Goal: Information Seeking & Learning: Learn about a topic

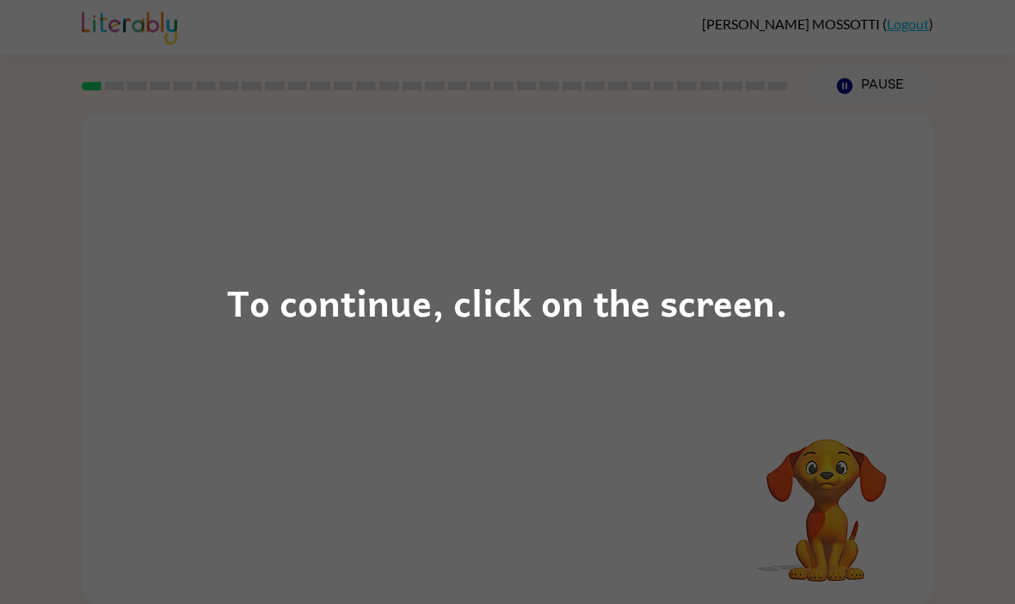
click at [168, 299] on div "To continue, click on the screen." at bounding box center [507, 302] width 1015 height 604
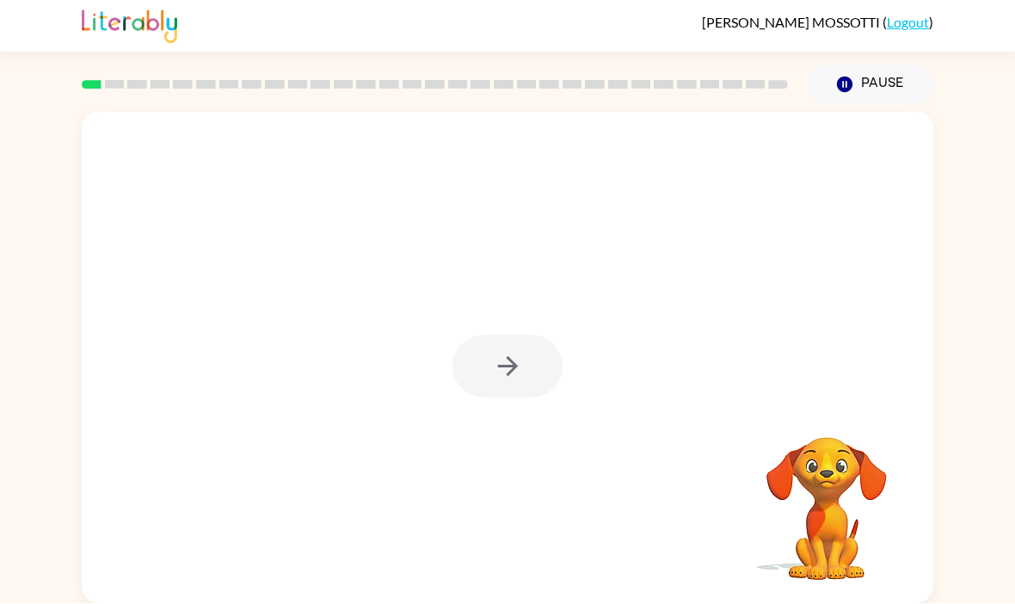
scroll to position [59, 0]
click at [520, 352] on icon "button" at bounding box center [508, 367] width 30 height 30
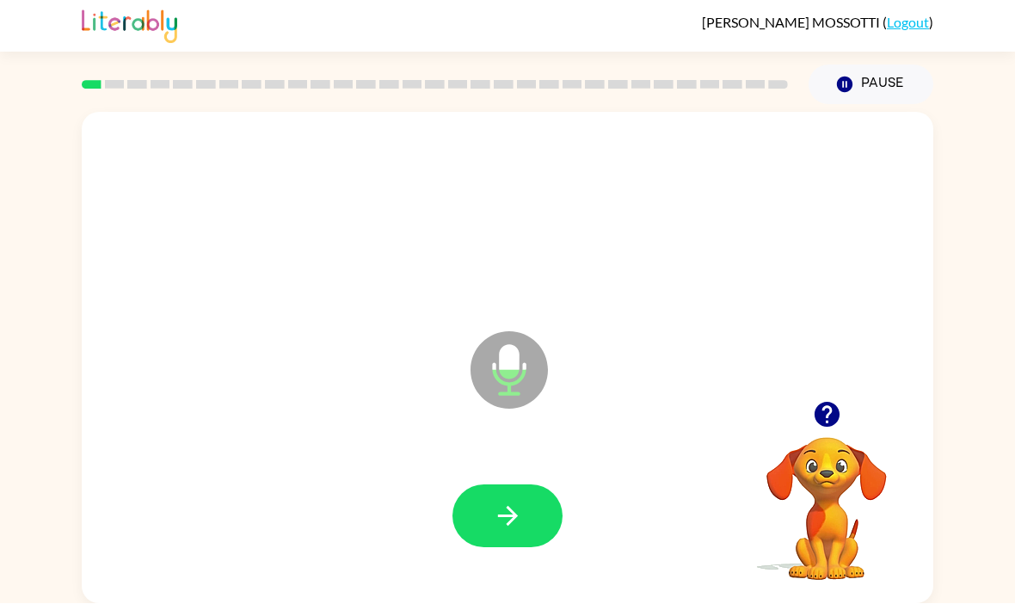
click at [498, 501] on icon "button" at bounding box center [508, 516] width 30 height 30
click at [827, 403] on icon "button" at bounding box center [826, 415] width 25 height 25
click at [545, 485] on button "button" at bounding box center [507, 516] width 110 height 63
click at [828, 403] on icon "button" at bounding box center [826, 415] width 25 height 25
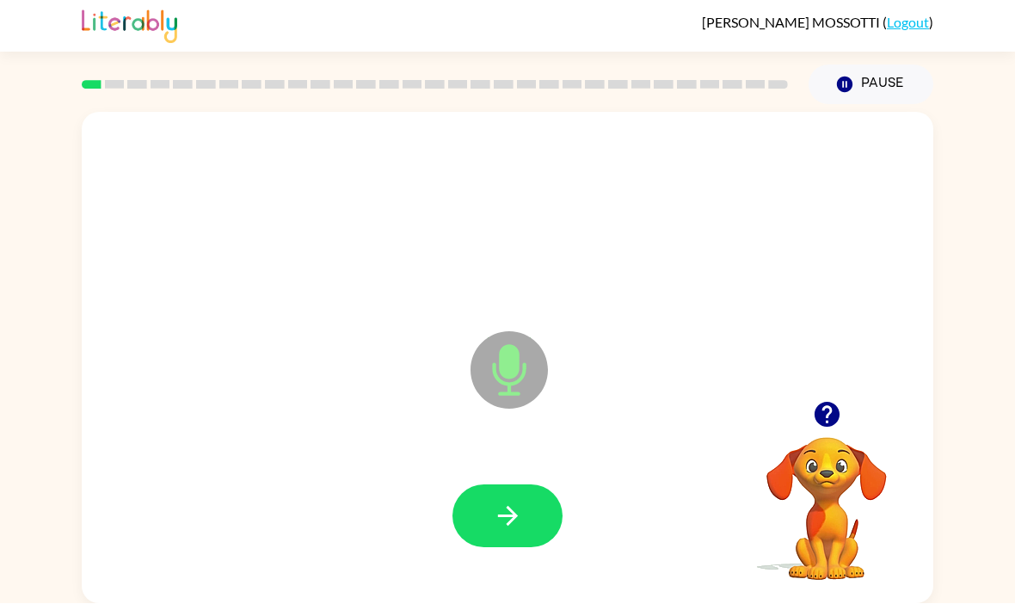
click at [523, 485] on button "button" at bounding box center [507, 516] width 110 height 63
click at [538, 485] on button "button" at bounding box center [507, 516] width 110 height 63
click at [551, 485] on button "button" at bounding box center [507, 516] width 110 height 63
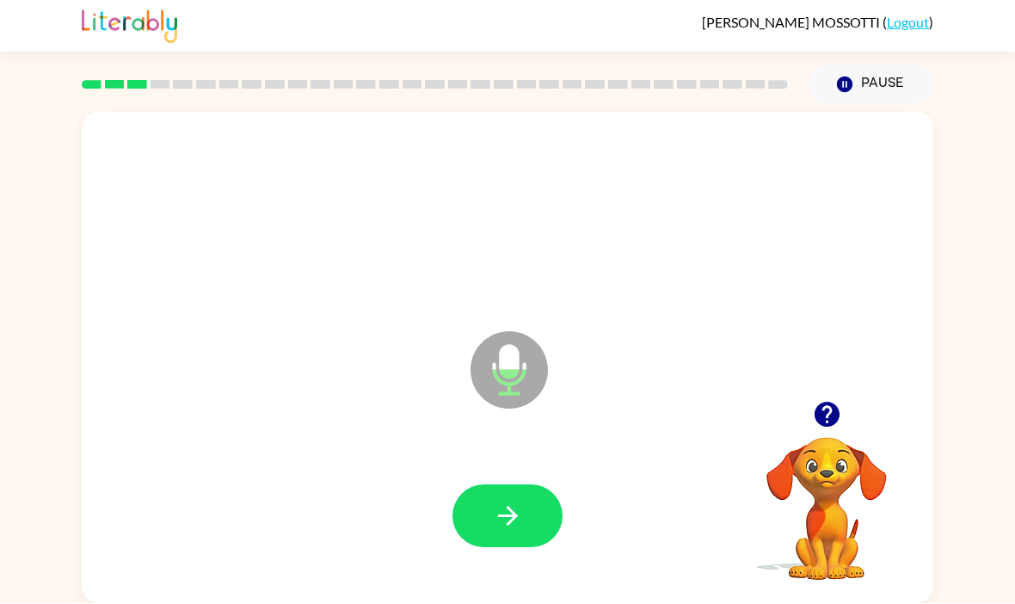
click at [550, 485] on button "button" at bounding box center [507, 516] width 110 height 63
click at [523, 485] on button "button" at bounding box center [507, 516] width 110 height 63
click at [546, 485] on button "button" at bounding box center [507, 516] width 110 height 63
click at [542, 485] on button "button" at bounding box center [507, 516] width 110 height 63
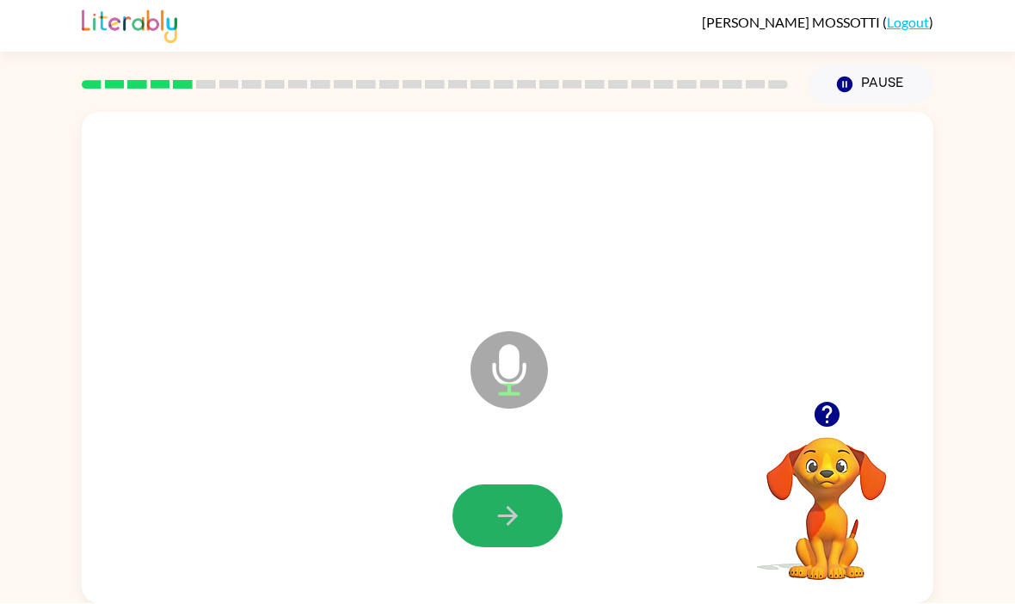
click at [543, 485] on button "button" at bounding box center [507, 516] width 110 height 63
click at [532, 489] on button "button" at bounding box center [507, 516] width 110 height 63
click at [542, 485] on button "button" at bounding box center [507, 516] width 110 height 63
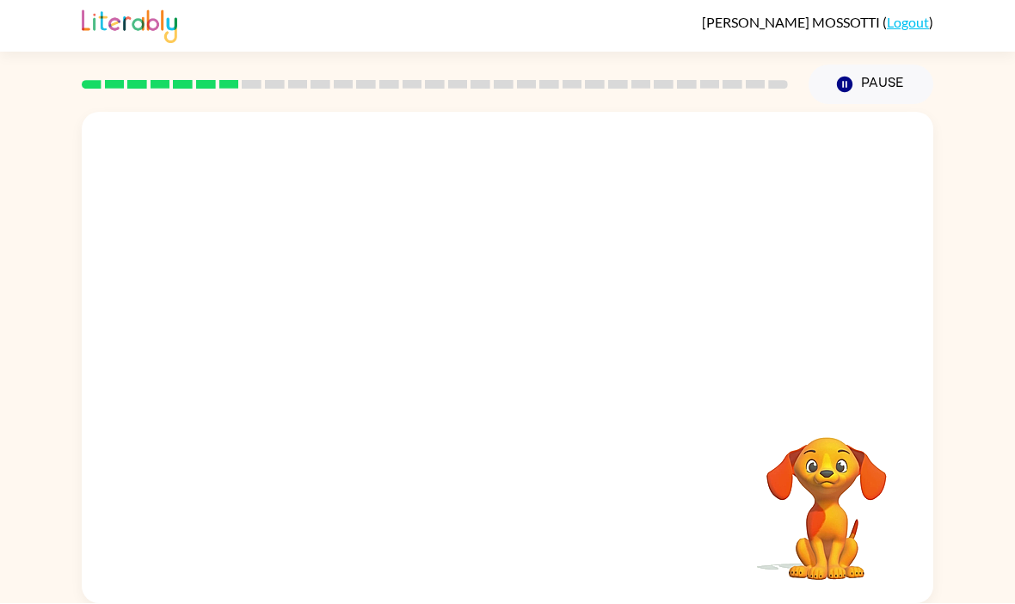
click at [845, 77] on icon "button" at bounding box center [844, 84] width 15 height 15
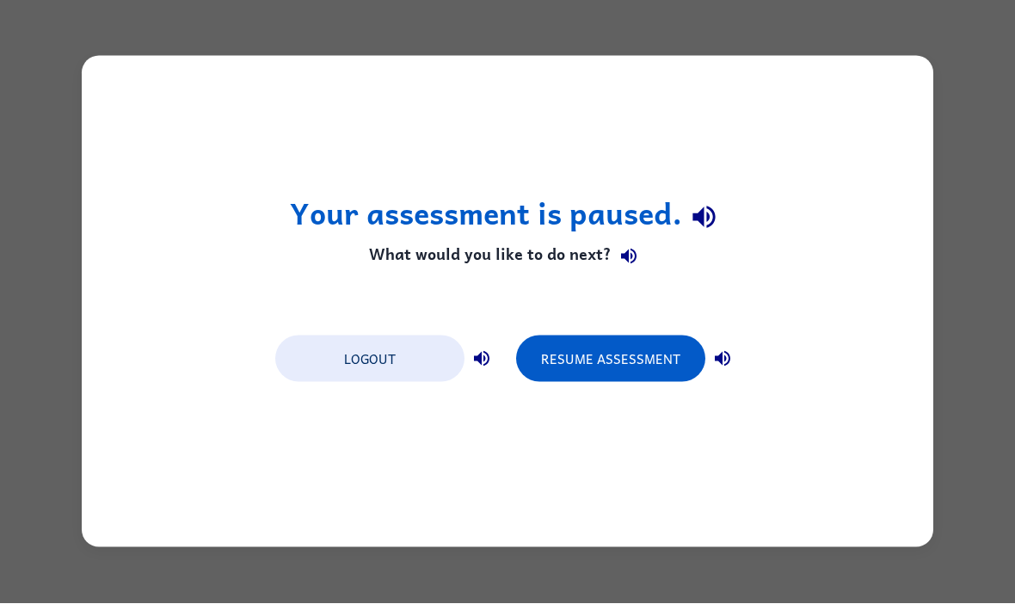
scroll to position [0, 0]
click at [587, 379] on button "Resume Assessment" at bounding box center [610, 359] width 189 height 46
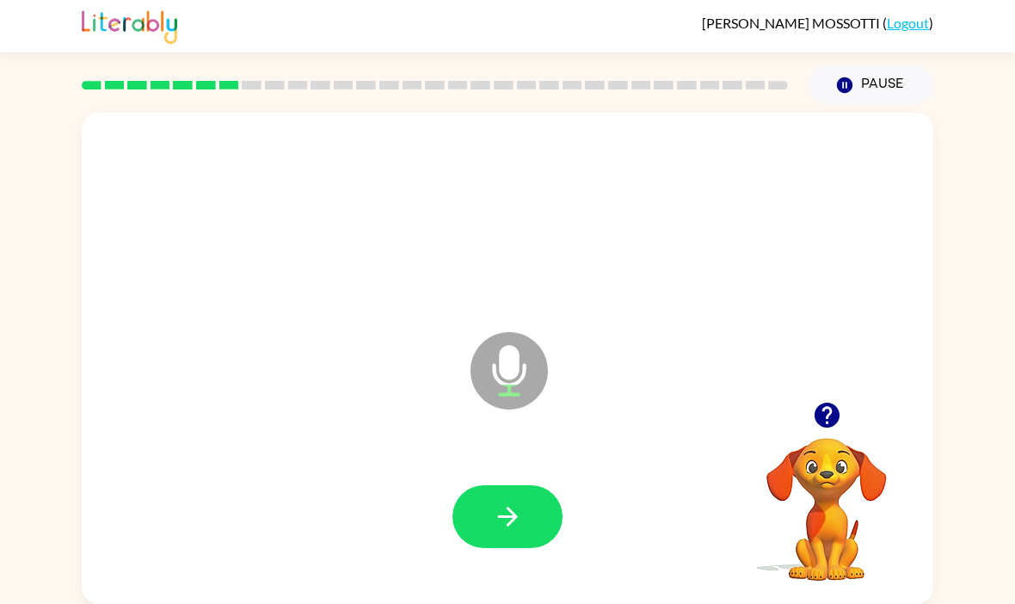
click at [514, 532] on icon "button" at bounding box center [508, 516] width 30 height 30
click at [538, 523] on button "button" at bounding box center [507, 516] width 110 height 63
click at [541, 519] on button "button" at bounding box center [507, 516] width 110 height 63
click at [544, 536] on button "button" at bounding box center [507, 516] width 110 height 63
click at [542, 531] on button "button" at bounding box center [507, 516] width 110 height 63
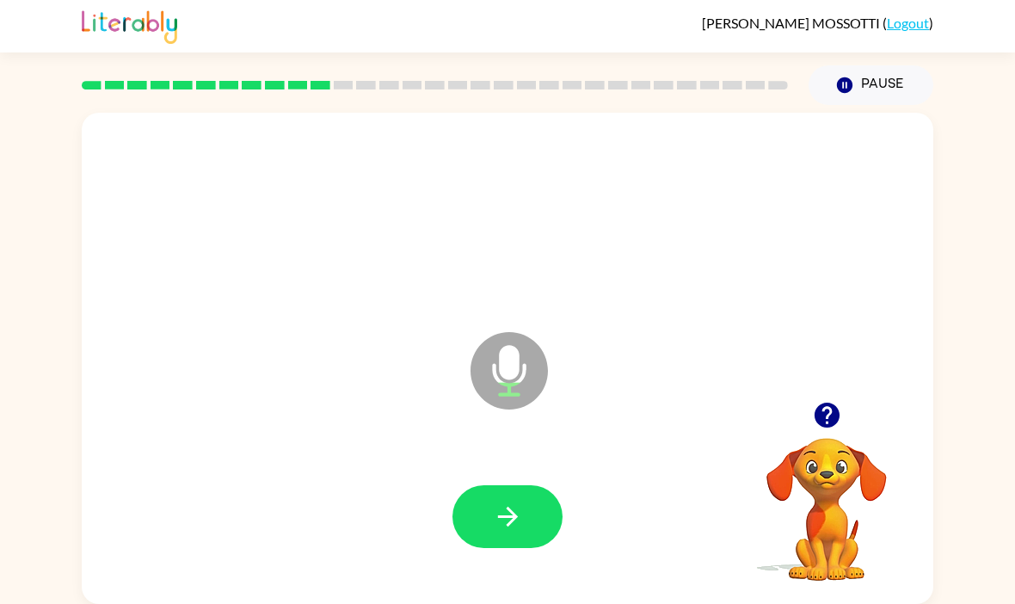
click at [546, 522] on button "button" at bounding box center [507, 516] width 110 height 63
click at [526, 533] on button "button" at bounding box center [507, 516] width 110 height 63
click at [534, 528] on button "button" at bounding box center [507, 516] width 110 height 63
click at [547, 511] on button "button" at bounding box center [507, 516] width 110 height 63
click at [511, 519] on icon "button" at bounding box center [507, 517] width 20 height 20
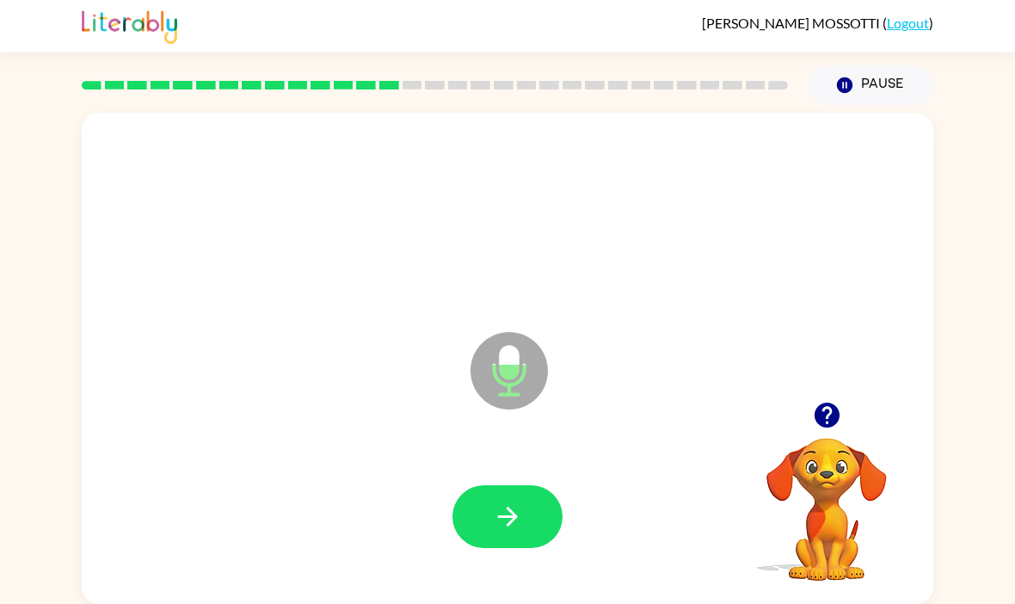
click at [830, 409] on icon "button" at bounding box center [826, 415] width 25 height 25
click at [560, 520] on button "button" at bounding box center [507, 516] width 110 height 63
click at [556, 513] on button "button" at bounding box center [507, 516] width 110 height 63
click at [554, 531] on button "button" at bounding box center [507, 516] width 110 height 63
click at [545, 526] on button "button" at bounding box center [507, 516] width 110 height 63
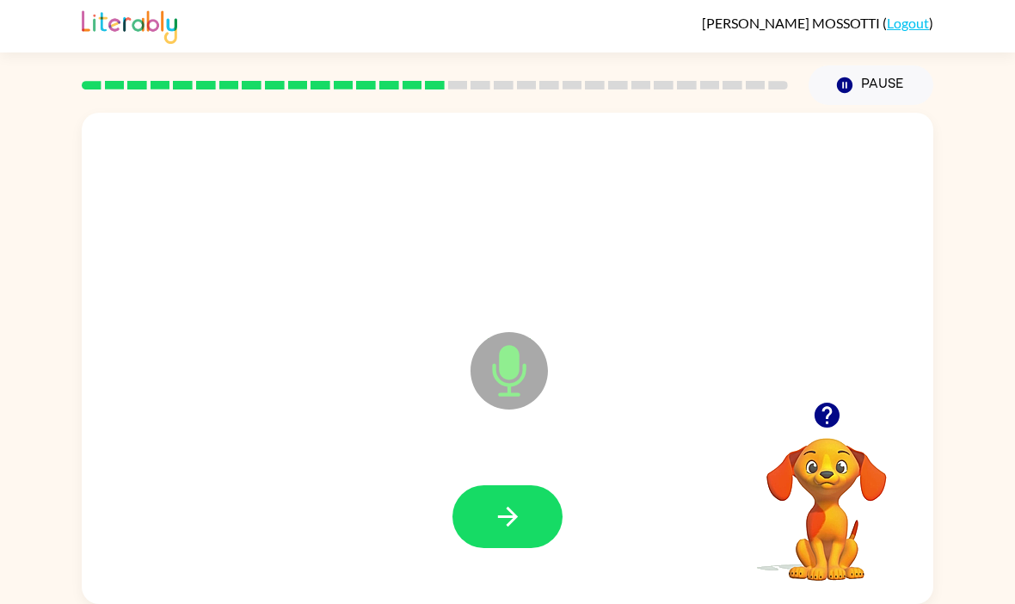
click at [824, 424] on icon "button" at bounding box center [826, 415] width 25 height 25
click at [827, 427] on icon "button" at bounding box center [826, 415] width 25 height 25
click at [522, 521] on icon "button" at bounding box center [508, 516] width 30 height 30
click at [544, 518] on button "button" at bounding box center [507, 516] width 110 height 63
click at [812, 415] on icon "button" at bounding box center [827, 415] width 30 height 30
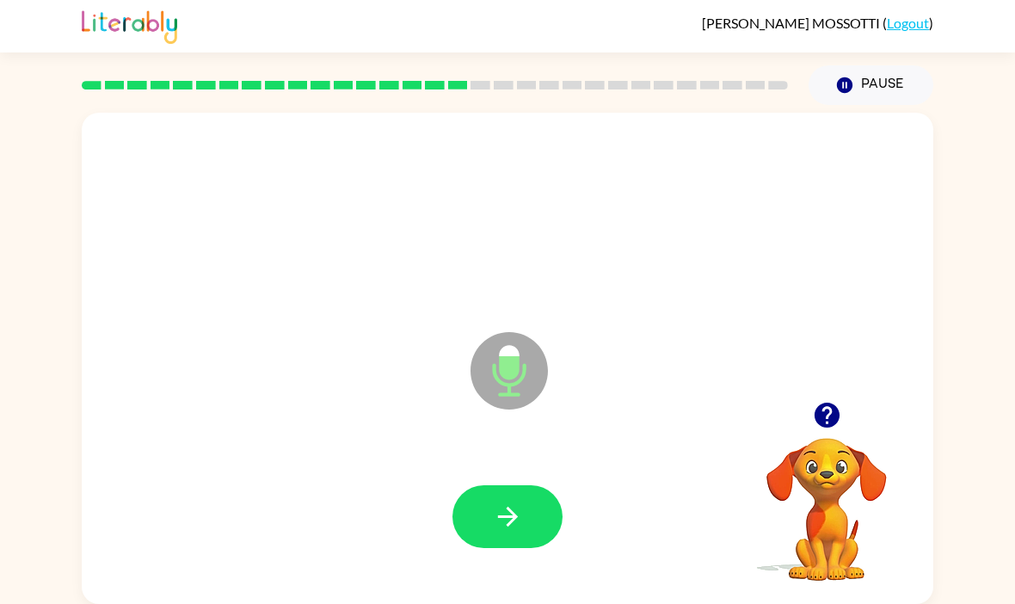
click at [541, 518] on button "button" at bounding box center [507, 516] width 110 height 63
click at [549, 521] on button "button" at bounding box center [507, 516] width 110 height 63
click at [542, 518] on button "button" at bounding box center [507, 516] width 110 height 63
click at [491, 512] on button "button" at bounding box center [507, 516] width 110 height 63
click at [513, 519] on icon "button" at bounding box center [507, 517] width 20 height 20
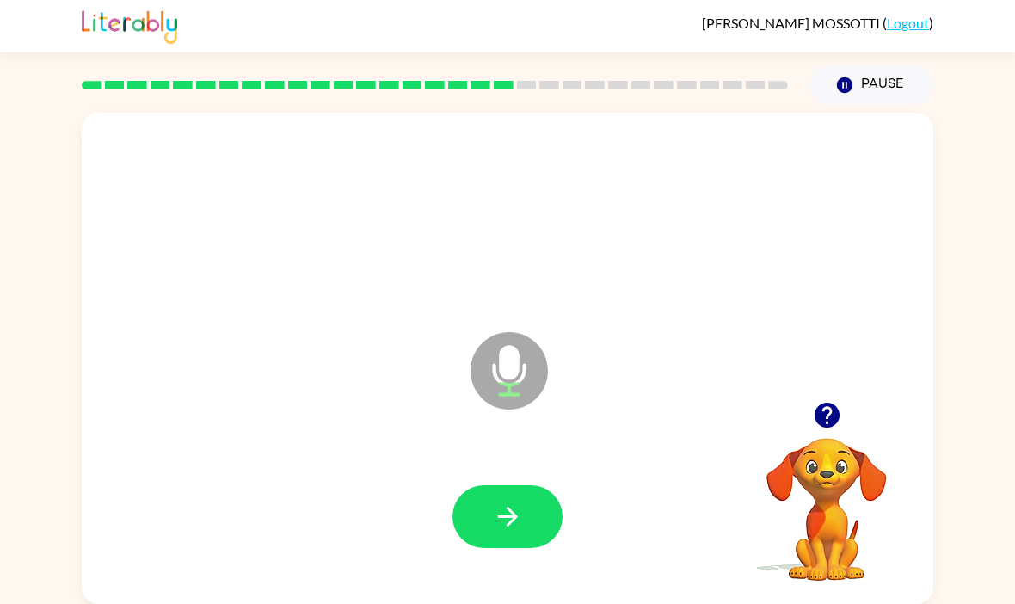
click at [507, 522] on icon "button" at bounding box center [508, 516] width 30 height 30
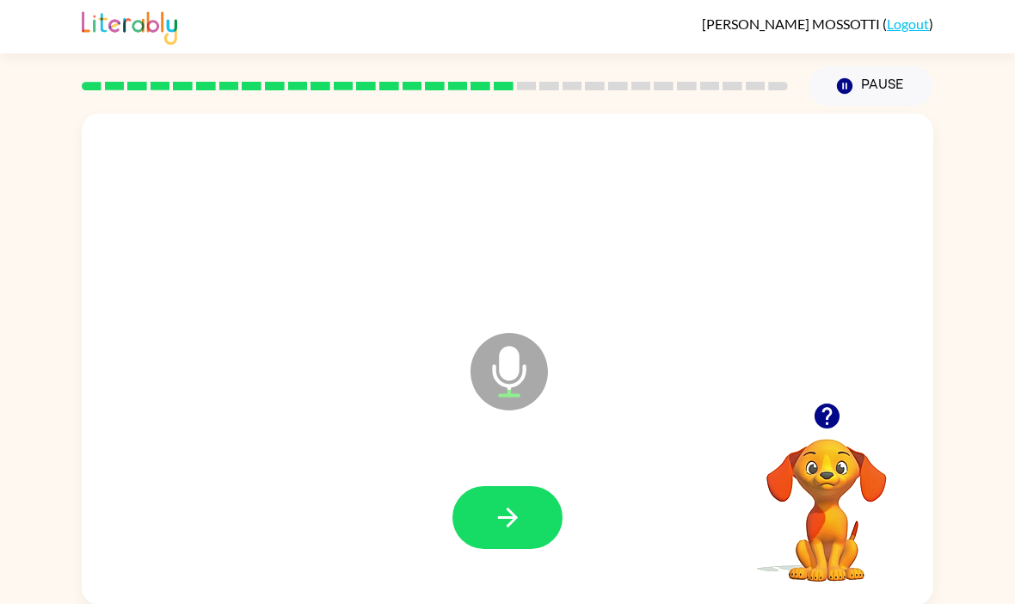
click at [514, 523] on icon "button" at bounding box center [507, 517] width 20 height 20
click at [528, 521] on button "button" at bounding box center [507, 517] width 110 height 63
click at [555, 518] on button "button" at bounding box center [507, 517] width 110 height 63
click at [524, 525] on button "button" at bounding box center [507, 517] width 110 height 63
click at [525, 509] on button "button" at bounding box center [507, 517] width 110 height 63
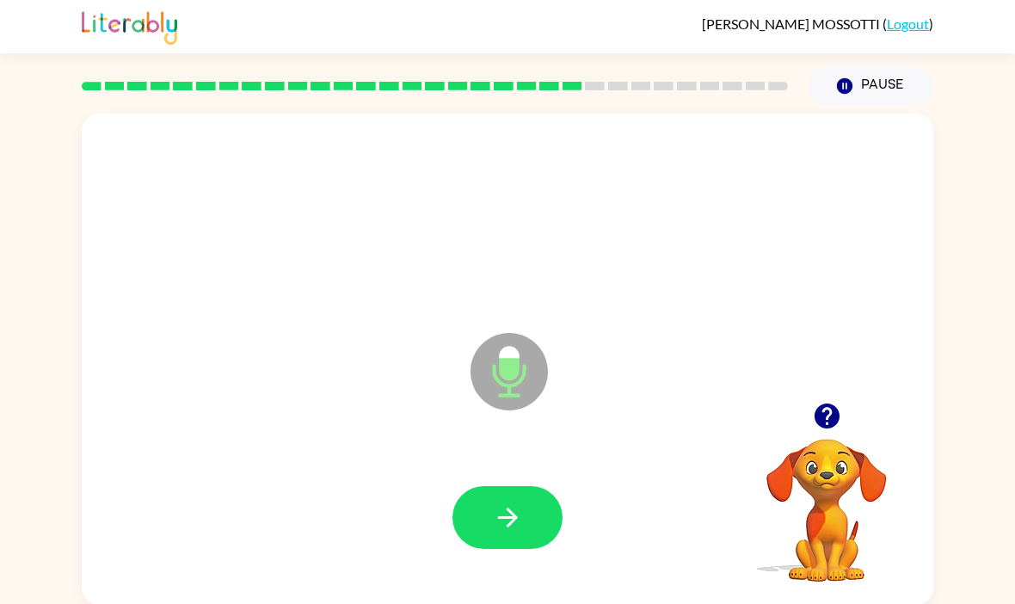
click at [842, 421] on button "button" at bounding box center [827, 416] width 44 height 44
click at [544, 519] on button "button" at bounding box center [507, 517] width 110 height 63
click at [537, 521] on button "button" at bounding box center [507, 517] width 110 height 63
click at [541, 516] on button "button" at bounding box center [507, 517] width 110 height 63
click at [536, 527] on button "button" at bounding box center [507, 517] width 110 height 63
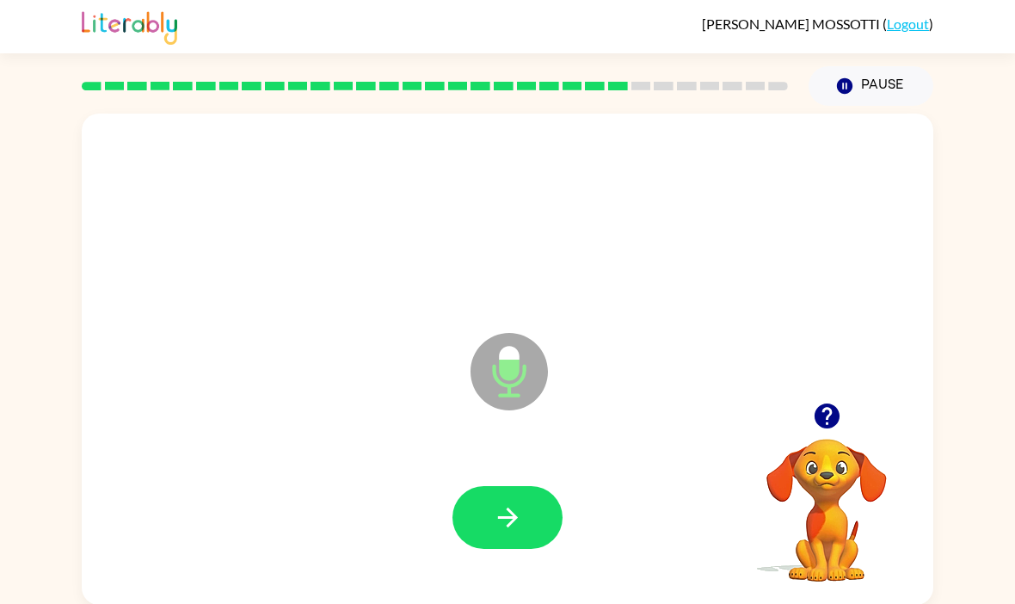
click at [822, 421] on icon "button" at bounding box center [826, 415] width 25 height 25
click at [535, 501] on button "button" at bounding box center [507, 517] width 110 height 63
click at [522, 524] on icon "button" at bounding box center [508, 517] width 30 height 30
click at [512, 532] on icon "button" at bounding box center [508, 517] width 30 height 30
click at [504, 527] on icon "button" at bounding box center [508, 517] width 30 height 30
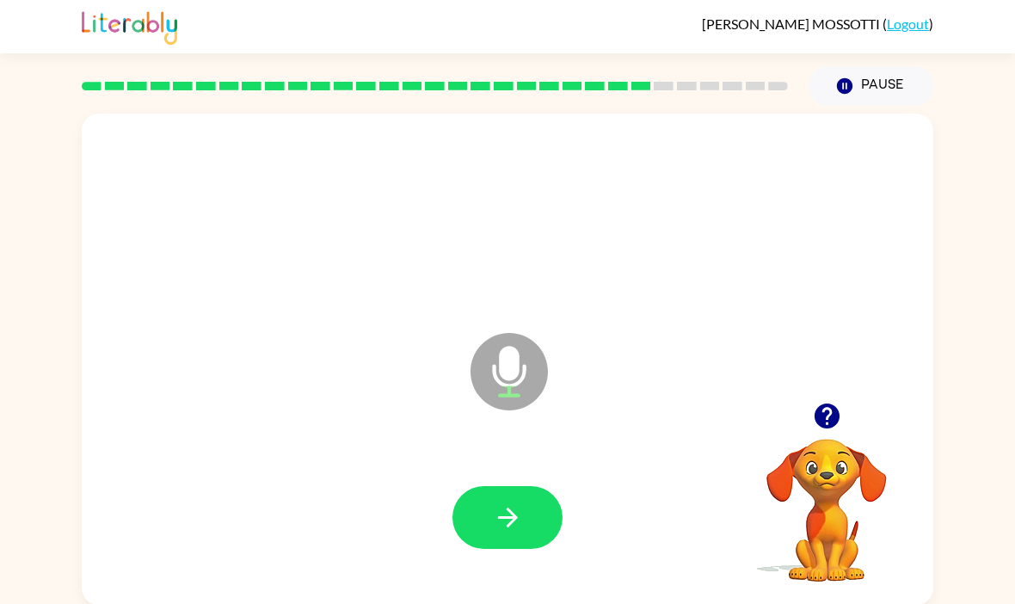
click at [507, 524] on icon "button" at bounding box center [508, 517] width 30 height 30
click at [521, 523] on icon "button" at bounding box center [508, 517] width 30 height 30
click at [520, 519] on icon "button" at bounding box center [508, 517] width 30 height 30
click at [531, 541] on button "button" at bounding box center [507, 517] width 110 height 63
click at [534, 508] on button "button" at bounding box center [507, 517] width 110 height 63
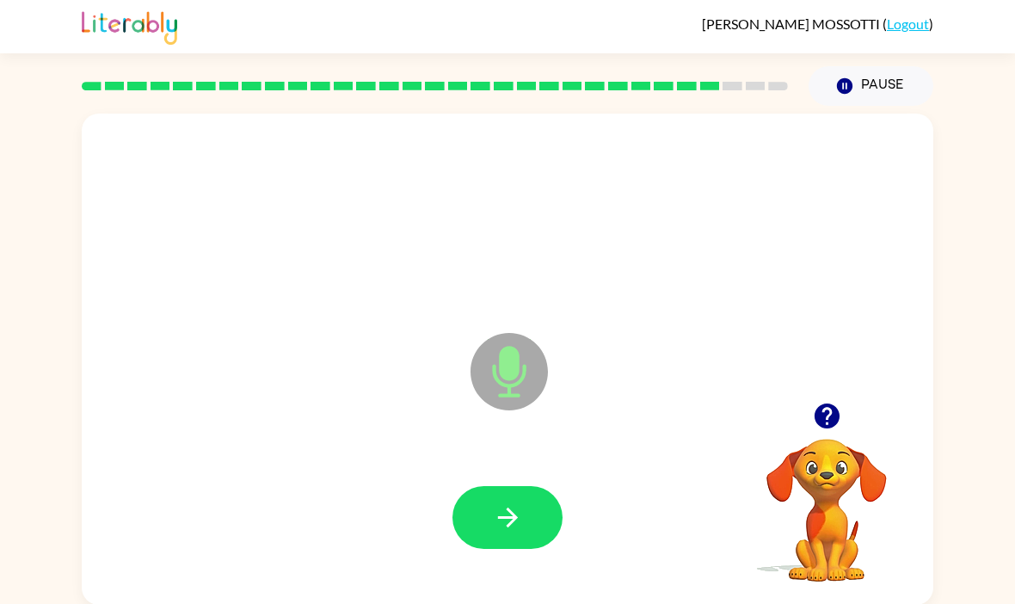
click at [524, 534] on button "button" at bounding box center [507, 517] width 110 height 63
click at [543, 563] on div at bounding box center [507, 517] width 817 height 141
click at [525, 532] on button "button" at bounding box center [507, 517] width 110 height 63
click at [532, 518] on button "button" at bounding box center [507, 517] width 110 height 63
click at [511, 562] on div at bounding box center [507, 517] width 817 height 141
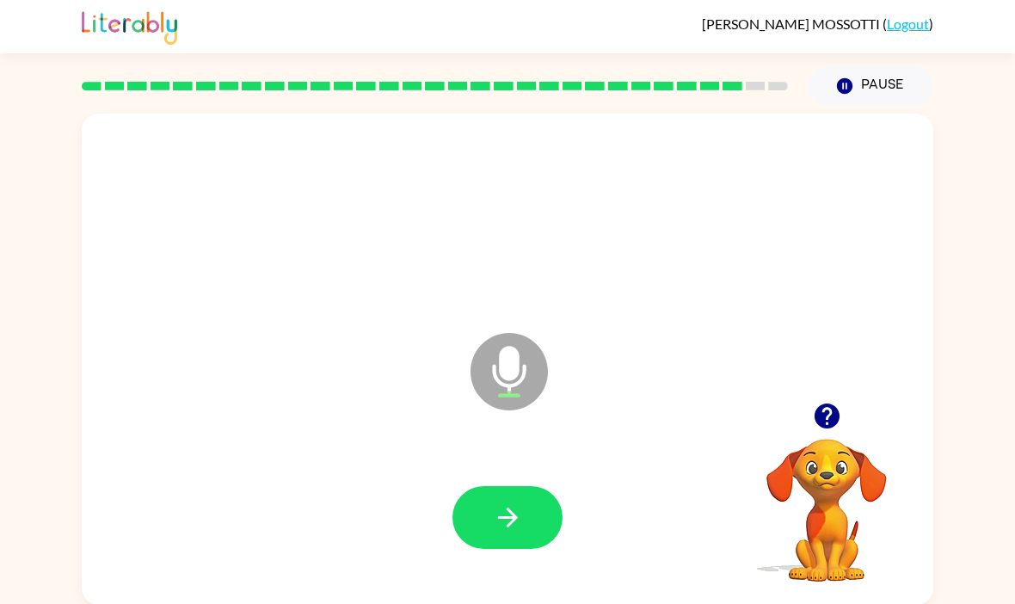
click at [544, 520] on button "button" at bounding box center [507, 517] width 110 height 63
click at [518, 519] on icon "button" at bounding box center [508, 517] width 30 height 30
click at [544, 531] on button "button" at bounding box center [507, 517] width 110 height 63
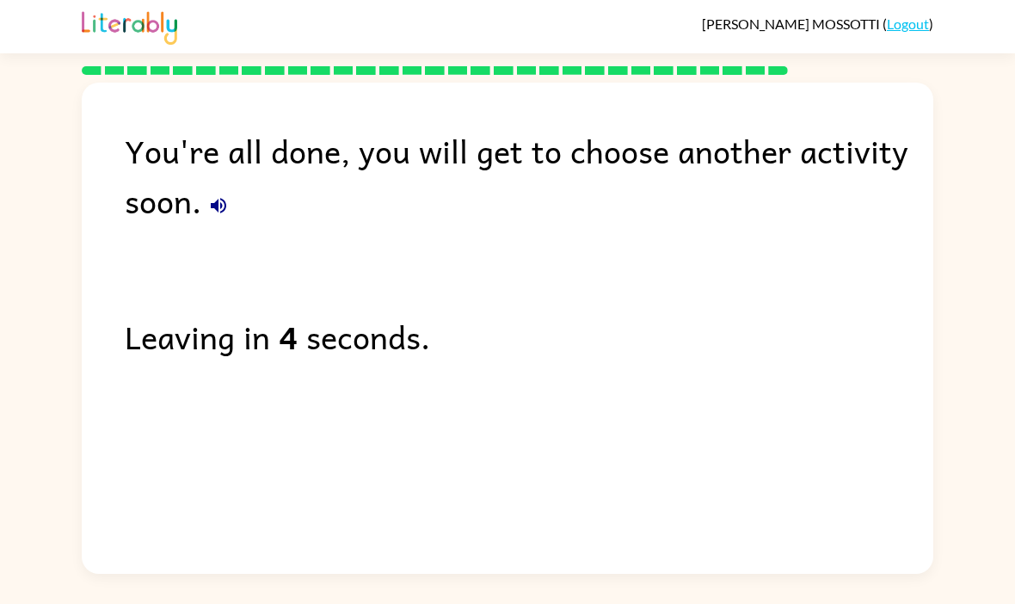
click at [204, 201] on button "button" at bounding box center [218, 205] width 34 height 34
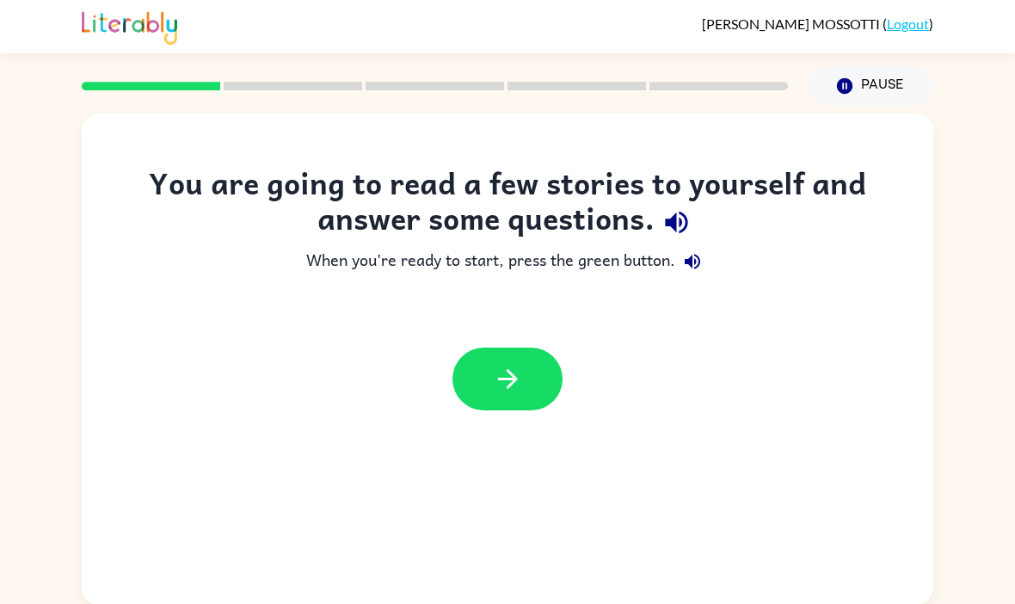
click at [519, 361] on button "button" at bounding box center [507, 378] width 110 height 63
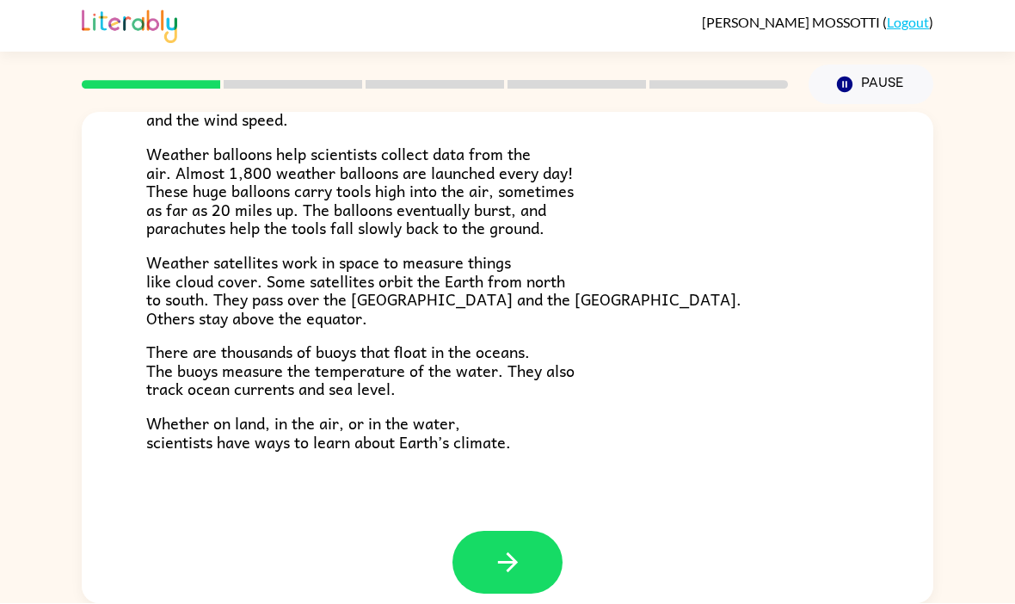
scroll to position [463, 0]
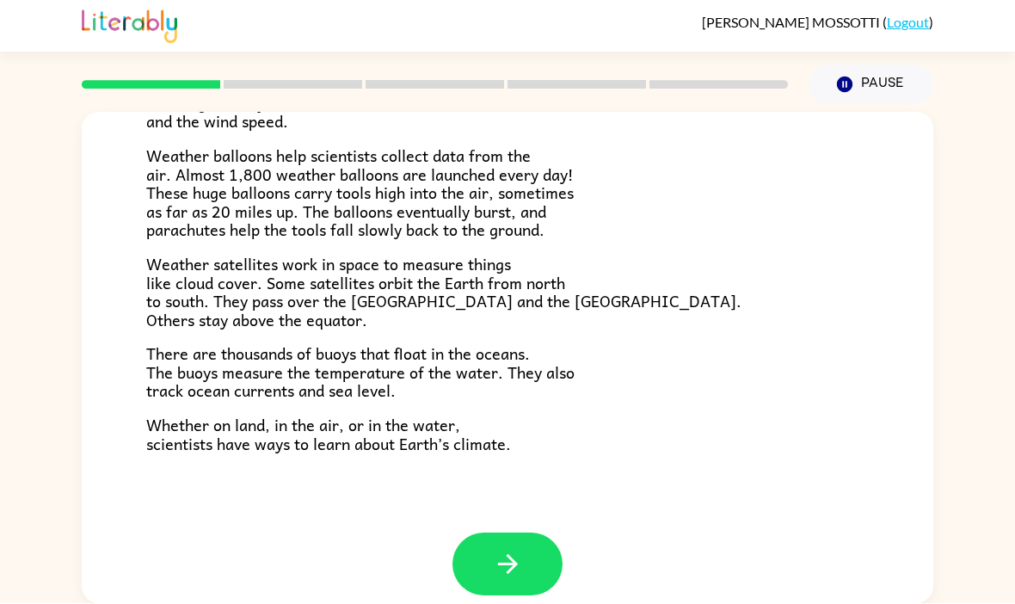
click at [541, 545] on button "button" at bounding box center [507, 564] width 110 height 63
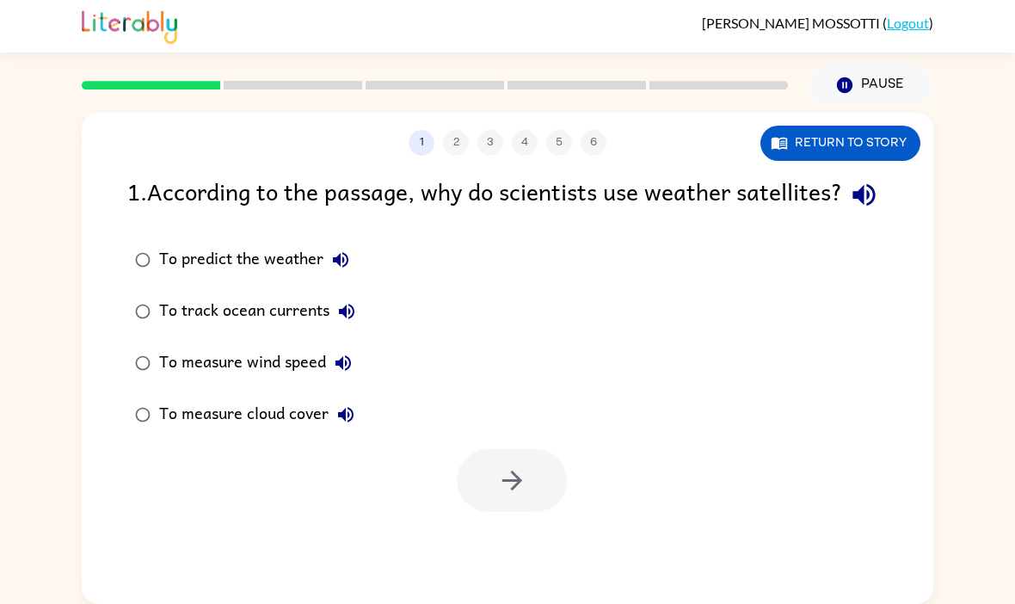
click at [849, 210] on icon "button" at bounding box center [864, 195] width 30 height 30
click at [341, 270] on icon "button" at bounding box center [340, 259] width 21 height 21
click at [336, 322] on icon "button" at bounding box center [346, 311] width 21 height 21
click at [343, 380] on button "To measure wind speed" at bounding box center [343, 363] width 34 height 34
click at [335, 373] on icon "button" at bounding box center [343, 363] width 21 height 21
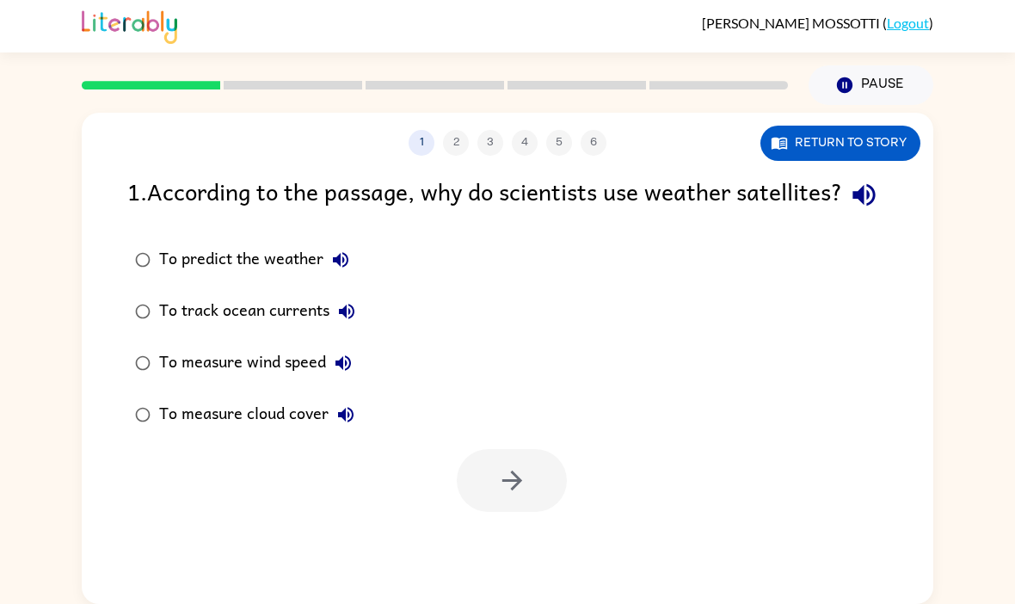
click at [332, 380] on button "To measure wind speed" at bounding box center [343, 363] width 34 height 34
click at [343, 422] on icon "button" at bounding box center [345, 414] width 15 height 15
click at [464, 133] on div "1 2 3 4 5 6" at bounding box center [507, 143] width 851 height 26
click at [453, 132] on div "1 2 3 4 5 6" at bounding box center [507, 143] width 851 height 26
click at [453, 130] on div "1 2 3 4 5 6" at bounding box center [507, 143] width 851 height 26
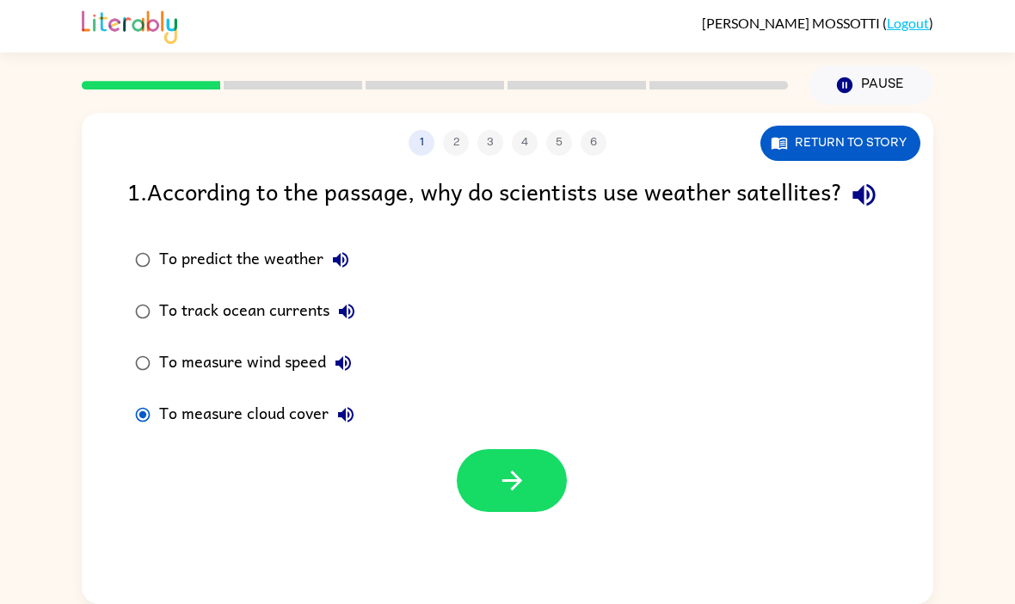
click at [346, 422] on icon "button" at bounding box center [345, 414] width 15 height 15
click at [347, 425] on icon "button" at bounding box center [345, 414] width 21 height 21
click at [887, 138] on button "Return to story" at bounding box center [840, 143] width 160 height 35
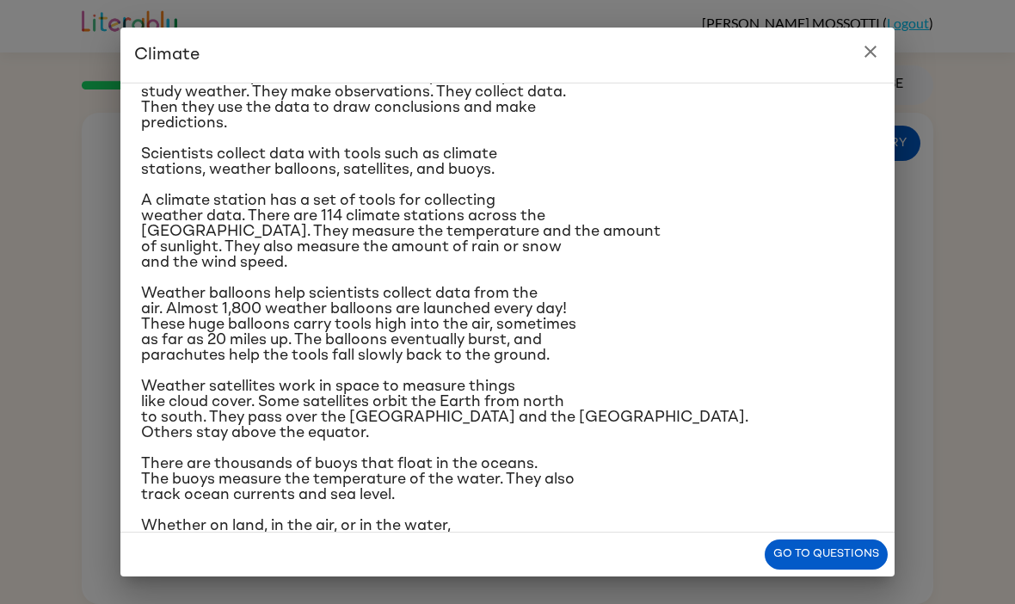
scroll to position [163, 0]
click at [873, 50] on icon "close" at bounding box center [870, 52] width 12 height 12
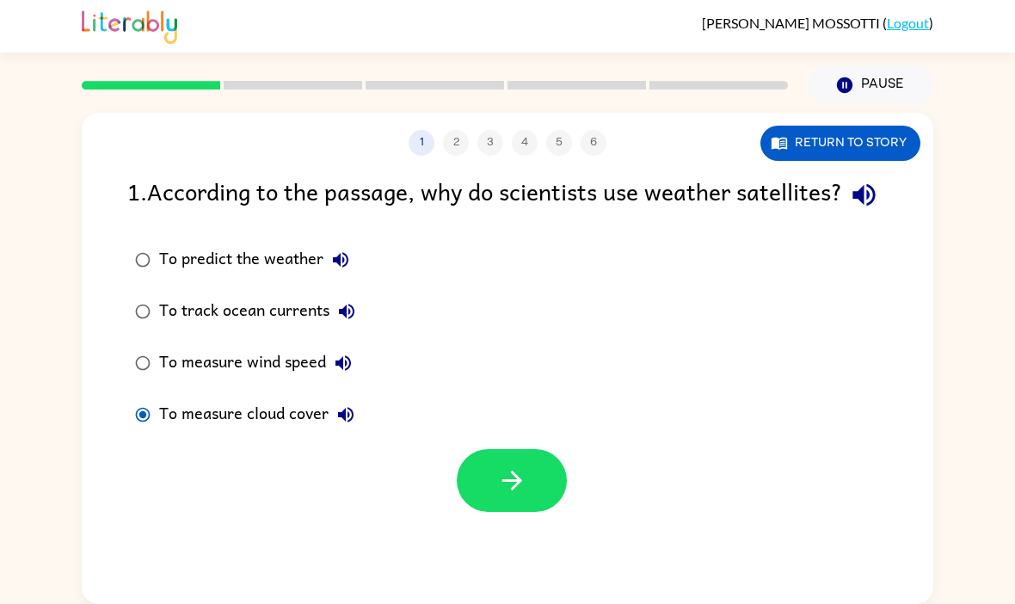
click at [332, 270] on icon "button" at bounding box center [340, 259] width 21 height 21
click at [248, 277] on div "To predict the weather" at bounding box center [258, 260] width 199 height 34
click at [540, 506] on button "button" at bounding box center [512, 480] width 110 height 63
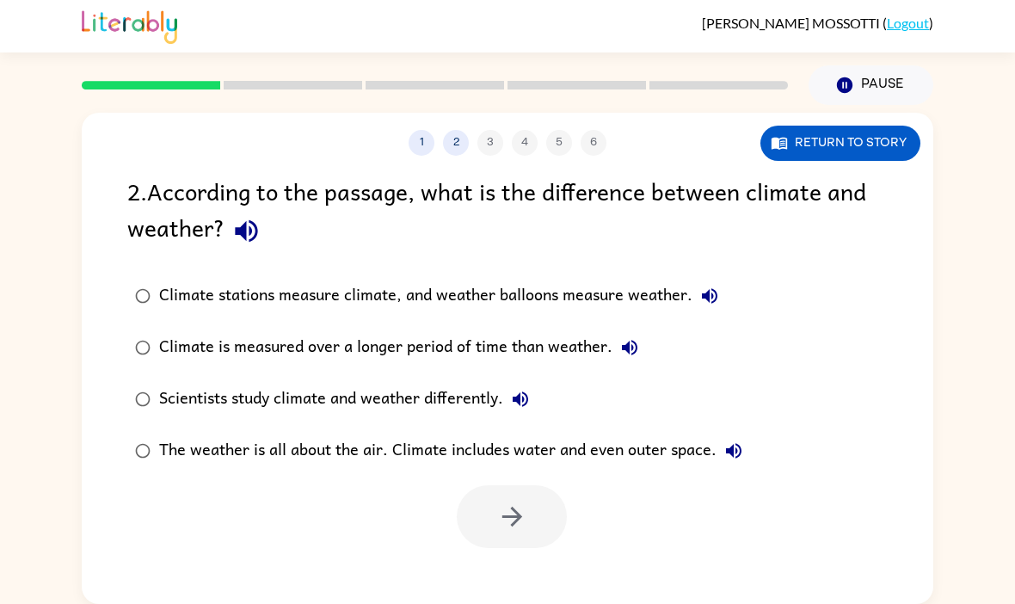
click at [705, 292] on icon "button" at bounding box center [709, 296] width 21 height 21
click at [242, 216] on icon "button" at bounding box center [246, 231] width 30 height 30
click at [856, 126] on button "Return to story" at bounding box center [840, 143] width 160 height 35
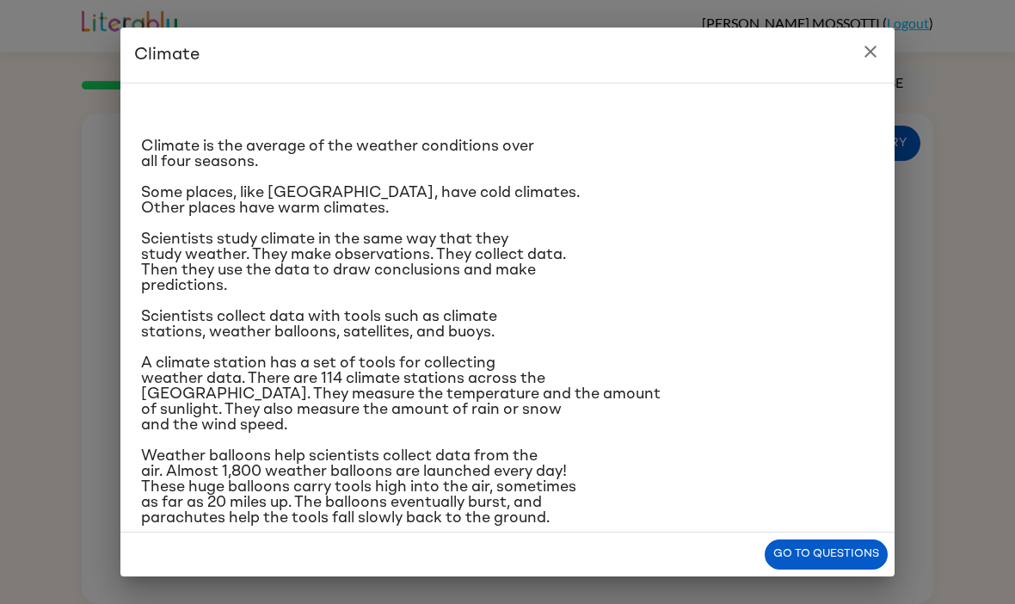
click at [874, 39] on button "close" at bounding box center [870, 51] width 34 height 34
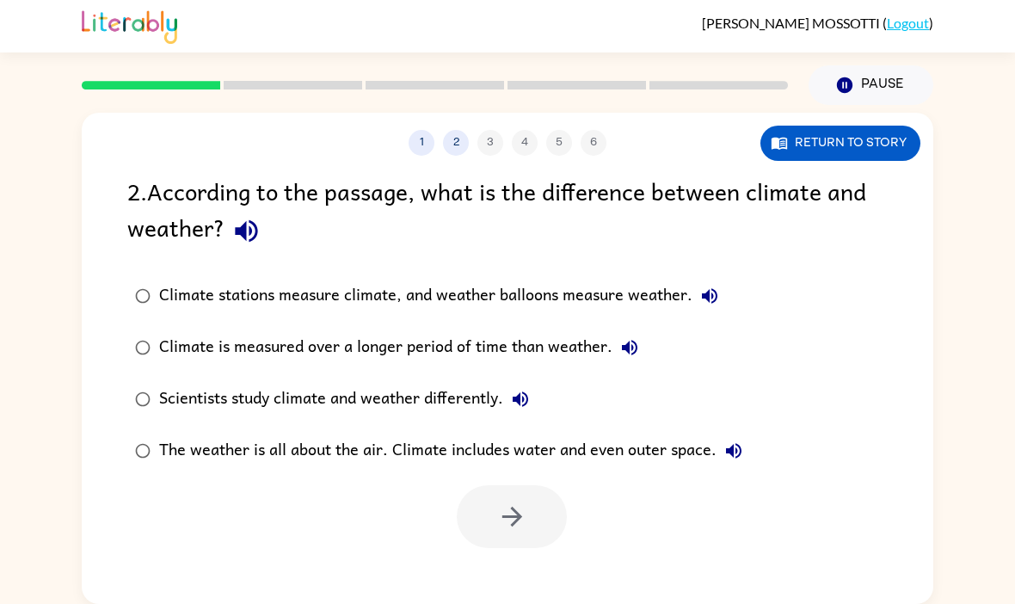
click at [715, 288] on icon "button" at bounding box center [709, 295] width 15 height 15
click at [628, 340] on icon "button" at bounding box center [629, 347] width 15 height 15
click at [524, 389] on icon "button" at bounding box center [520, 399] width 21 height 21
click at [732, 443] on icon "button" at bounding box center [733, 450] width 15 height 15
click at [708, 252] on div "2 . According to the passage, what is the difference between climate and weathe…" at bounding box center [507, 360] width 851 height 375
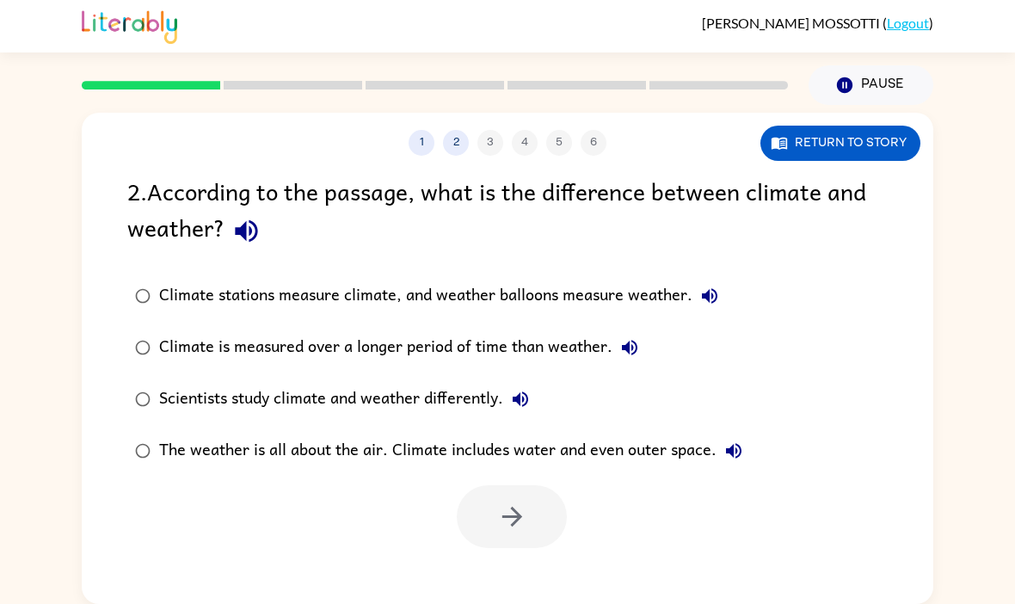
click at [707, 252] on div "2 . According to the passage, what is the difference between climate and weathe…" at bounding box center [507, 360] width 851 height 375
click at [705, 292] on icon "button" at bounding box center [709, 296] width 21 height 21
click at [706, 288] on icon "button" at bounding box center [709, 295] width 15 height 15
click at [716, 286] on icon "button" at bounding box center [709, 296] width 21 height 21
click at [536, 495] on button "button" at bounding box center [512, 516] width 110 height 63
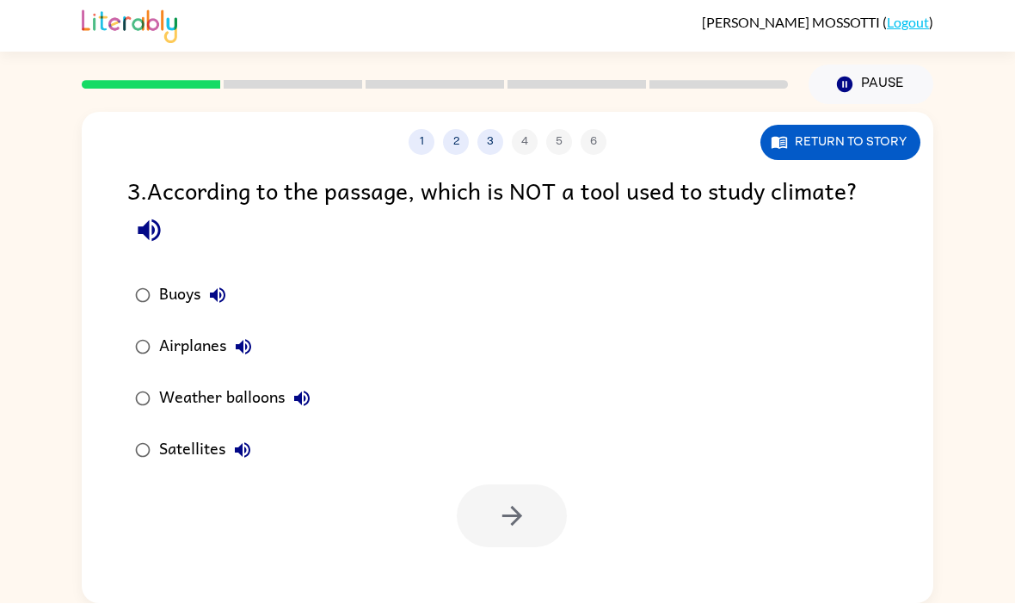
scroll to position [59, 0]
click at [168, 209] on button "button" at bounding box center [149, 231] width 44 height 44
click at [222, 288] on icon "button" at bounding box center [217, 295] width 15 height 15
click at [243, 337] on icon "button" at bounding box center [243, 347] width 21 height 21
click at [308, 389] on icon "button" at bounding box center [302, 399] width 21 height 21
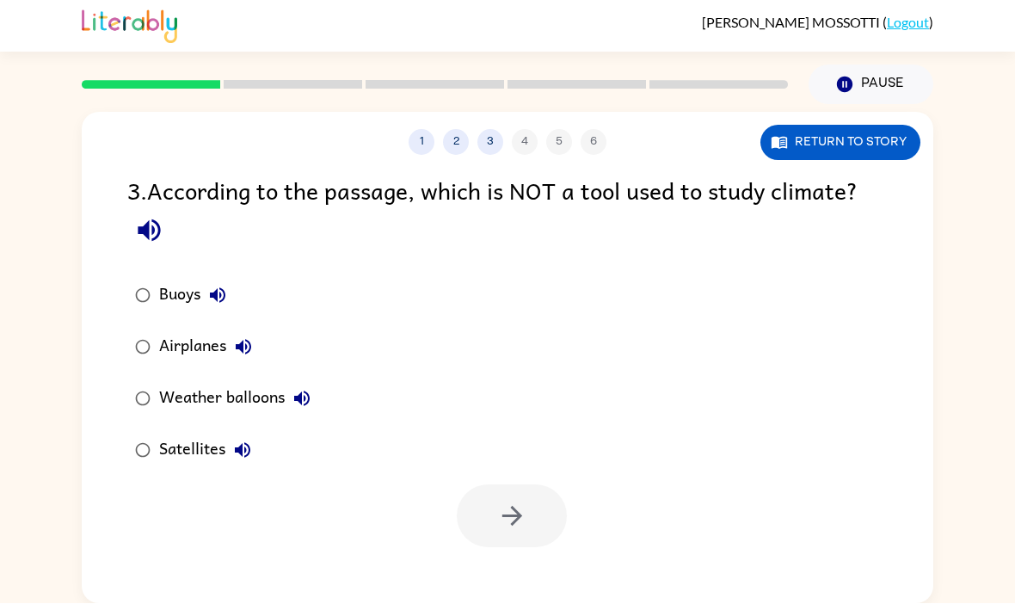
click at [249, 440] on icon "button" at bounding box center [242, 450] width 21 height 21
click at [218, 288] on icon "button" at bounding box center [217, 295] width 15 height 15
click at [524, 485] on button "button" at bounding box center [512, 516] width 110 height 63
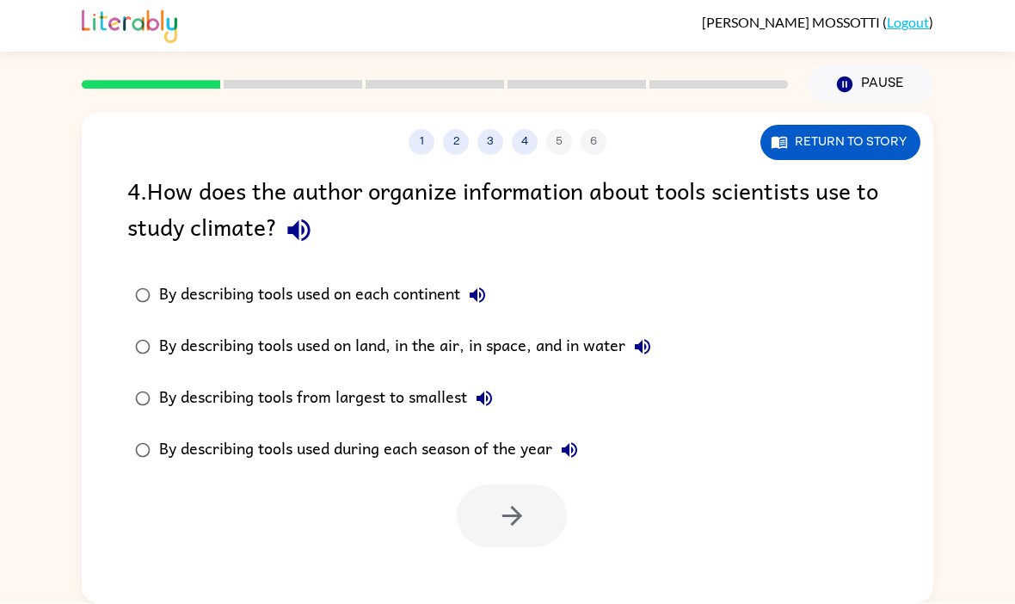
click at [315, 209] on button "button" at bounding box center [299, 231] width 44 height 44
click at [485, 286] on icon "button" at bounding box center [477, 296] width 21 height 21
click at [647, 337] on icon "button" at bounding box center [642, 347] width 21 height 21
click at [486, 389] on icon "button" at bounding box center [484, 399] width 21 height 21
click at [554, 433] on div "By describing tools used during each season of the year" at bounding box center [372, 450] width 427 height 34
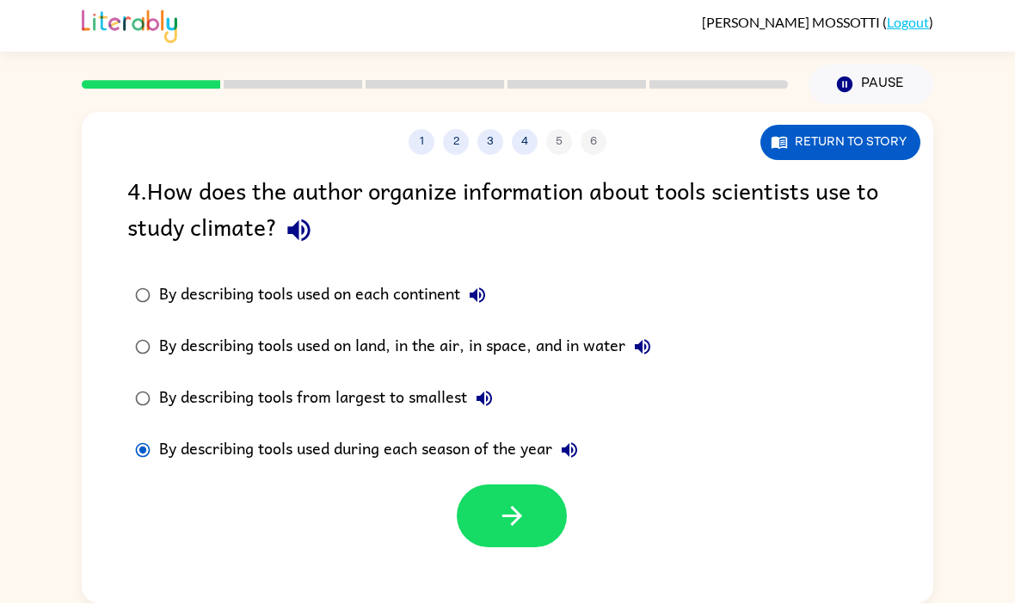
click at [580, 440] on icon "button" at bounding box center [569, 450] width 21 height 21
click at [883, 196] on div "4 . How does the author organize information about tools scientists use to stud…" at bounding box center [507, 360] width 851 height 375
click at [580, 440] on icon "button" at bounding box center [569, 450] width 21 height 21
click at [298, 220] on icon "button" at bounding box center [298, 231] width 22 height 22
click at [545, 485] on button "button" at bounding box center [512, 516] width 110 height 63
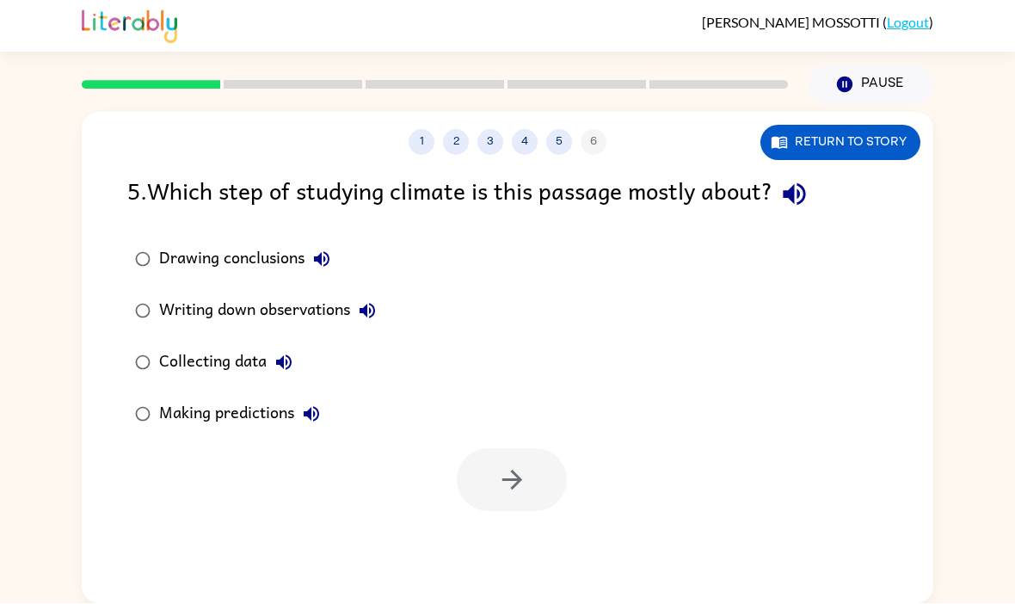
click at [794, 184] on icon "button" at bounding box center [794, 195] width 22 height 22
click at [312, 249] on icon "button" at bounding box center [321, 259] width 21 height 21
click at [319, 249] on icon "button" at bounding box center [321, 259] width 21 height 21
click at [329, 249] on icon "button" at bounding box center [321, 259] width 21 height 21
click at [384, 294] on button "Writing down observations" at bounding box center [367, 311] width 34 height 34
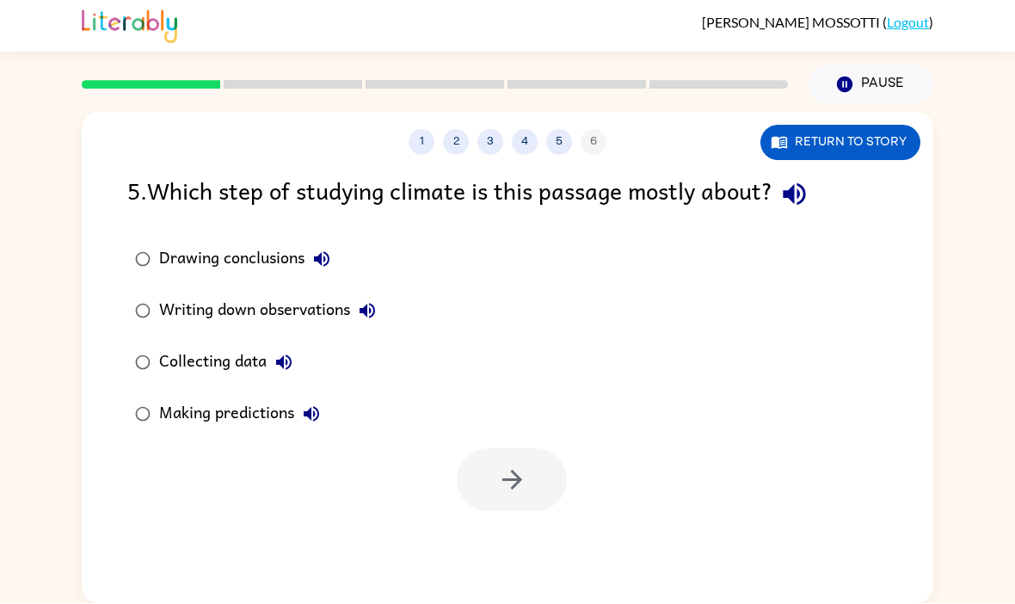
click at [294, 353] on icon "button" at bounding box center [283, 363] width 21 height 21
click at [304, 404] on icon "button" at bounding box center [311, 414] width 21 height 21
click at [473, 449] on button "button" at bounding box center [512, 480] width 110 height 63
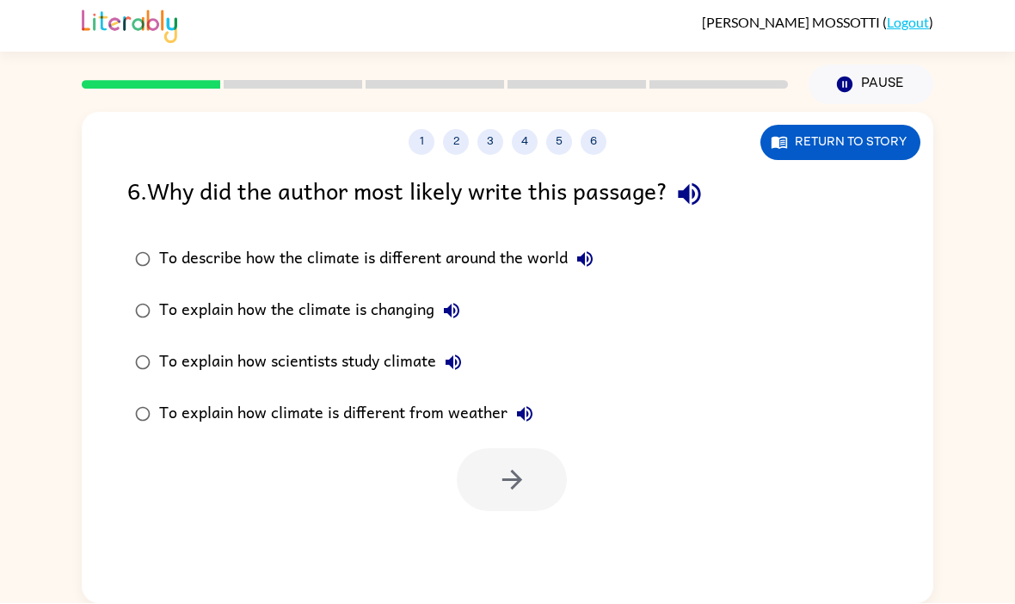
click at [686, 184] on icon "button" at bounding box center [689, 195] width 22 height 22
click at [580, 249] on icon "button" at bounding box center [585, 259] width 21 height 21
click at [451, 301] on icon "button" at bounding box center [451, 311] width 21 height 21
click at [459, 294] on button "To explain how the climate is changing" at bounding box center [451, 311] width 34 height 34
click at [459, 355] on icon "button" at bounding box center [453, 362] width 15 height 15
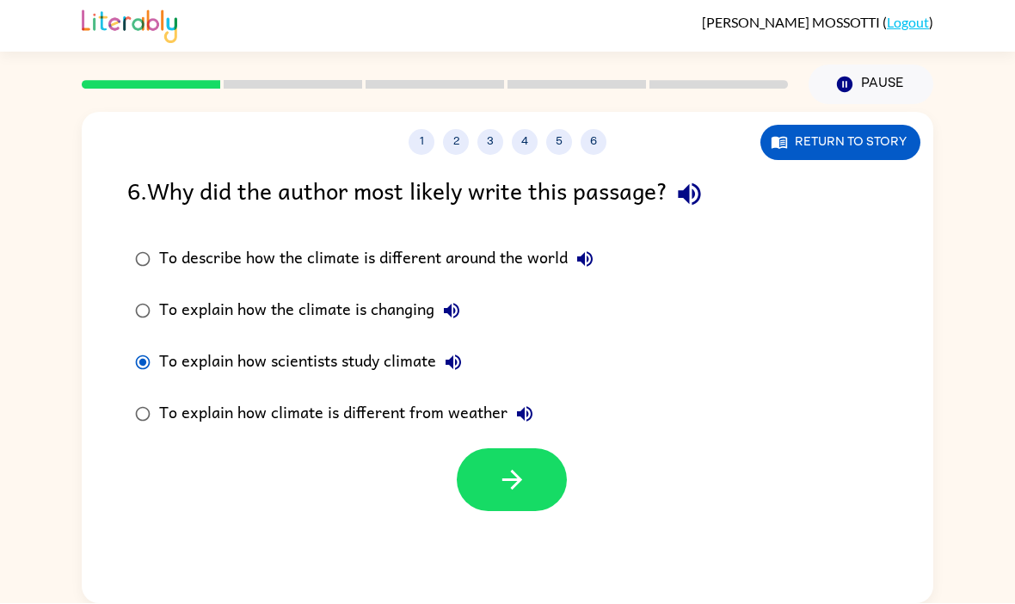
click at [512, 465] on icon "button" at bounding box center [512, 480] width 30 height 30
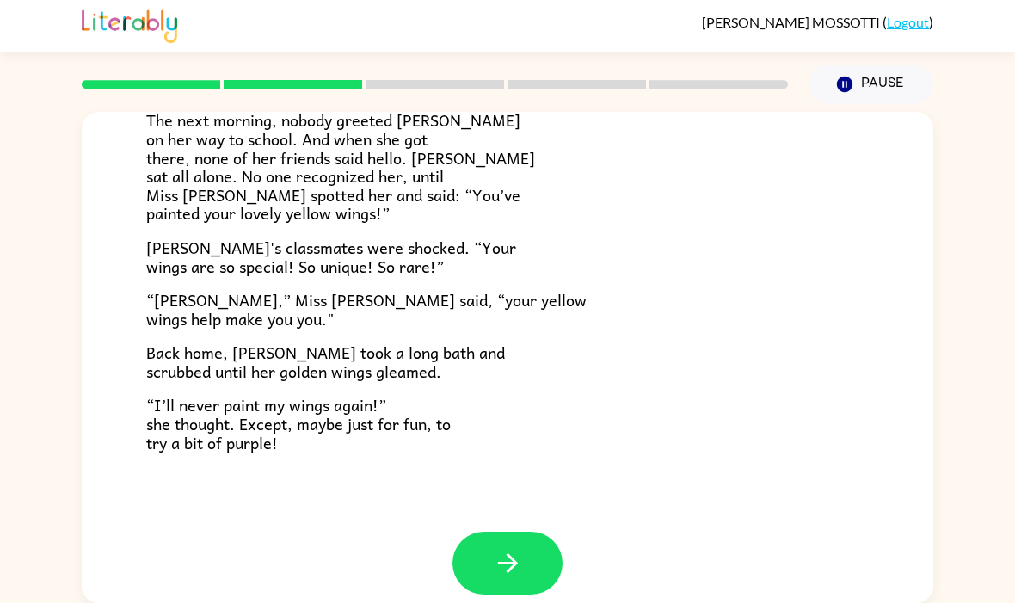
scroll to position [463, 0]
click at [519, 550] on icon "button" at bounding box center [508, 565] width 30 height 30
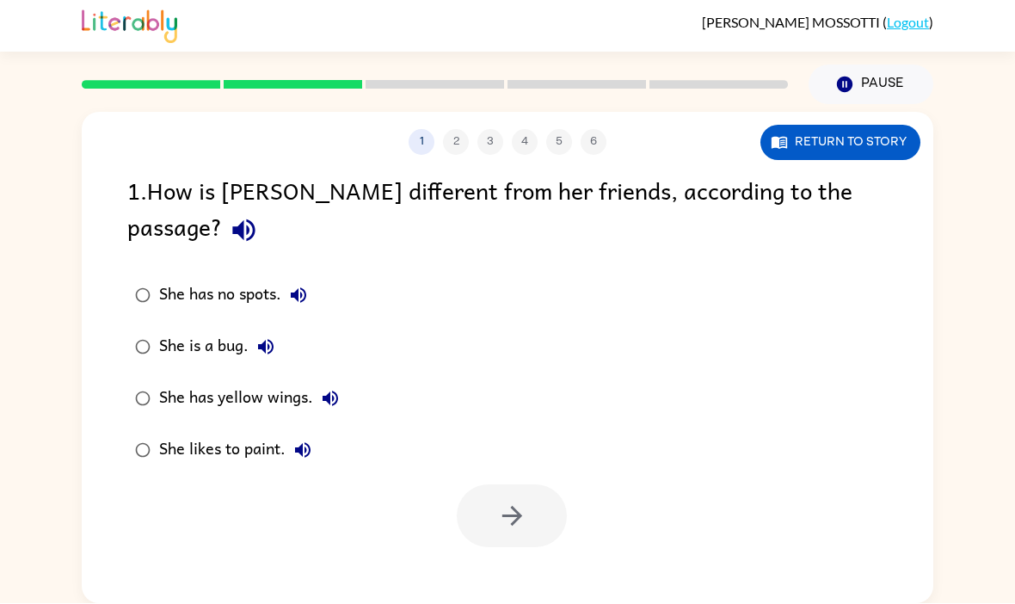
click at [255, 220] on icon "button" at bounding box center [243, 231] width 22 height 22
click at [755, 476] on div at bounding box center [507, 511] width 851 height 71
click at [298, 288] on icon "button" at bounding box center [298, 295] width 15 height 15
click at [264, 340] on icon "button" at bounding box center [265, 347] width 15 height 15
click at [329, 391] on icon "button" at bounding box center [330, 398] width 15 height 15
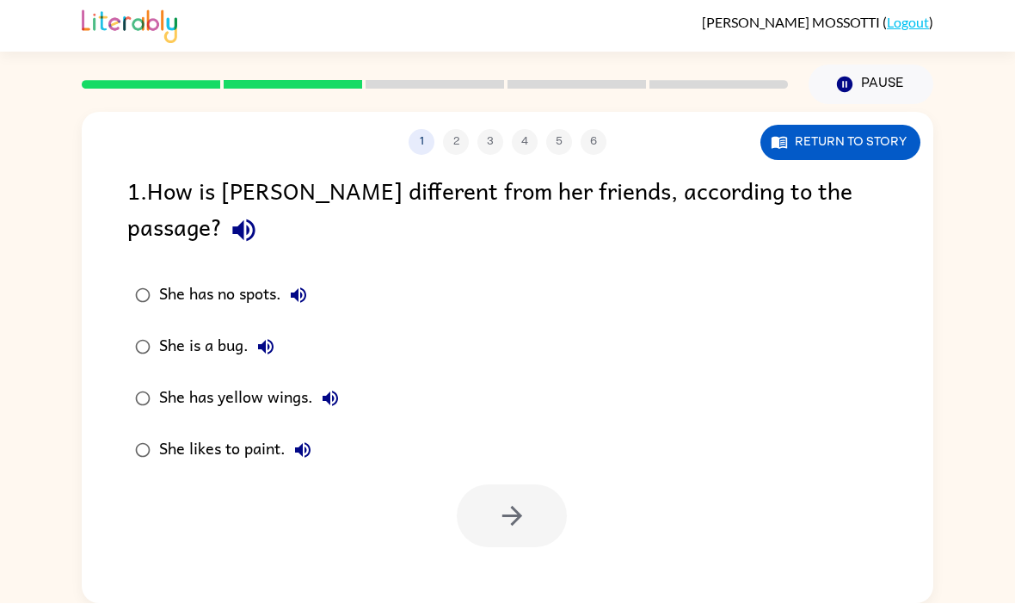
click at [300, 443] on icon "button" at bounding box center [302, 450] width 15 height 15
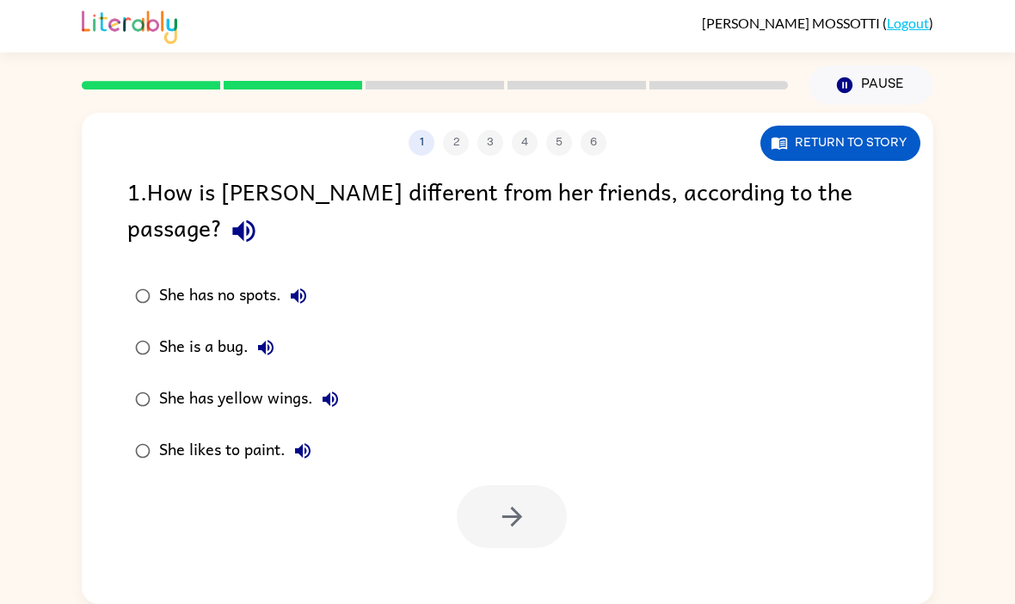
scroll to position [3, 0]
click at [864, 143] on button "Return to story" at bounding box center [840, 143] width 160 height 35
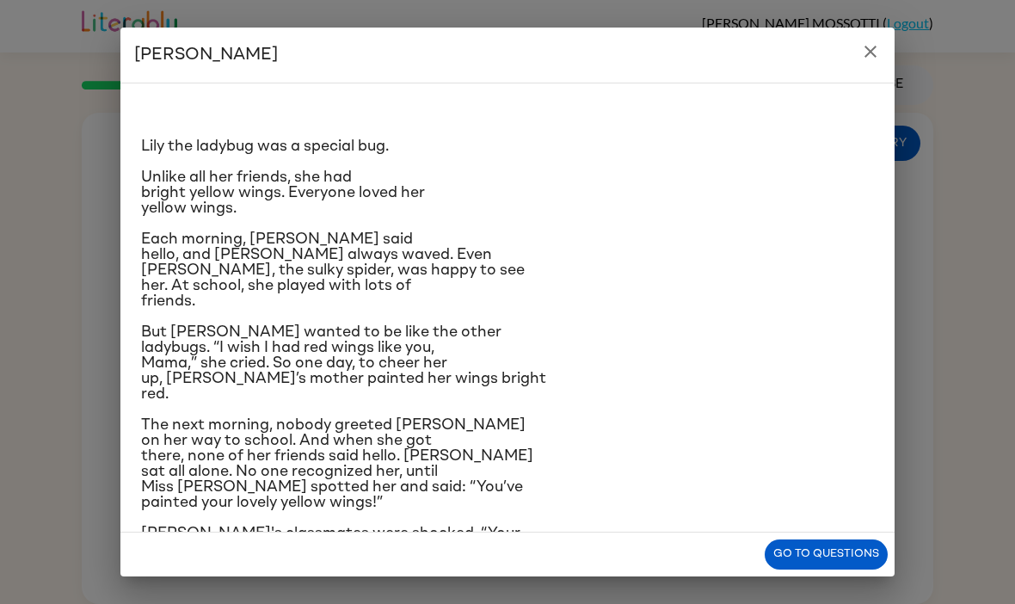
click at [857, 61] on button "close" at bounding box center [870, 51] width 34 height 34
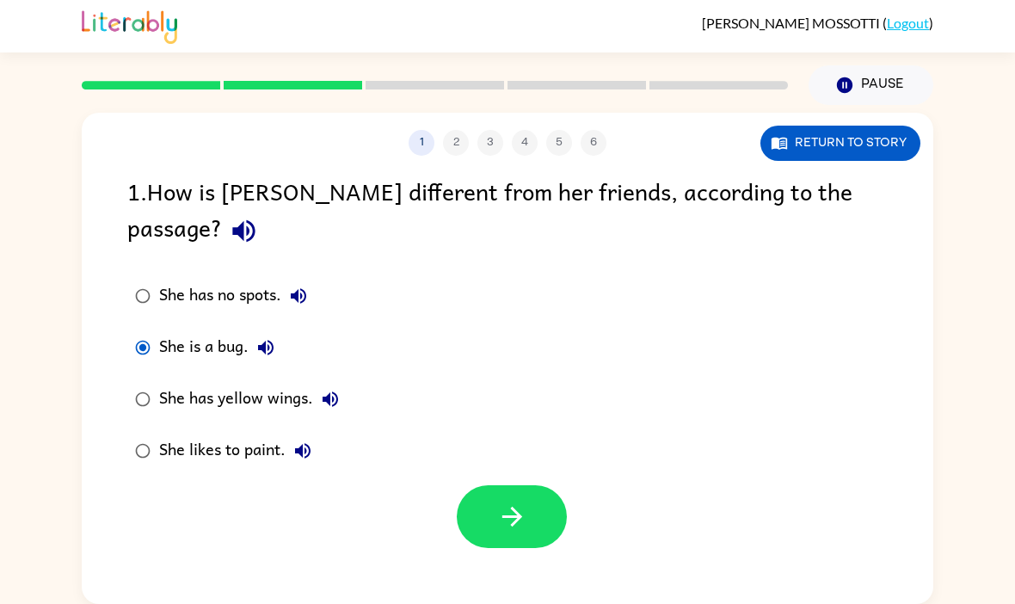
click at [547, 485] on button "button" at bounding box center [512, 516] width 110 height 63
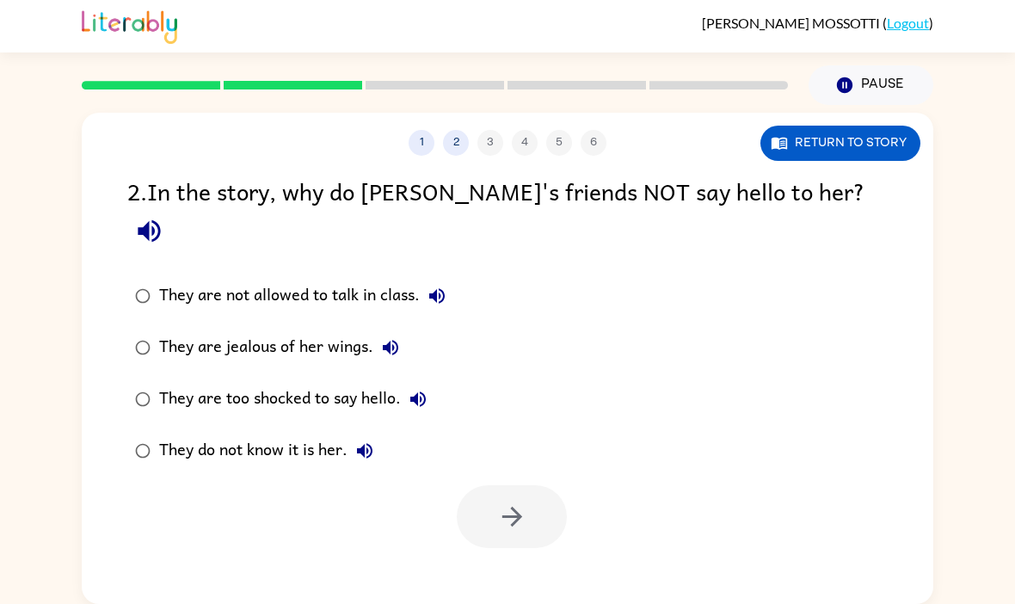
click at [164, 216] on icon "button" at bounding box center [149, 231] width 30 height 30
click at [876, 145] on button "Return to story" at bounding box center [840, 143] width 160 height 35
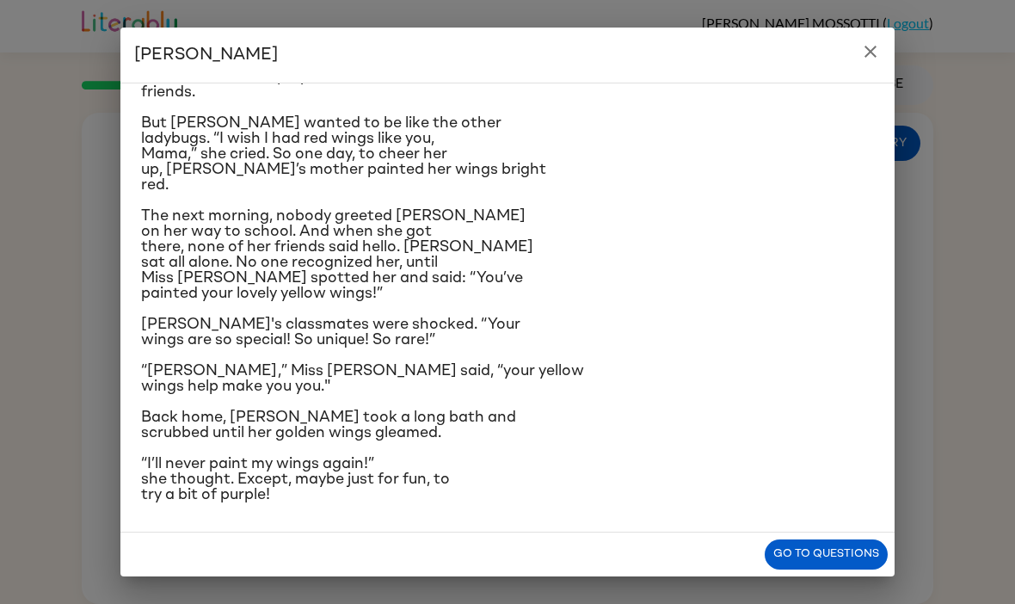
scroll to position [358, 0]
click at [855, 46] on button "close" at bounding box center [870, 51] width 34 height 34
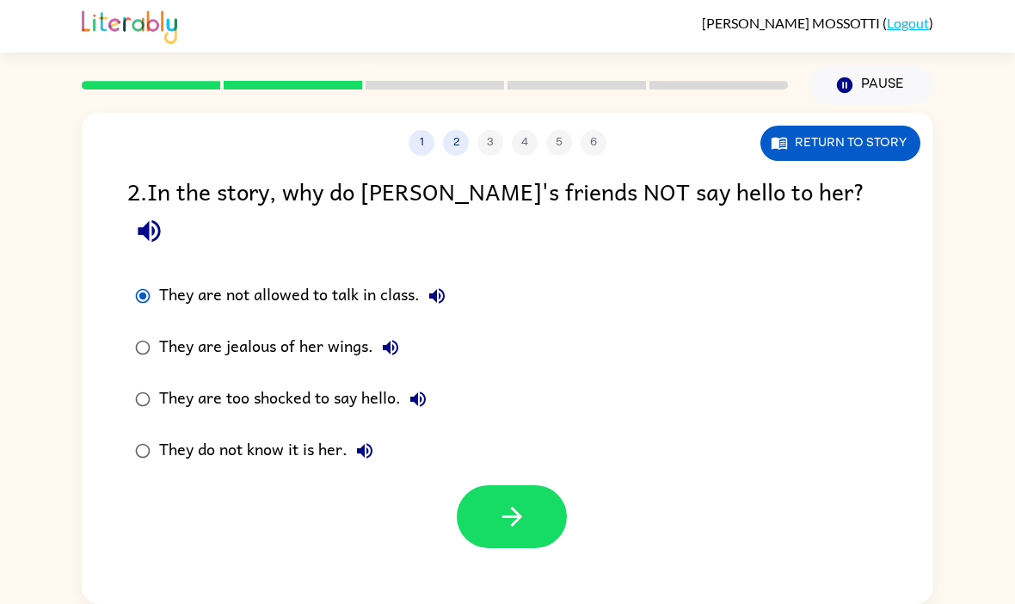
click at [399, 337] on icon "button" at bounding box center [390, 347] width 21 height 21
click at [426, 389] on icon "button" at bounding box center [418, 399] width 21 height 21
click at [532, 491] on button "button" at bounding box center [512, 516] width 110 height 63
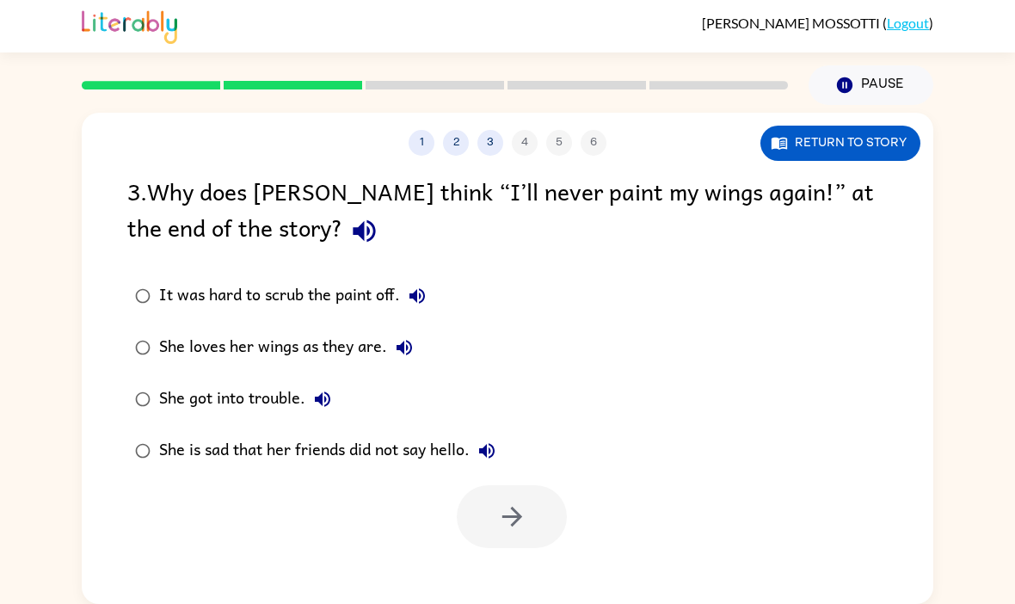
click at [353, 230] on icon "button" at bounding box center [364, 231] width 22 height 22
click at [423, 286] on icon "button" at bounding box center [417, 296] width 21 height 21
click at [414, 327] on label "She loves her wings as they are." at bounding box center [315, 348] width 395 height 52
click at [413, 337] on icon "button" at bounding box center [404, 347] width 21 height 21
click at [345, 383] on label "She got into trouble." at bounding box center [315, 399] width 395 height 52
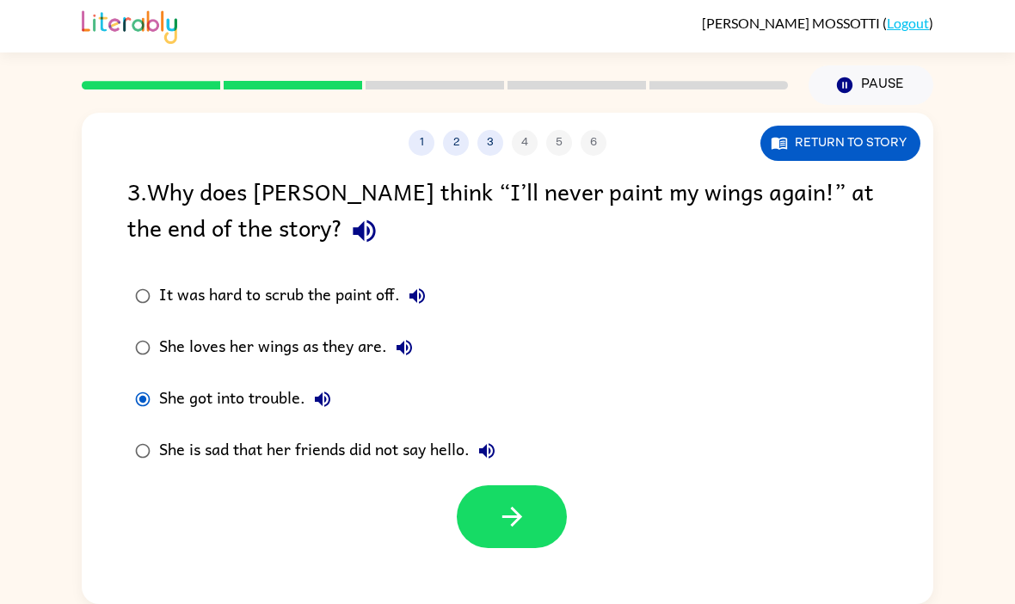
click at [335, 397] on button "She got into trouble." at bounding box center [322, 399] width 34 height 34
click at [497, 456] on icon "button" at bounding box center [486, 450] width 21 height 21
click at [530, 525] on button "button" at bounding box center [512, 516] width 110 height 63
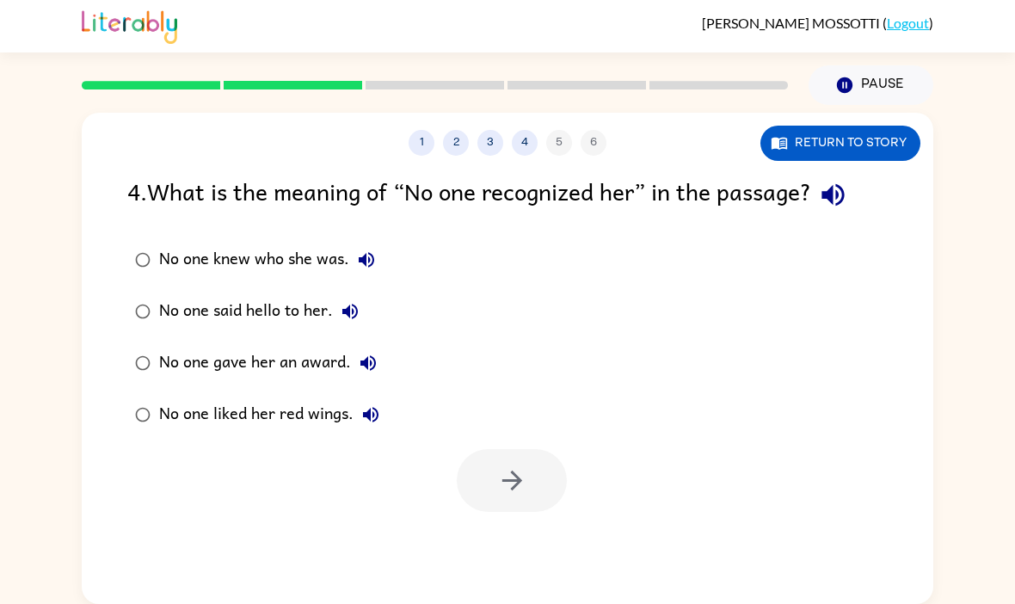
click at [360, 263] on icon "button" at bounding box center [366, 259] width 21 height 21
click at [372, 251] on icon "button" at bounding box center [366, 259] width 21 height 21
click at [361, 237] on label "No one knew who she was." at bounding box center [257, 260] width 279 height 52
click at [361, 236] on label "No one knew who she was." at bounding box center [257, 260] width 279 height 52
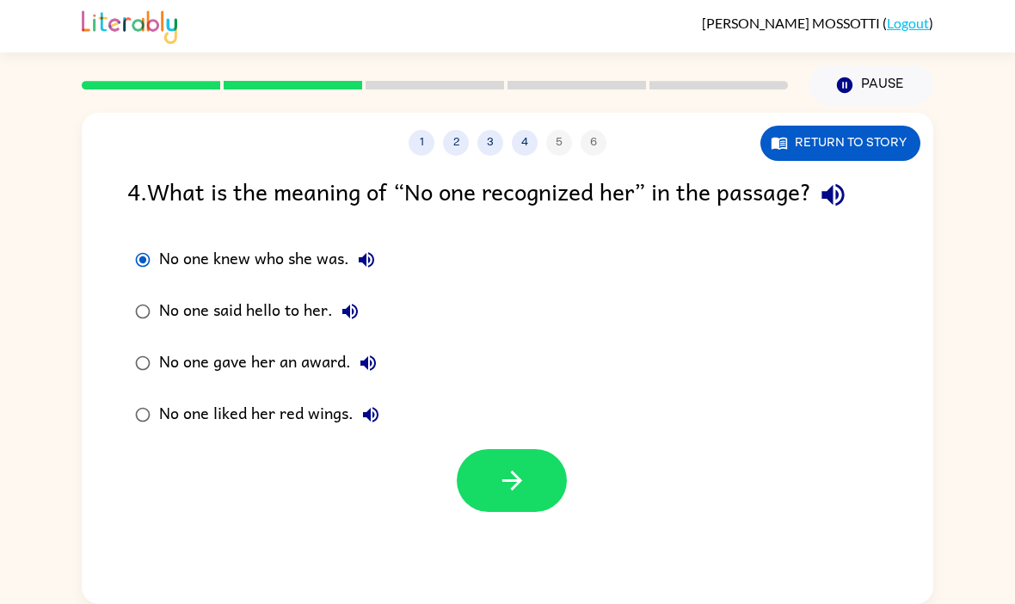
click at [353, 313] on icon "button" at bounding box center [350, 311] width 21 height 21
click at [415, 357] on div "No one knew who she was. No one said hello to her. No one gave her an award. No…" at bounding box center [530, 337] width 806 height 206
click at [367, 353] on icon "button" at bounding box center [368, 363] width 21 height 21
click at [844, 194] on icon "button" at bounding box center [832, 195] width 22 height 22
click at [365, 377] on button "No one gave her an award." at bounding box center [368, 363] width 34 height 34
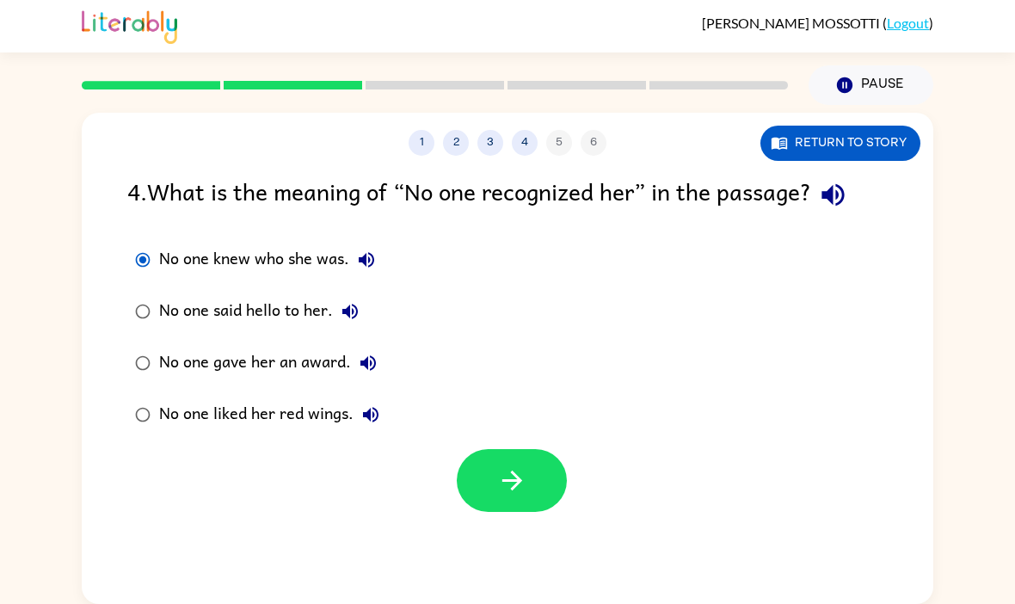
click at [365, 415] on icon "button" at bounding box center [370, 414] width 15 height 15
click at [819, 130] on button "Return to story" at bounding box center [840, 143] width 160 height 35
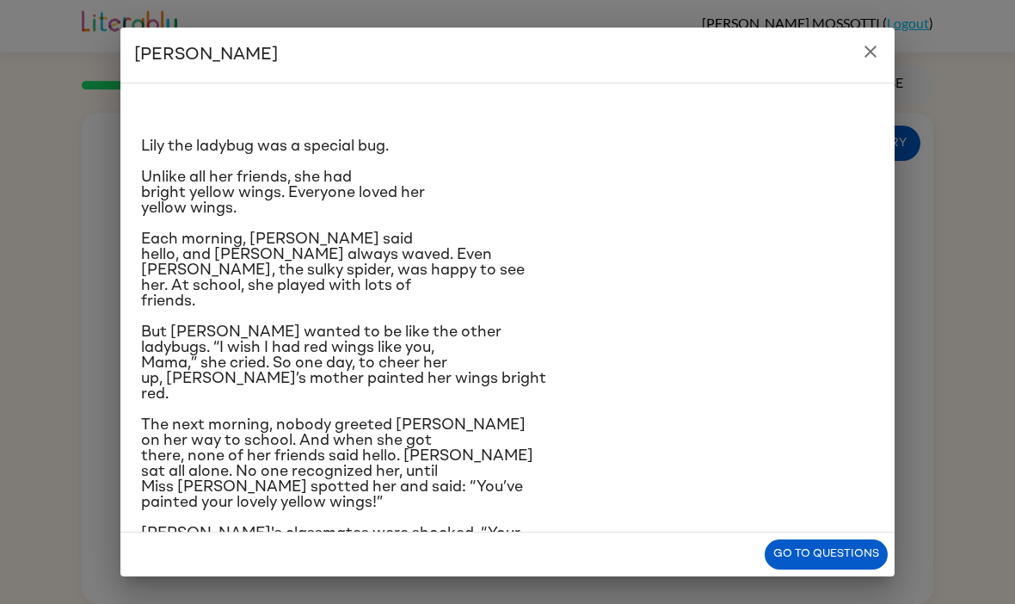
click at [853, 61] on h2 "Lily Ladybug" at bounding box center [507, 55] width 774 height 55
click at [878, 48] on icon "close" at bounding box center [870, 51] width 21 height 21
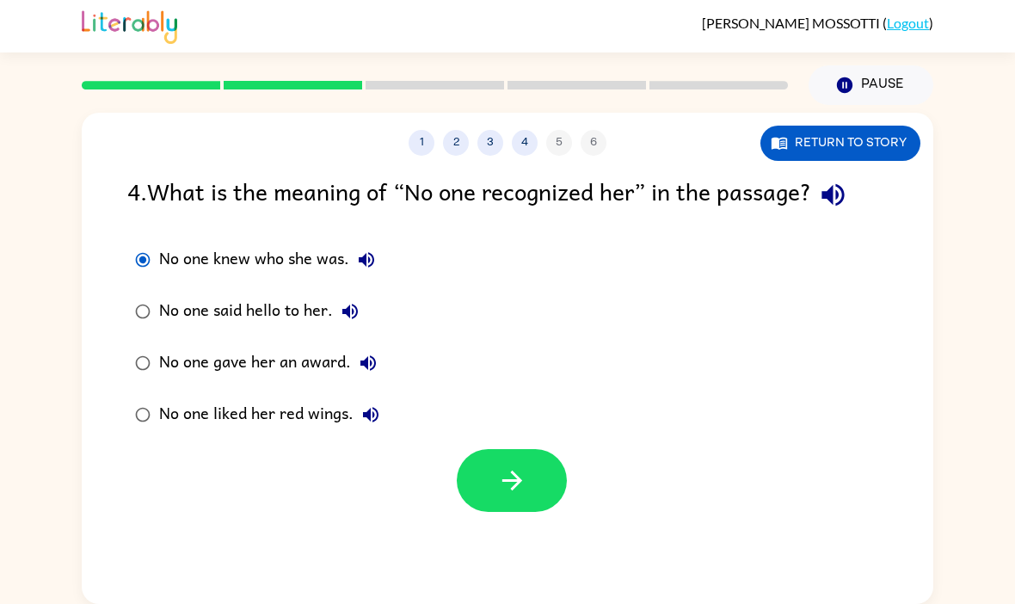
click at [828, 194] on icon "button" at bounding box center [833, 195] width 30 height 30
click at [841, 138] on button "Return to story" at bounding box center [840, 143] width 160 height 35
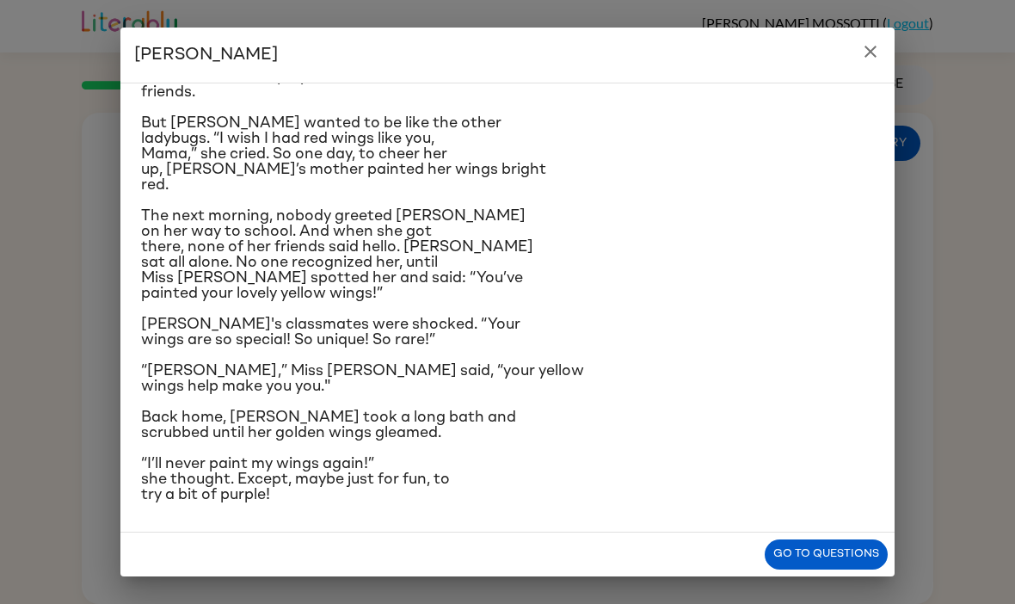
scroll to position [318, 0]
click at [870, 55] on icon "close" at bounding box center [870, 51] width 21 height 21
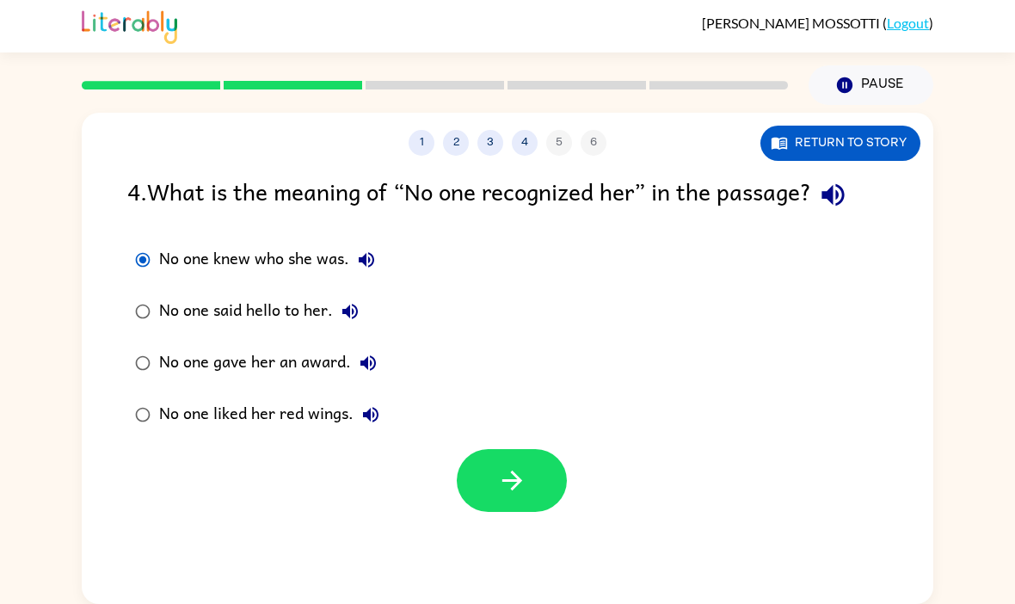
click at [349, 310] on icon "button" at bounding box center [349, 311] width 15 height 15
click at [370, 359] on icon "button" at bounding box center [367, 362] width 15 height 15
click at [378, 414] on icon "button" at bounding box center [370, 414] width 21 height 21
click at [515, 502] on button "button" at bounding box center [512, 480] width 110 height 63
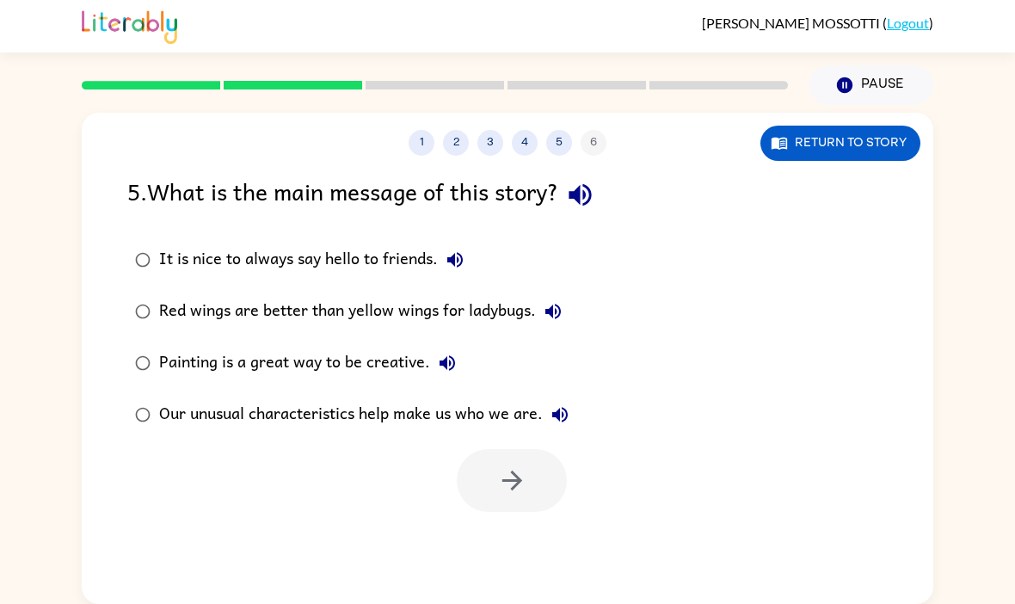
click at [595, 192] on icon "button" at bounding box center [580, 195] width 30 height 30
click at [462, 267] on icon "button" at bounding box center [455, 259] width 21 height 21
click at [543, 317] on icon "button" at bounding box center [553, 311] width 21 height 21
click at [452, 358] on icon "button" at bounding box center [447, 363] width 21 height 21
click at [456, 359] on icon "button" at bounding box center [447, 363] width 21 height 21
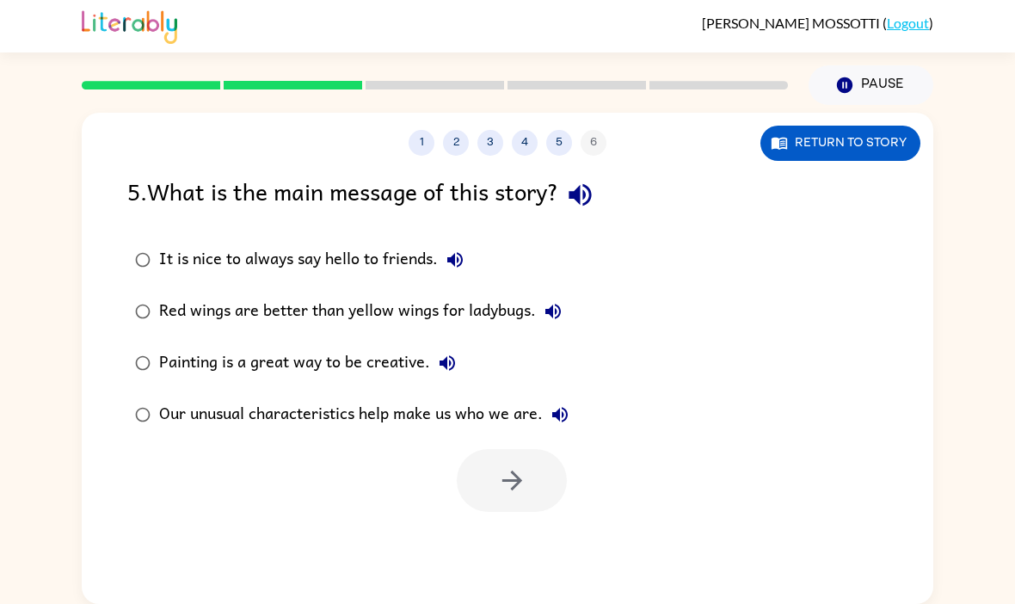
click at [468, 354] on label "Painting is a great way to be creative." at bounding box center [352, 363] width 468 height 52
click at [453, 353] on icon "button" at bounding box center [447, 363] width 21 height 21
click at [572, 415] on button "Our unusual characteristics help make us who we are." at bounding box center [560, 414] width 34 height 34
click at [492, 470] on button "button" at bounding box center [512, 480] width 110 height 63
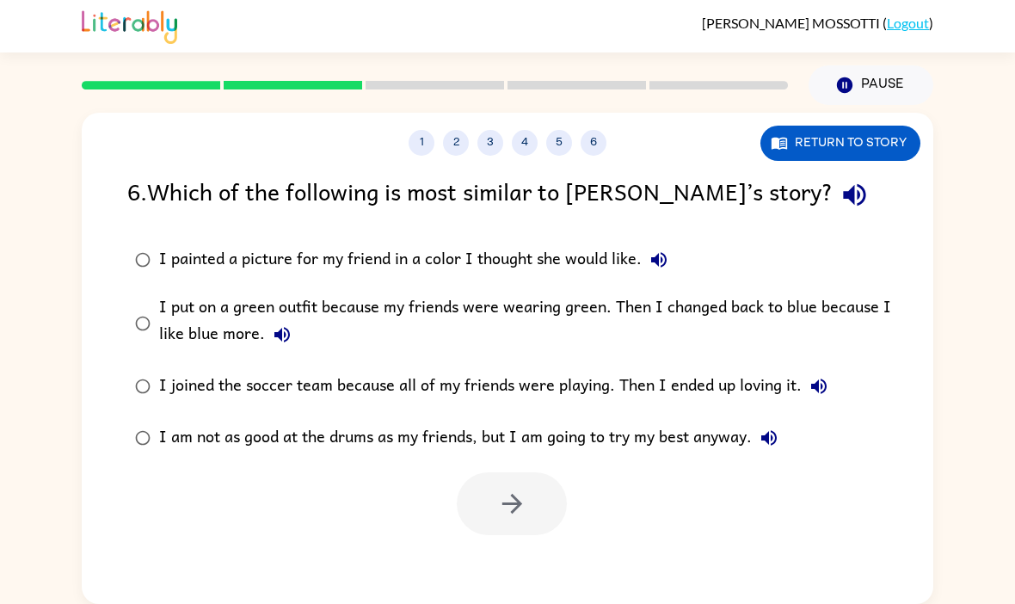
click at [843, 196] on icon "button" at bounding box center [854, 195] width 22 height 22
click at [281, 342] on icon "button" at bounding box center [282, 334] width 21 height 21
click at [662, 255] on icon "button" at bounding box center [658, 259] width 21 height 21
click at [821, 384] on icon "button" at bounding box center [818, 385] width 15 height 15
click at [774, 433] on icon "button" at bounding box center [769, 437] width 21 height 21
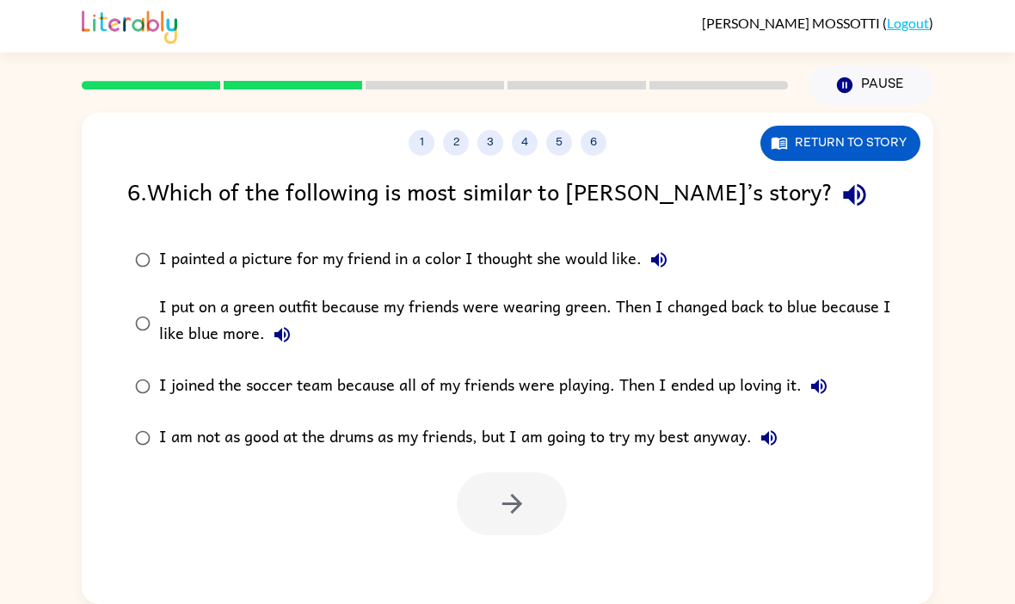
click at [655, 258] on icon "button" at bounding box center [658, 259] width 15 height 15
click at [292, 341] on button "I put on a green outfit because my friends were wearing green. Then I changed b…" at bounding box center [282, 334] width 34 height 34
click at [655, 249] on icon "button" at bounding box center [658, 259] width 21 height 21
click at [166, 249] on div "I painted a picture for my friend in a color I thought she would like." at bounding box center [417, 260] width 517 height 34
click at [518, 479] on button "button" at bounding box center [512, 503] width 110 height 63
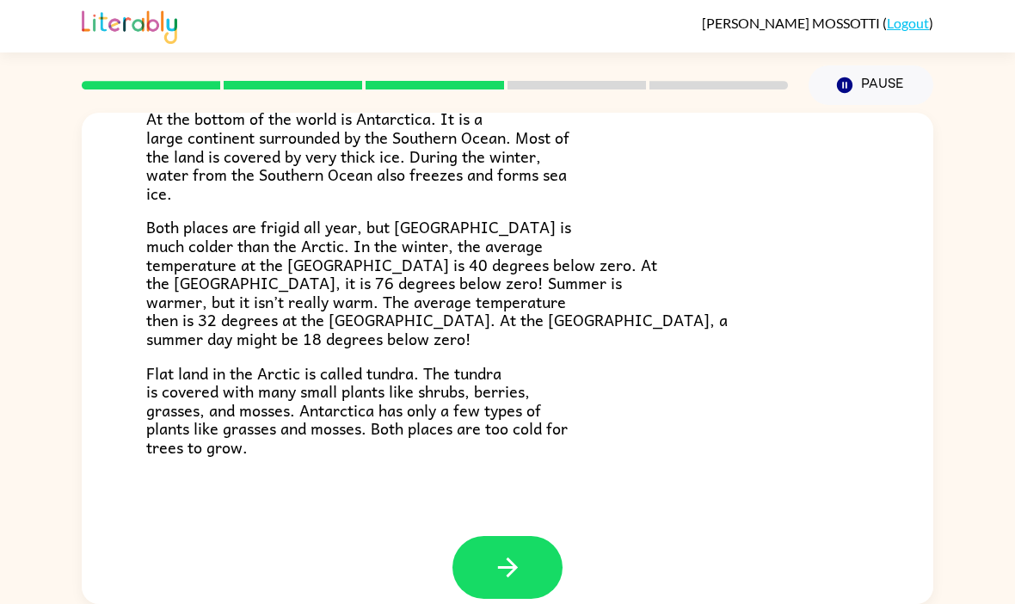
click at [998, 148] on div "The Arctic and Antarctica Have you heard of the Arctic and Antarctica? What do …" at bounding box center [507, 354] width 1015 height 499
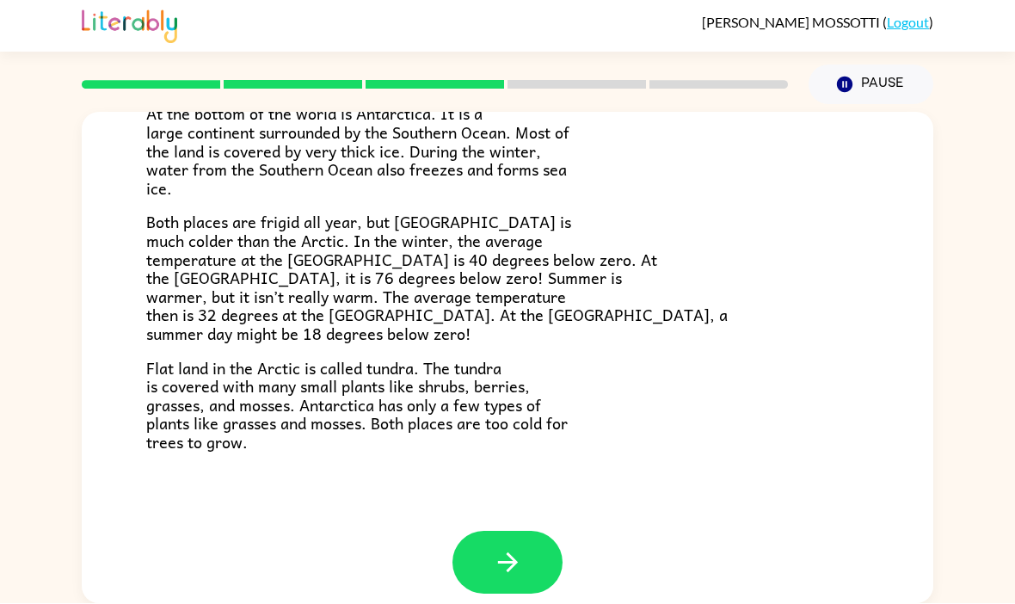
scroll to position [59, 0]
click at [512, 553] on icon "button" at bounding box center [507, 563] width 20 height 20
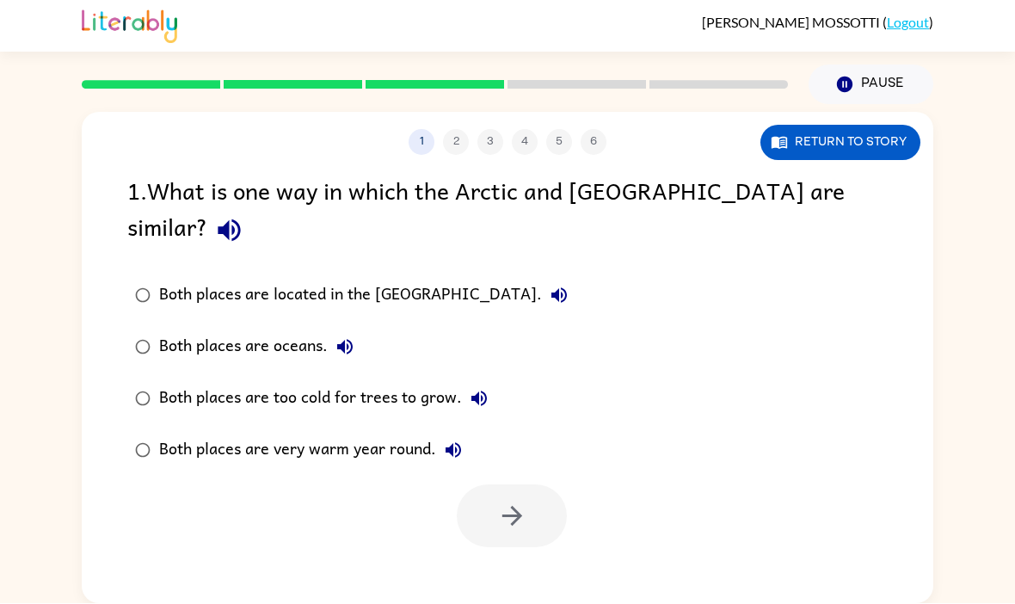
scroll to position [0, 0]
click at [244, 216] on icon "button" at bounding box center [229, 231] width 30 height 30
click at [549, 286] on icon "button" at bounding box center [559, 296] width 21 height 21
click at [347, 337] on icon "button" at bounding box center [345, 347] width 21 height 21
click at [487, 389] on icon "button" at bounding box center [479, 399] width 21 height 21
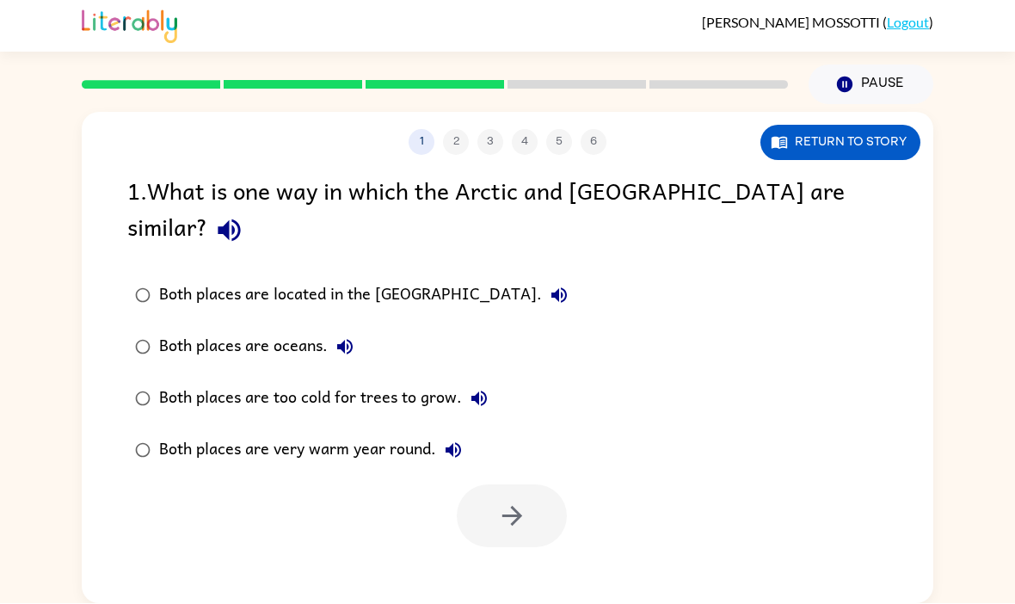
click at [448, 443] on icon "button" at bounding box center [453, 450] width 15 height 15
click at [551, 288] on icon "button" at bounding box center [558, 295] width 15 height 15
click at [487, 270] on label "Both places are located in the North Pole." at bounding box center [351, 296] width 467 height 52
click at [486, 270] on label "Both places are located in the North Pole." at bounding box center [351, 296] width 467 height 52
click at [542, 279] on button "Both places are located in the North Pole." at bounding box center [559, 296] width 34 height 34
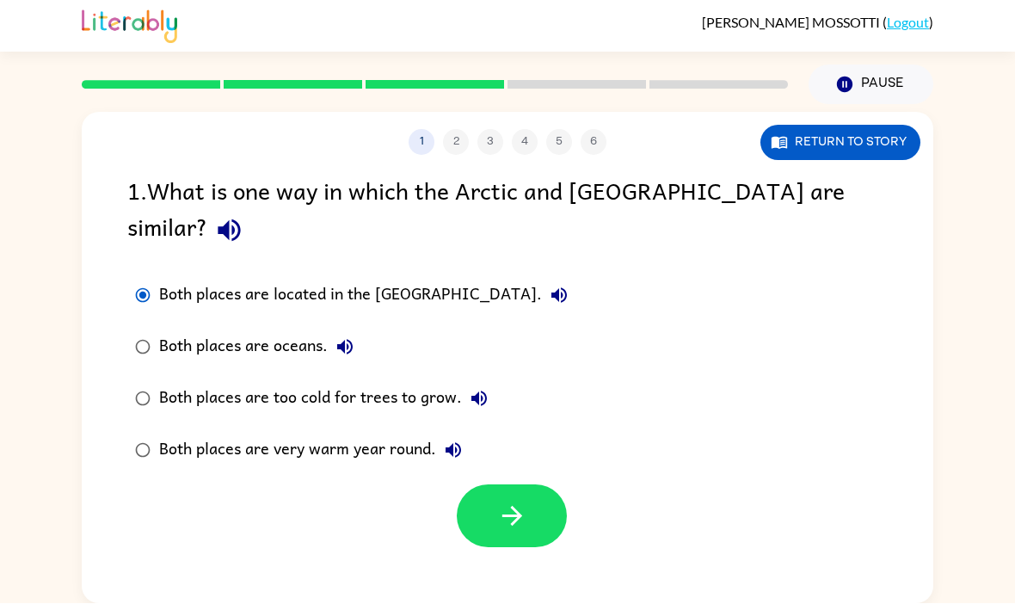
click at [549, 286] on icon "button" at bounding box center [559, 296] width 21 height 21
click at [511, 485] on button "button" at bounding box center [512, 516] width 110 height 63
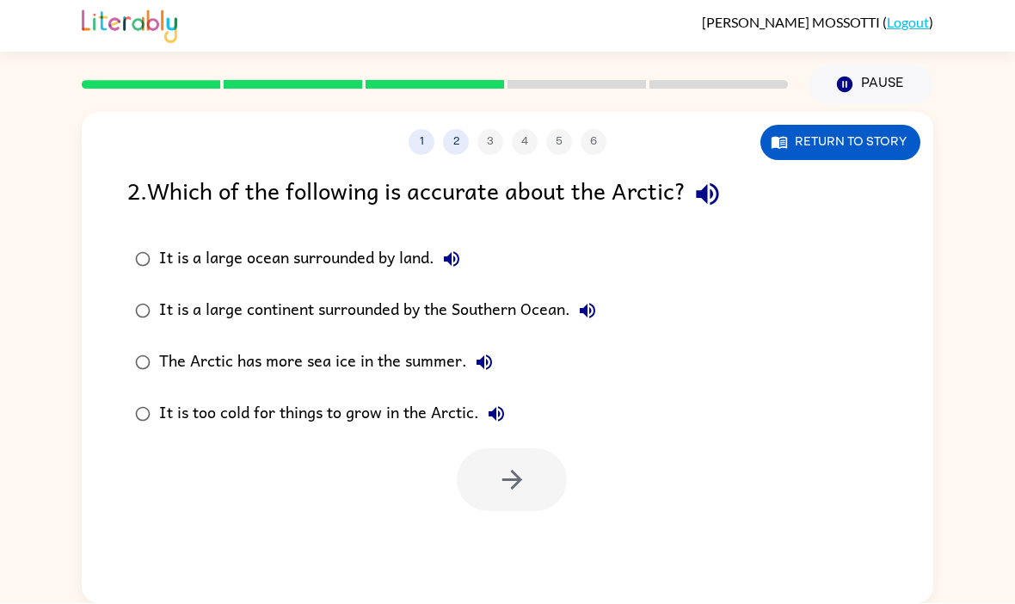
click at [463, 243] on button "It is a large ocean surrounded by land." at bounding box center [451, 260] width 34 height 34
click at [593, 301] on icon "button" at bounding box center [587, 311] width 21 height 21
click at [484, 353] on icon "button" at bounding box center [484, 363] width 21 height 21
click at [504, 407] on icon "button" at bounding box center [496, 414] width 15 height 15
click at [557, 449] on div at bounding box center [512, 480] width 110 height 63
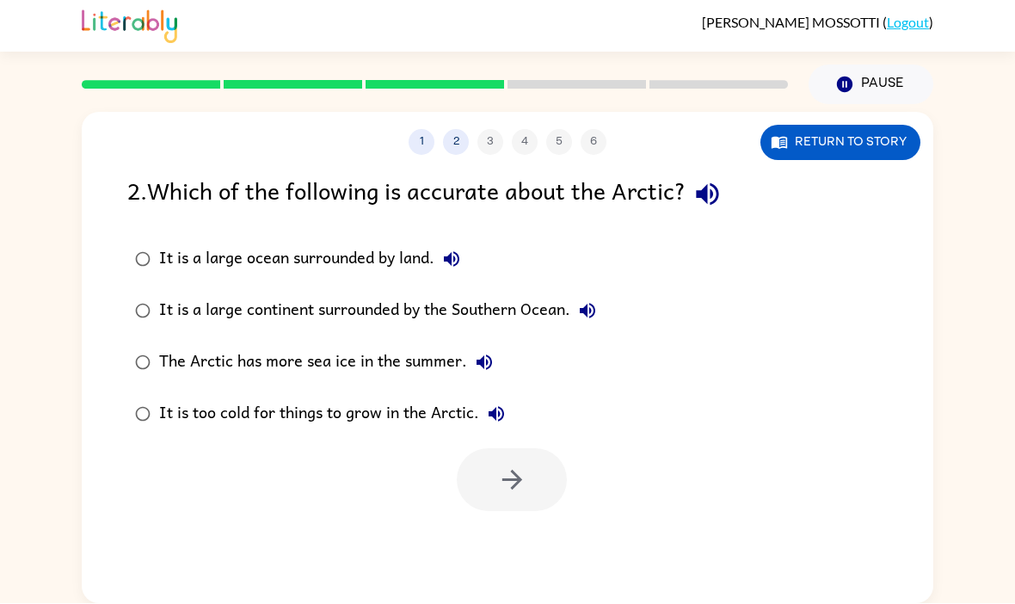
click at [131, 337] on label "The Arctic has more sea ice in the summer." at bounding box center [365, 363] width 495 height 52
click at [130, 337] on label "The Arctic has more sea ice in the summer." at bounding box center [365, 363] width 495 height 52
click at [546, 449] on button "button" at bounding box center [512, 480] width 110 height 63
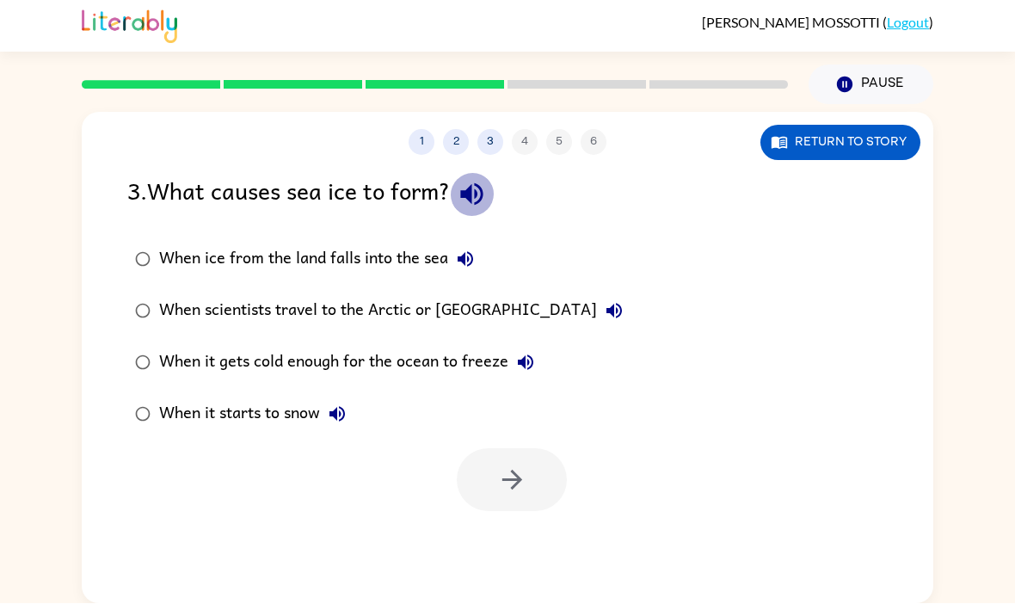
click at [474, 184] on icon "button" at bounding box center [471, 195] width 22 height 22
click at [461, 249] on icon "button" at bounding box center [465, 259] width 21 height 21
click at [604, 301] on icon "button" at bounding box center [614, 311] width 21 height 21
click at [533, 234] on label "When ice from the land falls into the sea" at bounding box center [379, 260] width 522 height 52
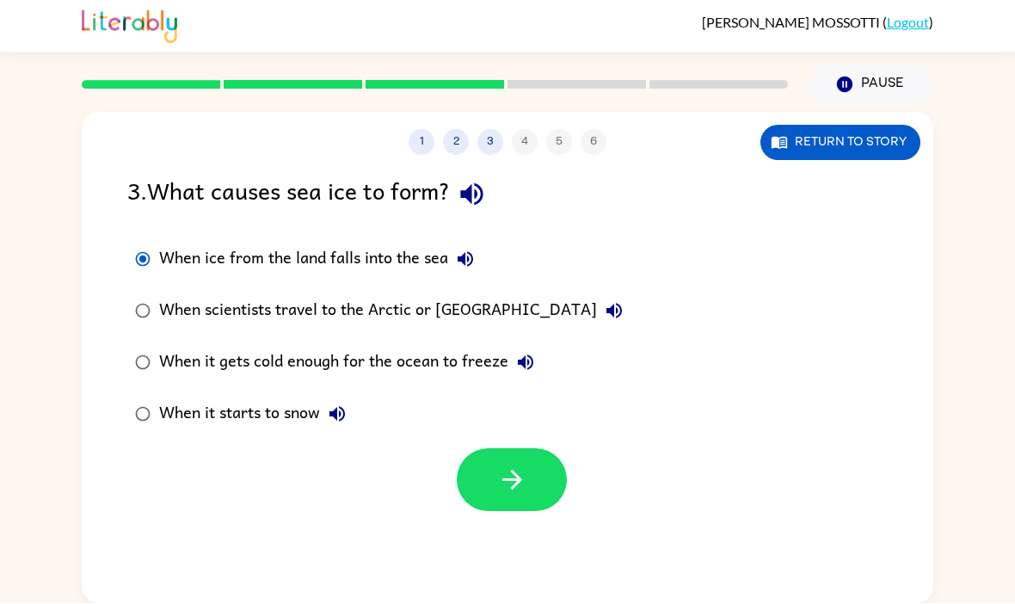
click at [525, 355] on icon "button" at bounding box center [525, 362] width 15 height 15
click at [342, 404] on icon "button" at bounding box center [337, 414] width 21 height 21
click at [123, 389] on label "When it starts to snow" at bounding box center [379, 415] width 522 height 52
click at [540, 449] on button "button" at bounding box center [512, 480] width 110 height 63
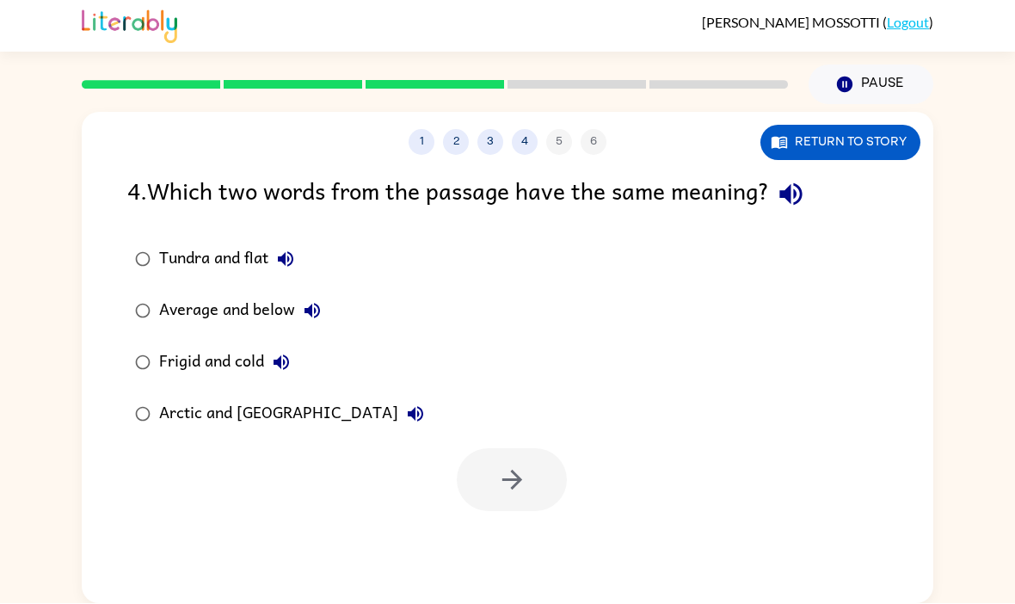
click at [796, 180] on icon "button" at bounding box center [791, 195] width 30 height 30
click at [284, 249] on icon "button" at bounding box center [285, 259] width 21 height 21
click at [321, 301] on icon "button" at bounding box center [312, 311] width 21 height 21
click at [287, 346] on button "Frigid and cold" at bounding box center [281, 363] width 34 height 34
click at [405, 404] on icon "button" at bounding box center [415, 414] width 21 height 21
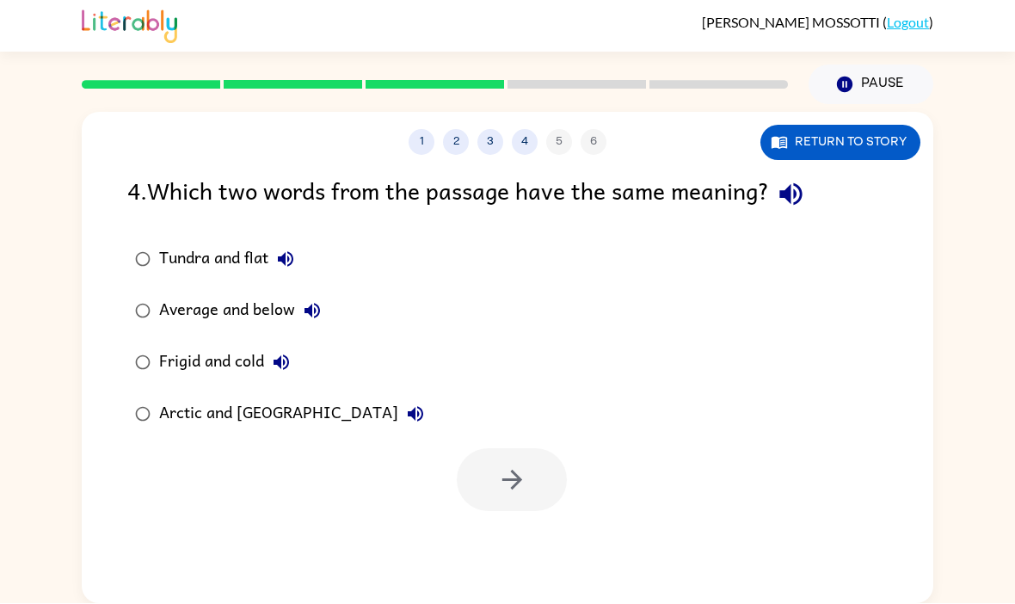
click at [312, 294] on button "Average and below" at bounding box center [312, 311] width 34 height 34
click at [296, 346] on button "Frigid and cold" at bounding box center [281, 363] width 34 height 34
click at [289, 355] on icon "button" at bounding box center [280, 362] width 15 height 15
click at [1012, 280] on div "1 2 3 4 5 6 Return to story 4 . Which two words from the passage have the same …" at bounding box center [507, 354] width 1015 height 499
click at [562, 449] on button "button" at bounding box center [512, 480] width 110 height 63
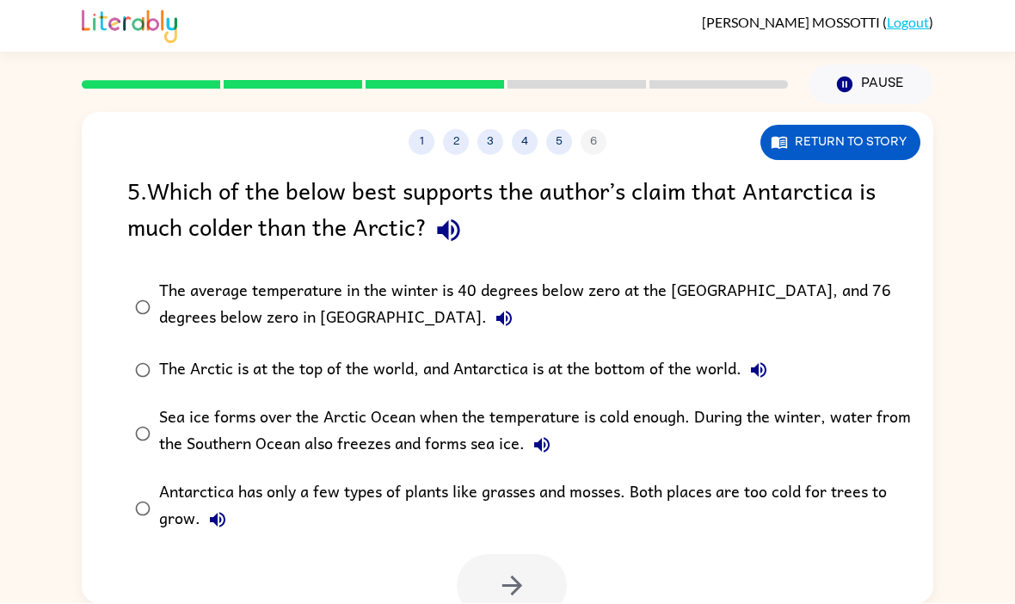
click at [461, 216] on icon "button" at bounding box center [448, 231] width 30 height 30
click at [494, 309] on icon "button" at bounding box center [504, 319] width 21 height 21
click at [776, 353] on button "The Arctic is at the top of the world, and Antarctica is at the bottom of the w…" at bounding box center [758, 370] width 34 height 34
click at [745, 353] on div "The Arctic is at the top of the world, and Antarctica is at the bottom of the w…" at bounding box center [467, 370] width 617 height 34
click at [766, 360] on icon "button" at bounding box center [758, 370] width 21 height 21
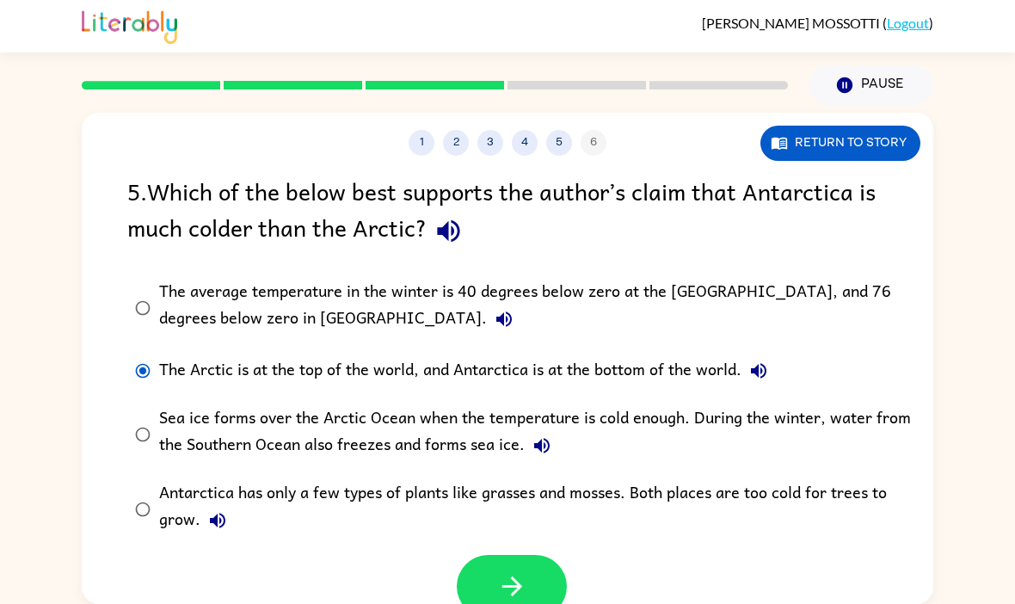
scroll to position [58, 0]
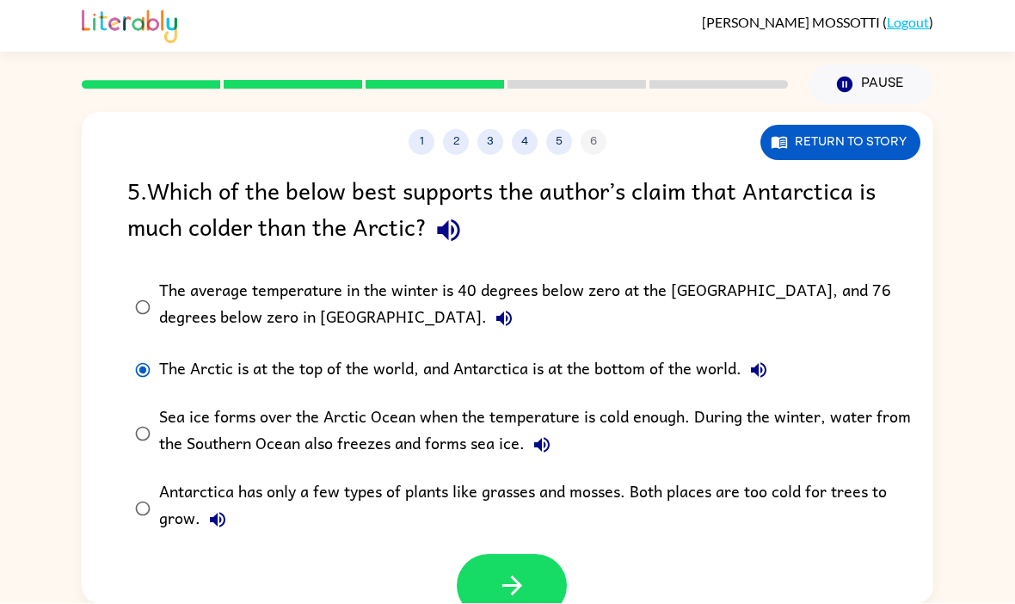
click at [551, 435] on icon "button" at bounding box center [542, 445] width 21 height 21
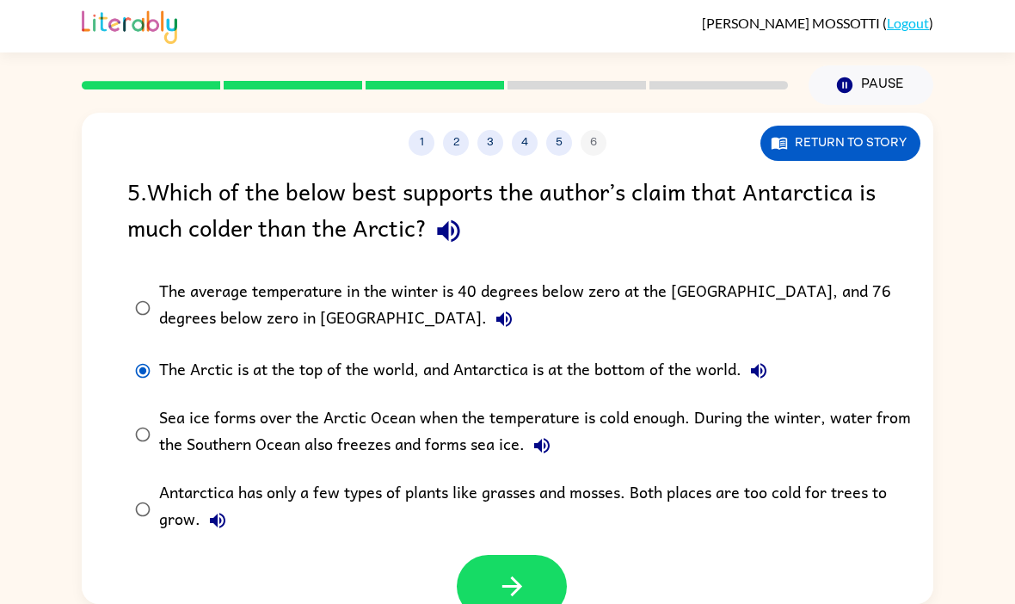
click at [213, 513] on icon "button" at bounding box center [217, 520] width 15 height 15
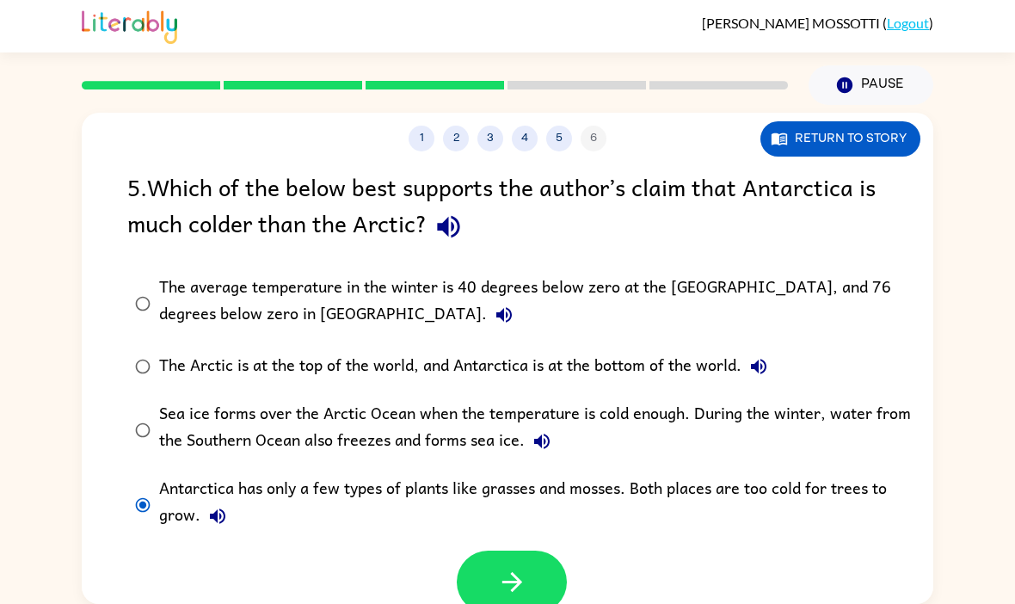
click at [578, 542] on div at bounding box center [507, 577] width 851 height 71
click at [556, 550] on button "button" at bounding box center [512, 581] width 110 height 63
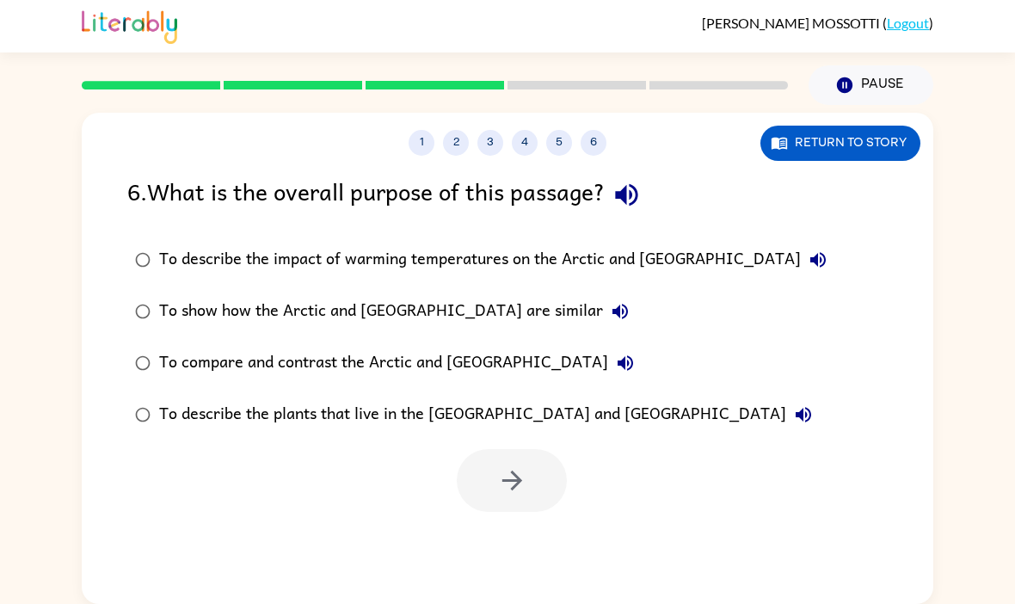
click at [1013, 212] on div "1 2 3 4 5 6 Return to story 6 . What is the overall purpose of this passage? To…" at bounding box center [507, 354] width 1015 height 499
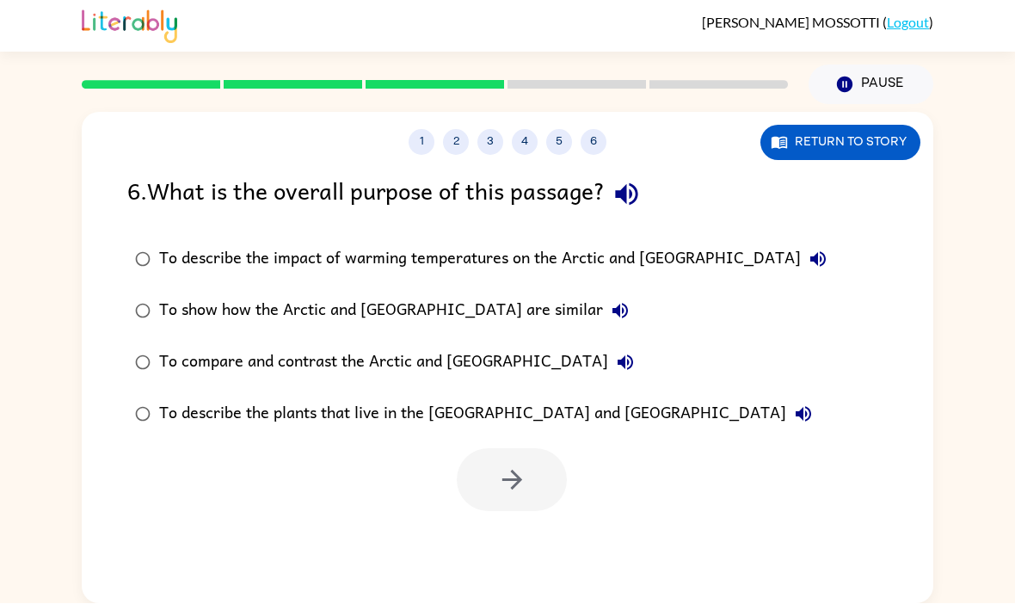
click at [636, 180] on icon "button" at bounding box center [627, 195] width 30 height 30
click at [810, 252] on icon "button" at bounding box center [817, 259] width 15 height 15
click at [610, 301] on icon "button" at bounding box center [620, 311] width 21 height 21
click at [615, 353] on icon "button" at bounding box center [625, 363] width 21 height 21
click at [613, 397] on div "To describe the plants that live in the Arctic and Antarctica" at bounding box center [489, 414] width 661 height 34
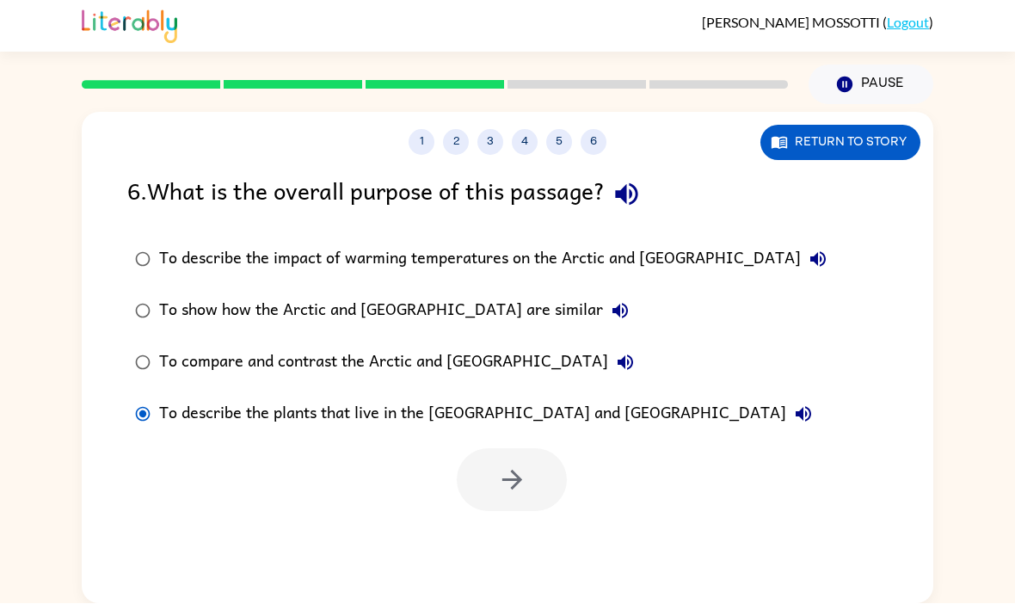
click at [613, 397] on div "To describe the plants that live in the Arctic and Antarctica" at bounding box center [489, 414] width 661 height 34
click at [793, 404] on icon "button" at bounding box center [803, 414] width 21 height 21
click at [618, 355] on icon "button" at bounding box center [625, 362] width 15 height 15
click at [512, 465] on icon "button" at bounding box center [512, 480] width 30 height 30
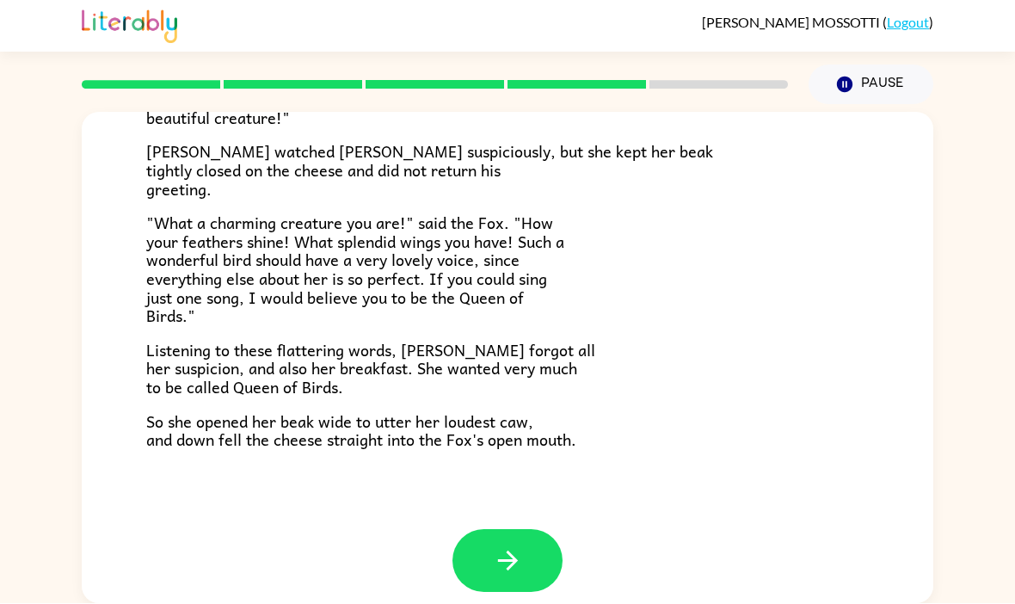
scroll to position [323, 0]
click at [534, 544] on div at bounding box center [507, 575] width 851 height 89
click at [514, 531] on button "button" at bounding box center [507, 562] width 110 height 63
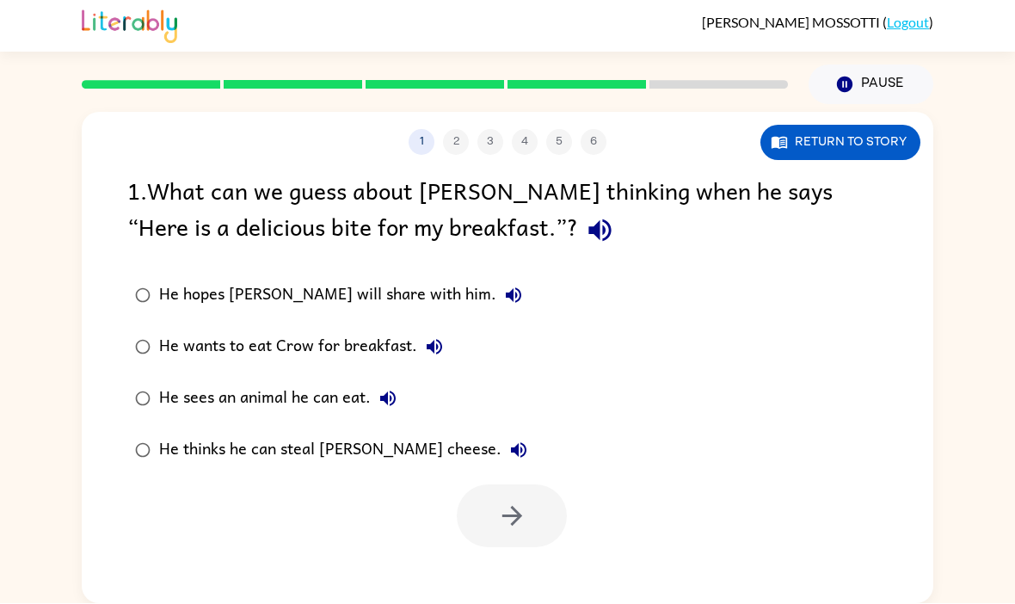
click at [585, 216] on icon "button" at bounding box center [600, 231] width 30 height 30
click at [503, 286] on icon "button" at bounding box center [513, 296] width 21 height 21
click at [430, 330] on button "He wants to eat Crow for breakfast." at bounding box center [434, 347] width 34 height 34
click at [408, 373] on label "He sees an animal he can eat." at bounding box center [331, 399] width 427 height 52
click at [392, 382] on button "He sees an animal he can eat." at bounding box center [388, 399] width 34 height 34
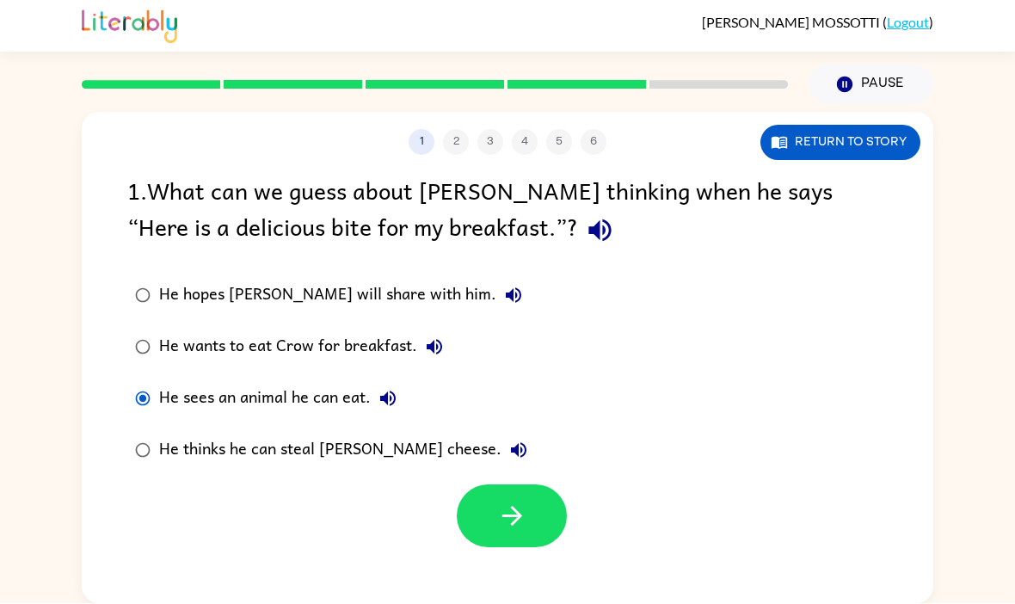
click at [511, 443] on icon "button" at bounding box center [518, 450] width 15 height 15
click at [778, 126] on button "Return to story" at bounding box center [840, 143] width 160 height 35
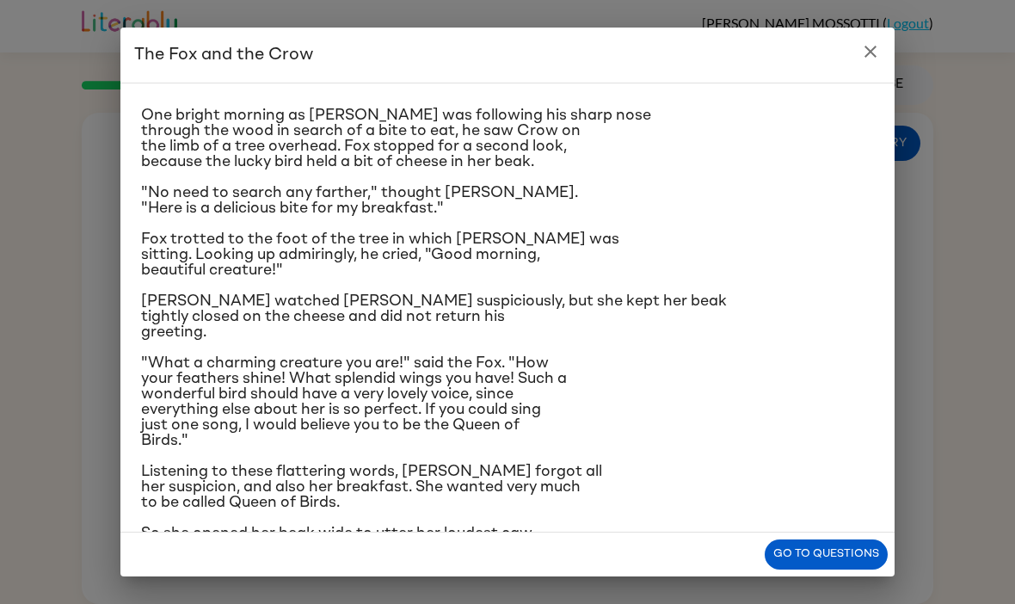
scroll to position [34, 0]
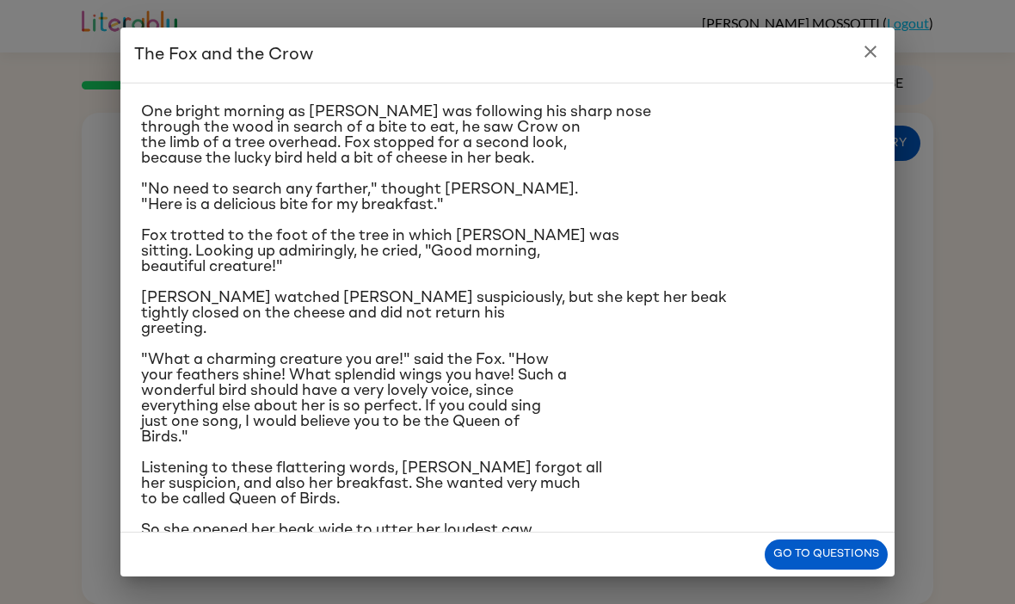
click at [874, 51] on icon "close" at bounding box center [870, 51] width 21 height 21
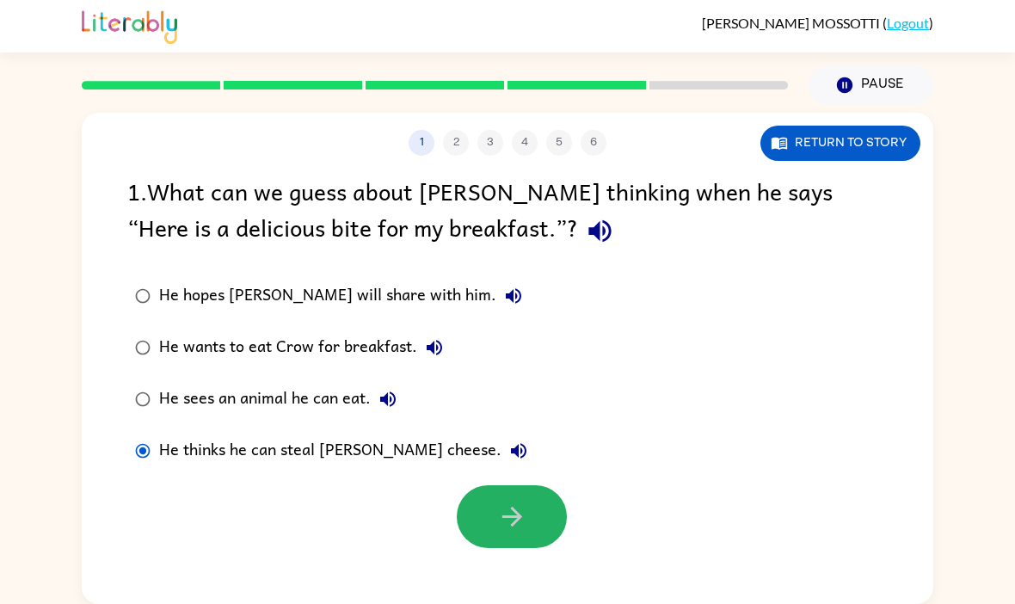
click at [542, 485] on button "button" at bounding box center [512, 516] width 110 height 63
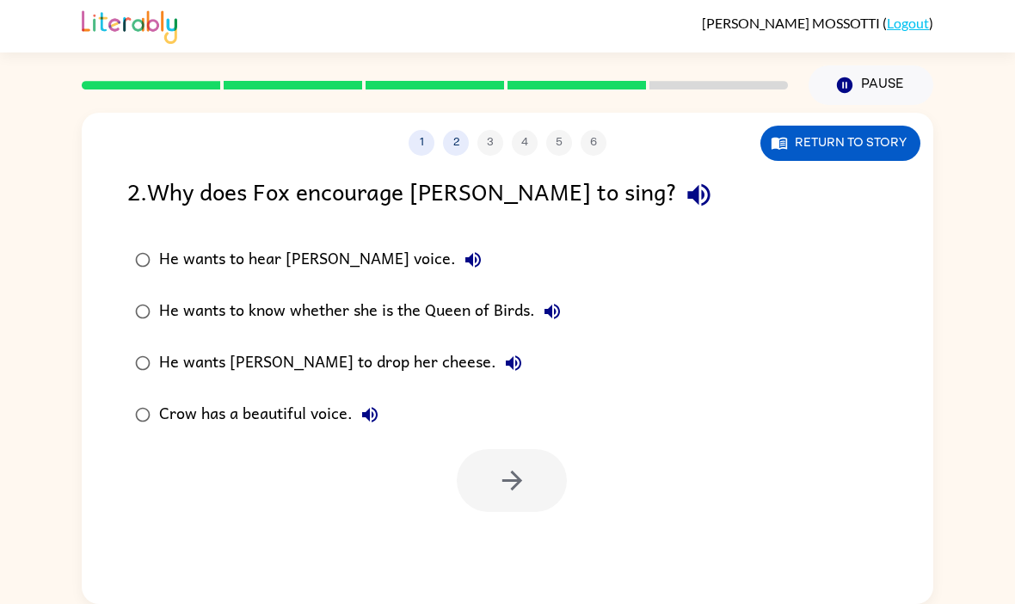
click at [684, 180] on icon "button" at bounding box center [699, 195] width 30 height 30
click at [544, 301] on icon "button" at bounding box center [552, 311] width 21 height 21
click at [503, 353] on icon "button" at bounding box center [513, 363] width 21 height 21
click at [365, 397] on button "Crow has a beautiful voice." at bounding box center [370, 414] width 34 height 34
click at [538, 449] on button "button" at bounding box center [512, 480] width 110 height 63
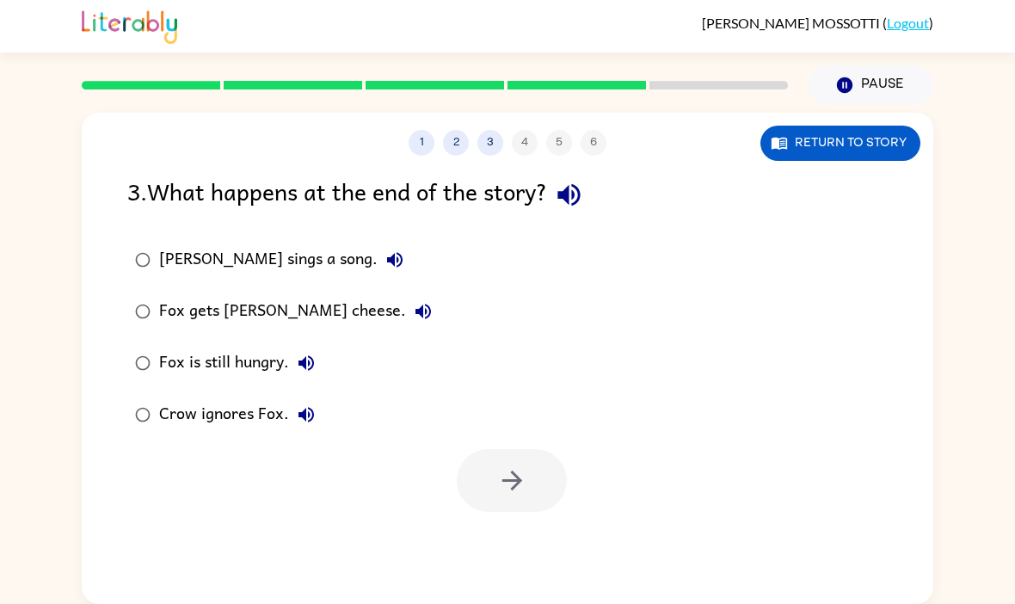
click at [567, 184] on icon "button" at bounding box center [568, 195] width 22 height 22
click at [387, 252] on icon "button" at bounding box center [394, 259] width 15 height 15
click at [378, 243] on button "Fox sings a song." at bounding box center [395, 260] width 34 height 34
click at [387, 252] on icon "button" at bounding box center [394, 259] width 15 height 15
click at [360, 286] on label "Fox gets Crow's cheese." at bounding box center [283, 312] width 331 height 52
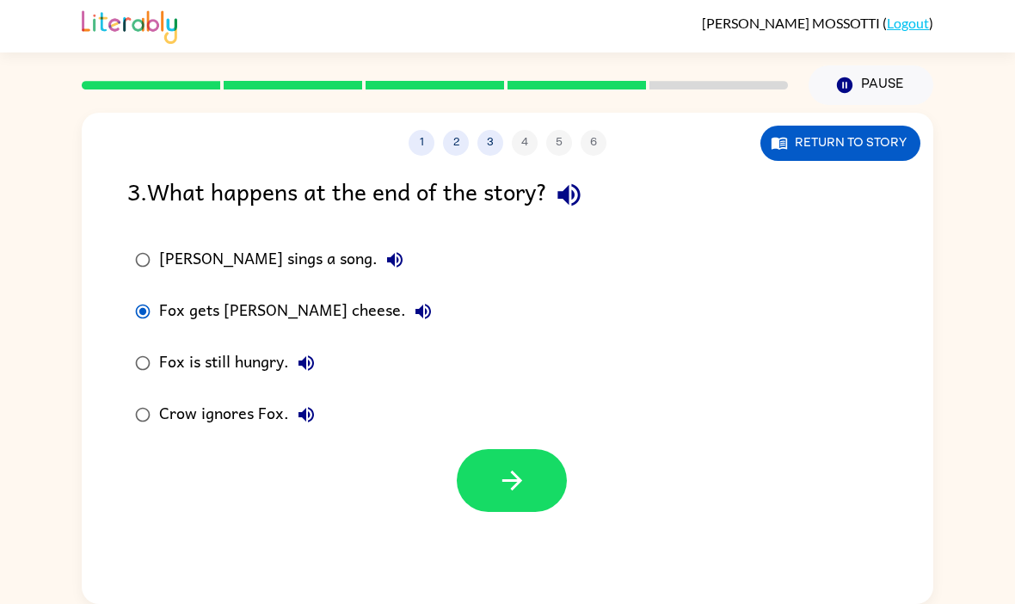
click at [359, 286] on label "Fox gets Crow's cheese." at bounding box center [283, 312] width 331 height 52
click at [415, 304] on icon "button" at bounding box center [422, 311] width 15 height 15
click at [319, 346] on button "Fox is still hungry." at bounding box center [306, 363] width 34 height 34
click at [310, 389] on label "Crow ignores Fox." at bounding box center [283, 415] width 331 height 52
click at [309, 389] on label "Crow ignores Fox." at bounding box center [283, 415] width 331 height 52
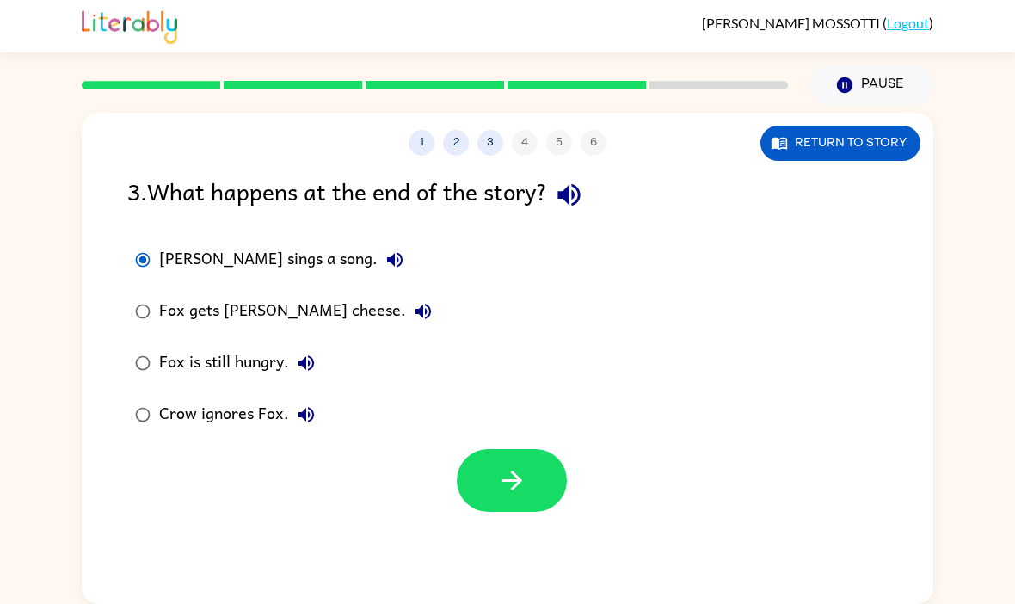
click at [529, 449] on button "button" at bounding box center [512, 480] width 110 height 63
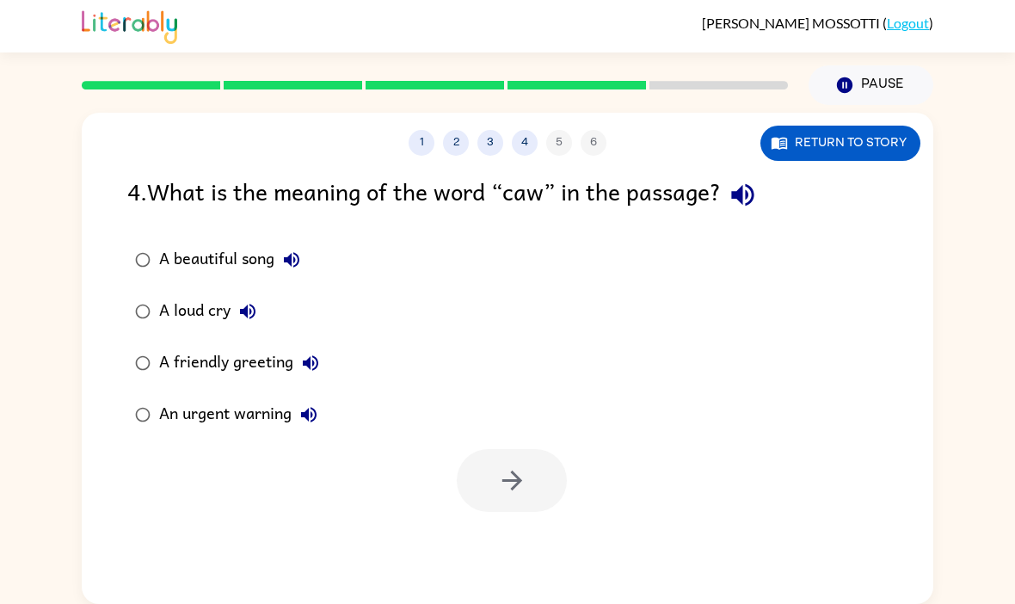
click at [755, 180] on icon "button" at bounding box center [743, 195] width 30 height 30
click at [301, 243] on button "A beautiful song" at bounding box center [291, 260] width 34 height 34
click at [304, 243] on button "A beautiful song" at bounding box center [291, 260] width 34 height 34
click at [255, 243] on div "A beautiful song" at bounding box center [234, 260] width 150 height 34
click at [309, 243] on button "A beautiful song" at bounding box center [291, 260] width 34 height 34
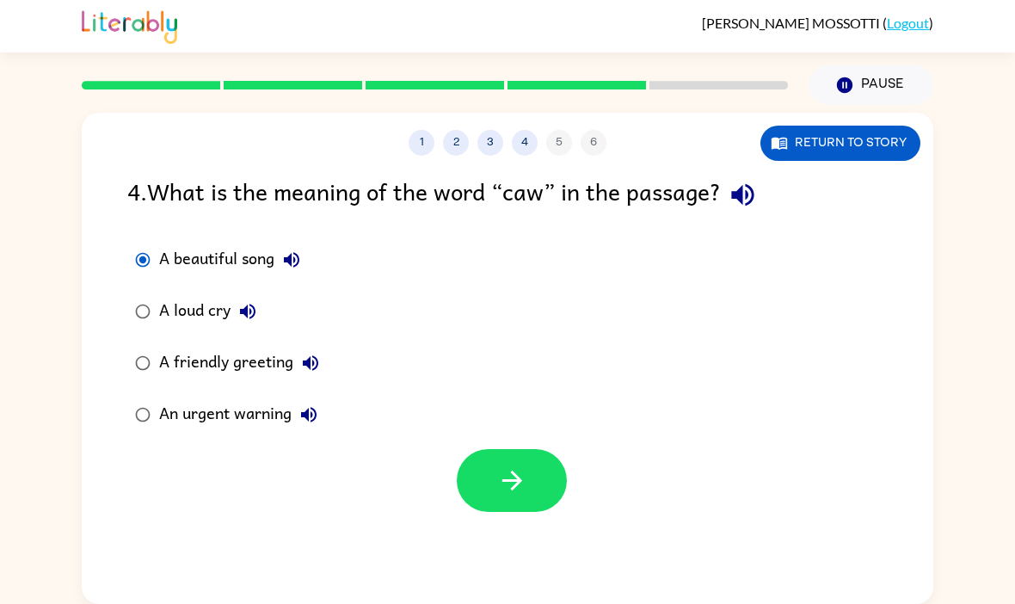
click at [261, 294] on button "A loud cry" at bounding box center [247, 311] width 34 height 34
click at [320, 353] on icon "button" at bounding box center [310, 363] width 21 height 21
click at [323, 397] on button "An urgent warning" at bounding box center [309, 414] width 34 height 34
click at [557, 449] on button "button" at bounding box center [512, 480] width 110 height 63
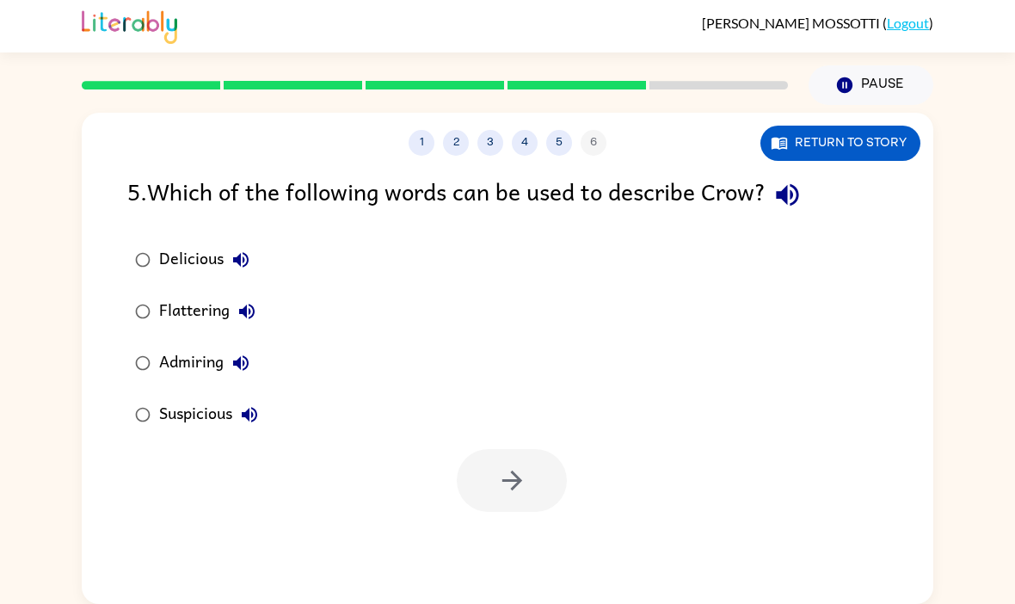
click at [783, 180] on icon "button" at bounding box center [787, 195] width 30 height 30
click at [240, 252] on icon "button" at bounding box center [240, 259] width 15 height 15
click at [798, 184] on icon "button" at bounding box center [787, 195] width 22 height 22
click at [247, 249] on icon "button" at bounding box center [240, 259] width 21 height 21
click at [250, 294] on button "Flattering" at bounding box center [247, 311] width 34 height 34
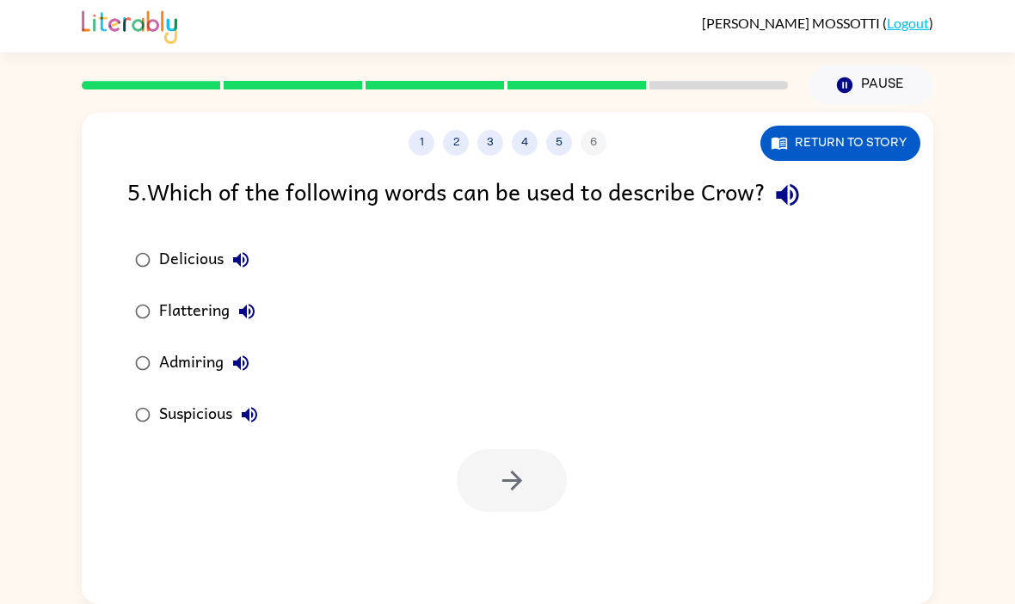
click at [244, 353] on icon "button" at bounding box center [240, 363] width 21 height 21
click at [246, 404] on icon "button" at bounding box center [249, 414] width 21 height 21
click at [181, 397] on div "Suspicious" at bounding box center [213, 414] width 108 height 34
click at [480, 449] on button "button" at bounding box center [512, 480] width 110 height 63
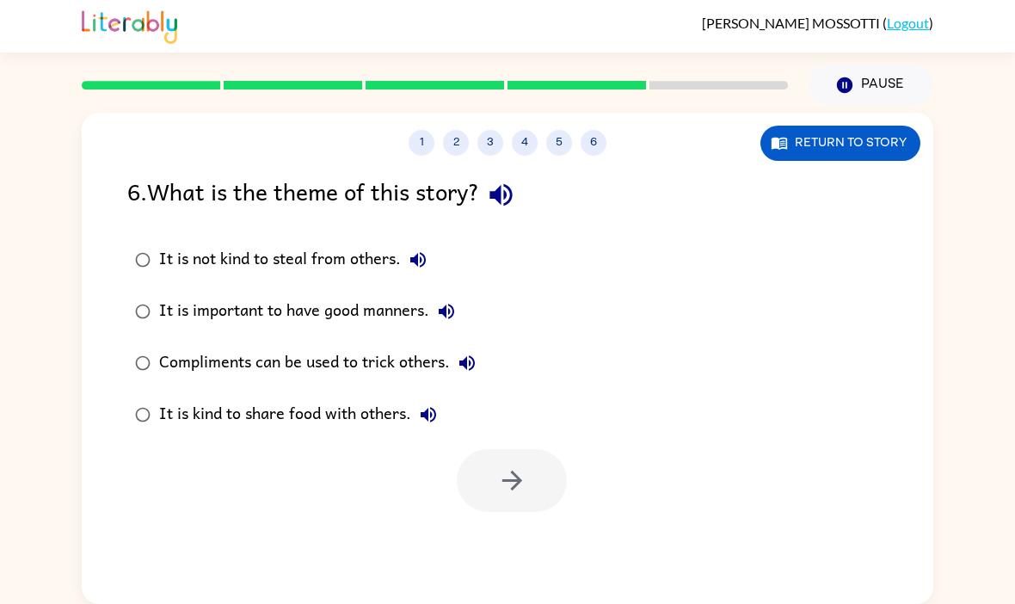
click at [499, 180] on icon "button" at bounding box center [501, 195] width 30 height 30
click at [413, 252] on icon "button" at bounding box center [417, 259] width 15 height 15
click at [462, 294] on button "It is important to have good manners." at bounding box center [446, 311] width 34 height 34
click at [446, 304] on icon "button" at bounding box center [446, 311] width 15 height 15
click at [459, 294] on button "It is important to have good manners." at bounding box center [446, 311] width 34 height 34
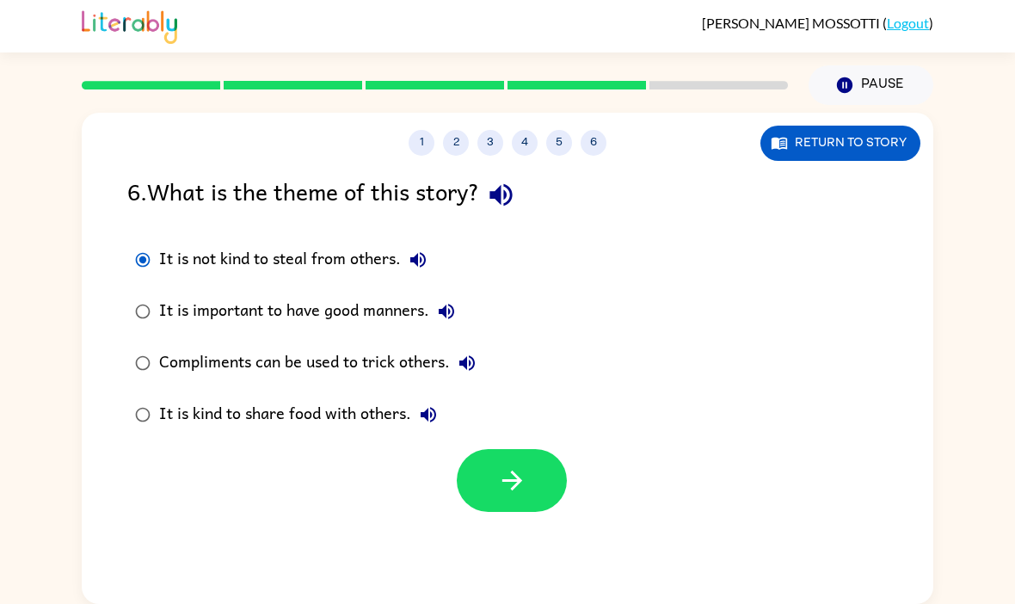
click at [363, 294] on div "It is important to have good manners." at bounding box center [311, 311] width 304 height 34
click at [513, 440] on div at bounding box center [507, 475] width 851 height 71
click at [525, 449] on button "button" at bounding box center [512, 480] width 110 height 63
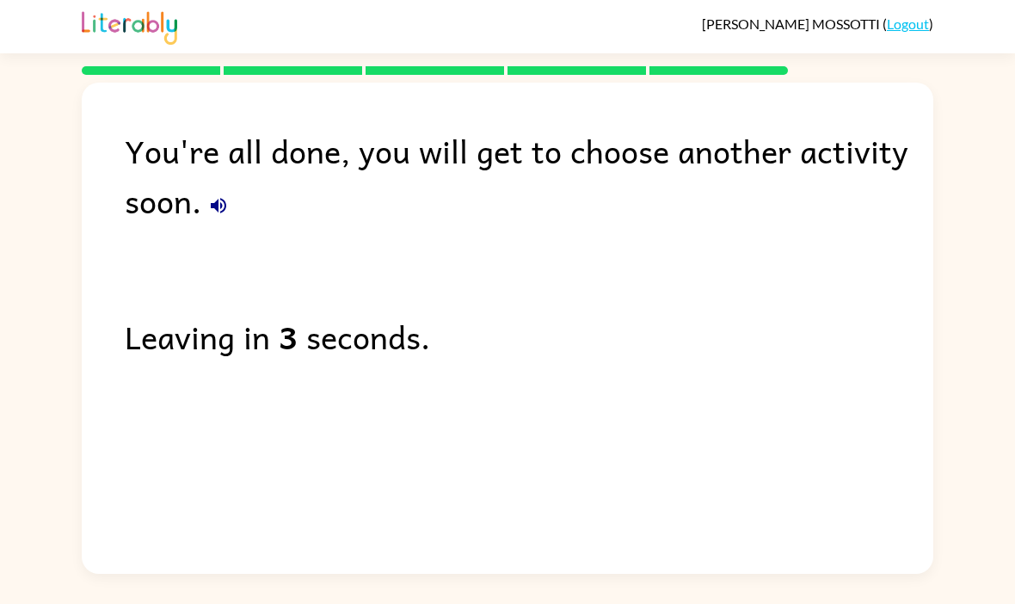
click at [212, 188] on button "button" at bounding box center [218, 205] width 34 height 34
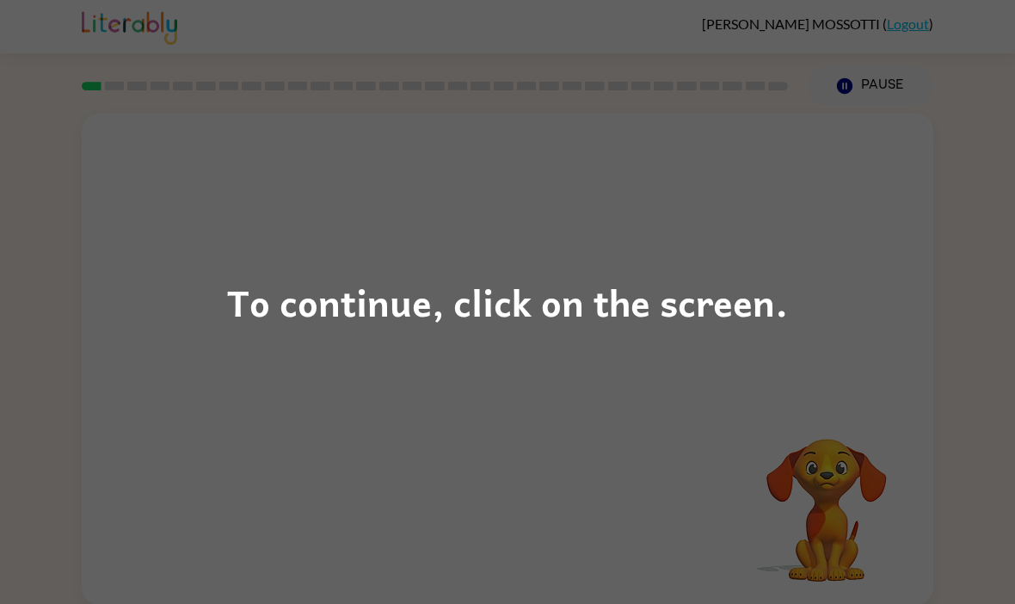
click at [778, 322] on div "To continue, click on the screen." at bounding box center [507, 302] width 561 height 58
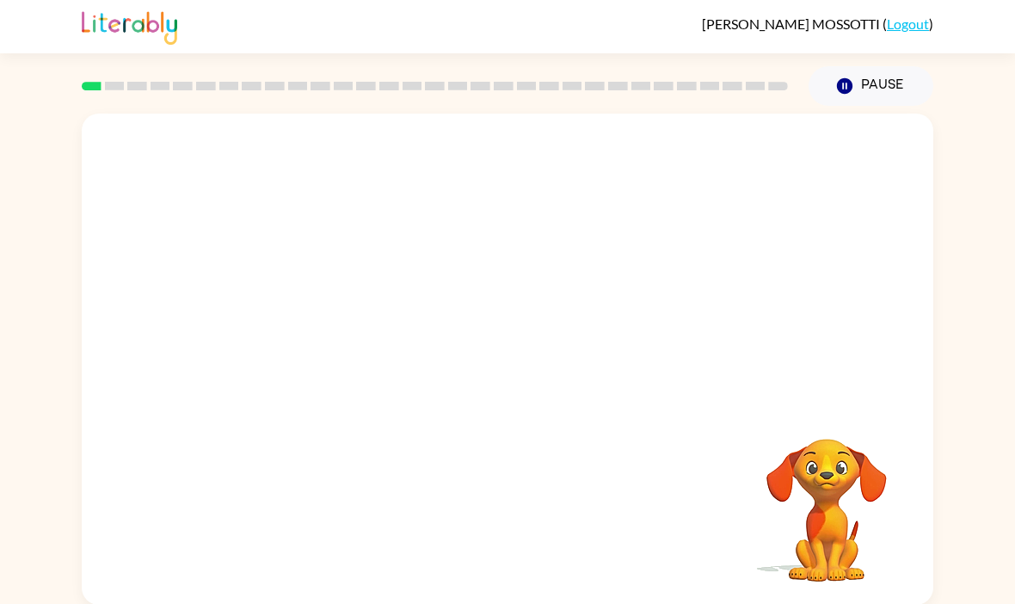
scroll to position [3, 0]
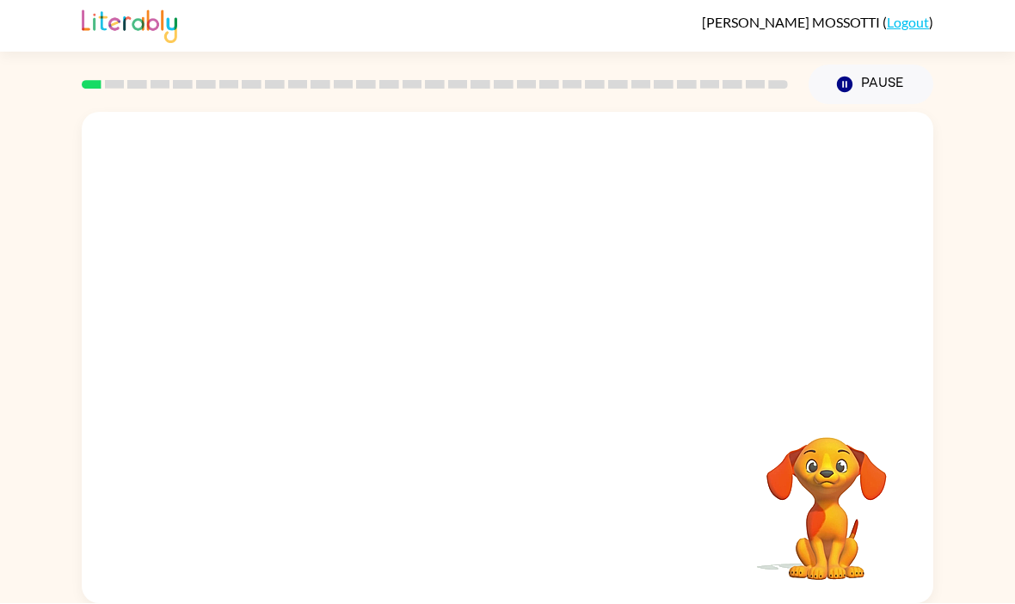
click at [548, 452] on div "Your browser must support playing .mp4 files to use Literably. Please try using…" at bounding box center [507, 358] width 851 height 491
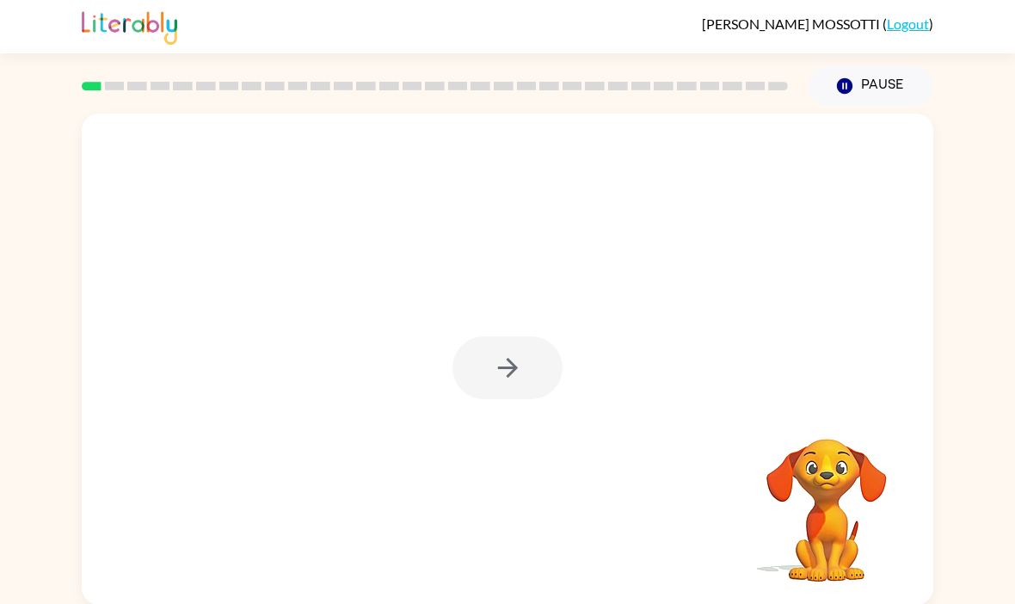
click at [559, 356] on div at bounding box center [507, 367] width 110 height 63
click at [504, 398] on div at bounding box center [507, 367] width 110 height 63
click at [498, 327] on div at bounding box center [507, 359] width 851 height 491
click at [494, 378] on icon "button" at bounding box center [508, 368] width 30 height 30
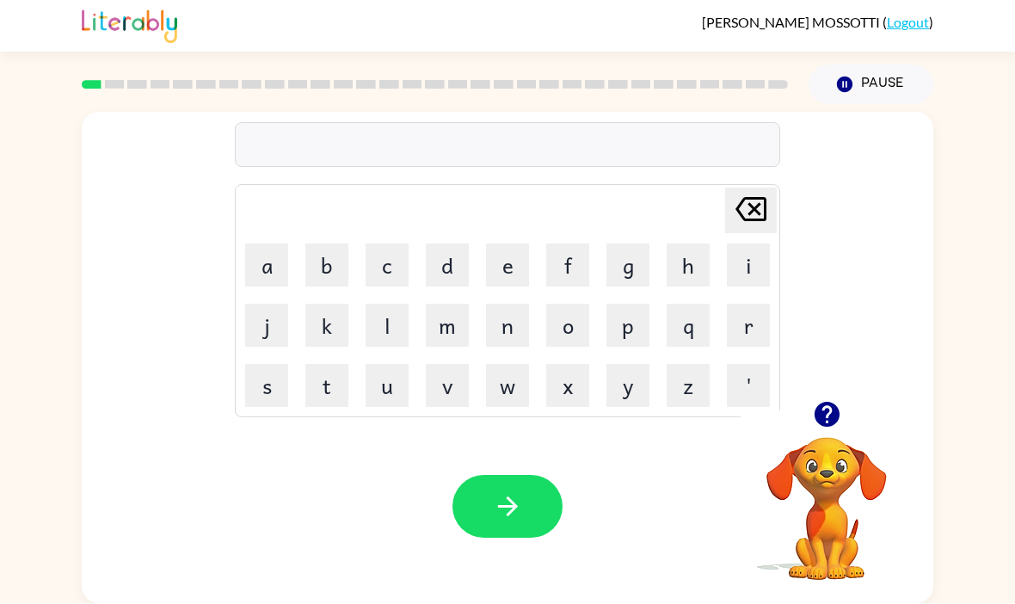
scroll to position [21, 0]
click at [329, 244] on button "b" at bounding box center [326, 265] width 43 height 43
click at [566, 304] on button "o" at bounding box center [567, 325] width 43 height 43
click at [511, 244] on button "e" at bounding box center [507, 265] width 43 height 43
click at [455, 244] on button "d" at bounding box center [447, 265] width 43 height 43
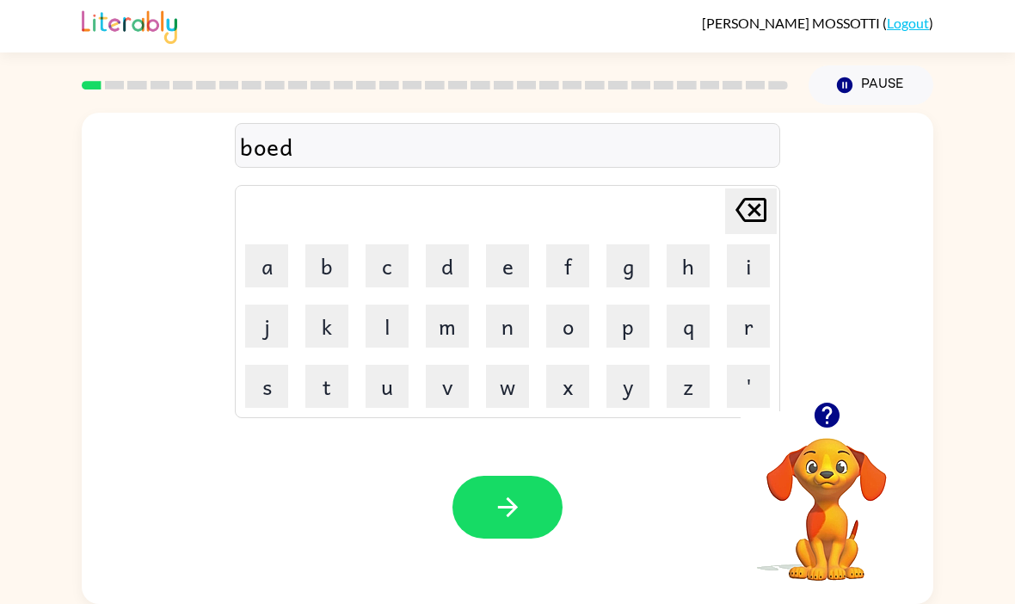
click at [518, 259] on button "e" at bounding box center [507, 265] width 43 height 43
click at [731, 315] on button "r" at bounding box center [748, 325] width 43 height 43
click at [369, 128] on div "boeder" at bounding box center [507, 146] width 535 height 36
click at [372, 140] on div "boeder" at bounding box center [507, 146] width 535 height 36
click at [751, 198] on icon at bounding box center [750, 210] width 31 height 24
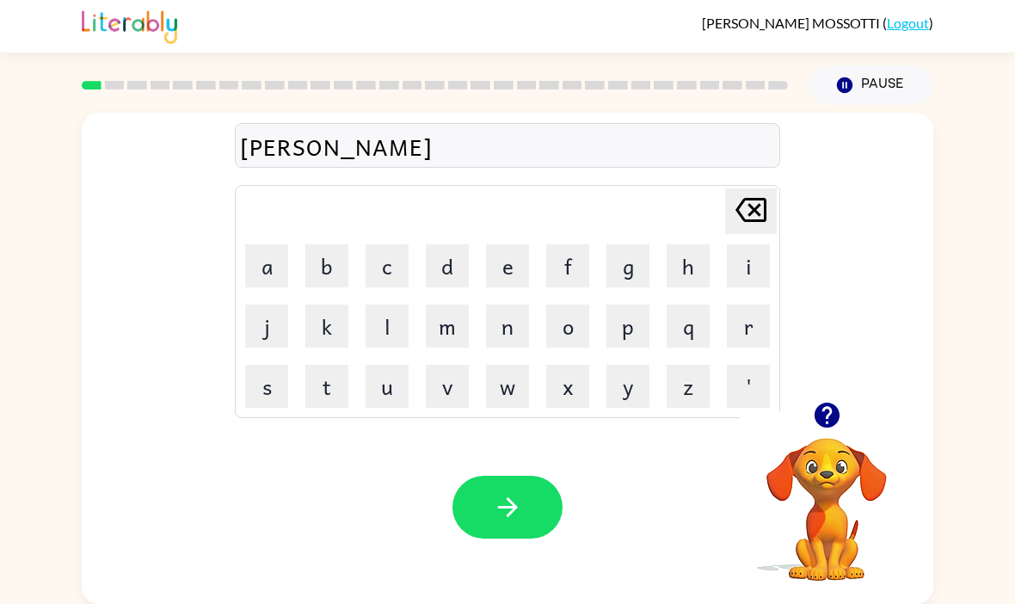
click at [751, 198] on icon at bounding box center [750, 210] width 31 height 24
click at [767, 210] on icon "Delete Delete last character input" at bounding box center [750, 209] width 41 height 41
click at [759, 213] on div "Delete Delete last character input" at bounding box center [750, 211] width 41 height 44
click at [765, 237] on td "i" at bounding box center [748, 266] width 58 height 58
click at [755, 209] on icon "Delete Delete last character input" at bounding box center [750, 209] width 41 height 41
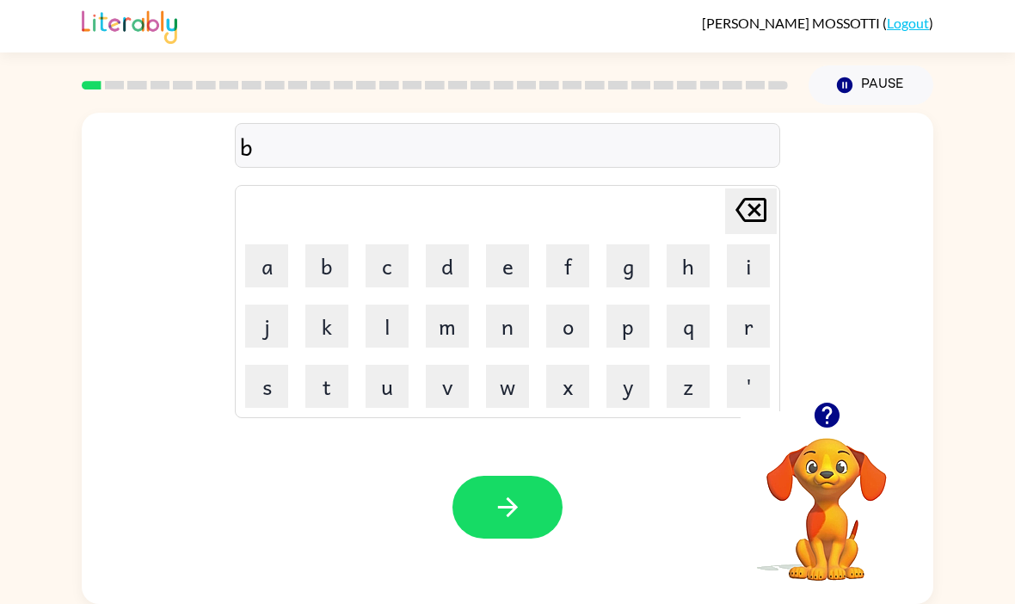
scroll to position [0, 0]
click at [563, 331] on button "o" at bounding box center [567, 326] width 43 height 43
click at [751, 213] on icon "Delete Delete last character input" at bounding box center [750, 210] width 41 height 41
click at [510, 269] on button "e" at bounding box center [507, 266] width 43 height 43
click at [555, 334] on button "o" at bounding box center [567, 326] width 43 height 43
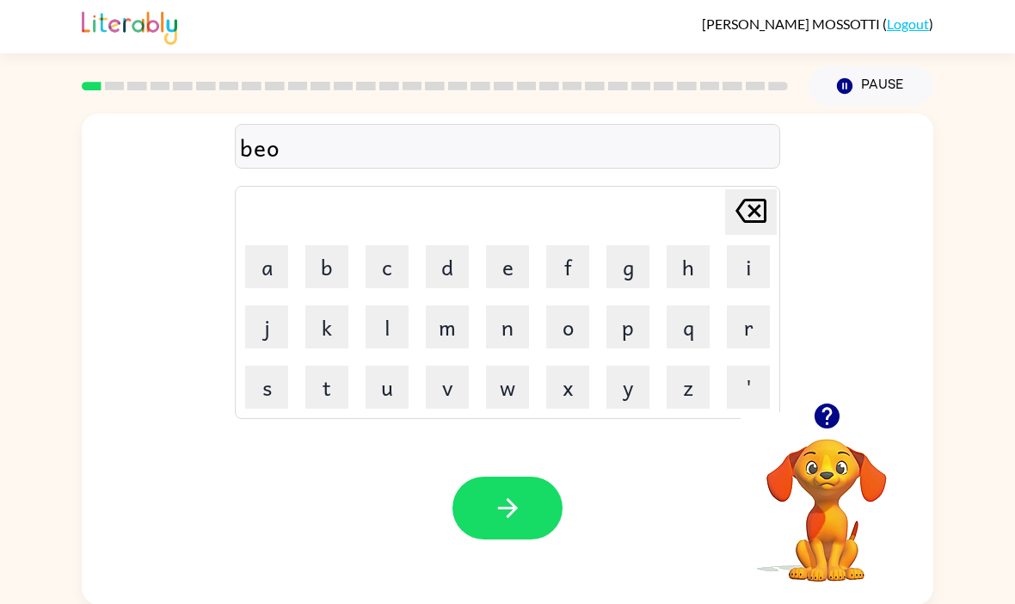
click at [742, 219] on icon at bounding box center [750, 211] width 31 height 24
click at [734, 226] on icon "Delete Delete last character input" at bounding box center [750, 210] width 41 height 41
click at [562, 334] on button "o" at bounding box center [567, 326] width 43 height 43
click at [467, 258] on button "d" at bounding box center [447, 266] width 43 height 43
click at [512, 282] on button "e" at bounding box center [507, 266] width 43 height 43
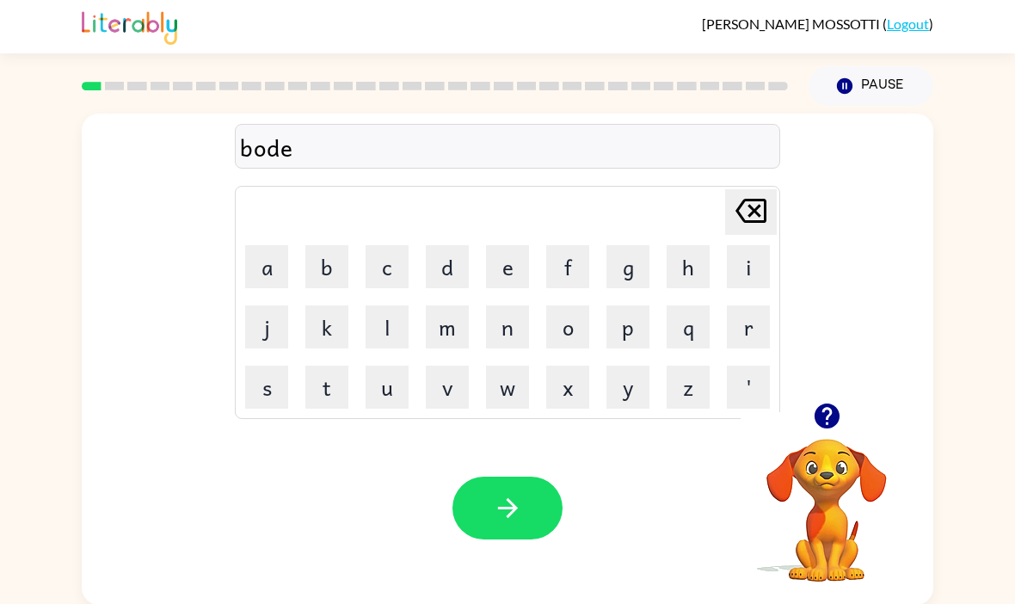
click at [574, 276] on button "f" at bounding box center [567, 266] width 43 height 43
click at [738, 218] on icon "Delete Delete last character input" at bounding box center [750, 210] width 41 height 41
click at [757, 333] on button "r" at bounding box center [748, 326] width 43 height 43
click at [539, 467] on div "Your browser must support playing .mp4 files to use Literably. Please try using…" at bounding box center [507, 508] width 851 height 194
click at [529, 513] on button "button" at bounding box center [507, 507] width 110 height 63
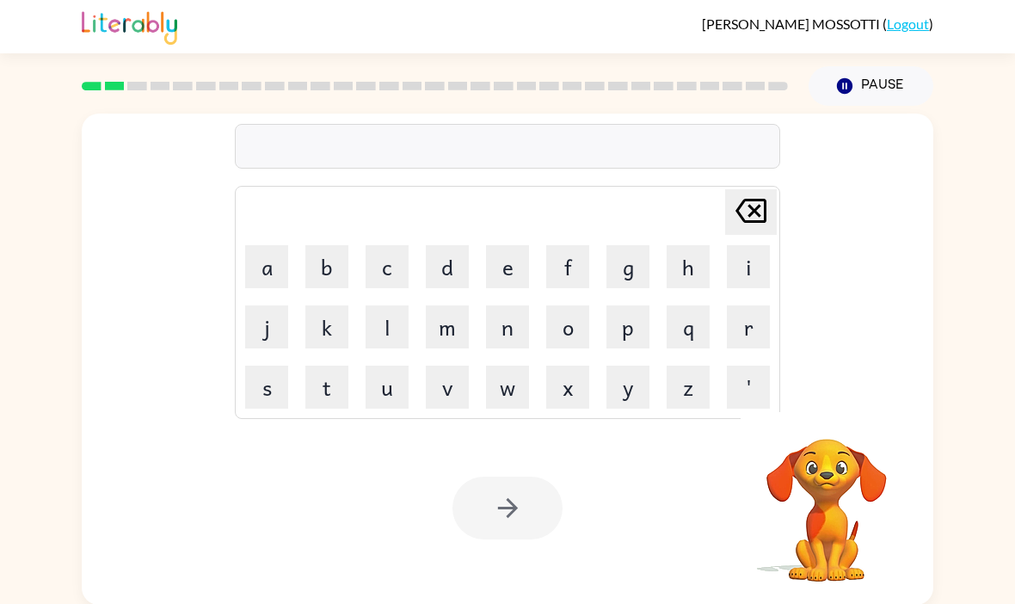
click at [759, 337] on button "r" at bounding box center [748, 326] width 43 height 43
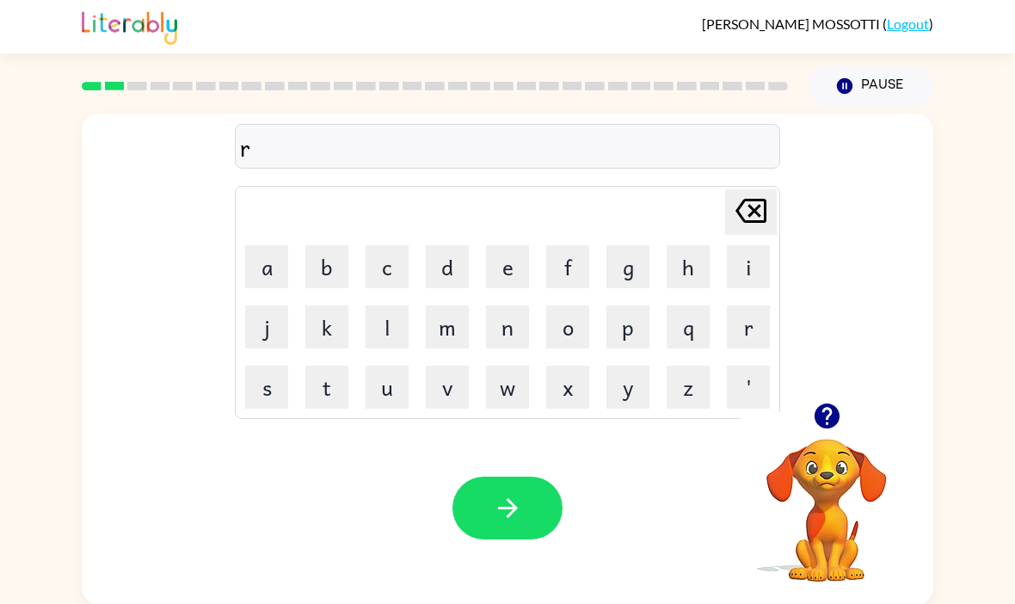
click at [562, 325] on button "o" at bounding box center [567, 326] width 43 height 43
click at [383, 400] on button "u" at bounding box center [387, 387] width 43 height 43
click at [382, 399] on button "u" at bounding box center [387, 387] width 43 height 43
click at [747, 215] on icon "Delete Delete last character input" at bounding box center [750, 210] width 41 height 41
click at [444, 299] on td "m" at bounding box center [447, 327] width 58 height 58
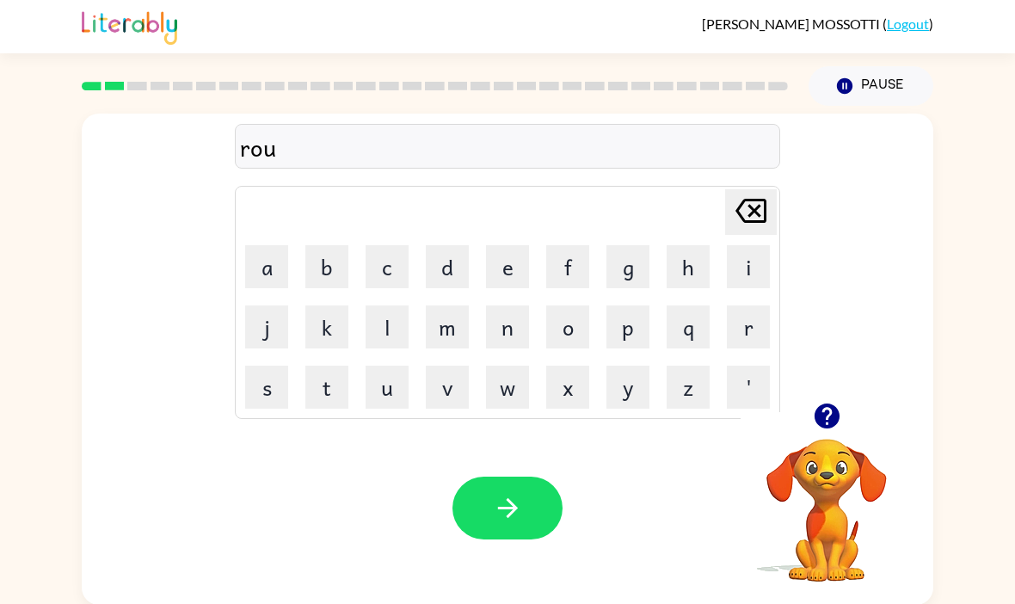
click at [449, 280] on button "d" at bounding box center [447, 266] width 43 height 43
click at [556, 501] on button "button" at bounding box center [507, 507] width 110 height 63
click at [452, 326] on button "m" at bounding box center [447, 326] width 43 height 43
click at [734, 279] on button "i" at bounding box center [748, 266] width 43 height 43
click at [382, 267] on button "c" at bounding box center [387, 266] width 43 height 43
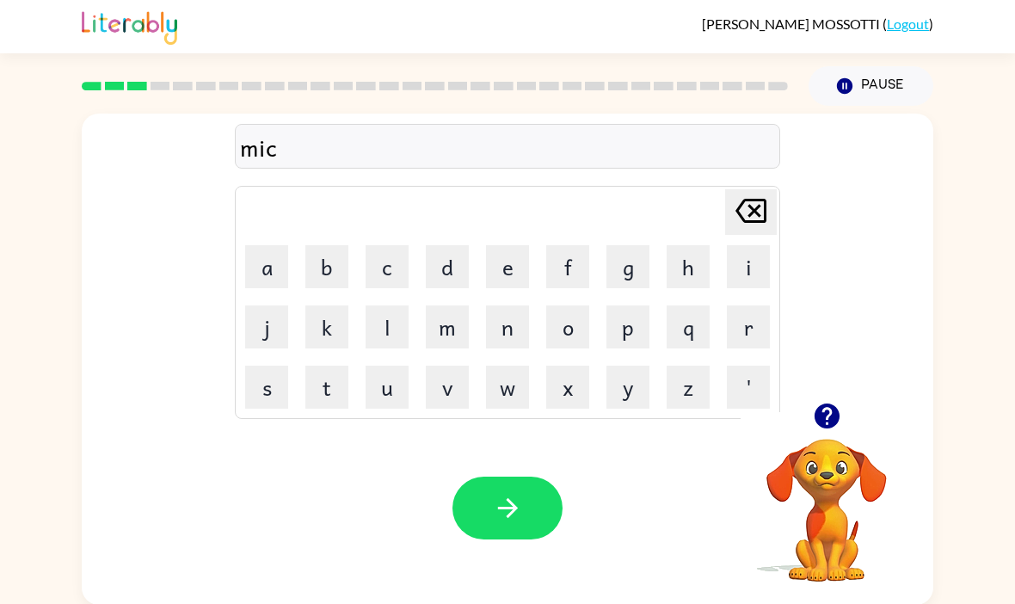
click at [682, 271] on button "h" at bounding box center [688, 266] width 43 height 43
click at [272, 263] on button "a" at bounding box center [266, 266] width 43 height 43
click at [493, 337] on button "n" at bounding box center [507, 326] width 43 height 43
click at [492, 336] on button "n" at bounding box center [507, 326] width 43 height 43
click at [519, 489] on button "button" at bounding box center [507, 507] width 110 height 63
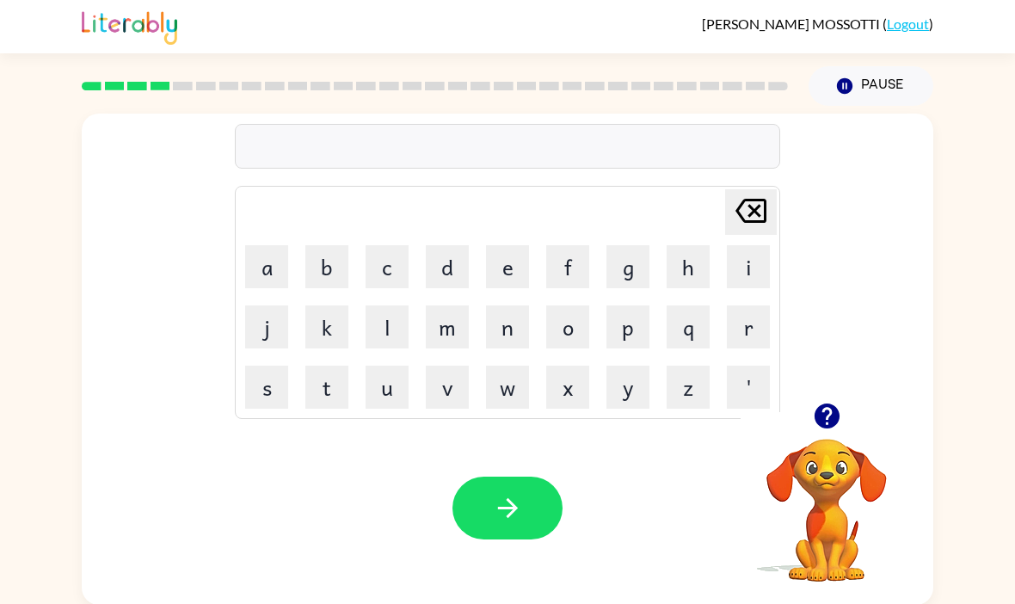
click at [325, 387] on button "t" at bounding box center [326, 387] width 43 height 43
click at [737, 319] on button "r" at bounding box center [748, 326] width 43 height 43
click at [280, 261] on button "a" at bounding box center [266, 266] width 43 height 43
click at [518, 340] on button "n" at bounding box center [507, 326] width 43 height 43
click at [525, 500] on button "button" at bounding box center [507, 507] width 110 height 63
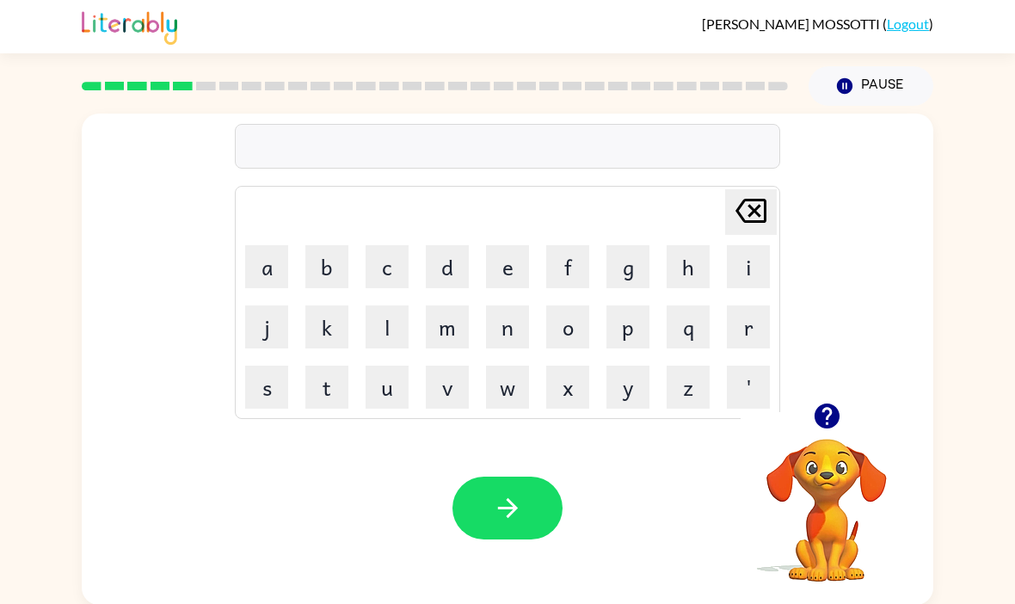
click at [455, 273] on button "d" at bounding box center [447, 266] width 43 height 43
click at [507, 276] on button "e" at bounding box center [507, 266] width 43 height 43
click at [452, 393] on button "v" at bounding box center [447, 387] width 43 height 43
click at [757, 220] on icon "Delete Delete last character input" at bounding box center [750, 210] width 41 height 41
click at [576, 280] on button "f" at bounding box center [567, 266] width 43 height 43
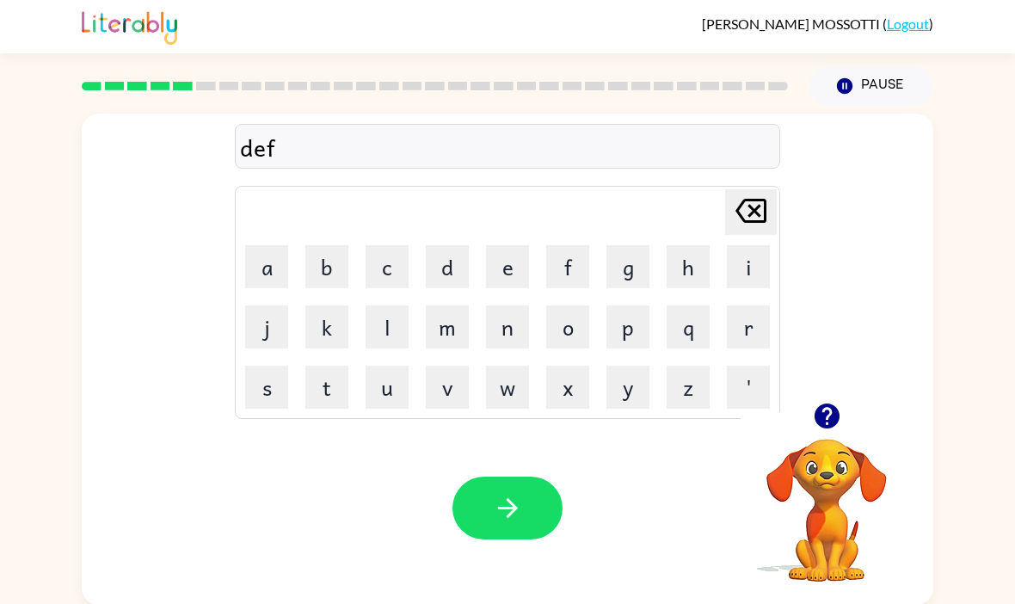
click at [513, 268] on button "e" at bounding box center [507, 266] width 43 height 43
click at [523, 335] on button "n" at bounding box center [507, 326] width 43 height 43
click at [386, 262] on button "c" at bounding box center [387, 266] width 43 height 43
click at [500, 268] on button "e" at bounding box center [507, 266] width 43 height 43
click at [277, 387] on button "s" at bounding box center [266, 387] width 43 height 43
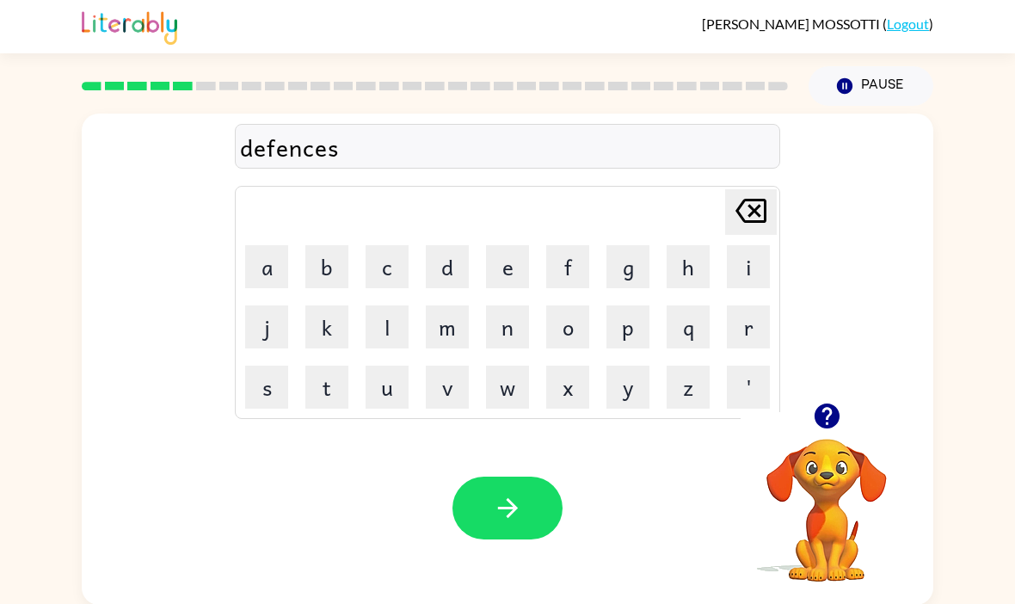
click at [544, 500] on button "button" at bounding box center [507, 507] width 110 height 63
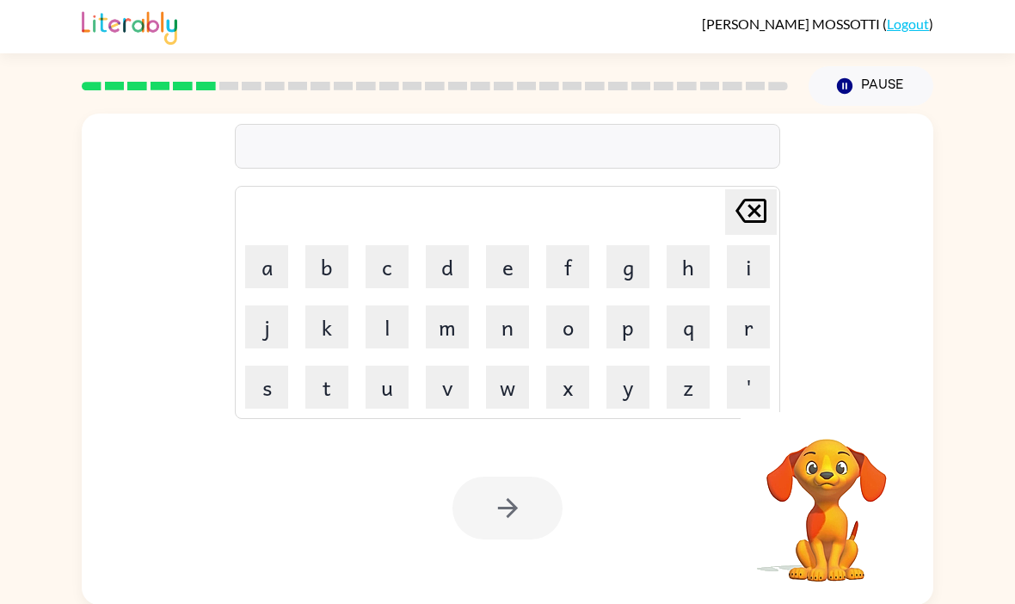
click at [453, 391] on button "v" at bounding box center [447, 387] width 43 height 43
click at [269, 274] on button "a" at bounding box center [266, 266] width 43 height 43
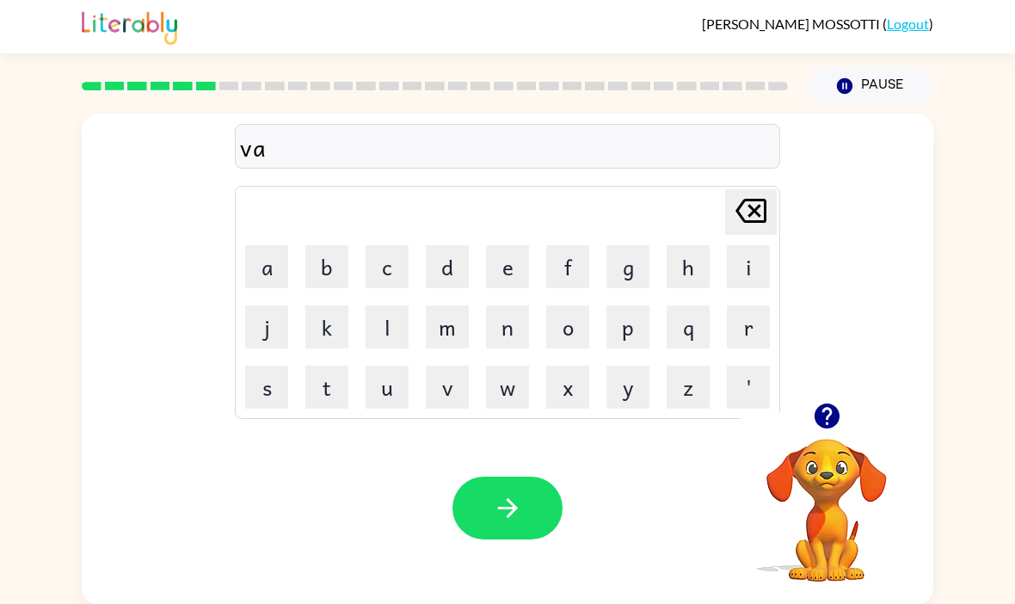
click at [390, 269] on button "c" at bounding box center [387, 266] width 43 height 43
click at [280, 280] on button "a" at bounding box center [266, 266] width 43 height 43
click at [273, 394] on button "s" at bounding box center [266, 387] width 43 height 43
click at [683, 273] on button "h" at bounding box center [688, 266] width 43 height 43
click at [560, 324] on button "o" at bounding box center [567, 326] width 43 height 43
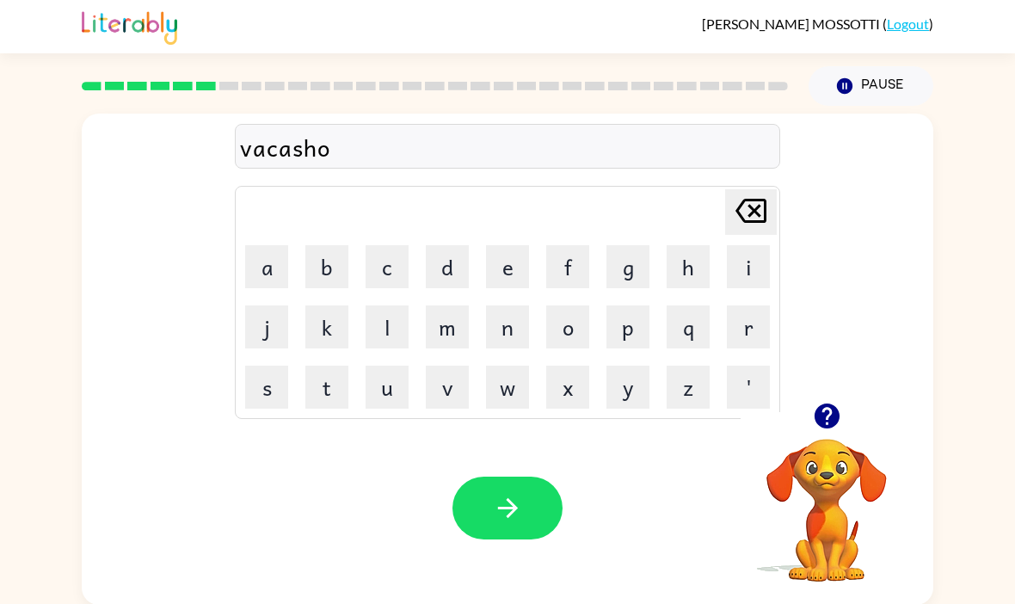
click at [499, 344] on button "n" at bounding box center [507, 326] width 43 height 43
click at [751, 213] on icon "Delete Delete last character input" at bounding box center [750, 210] width 41 height 41
click at [754, 222] on icon at bounding box center [750, 211] width 31 height 24
click at [745, 217] on icon "Delete Delete last character input" at bounding box center [750, 210] width 41 height 41
click at [751, 219] on icon "Delete Delete last character input" at bounding box center [750, 210] width 41 height 41
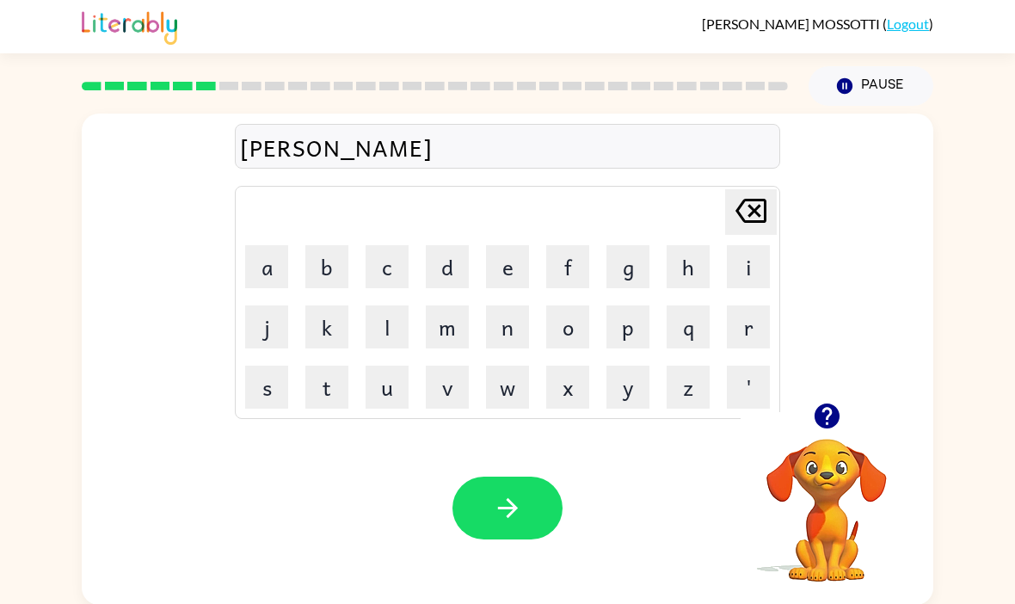
click at [746, 267] on button "i" at bounding box center [748, 266] width 43 height 43
click at [492, 339] on button "n" at bounding box center [507, 326] width 43 height 43
click at [536, 507] on button "button" at bounding box center [507, 507] width 110 height 63
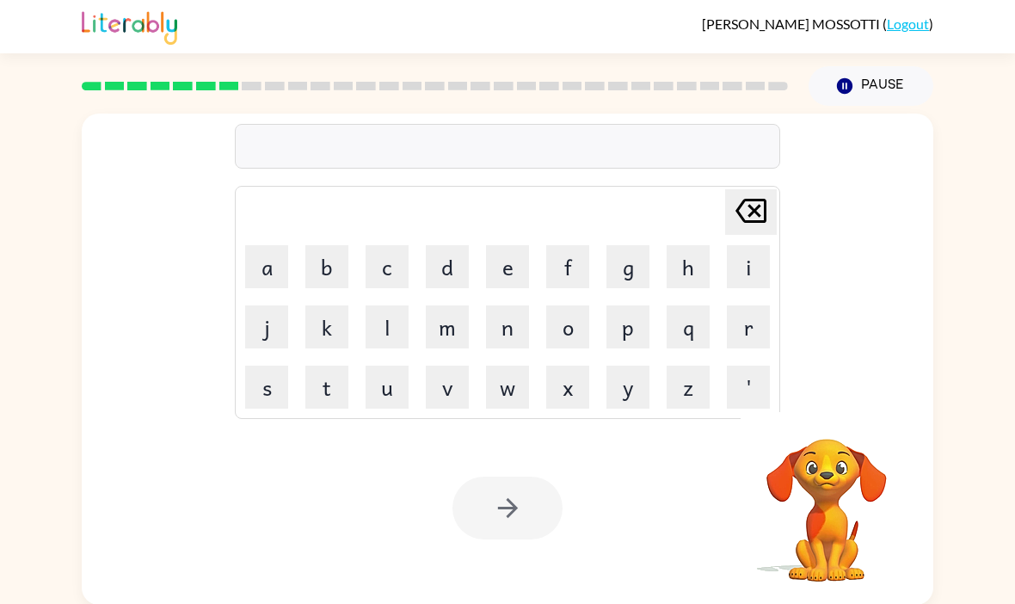
click at [626, 328] on button "p" at bounding box center [627, 326] width 43 height 43
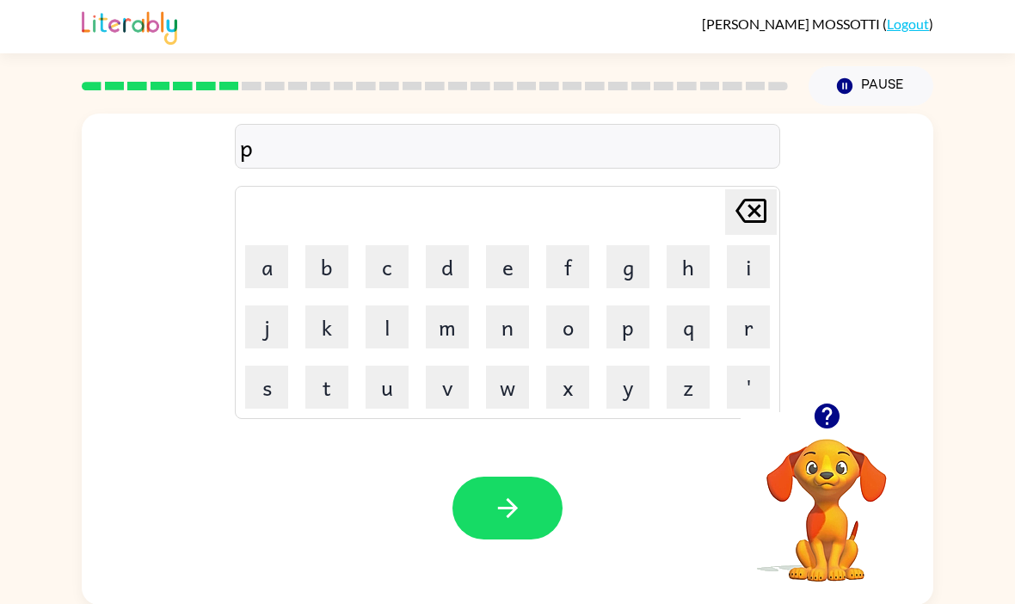
click at [386, 384] on button "u" at bounding box center [387, 387] width 43 height 43
click at [449, 268] on button "d" at bounding box center [447, 266] width 43 height 43
click at [749, 266] on button "i" at bounding box center [748, 266] width 43 height 43
click at [390, 335] on button "l" at bounding box center [387, 326] width 43 height 43
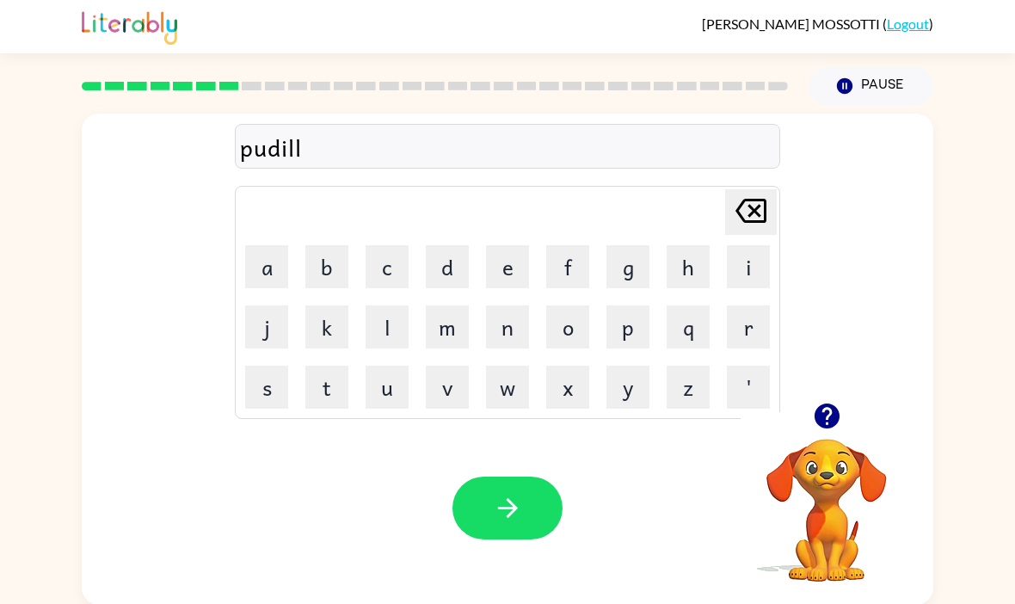
click at [558, 495] on button "button" at bounding box center [507, 507] width 110 height 63
click at [462, 321] on button "m" at bounding box center [447, 326] width 43 height 43
click at [779, 271] on div "Delete Delete last character input a b c d e f g h i j k l m n o p q r s t u v …" at bounding box center [507, 302] width 545 height 233
click at [745, 269] on button "i" at bounding box center [748, 266] width 43 height 43
click at [742, 335] on button "r" at bounding box center [748, 326] width 43 height 43
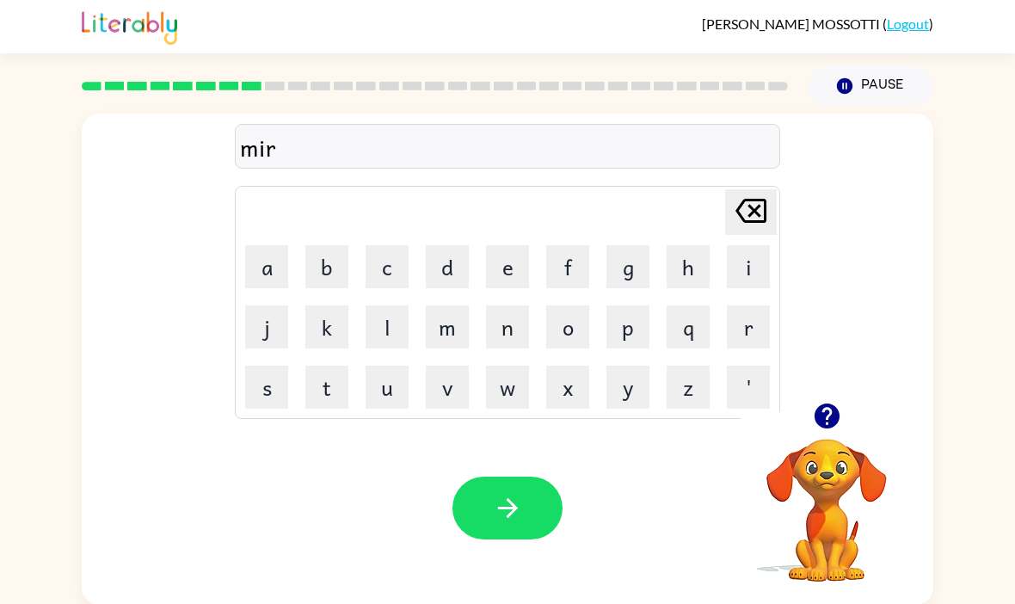
click at [380, 273] on button "c" at bounding box center [387, 266] width 43 height 43
click at [755, 271] on button "i" at bounding box center [748, 266] width 43 height 43
click at [384, 326] on button "l" at bounding box center [387, 326] width 43 height 43
click at [539, 503] on button "button" at bounding box center [507, 507] width 110 height 63
click at [826, 420] on icon "button" at bounding box center [826, 415] width 25 height 25
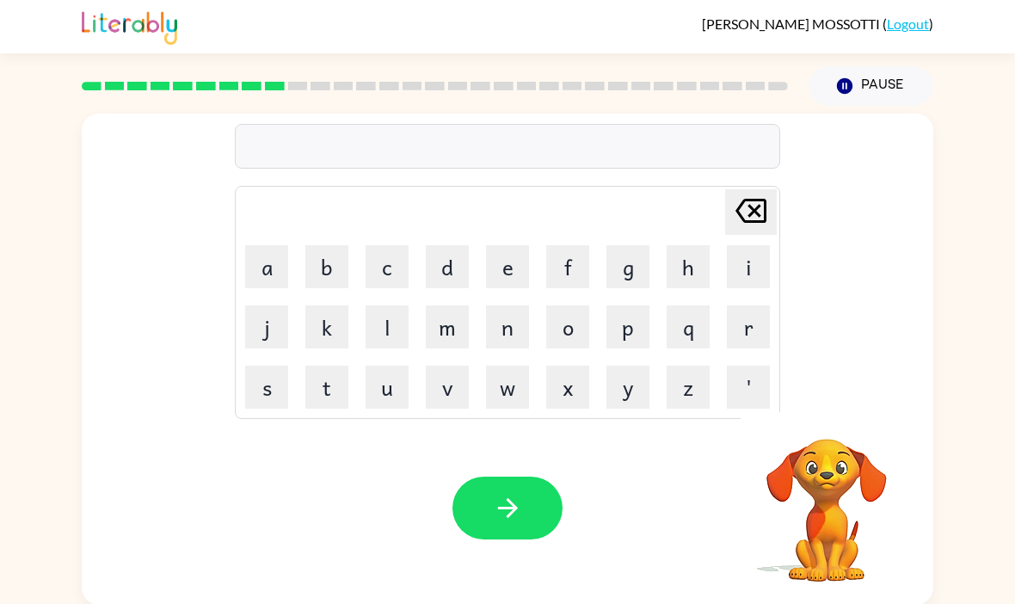
click at [447, 325] on button "m" at bounding box center [447, 326] width 43 height 43
click at [751, 269] on button "i" at bounding box center [748, 266] width 43 height 43
click at [837, 428] on icon "button" at bounding box center [827, 416] width 30 height 30
click at [833, 411] on icon "button" at bounding box center [826, 415] width 25 height 25
click at [512, 319] on button "n" at bounding box center [507, 326] width 43 height 43
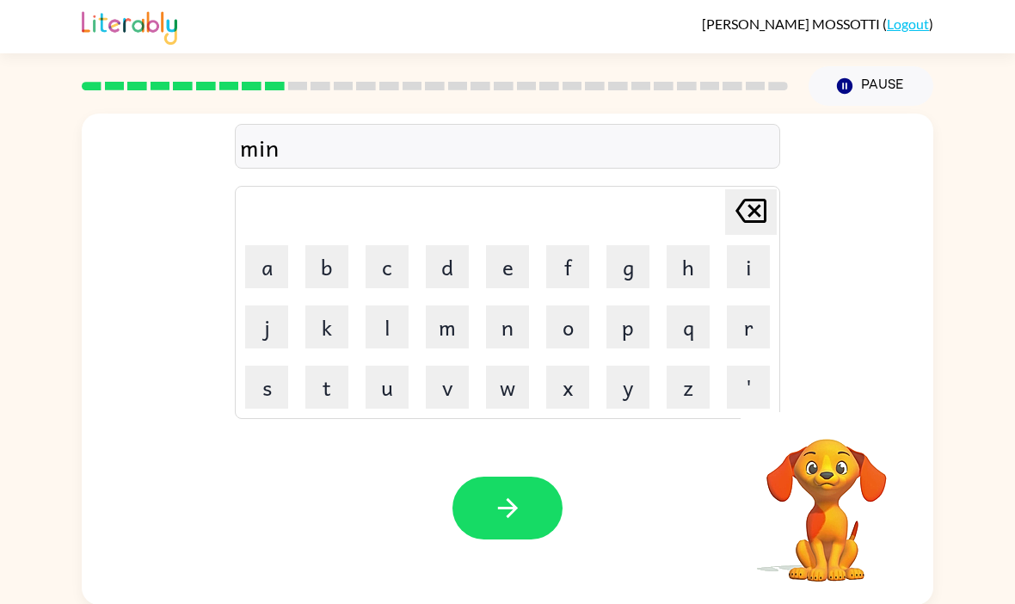
click at [452, 324] on button "m" at bounding box center [447, 326] width 43 height 43
click at [559, 334] on button "o" at bounding box center [567, 326] width 43 height 43
click at [753, 335] on button "r" at bounding box center [748, 326] width 43 height 43
click at [736, 269] on button "i" at bounding box center [748, 266] width 43 height 43
click at [507, 330] on button "n" at bounding box center [507, 326] width 43 height 43
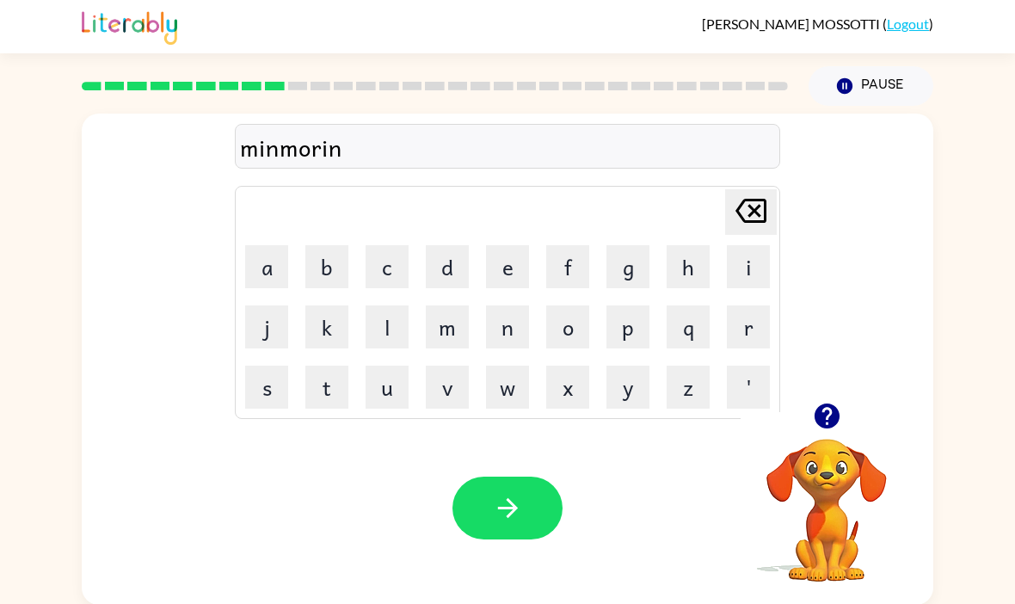
click at [629, 265] on button "g" at bounding box center [627, 266] width 43 height 43
click at [561, 494] on div at bounding box center [507, 507] width 110 height 63
click at [531, 519] on button "button" at bounding box center [507, 507] width 110 height 63
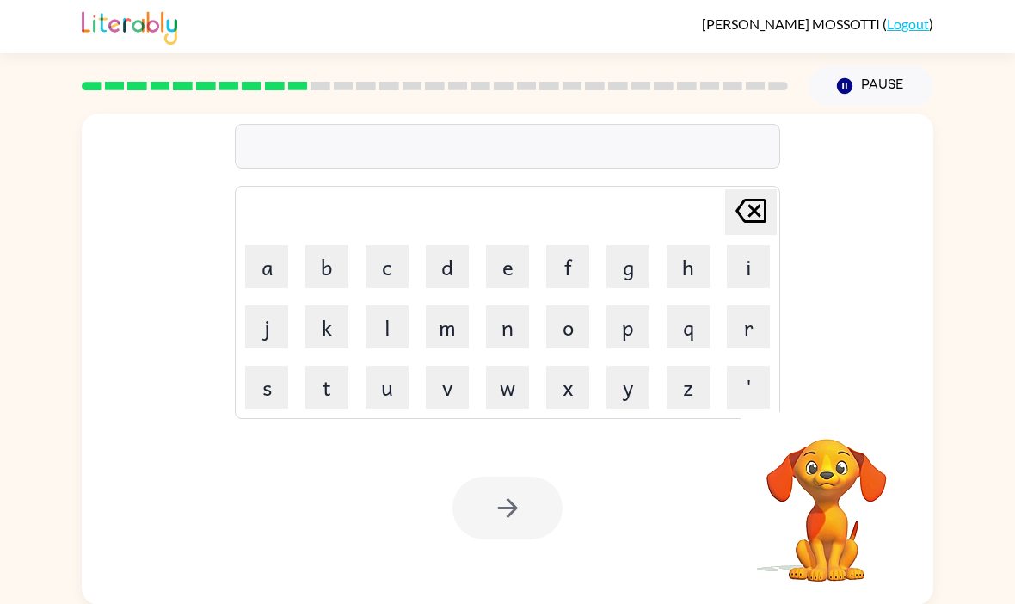
click at [443, 271] on button "d" at bounding box center [447, 266] width 43 height 43
click at [749, 266] on button "i" at bounding box center [748, 266] width 43 height 43
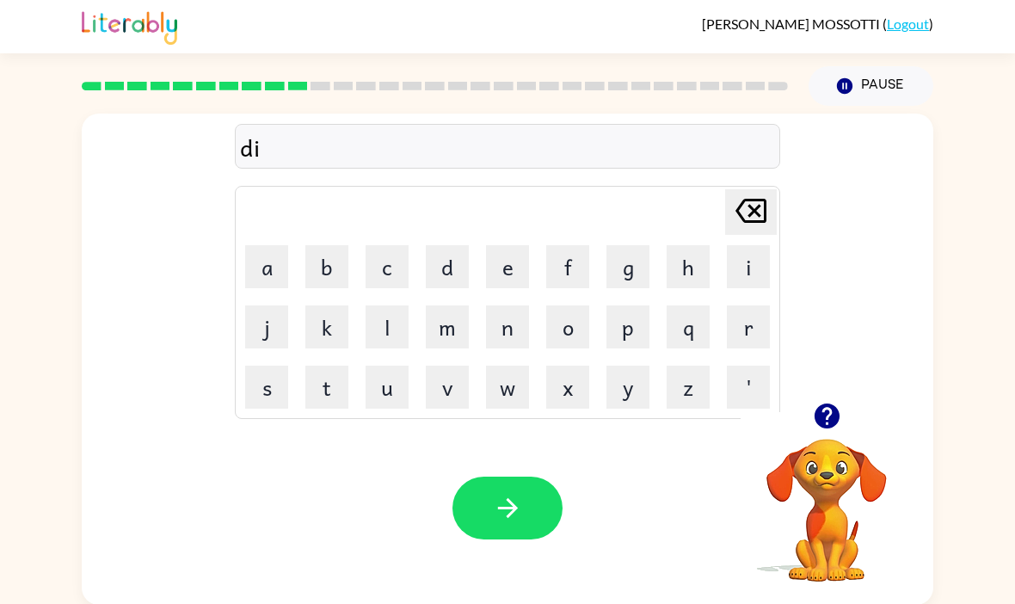
click at [271, 390] on button "s" at bounding box center [266, 387] width 43 height 43
click at [320, 385] on button "t" at bounding box center [326, 387] width 43 height 43
click at [753, 331] on button "r" at bounding box center [748, 326] width 43 height 43
click at [386, 396] on button "u" at bounding box center [387, 387] width 43 height 43
click at [278, 374] on button "s" at bounding box center [266, 387] width 43 height 43
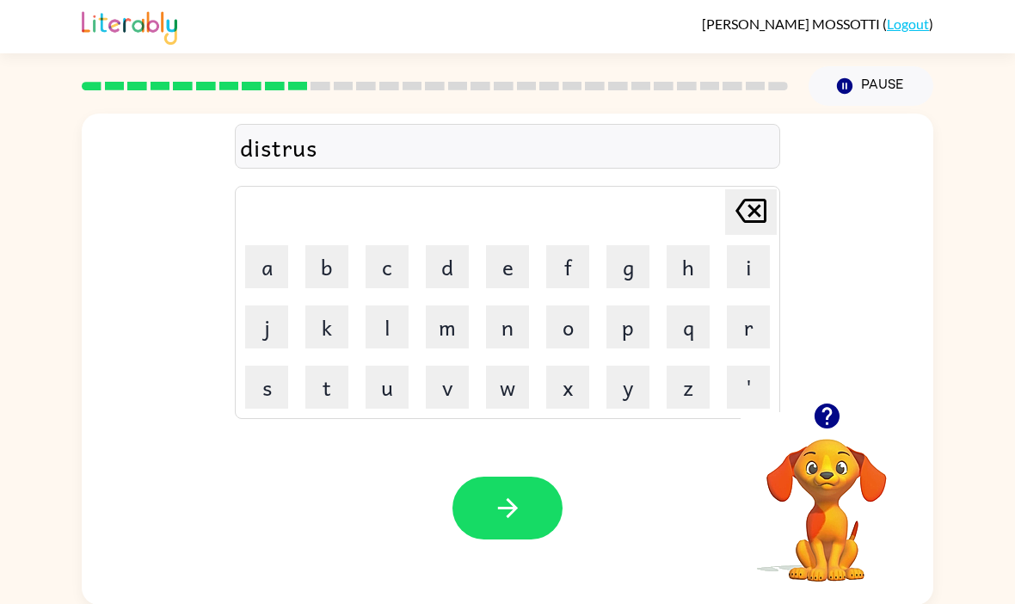
click at [324, 371] on button "t" at bounding box center [326, 387] width 43 height 43
click at [507, 483] on button "button" at bounding box center [507, 507] width 110 height 63
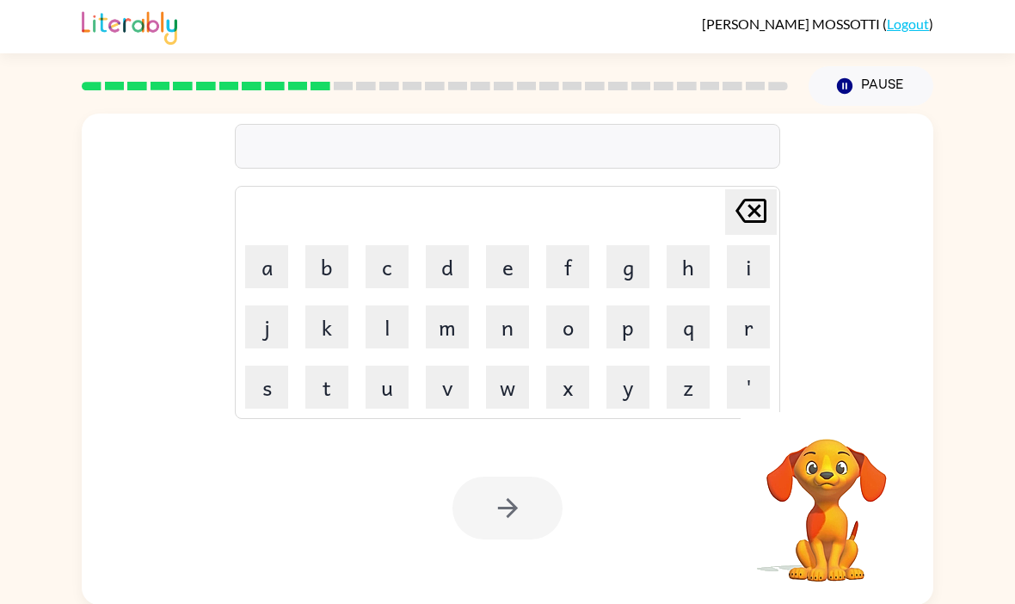
click at [759, 331] on button "r" at bounding box center [748, 326] width 43 height 43
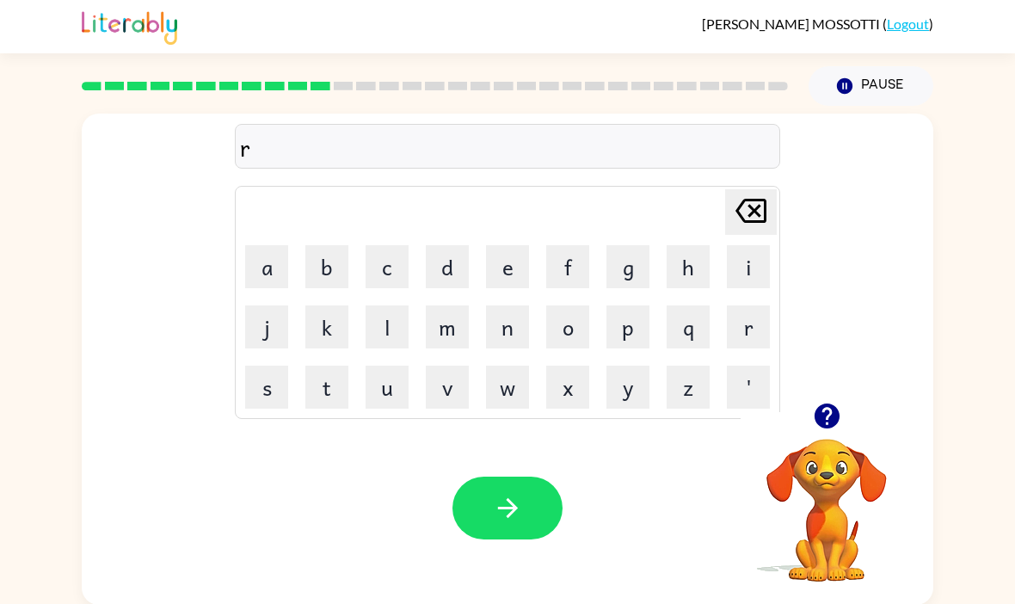
click at [272, 273] on button "a" at bounding box center [266, 266] width 43 height 43
click at [576, 335] on button "o" at bounding box center [567, 326] width 43 height 43
click at [763, 215] on icon "Delete Delete last character input" at bounding box center [750, 210] width 41 height 41
click at [518, 273] on button "e" at bounding box center [507, 266] width 43 height 43
click at [747, 205] on icon "Delete Delete last character input" at bounding box center [750, 210] width 41 height 41
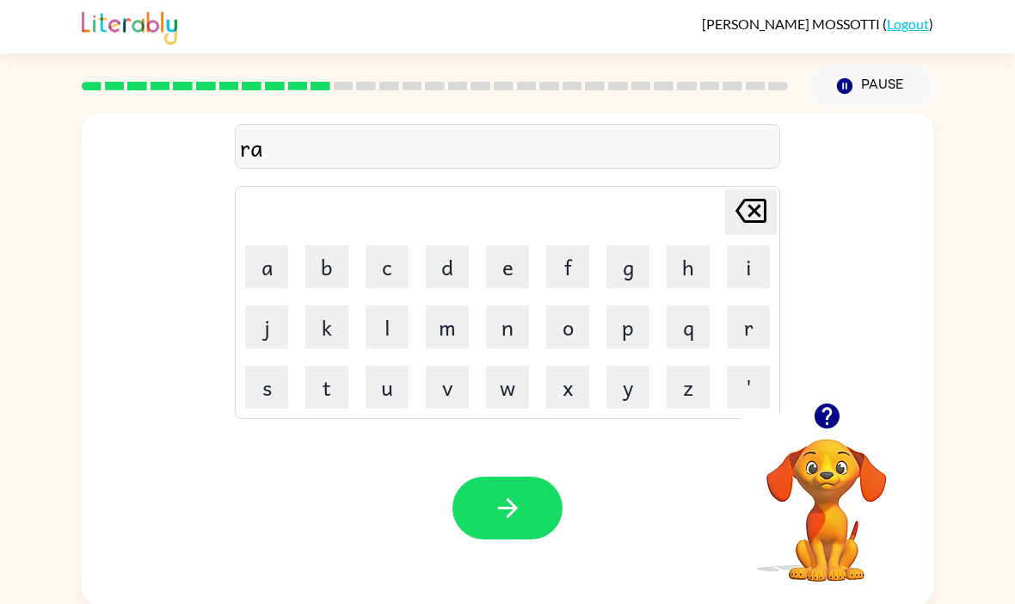
click at [571, 316] on button "o" at bounding box center [567, 326] width 43 height 43
click at [445, 273] on button "d" at bounding box center [447, 266] width 43 height 43
click at [519, 501] on icon "button" at bounding box center [508, 508] width 30 height 30
click at [386, 381] on button "u" at bounding box center [387, 387] width 43 height 43
click at [630, 324] on button "p" at bounding box center [627, 326] width 43 height 43
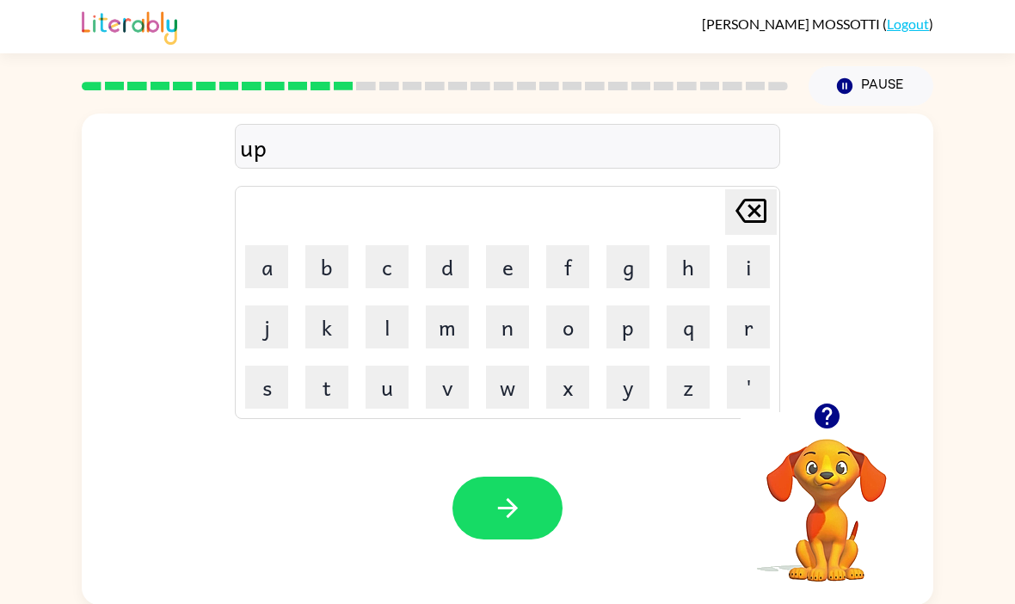
click at [616, 280] on button "g" at bounding box center [627, 266] width 43 height 43
click at [746, 325] on button "r" at bounding box center [748, 326] width 43 height 43
click at [255, 260] on button "a" at bounding box center [266, 266] width 43 height 43
click at [466, 260] on button "d" at bounding box center [447, 266] width 43 height 43
click at [502, 249] on button "e" at bounding box center [507, 266] width 43 height 43
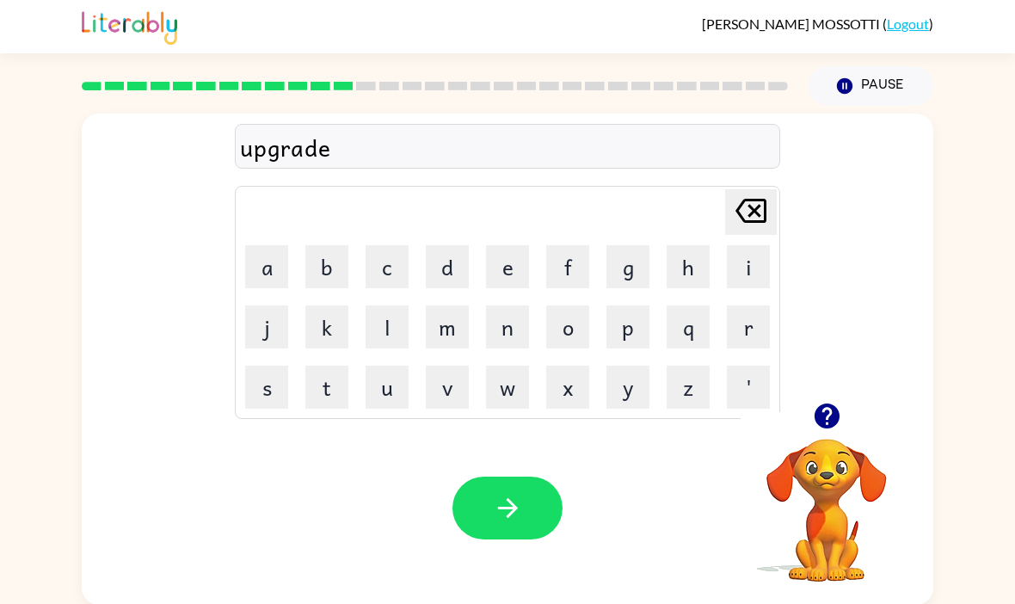
click at [589, 499] on div "Your browser must support playing .mp4 files to use Literably. Please try using…" at bounding box center [507, 508] width 851 height 194
click at [535, 514] on button "button" at bounding box center [507, 507] width 110 height 63
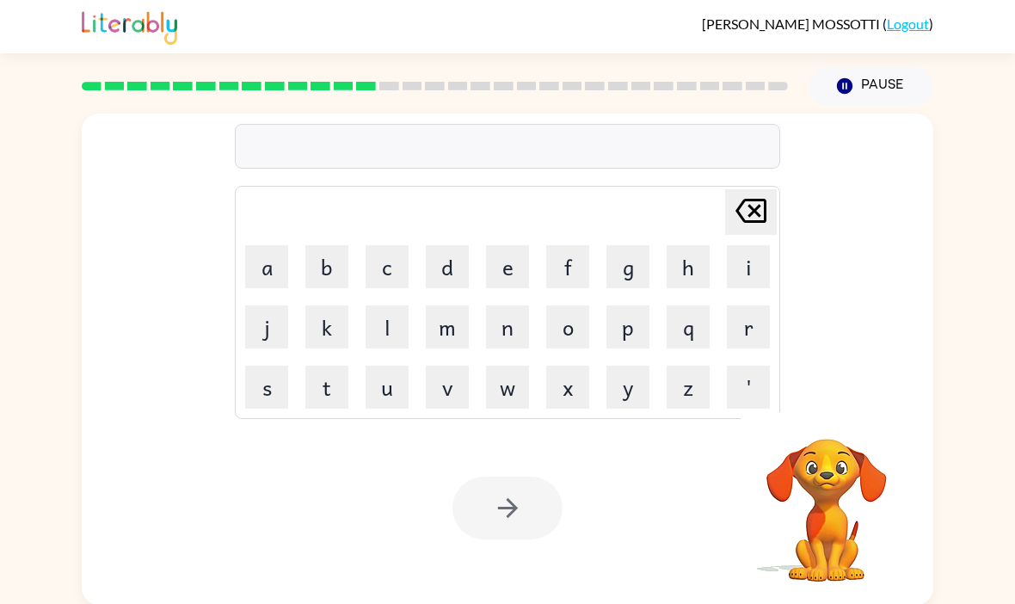
click at [457, 324] on button "m" at bounding box center [447, 326] width 43 height 43
click at [285, 271] on button "a" at bounding box center [266, 266] width 43 height 43
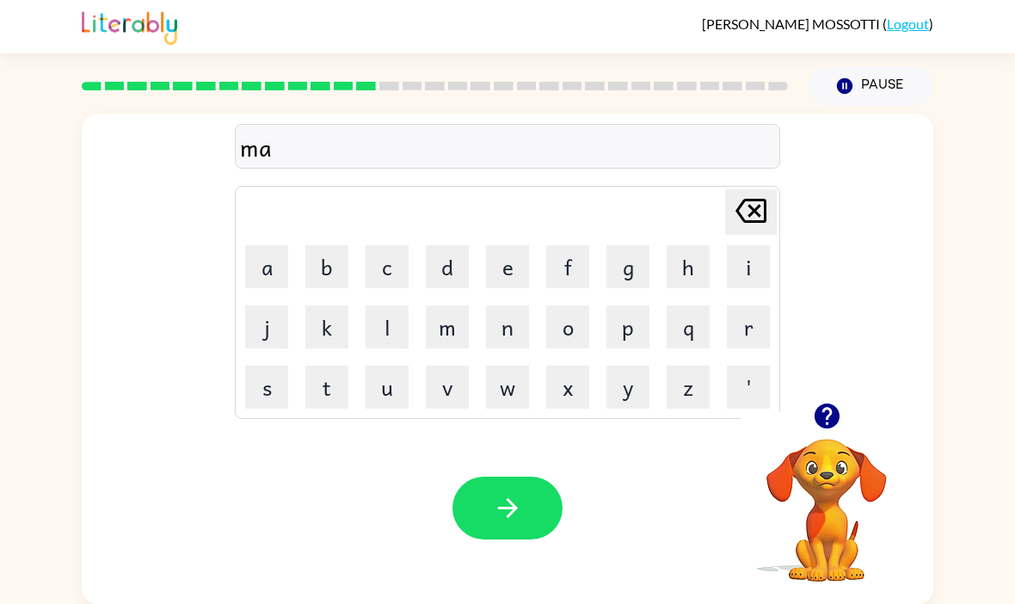
click at [470, 246] on td "d" at bounding box center [447, 266] width 58 height 58
click at [452, 257] on button "d" at bounding box center [447, 266] width 43 height 43
click at [510, 316] on button "n" at bounding box center [507, 326] width 43 height 43
click at [507, 276] on button "e" at bounding box center [507, 266] width 43 height 43
click at [275, 389] on button "s" at bounding box center [266, 387] width 43 height 43
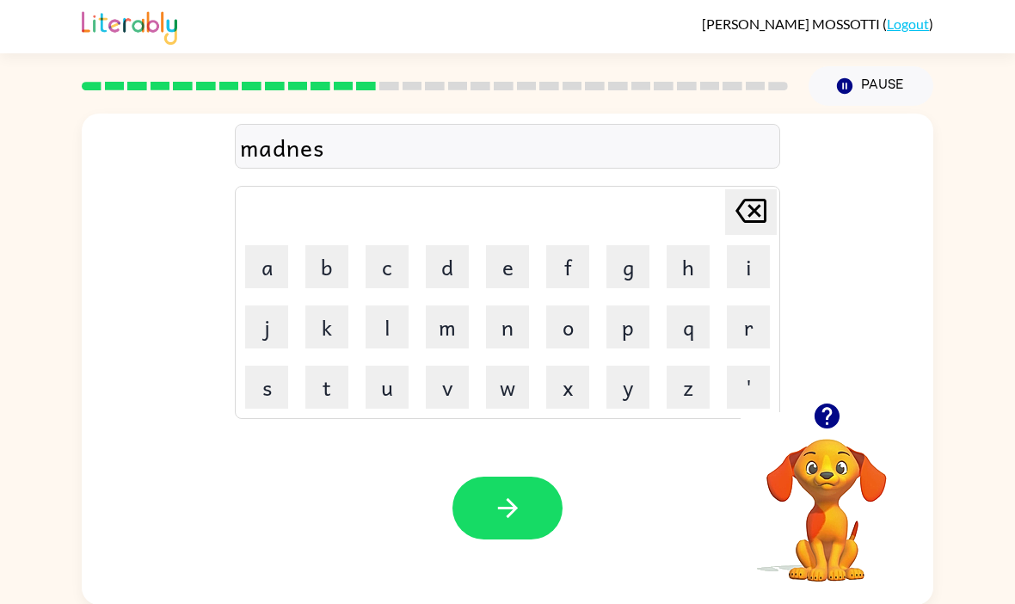
click at [274, 388] on button "s" at bounding box center [266, 387] width 43 height 43
click at [503, 495] on button "button" at bounding box center [507, 507] width 110 height 63
click at [328, 275] on button "b" at bounding box center [326, 266] width 43 height 43
click at [582, 333] on button "o" at bounding box center [567, 326] width 43 height 43
click at [513, 263] on button "e" at bounding box center [507, 266] width 43 height 43
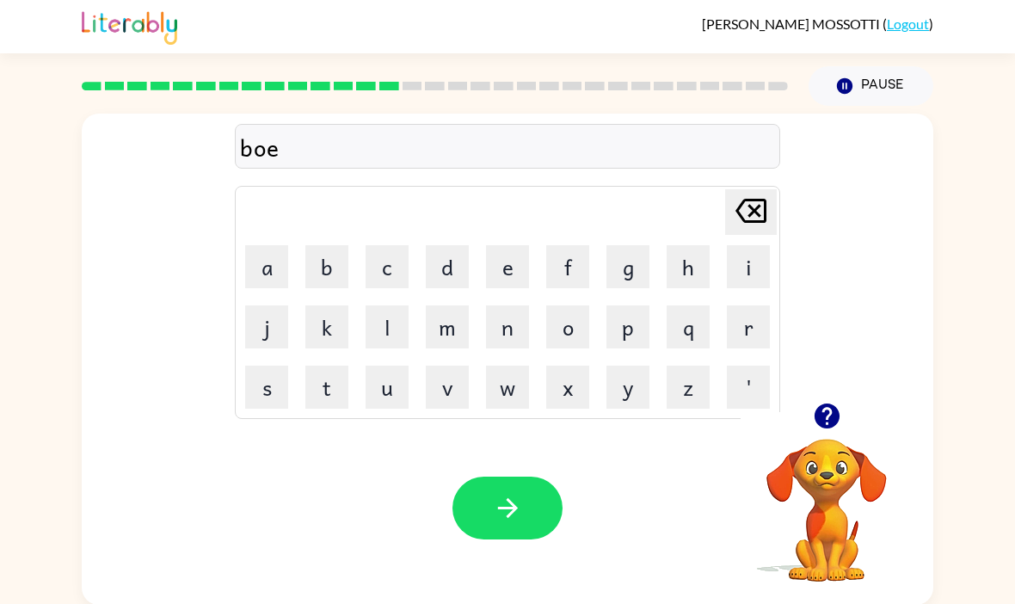
click at [507, 341] on button "n" at bounding box center [507, 326] width 43 height 43
click at [509, 265] on button "e" at bounding box center [507, 266] width 43 height 43
click at [287, 396] on button "s" at bounding box center [266, 387] width 43 height 43
click at [505, 523] on icon "button" at bounding box center [508, 508] width 30 height 30
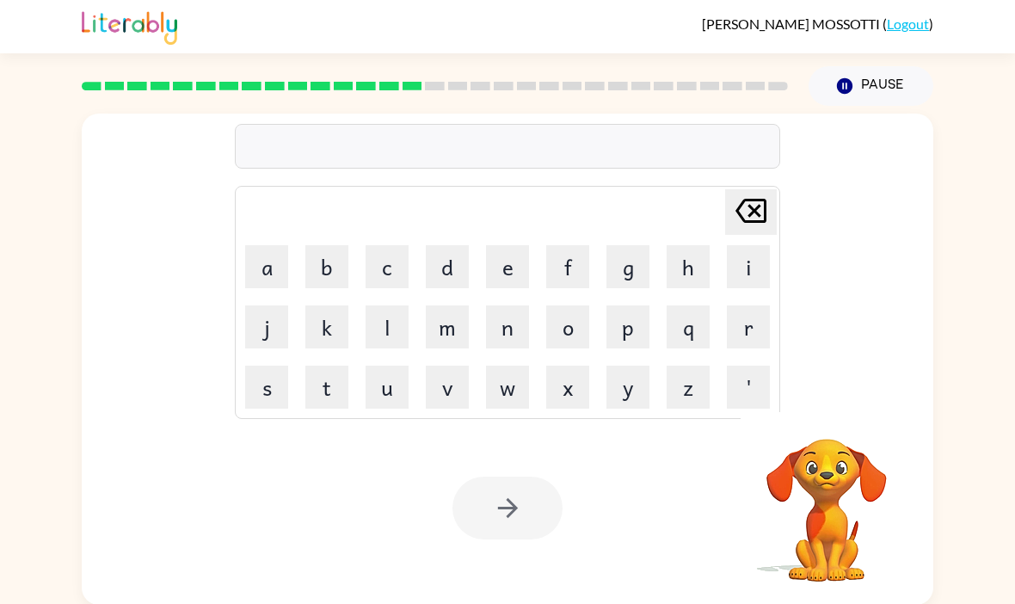
click at [265, 392] on button "s" at bounding box center [266, 387] width 43 height 43
click at [501, 395] on button "w" at bounding box center [507, 387] width 43 height 43
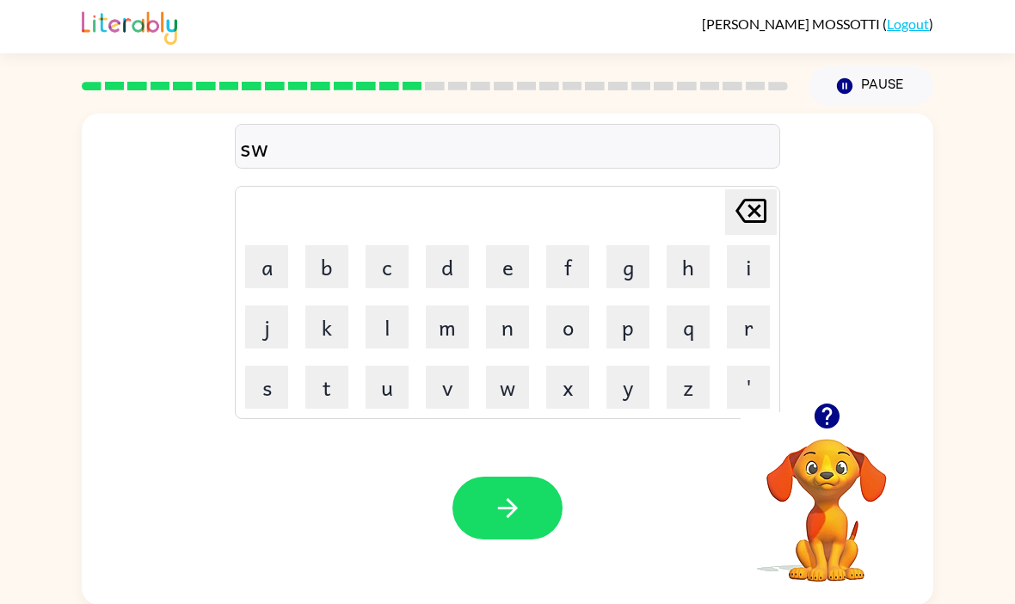
click at [275, 276] on button "a" at bounding box center [266, 266] width 43 height 43
click at [748, 329] on button "r" at bounding box center [748, 326] width 43 height 43
click at [513, 341] on button "n" at bounding box center [507, 326] width 43 height 43
click at [514, 523] on icon "button" at bounding box center [508, 508] width 30 height 30
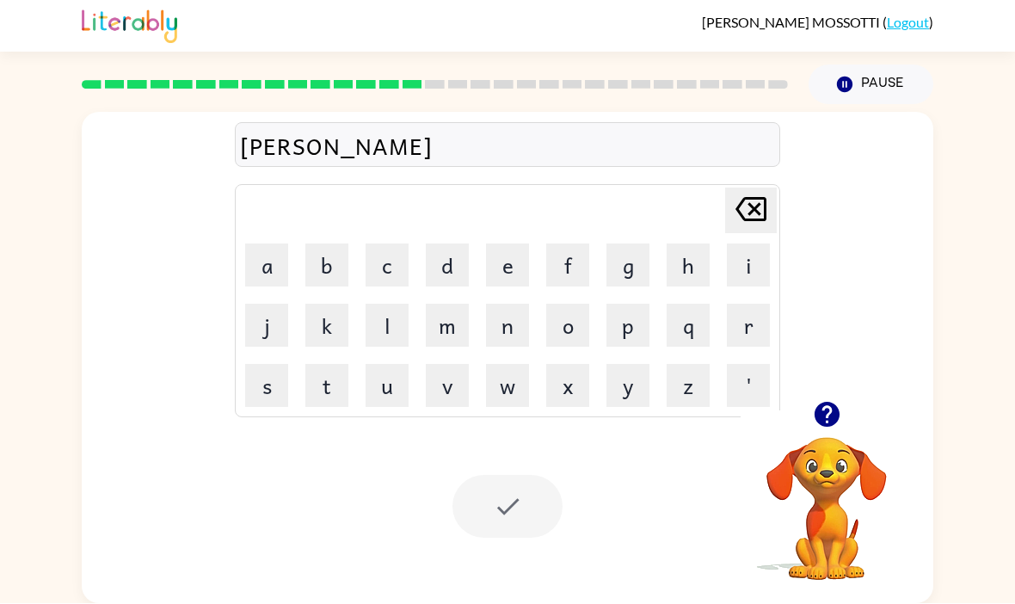
scroll to position [8, 0]
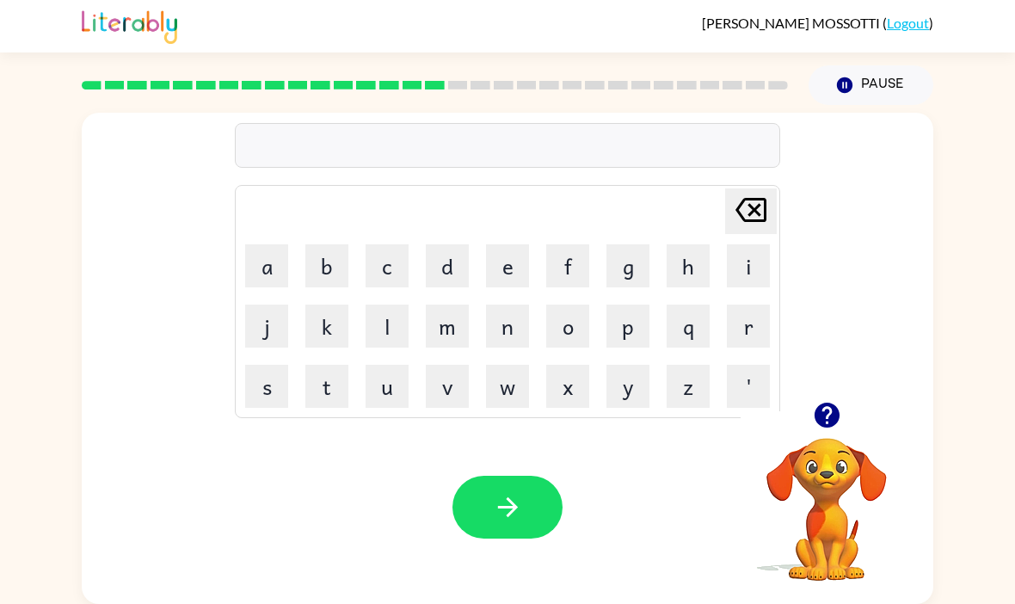
click at [749, 326] on button "r" at bounding box center [748, 325] width 43 height 43
click at [277, 265] on button "a" at bounding box center [266, 265] width 43 height 43
click at [450, 326] on button "m" at bounding box center [447, 325] width 43 height 43
click at [550, 482] on button "button" at bounding box center [507, 507] width 110 height 63
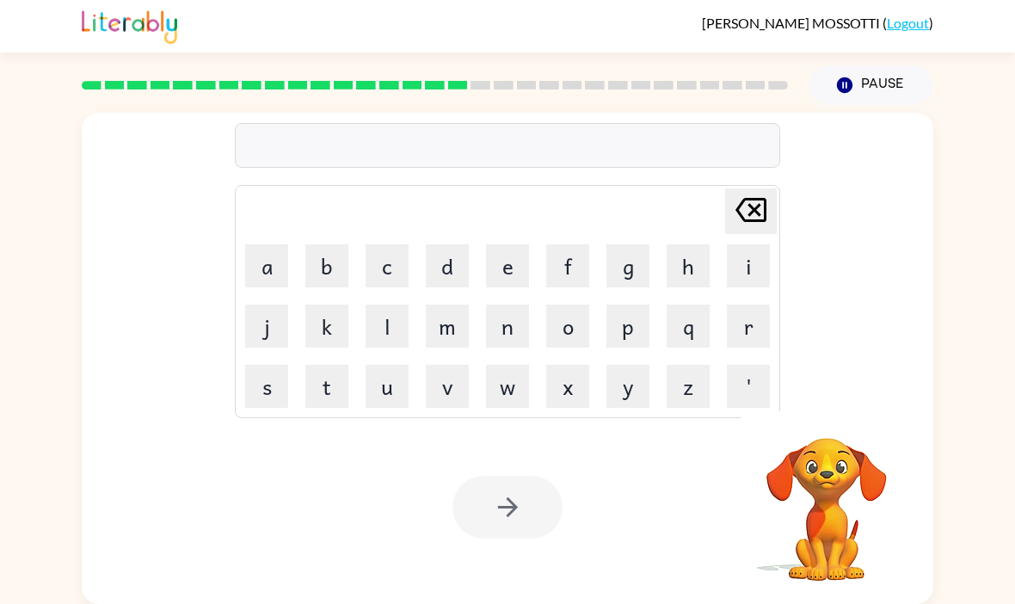
click at [630, 266] on button "g" at bounding box center [627, 265] width 43 height 43
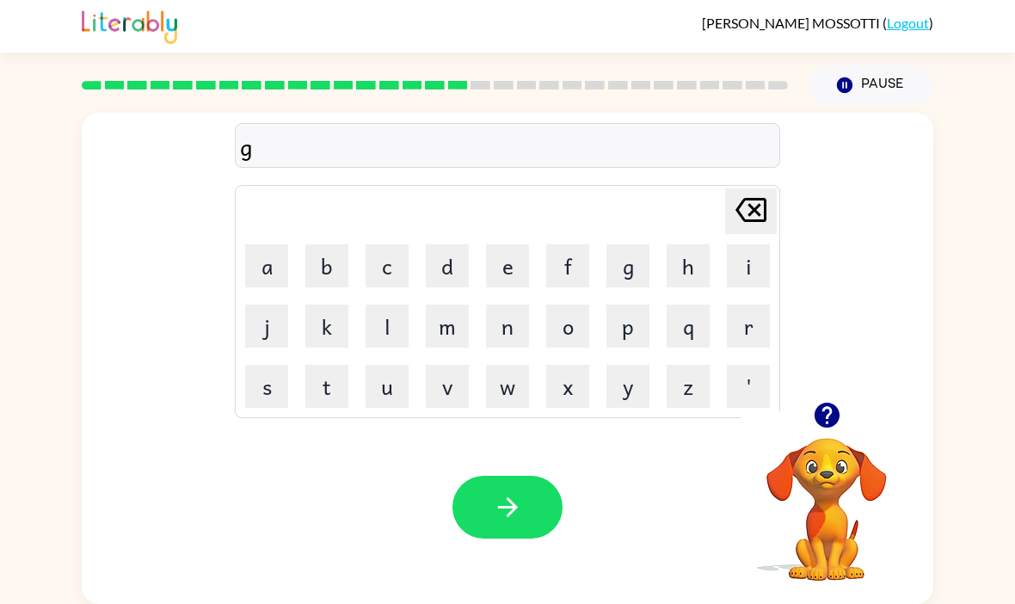
click at [763, 319] on button "r" at bounding box center [748, 325] width 43 height 43
click at [735, 270] on button "i" at bounding box center [748, 265] width 43 height 43
click at [457, 325] on button "m" at bounding box center [447, 325] width 43 height 43
click at [454, 331] on button "m" at bounding box center [447, 325] width 43 height 43
click at [738, 267] on button "i" at bounding box center [748, 265] width 43 height 43
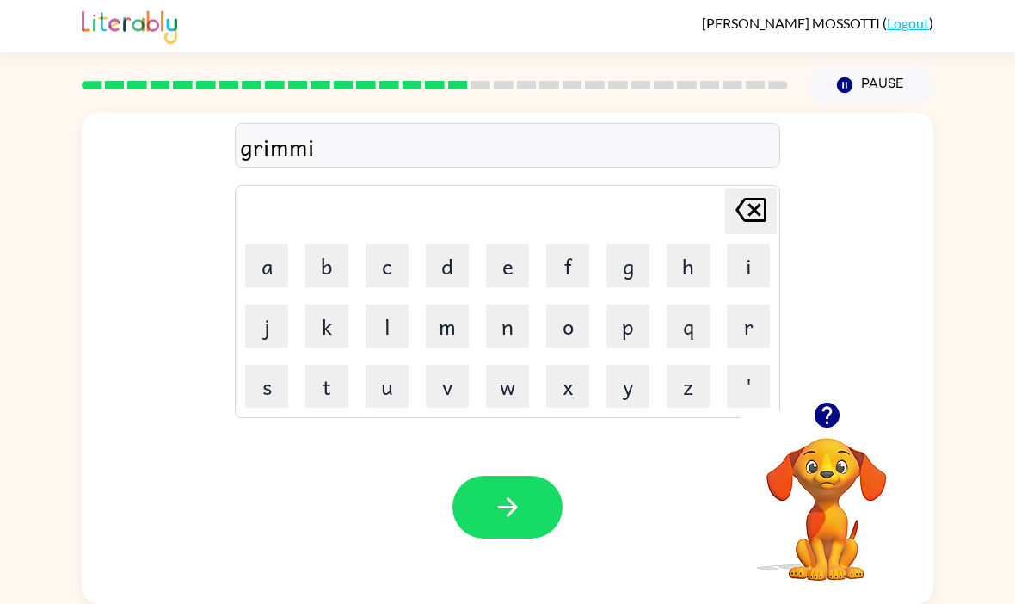
click at [494, 324] on button "n" at bounding box center [507, 325] width 43 height 43
click at [630, 264] on button "g" at bounding box center [627, 265] width 43 height 43
click at [522, 511] on icon "button" at bounding box center [508, 507] width 30 height 30
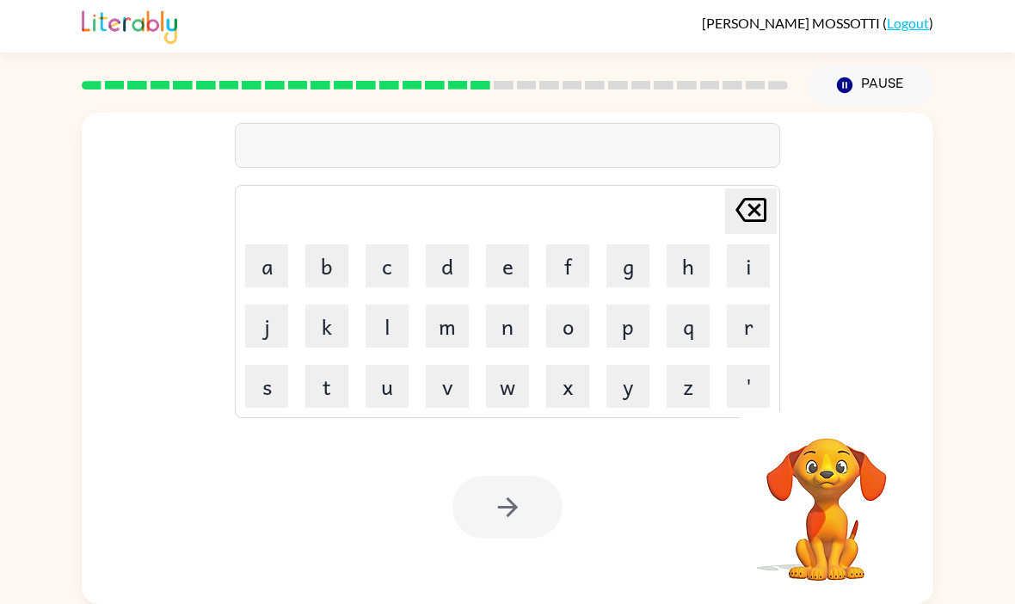
click at [890, 344] on div "Delete Delete last character input a b c d e f g h i j k l m n o p q r s t u v …" at bounding box center [507, 257] width 851 height 289
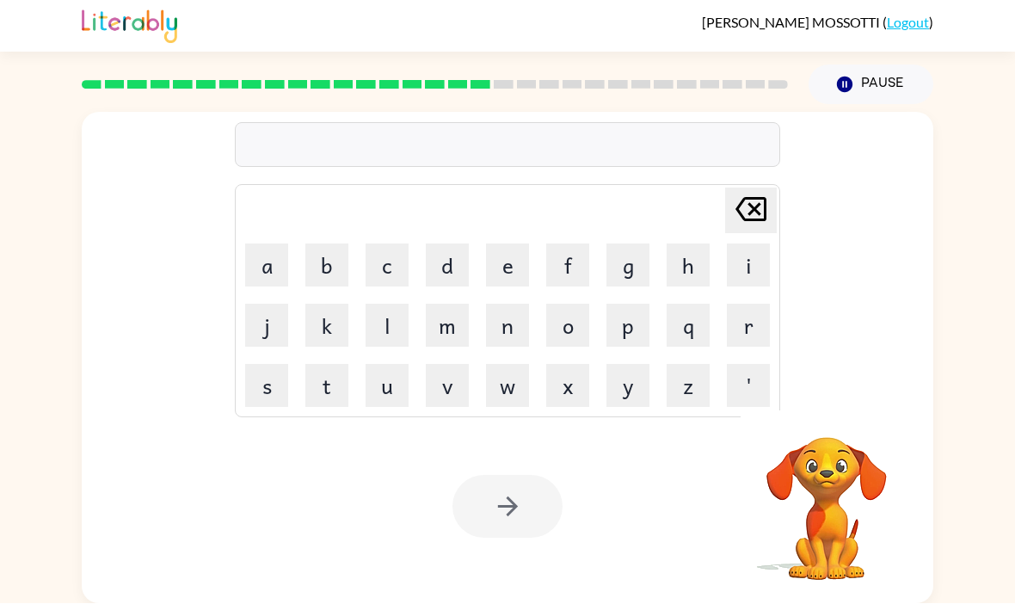
scroll to position [15, 0]
click at [732, 322] on button "r" at bounding box center [748, 325] width 43 height 43
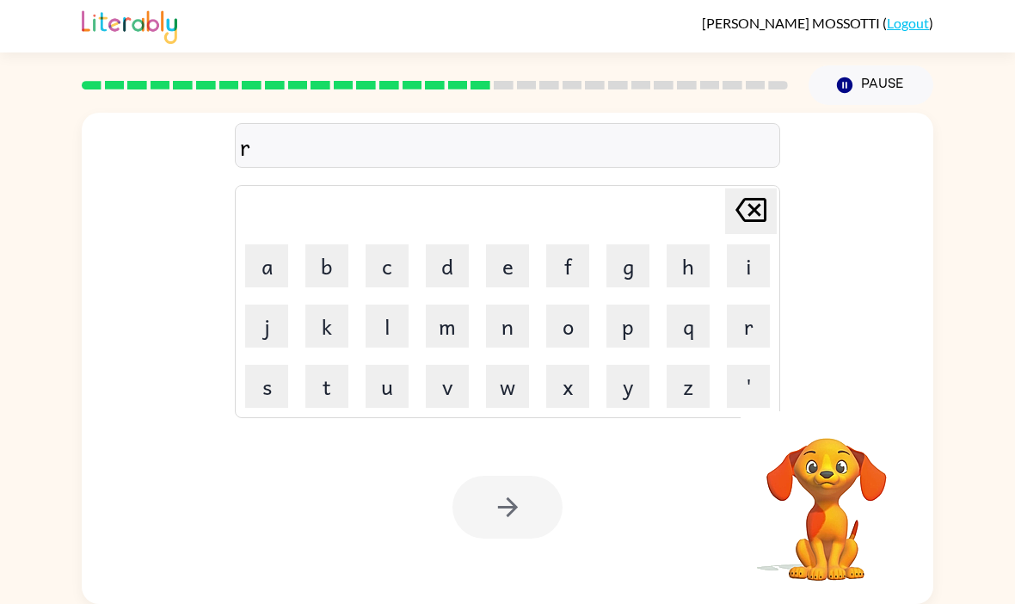
click at [746, 260] on button "i" at bounding box center [748, 265] width 43 height 43
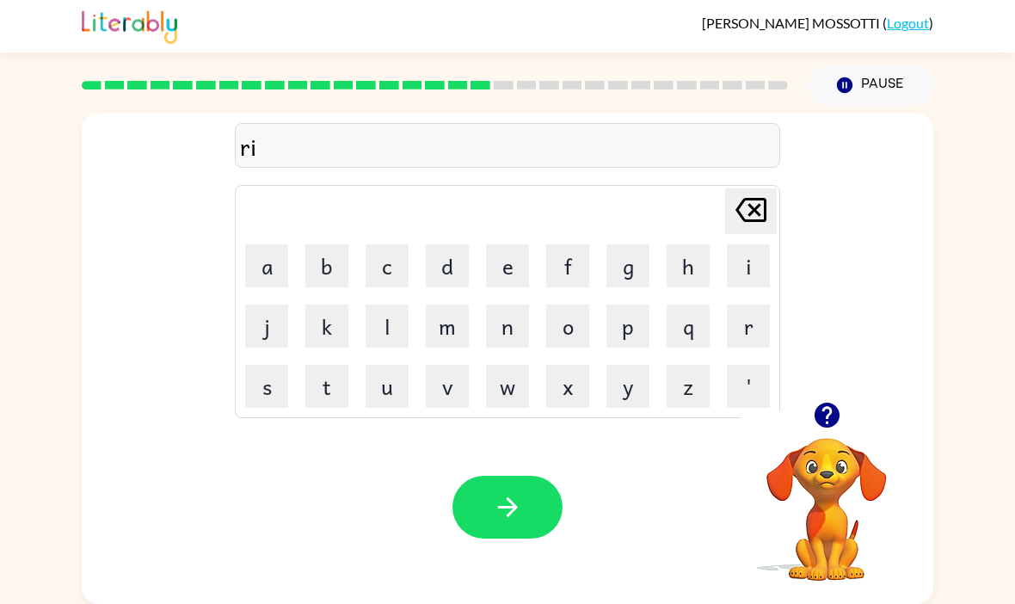
click at [261, 375] on button "s" at bounding box center [266, 386] width 43 height 43
click at [313, 310] on button "k" at bounding box center [326, 325] width 43 height 43
click at [520, 261] on button "e" at bounding box center [507, 265] width 43 height 43
click at [276, 380] on button "s" at bounding box center [266, 386] width 43 height 43
click at [318, 388] on button "t" at bounding box center [326, 386] width 43 height 43
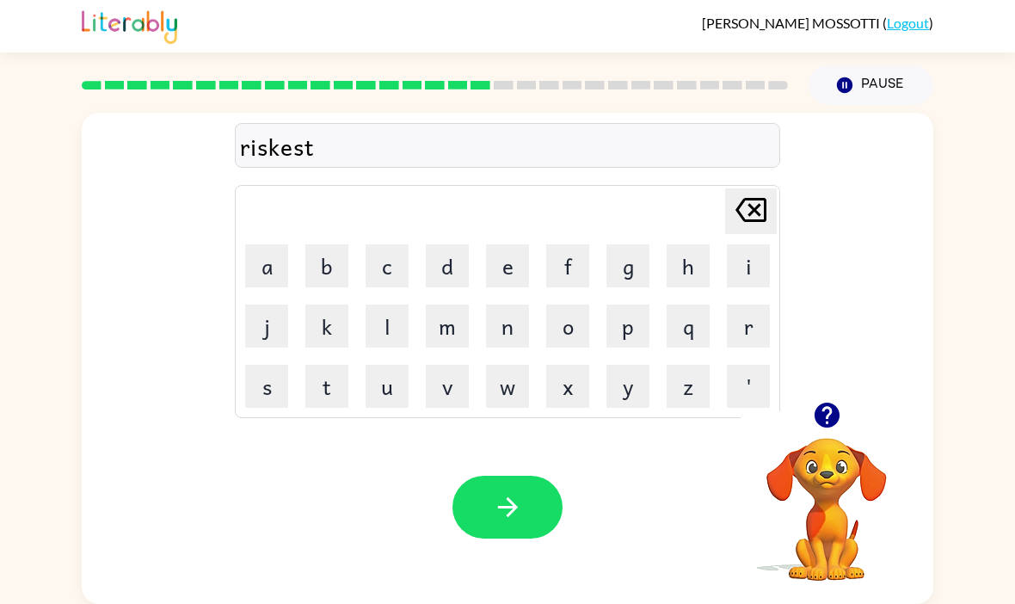
click at [526, 476] on button "button" at bounding box center [507, 507] width 110 height 63
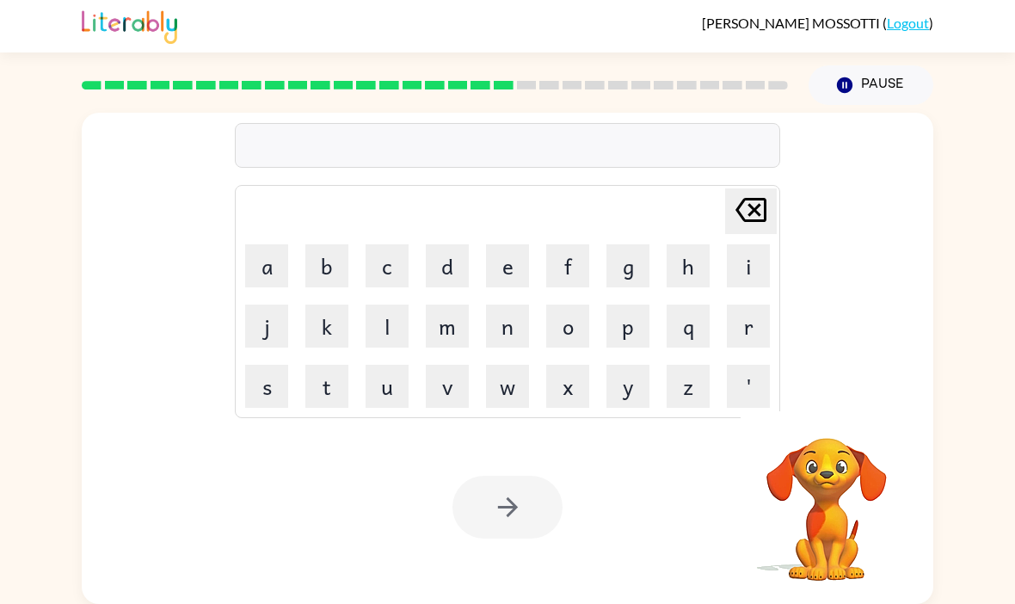
click at [273, 251] on button "a" at bounding box center [266, 265] width 43 height 43
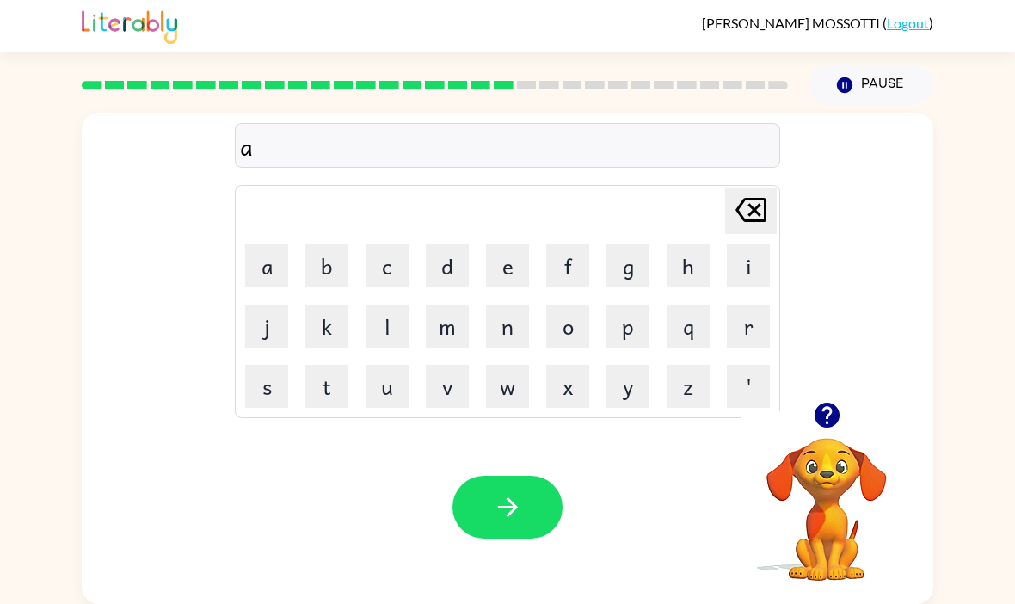
click at [758, 316] on button "r" at bounding box center [748, 325] width 43 height 43
click at [398, 251] on button "c" at bounding box center [387, 265] width 43 height 43
click at [519, 314] on button "n" at bounding box center [507, 325] width 43 height 43
click at [755, 189] on icon "Delete Delete last character input" at bounding box center [750, 209] width 41 height 41
click at [690, 257] on button "h" at bounding box center [688, 265] width 43 height 43
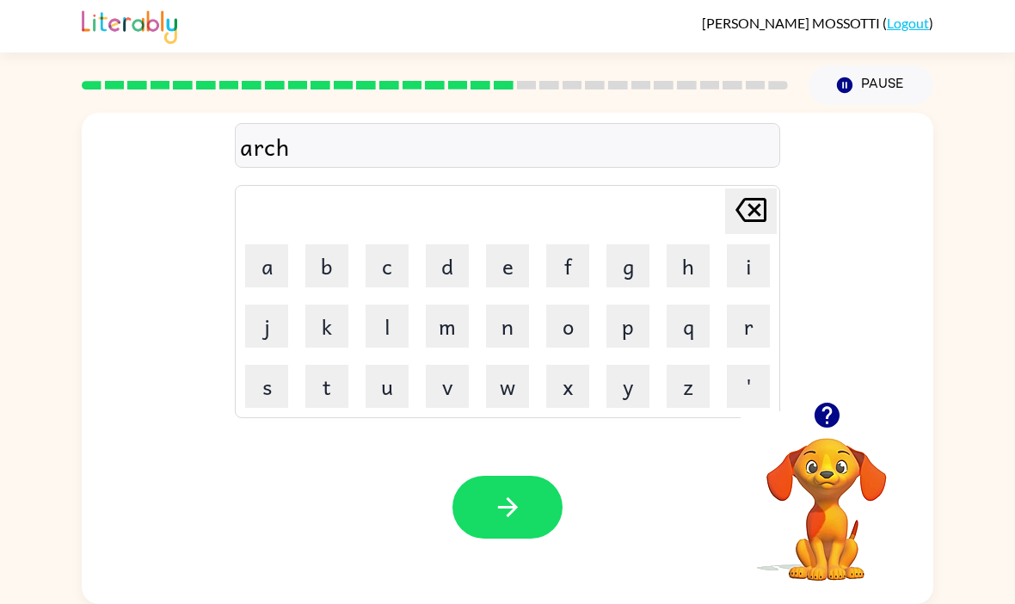
click at [506, 386] on button "w" at bounding box center [507, 386] width 43 height 43
click at [273, 252] on button "a" at bounding box center [266, 265] width 43 height 43
click at [630, 382] on button "y" at bounding box center [627, 386] width 43 height 43
click at [553, 483] on button "button" at bounding box center [507, 507] width 110 height 63
click at [829, 400] on icon "button" at bounding box center [827, 415] width 30 height 30
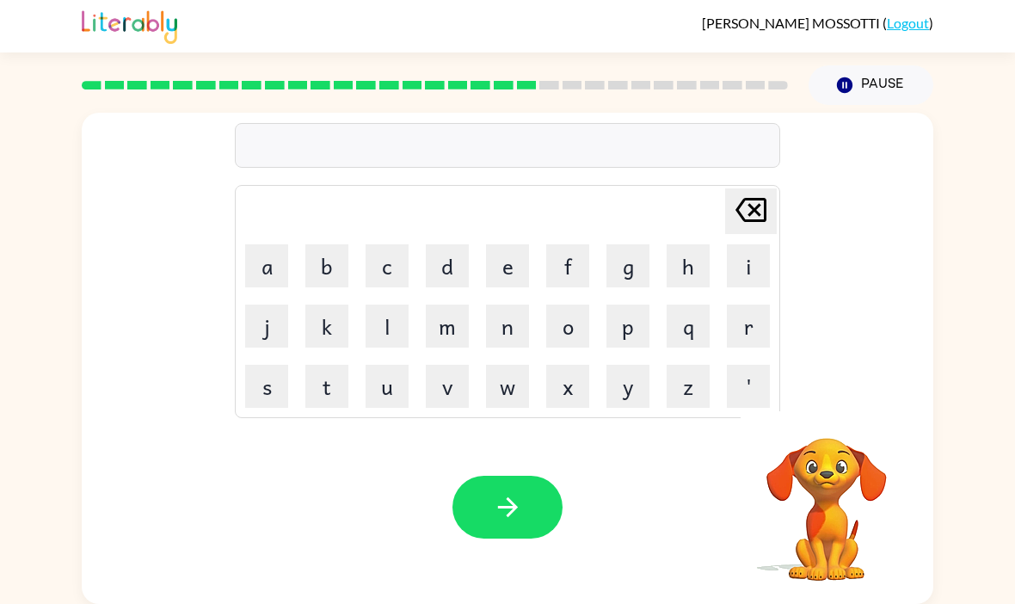
click at [552, 246] on button "f" at bounding box center [567, 265] width 43 height 43
click at [587, 331] on button "o" at bounding box center [567, 325] width 43 height 43
click at [381, 307] on button "l" at bounding box center [387, 325] width 43 height 43
click at [565, 312] on button "o" at bounding box center [567, 325] width 43 height 43
click at [501, 380] on button "w" at bounding box center [507, 386] width 43 height 43
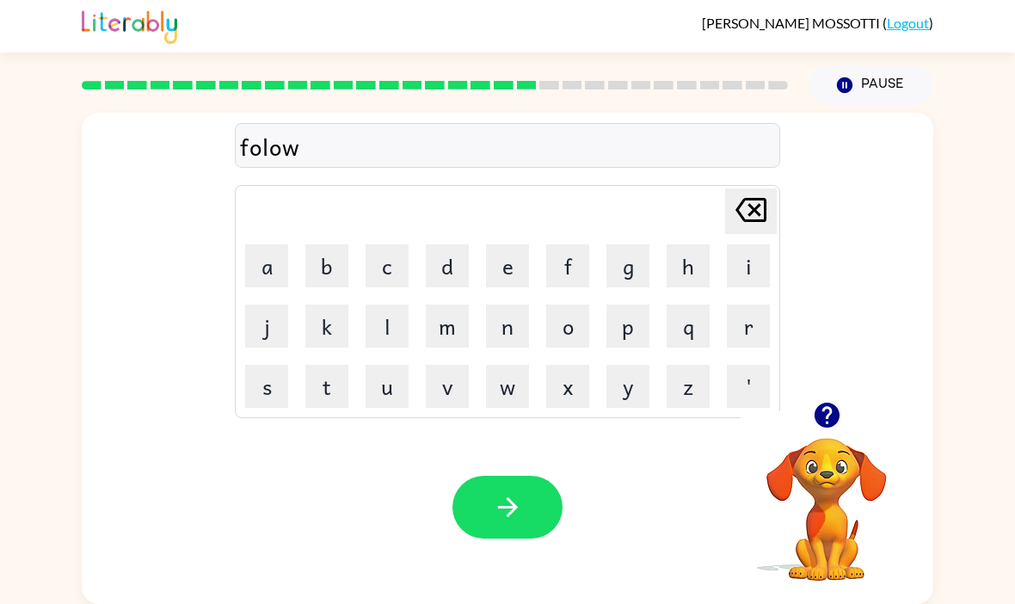
click at [551, 488] on button "button" at bounding box center [507, 507] width 110 height 63
click at [378, 256] on button "c" at bounding box center [387, 265] width 43 height 43
click at [513, 247] on button "e" at bounding box center [507, 265] width 43 height 43
click at [347, 372] on button "t" at bounding box center [326, 386] width 43 height 43
click at [631, 315] on button "p" at bounding box center [627, 325] width 43 height 43
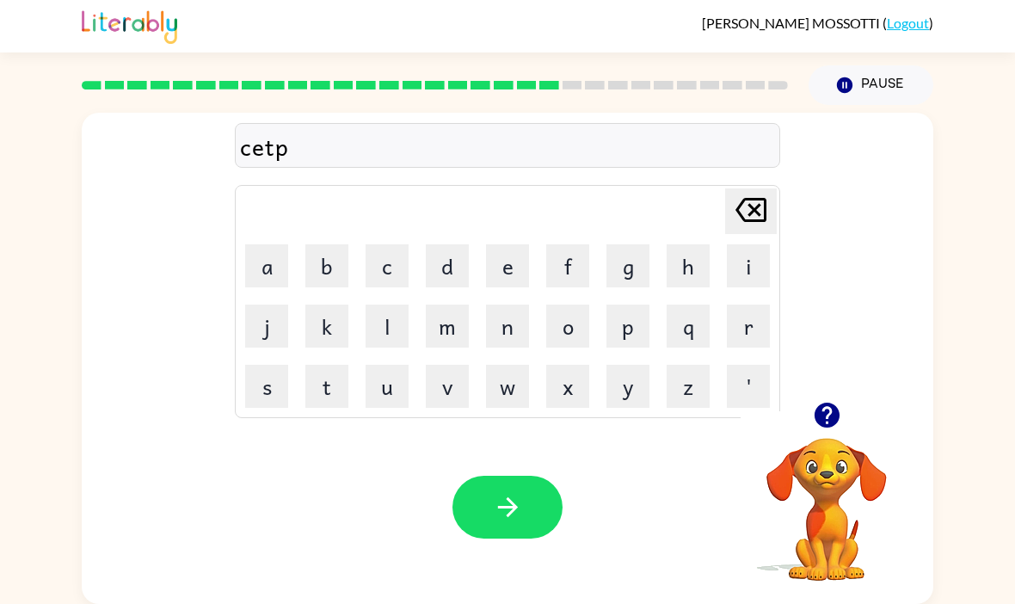
click at [512, 263] on button "e" at bounding box center [507, 265] width 43 height 43
click at [511, 262] on button "e" at bounding box center [507, 265] width 43 height 43
click at [521, 495] on icon "button" at bounding box center [508, 507] width 30 height 30
click at [833, 403] on icon "button" at bounding box center [826, 415] width 25 height 25
click at [266, 366] on button "s" at bounding box center [266, 386] width 43 height 43
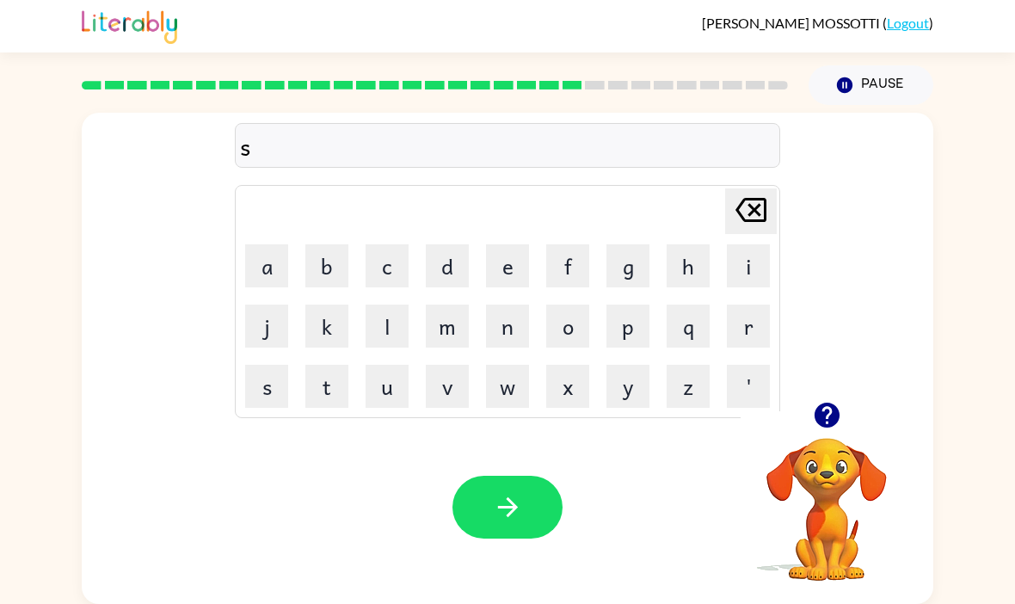
click at [833, 411] on icon "button" at bounding box center [826, 415] width 25 height 25
click at [396, 376] on button "u" at bounding box center [387, 386] width 43 height 43
click at [276, 376] on button "s" at bounding box center [266, 386] width 43 height 43
click at [318, 370] on button "t" at bounding box center [326, 386] width 43 height 43
click at [264, 250] on button "a" at bounding box center [266, 265] width 43 height 43
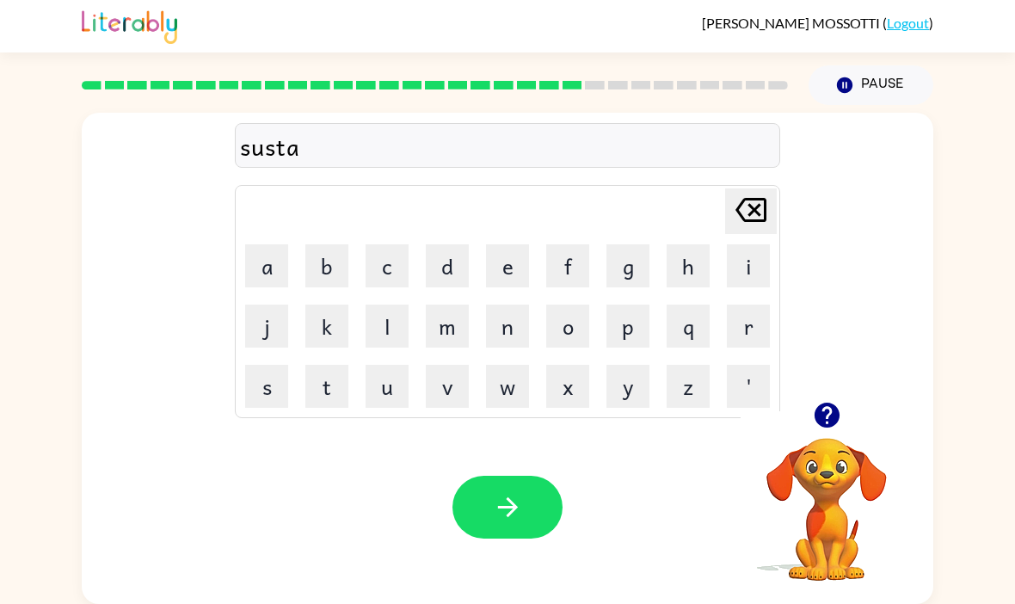
click at [503, 315] on button "n" at bounding box center [507, 325] width 43 height 43
click at [489, 486] on button "button" at bounding box center [507, 507] width 110 height 63
click at [574, 304] on button "o" at bounding box center [567, 325] width 43 height 43
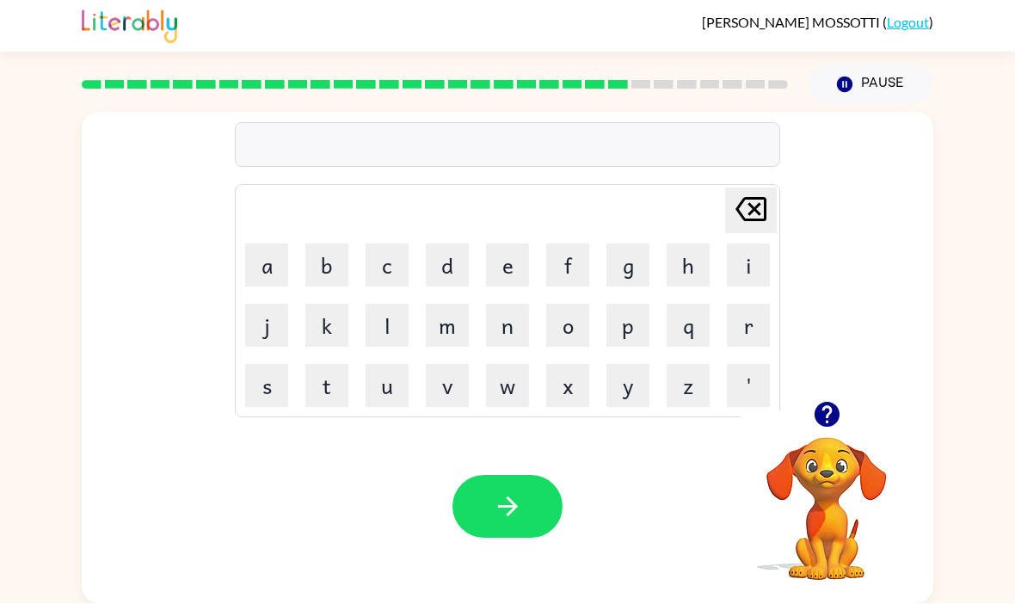
scroll to position [15, 0]
click at [750, 315] on button "r" at bounding box center [748, 325] width 43 height 43
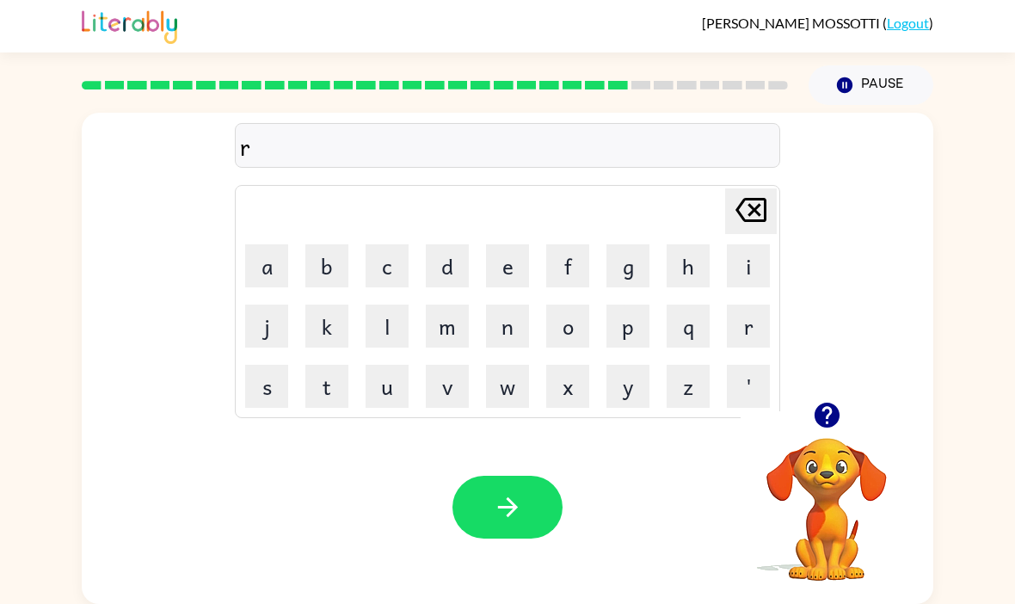
click at [511, 244] on button "e" at bounding box center [507, 265] width 43 height 43
click at [400, 304] on button "l" at bounding box center [387, 325] width 43 height 43
click at [266, 251] on button "a" at bounding box center [266, 265] width 43 height 43
click at [337, 365] on button "t" at bounding box center [326, 386] width 43 height 43
click at [492, 248] on button "e" at bounding box center [507, 265] width 43 height 43
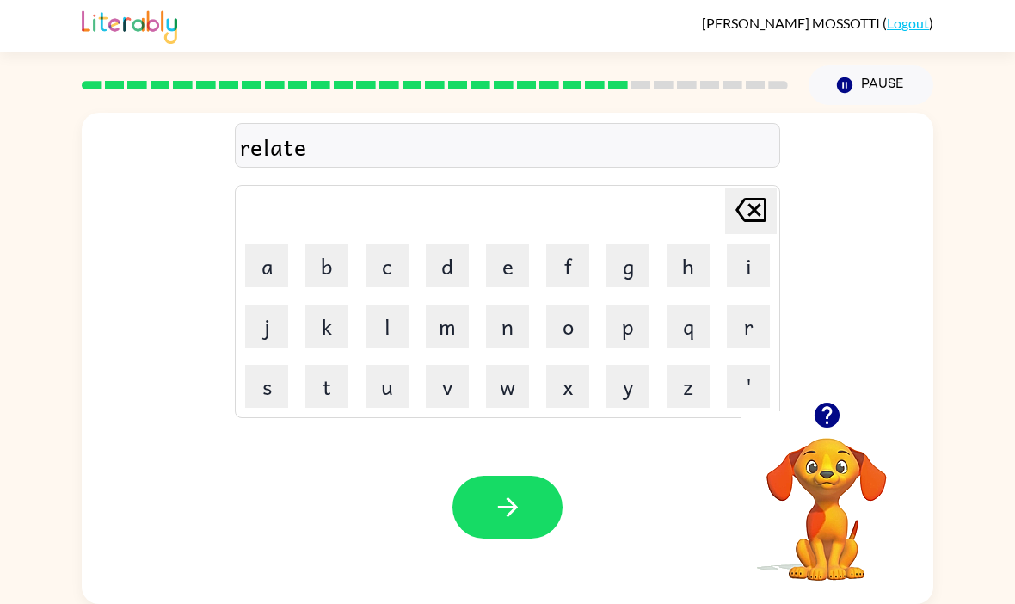
click at [489, 265] on button "e" at bounding box center [507, 265] width 43 height 43
click at [448, 260] on button "d" at bounding box center [447, 265] width 43 height 43
click at [518, 461] on div "Your browser must support playing .mp4 files to use Literably. Please try using…" at bounding box center [507, 507] width 851 height 194
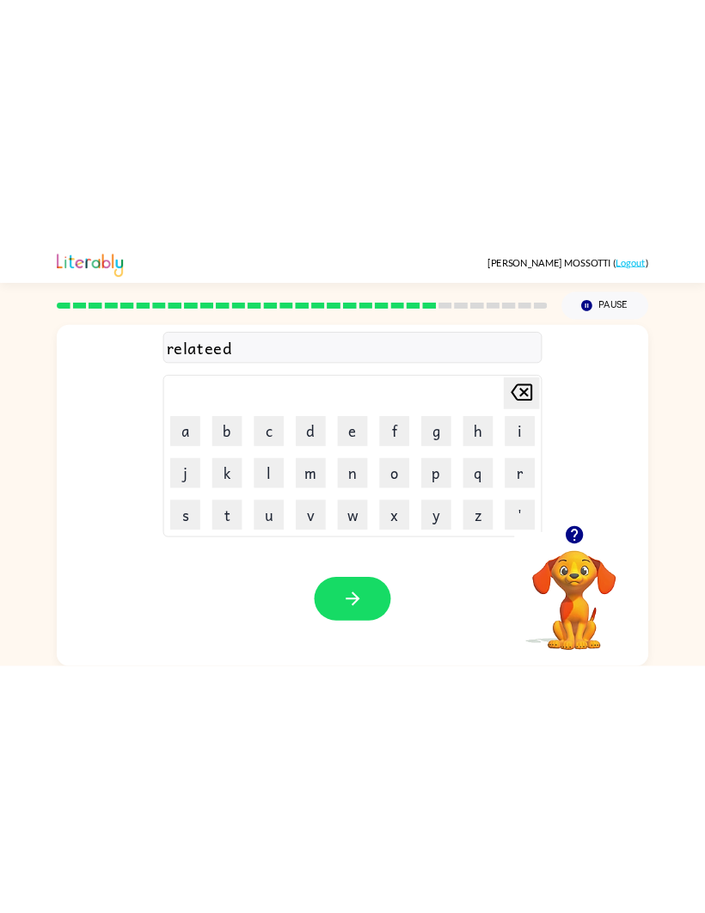
scroll to position [0, 0]
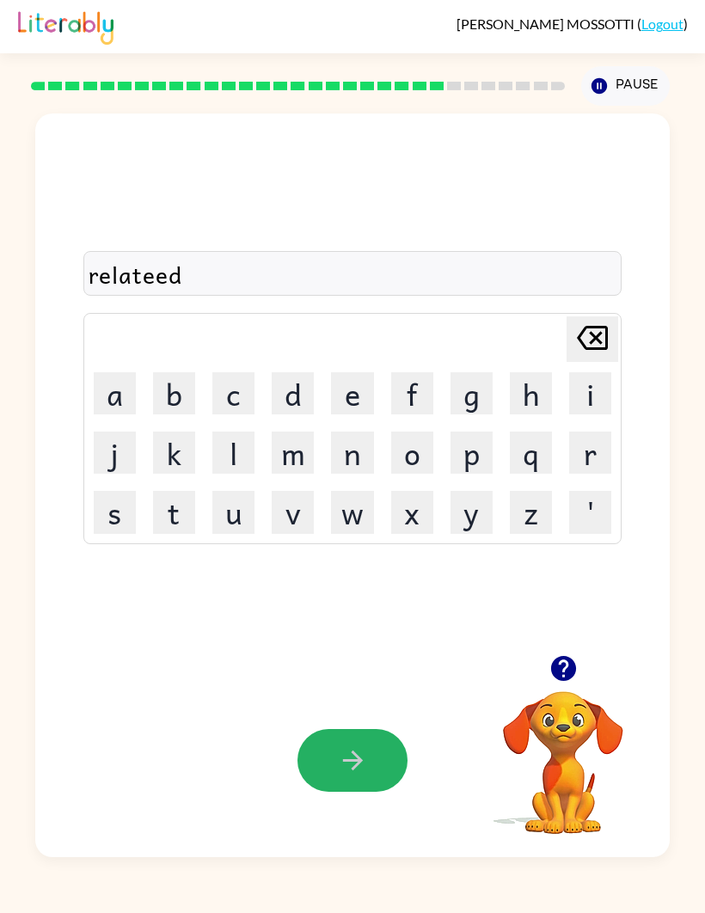
click at [324, 603] on button "button" at bounding box center [353, 760] width 110 height 63
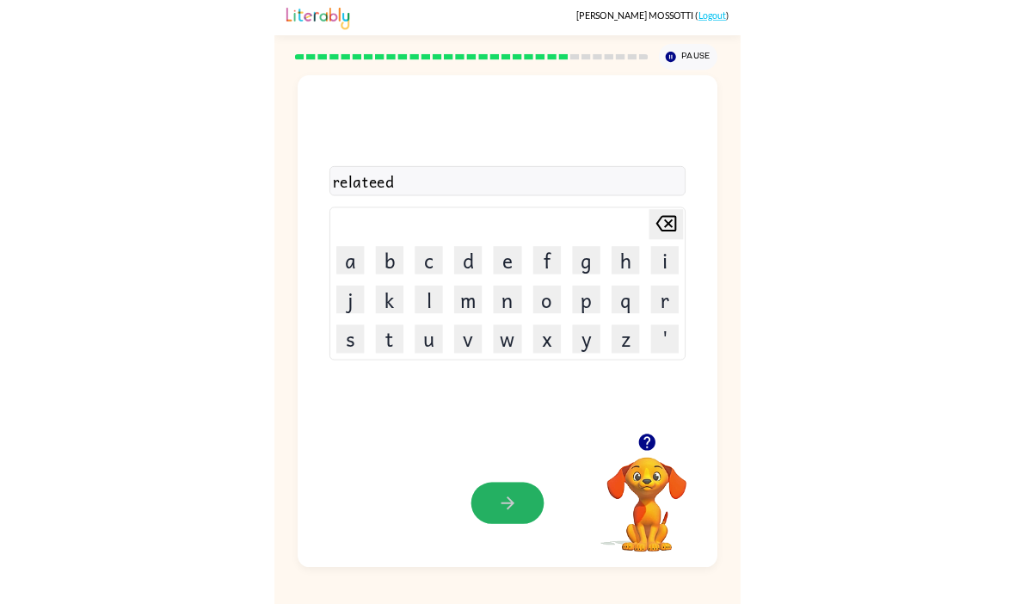
scroll to position [15, 0]
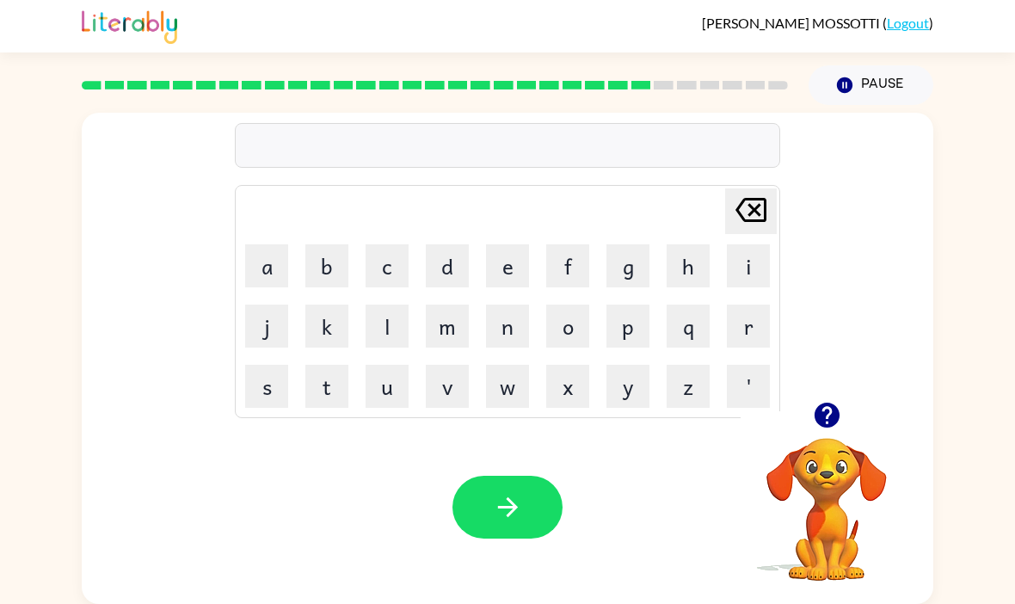
click at [630, 266] on button "g" at bounding box center [627, 265] width 43 height 43
click at [579, 311] on button "o" at bounding box center [567, 325] width 43 height 43
click at [341, 255] on button "b" at bounding box center [326, 265] width 43 height 43
click at [383, 313] on button "l" at bounding box center [387, 325] width 43 height 43
click at [742, 251] on button "i" at bounding box center [748, 265] width 43 height 43
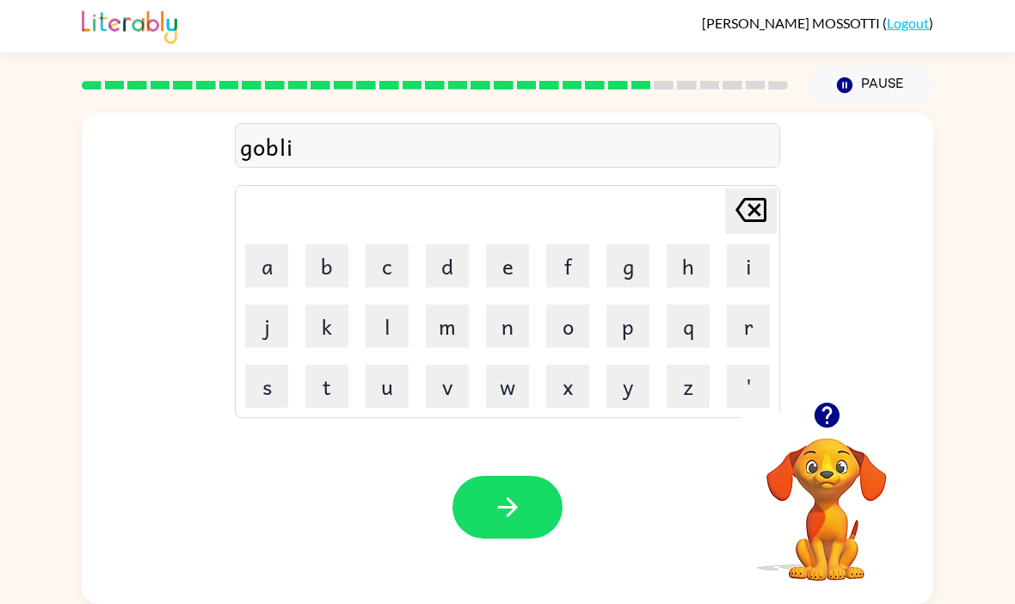
click at [520, 305] on button "n" at bounding box center [507, 325] width 43 height 43
click at [516, 476] on button "button" at bounding box center [507, 507] width 110 height 63
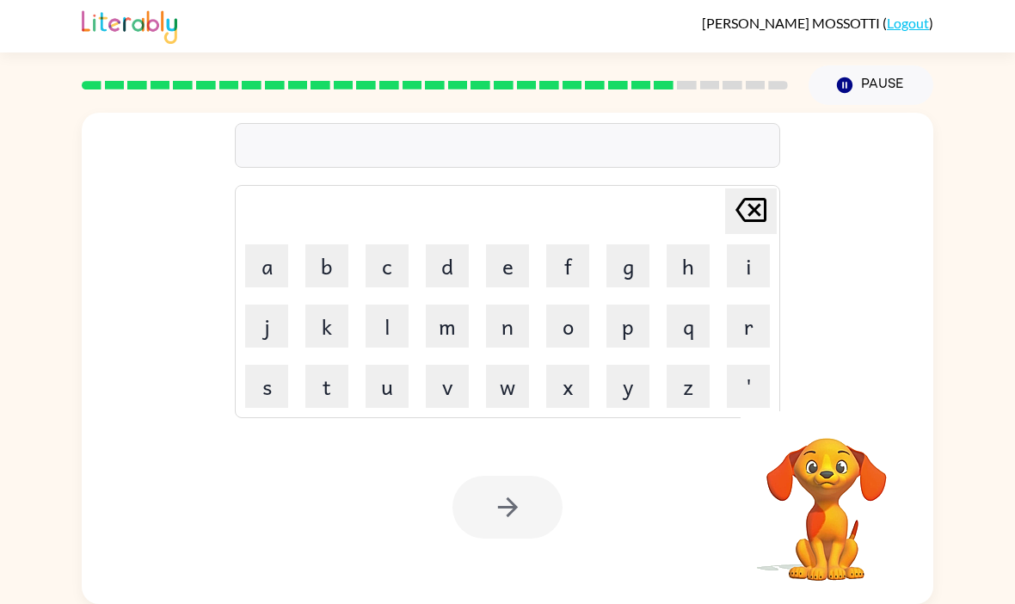
click at [383, 304] on button "l" at bounding box center [387, 325] width 43 height 43
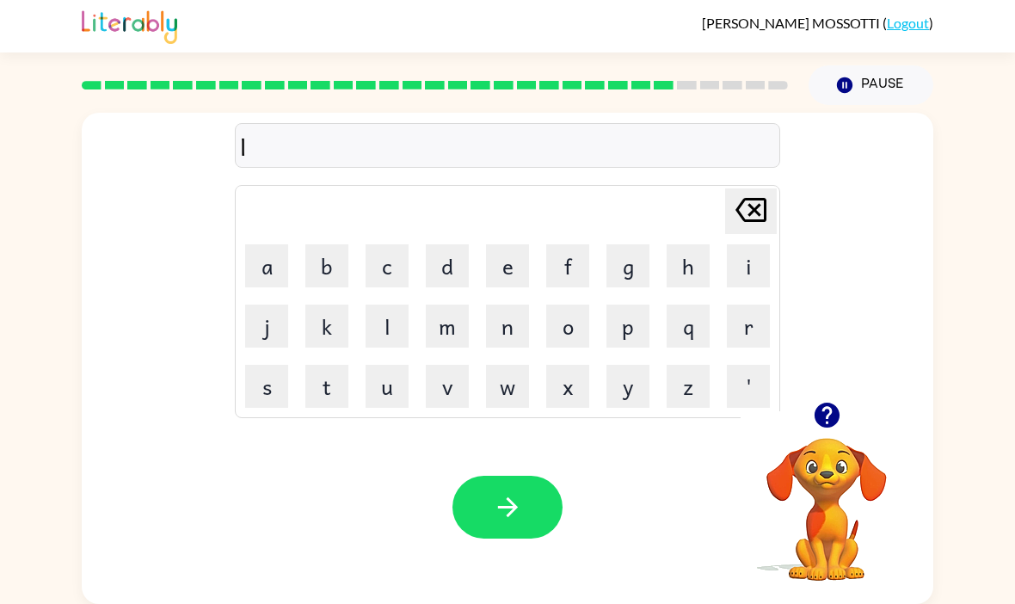
click at [383, 372] on button "u" at bounding box center [387, 386] width 43 height 43
click at [420, 328] on td "m" at bounding box center [447, 326] width 58 height 58
click at [434, 318] on button "m" at bounding box center [447, 325] width 43 height 43
click at [446, 316] on button "m" at bounding box center [447, 325] width 43 height 43
click at [519, 249] on button "e" at bounding box center [507, 265] width 43 height 43
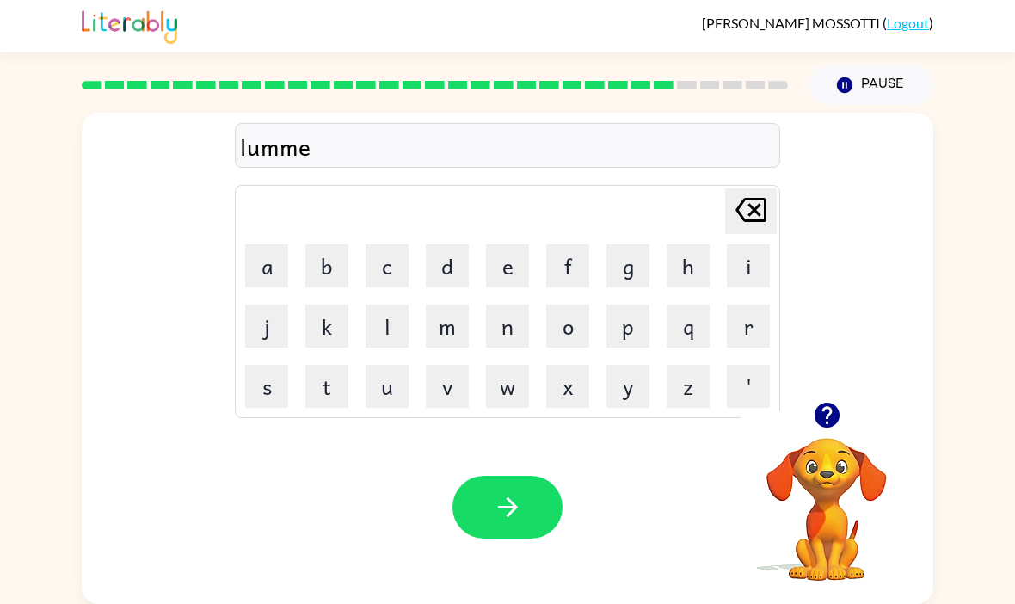
click at [746, 329] on button "r" at bounding box center [748, 325] width 43 height 43
click at [262, 318] on button "j" at bounding box center [266, 325] width 43 height 43
click at [284, 250] on button "a" at bounding box center [266, 265] width 43 height 43
click at [397, 244] on button "c" at bounding box center [387, 265] width 43 height 43
click at [339, 315] on button "k" at bounding box center [326, 325] width 43 height 43
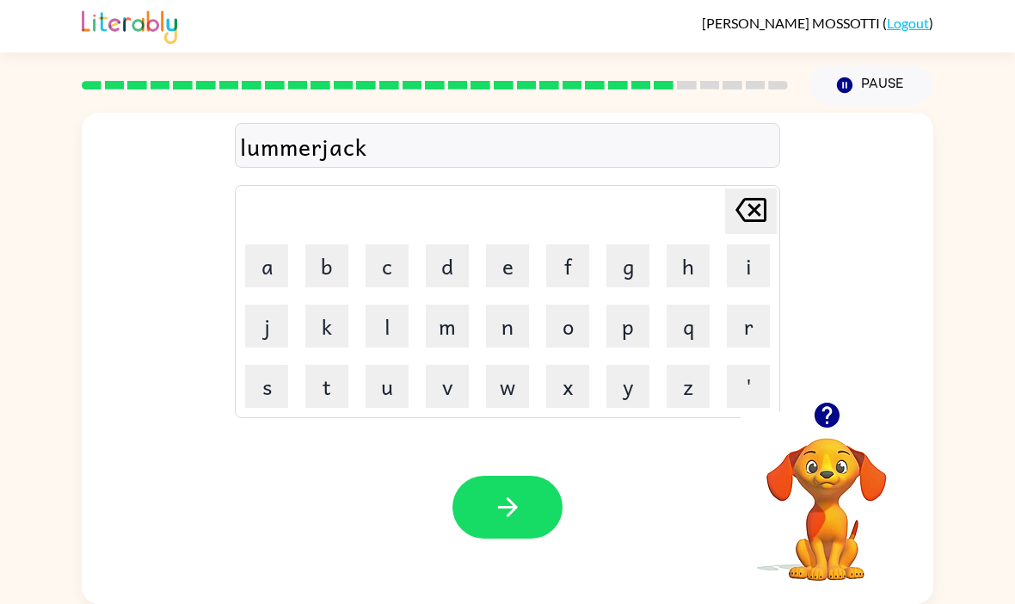
click at [504, 515] on button "button" at bounding box center [507, 507] width 110 height 63
click at [747, 258] on button "i" at bounding box center [748, 265] width 43 height 43
click at [747, 314] on button "r" at bounding box center [748, 325] width 43 height 43
click at [380, 255] on button "c" at bounding box center [387, 265] width 43 height 43
click at [729, 197] on button "Delete Delete last character input" at bounding box center [751, 211] width 52 height 46
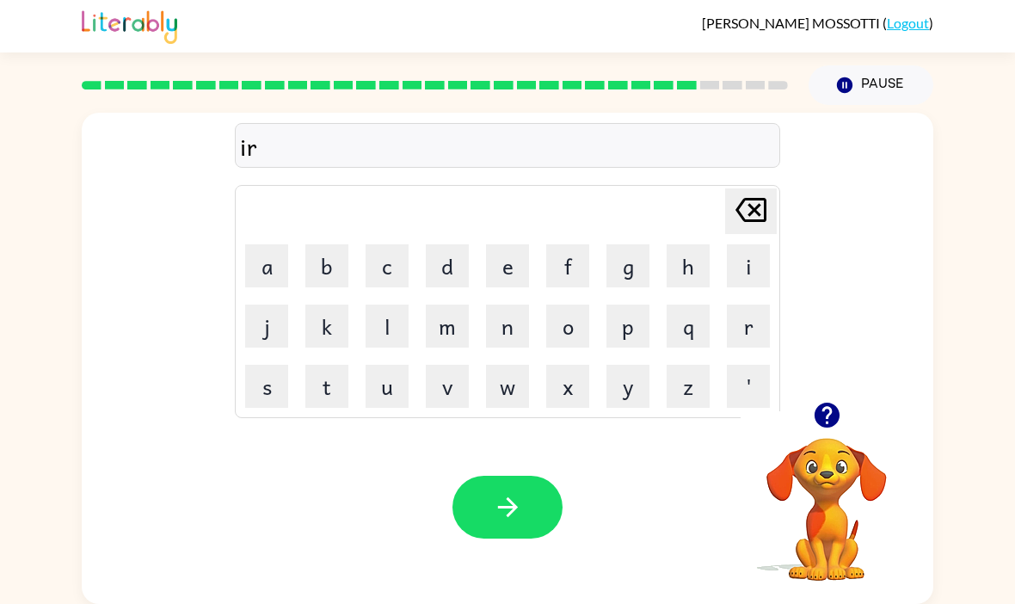
click at [729, 197] on button "Delete Delete last character input" at bounding box center [751, 211] width 52 height 46
click at [743, 210] on icon "Delete Delete last character input" at bounding box center [750, 209] width 41 height 41
click at [618, 317] on button "p" at bounding box center [627, 325] width 43 height 43
click at [740, 249] on button "i" at bounding box center [748, 265] width 43 height 43
click at [572, 253] on button "f" at bounding box center [567, 265] width 43 height 43
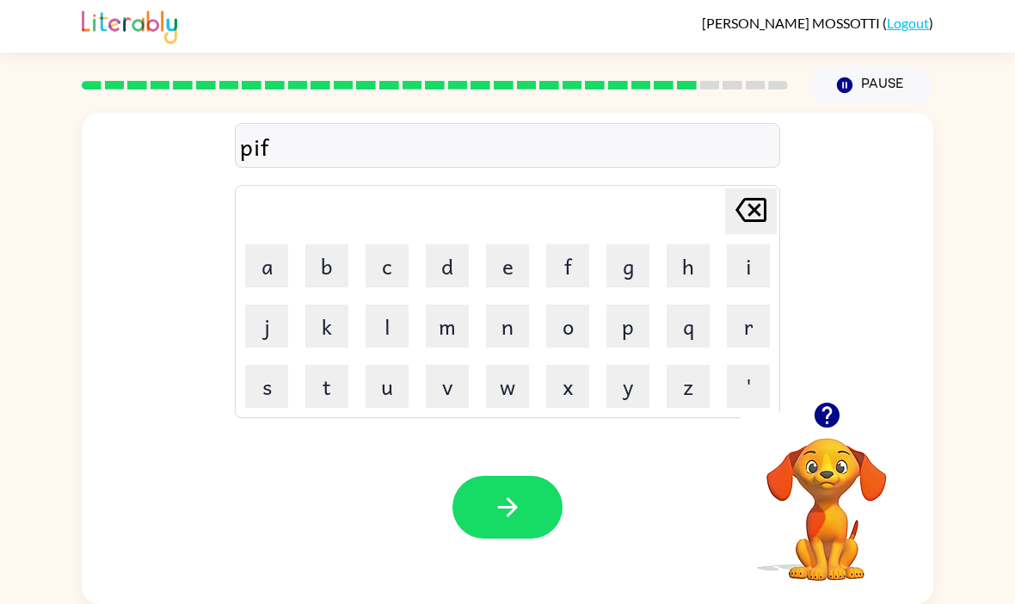
click at [747, 199] on icon "Delete Delete last character input" at bounding box center [750, 209] width 41 height 41
click at [751, 308] on button "r" at bounding box center [748, 325] width 43 height 43
click at [385, 266] on button "c" at bounding box center [387, 265] width 43 height 43
click at [549, 498] on button "button" at bounding box center [507, 507] width 110 height 63
click at [322, 370] on button "t" at bounding box center [326, 386] width 43 height 43
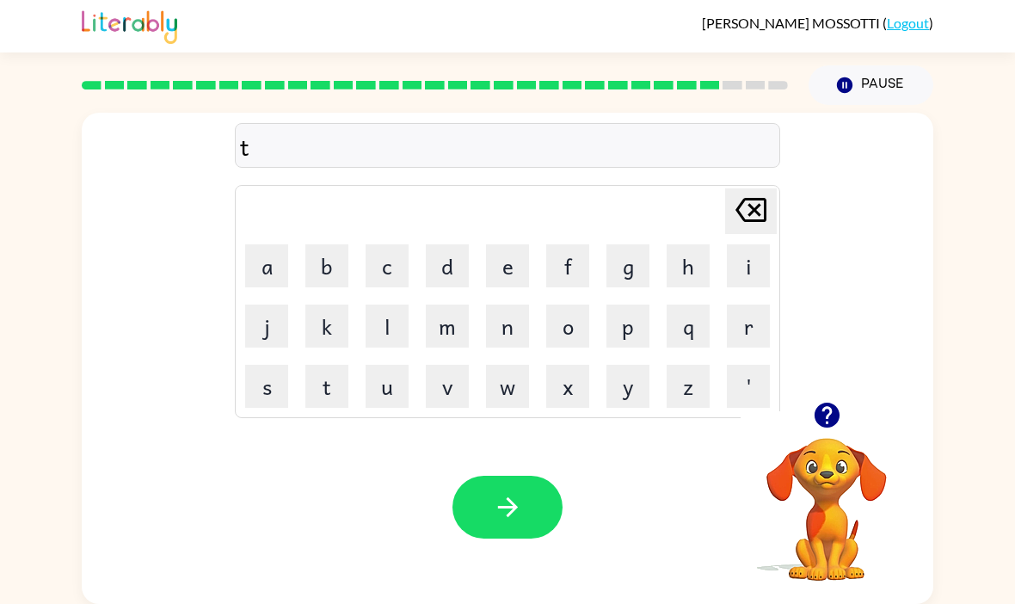
click at [691, 264] on button "h" at bounding box center [688, 265] width 43 height 43
click at [758, 251] on button "i" at bounding box center [748, 265] width 43 height 43
click at [519, 305] on button "n" at bounding box center [507, 325] width 43 height 43
click at [536, 494] on button "button" at bounding box center [507, 507] width 110 height 63
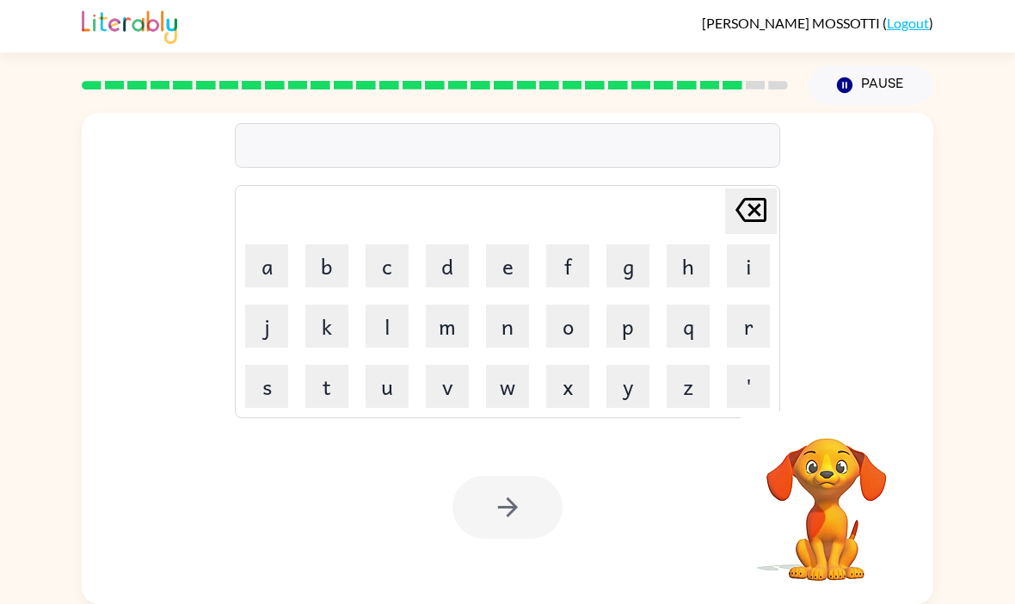
click at [266, 372] on button "s" at bounding box center [266, 386] width 43 height 43
click at [739, 247] on button "i" at bounding box center [748, 265] width 43 height 43
click at [444, 370] on button "v" at bounding box center [447, 386] width 43 height 43
click at [502, 264] on button "e" at bounding box center [507, 265] width 43 height 43
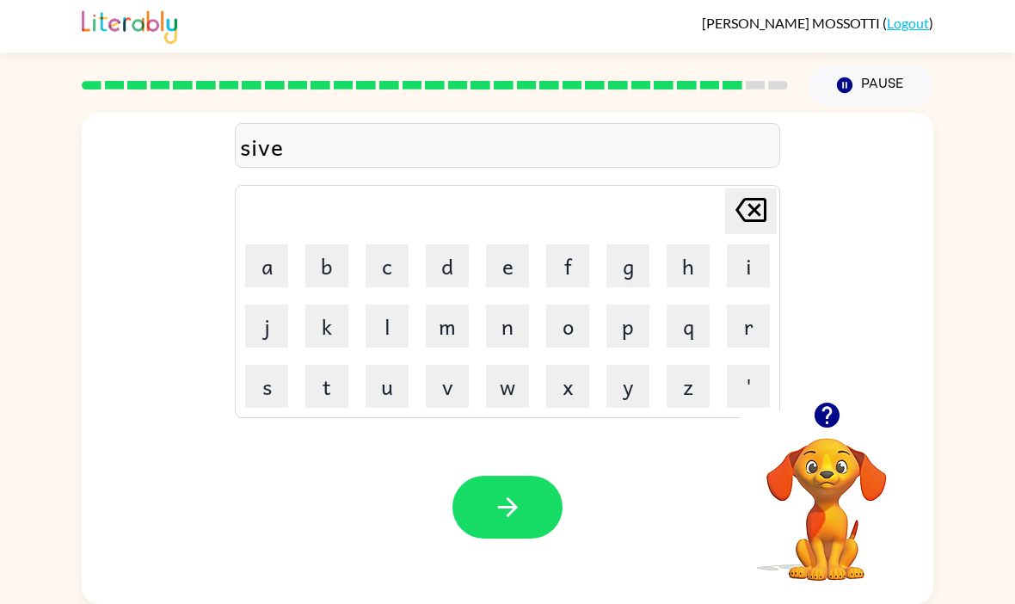
click at [749, 316] on button "r" at bounding box center [748, 325] width 43 height 43
click at [507, 382] on button "w" at bounding box center [507, 386] width 43 height 43
click at [510, 259] on button "e" at bounding box center [507, 265] width 43 height 43
click at [258, 237] on td "a" at bounding box center [266, 266] width 58 height 58
click at [275, 244] on button "a" at bounding box center [266, 265] width 43 height 43
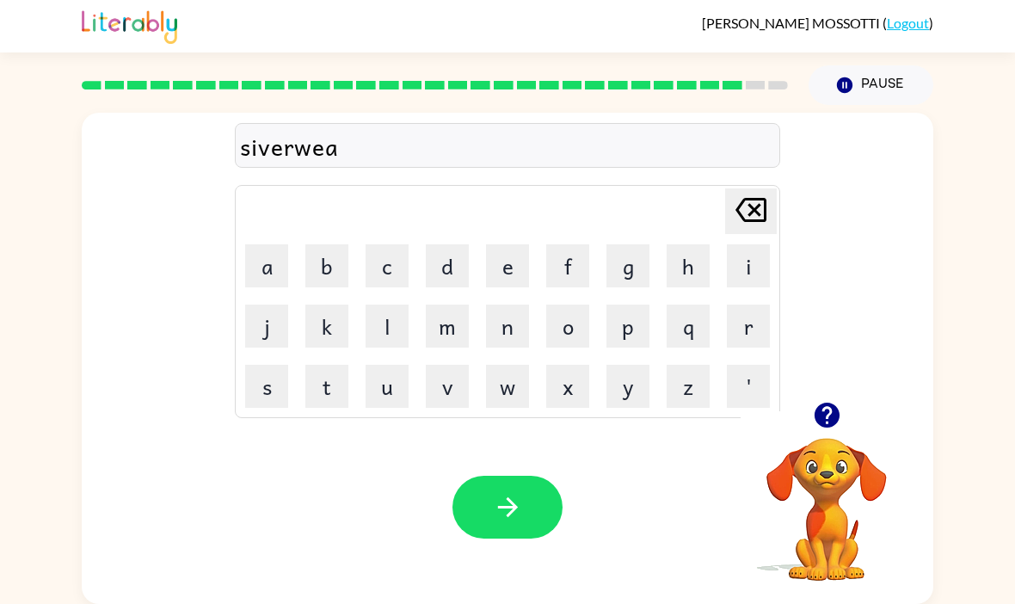
click at [756, 324] on button "r" at bounding box center [748, 325] width 43 height 43
click at [558, 480] on button "button" at bounding box center [507, 507] width 110 height 63
click at [376, 365] on button "u" at bounding box center [387, 386] width 43 height 43
click at [524, 317] on button "n" at bounding box center [507, 325] width 43 height 43
click at [264, 247] on button "a" at bounding box center [266, 265] width 43 height 43
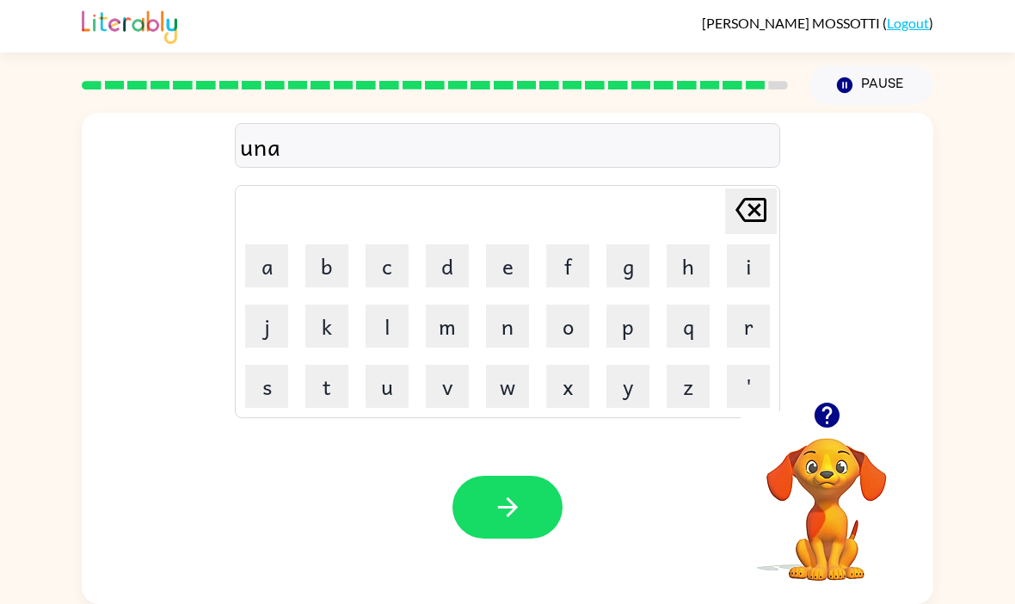
click at [571, 247] on button "f" at bounding box center [567, 265] width 43 height 43
click at [756, 309] on button "r" at bounding box center [748, 325] width 43 height 43
click at [747, 254] on button "i" at bounding box center [748, 265] width 43 height 43
click at [263, 244] on button "a" at bounding box center [266, 265] width 43 height 43
click at [437, 253] on button "d" at bounding box center [447, 265] width 43 height 43
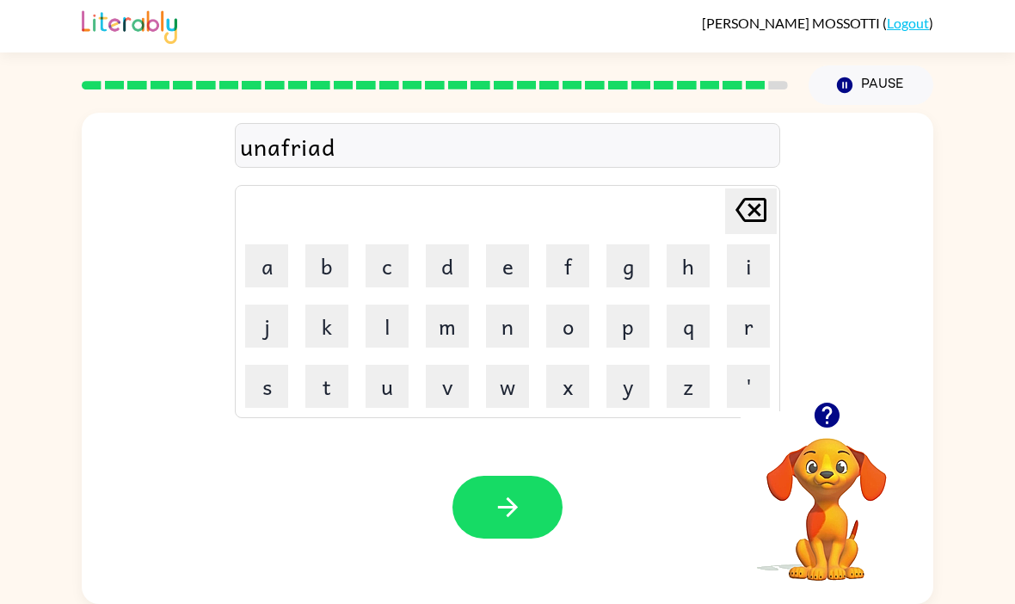
click at [522, 497] on icon "button" at bounding box center [508, 507] width 30 height 30
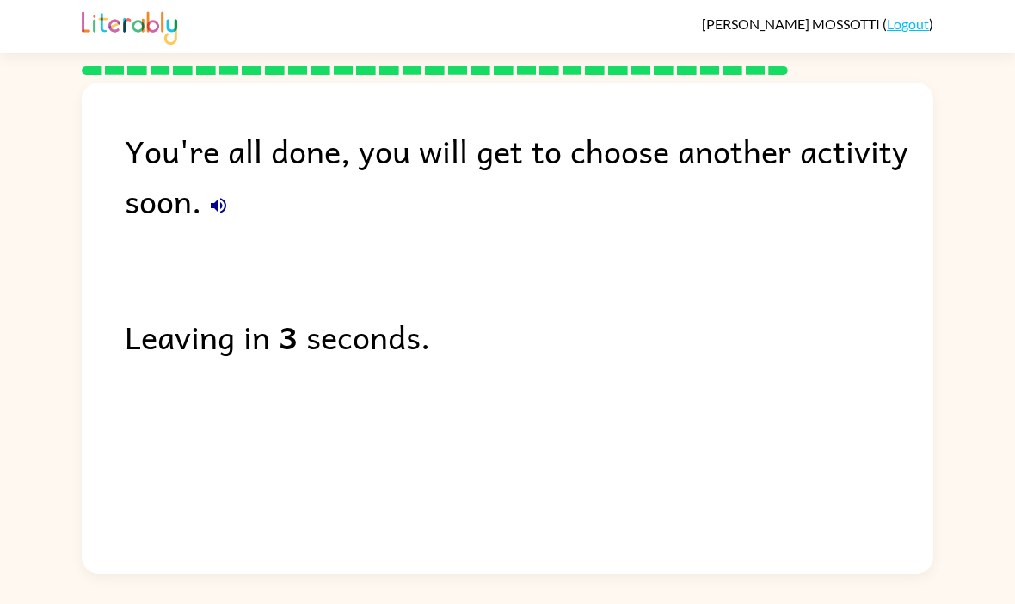
click at [230, 197] on button "button" at bounding box center [218, 205] width 34 height 34
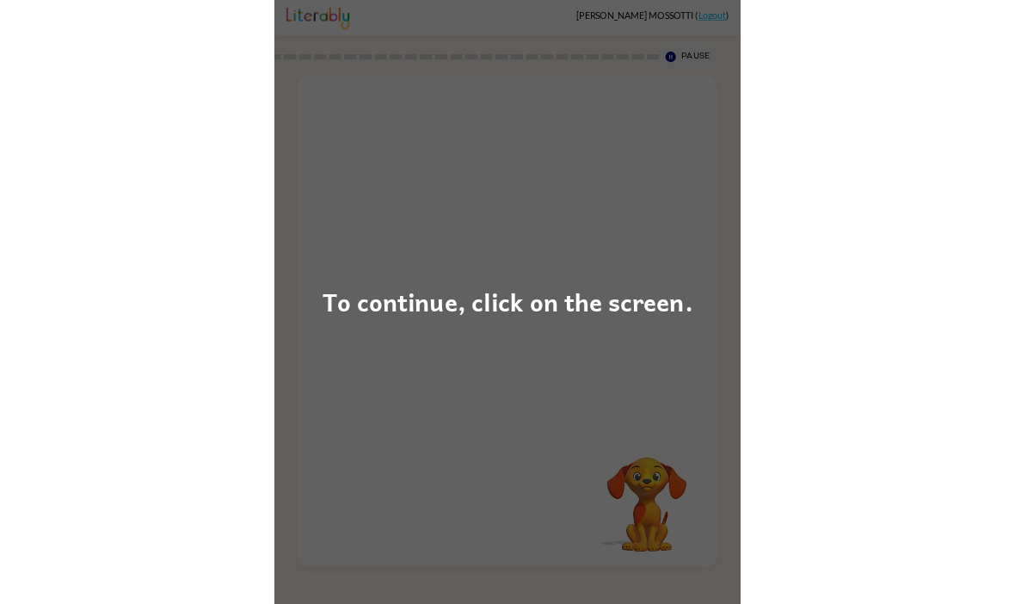
scroll to position [15, 0]
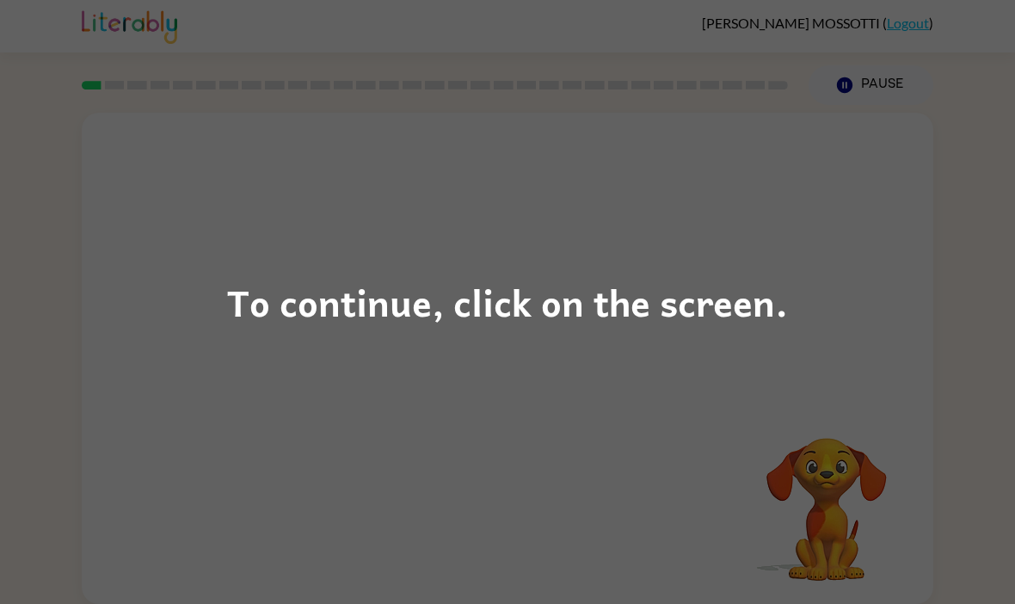
click at [231, 329] on div "To continue, click on the screen." at bounding box center [507, 302] width 561 height 58
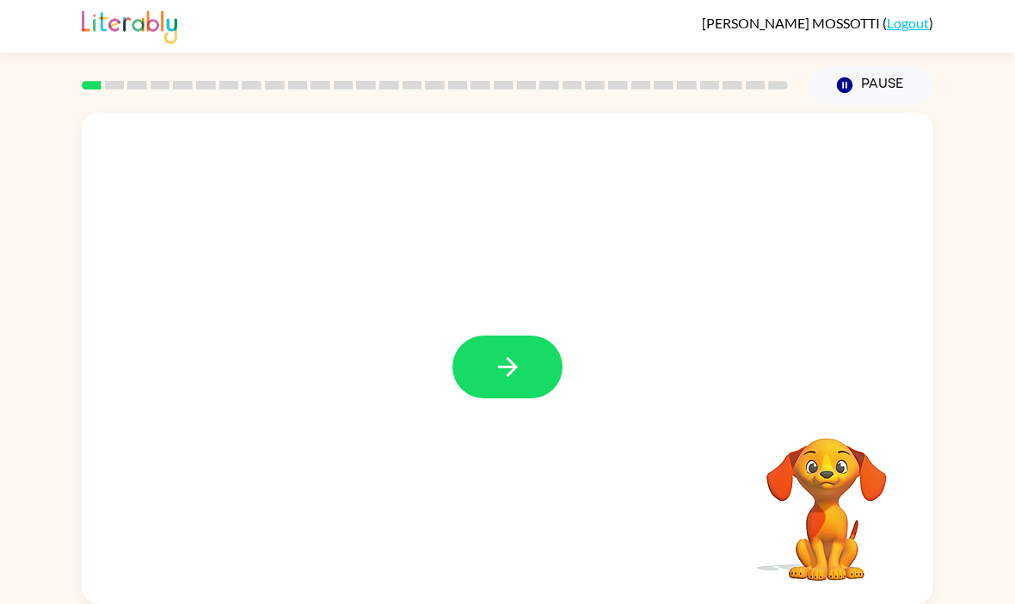
click at [495, 379] on button "button" at bounding box center [507, 366] width 110 height 63
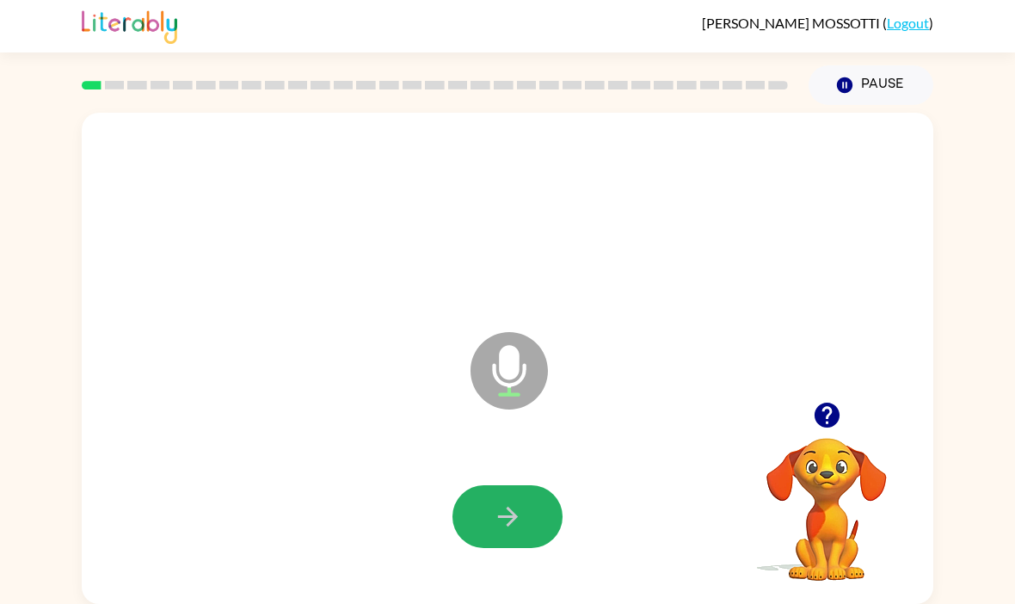
click at [521, 519] on icon "button" at bounding box center [508, 516] width 30 height 30
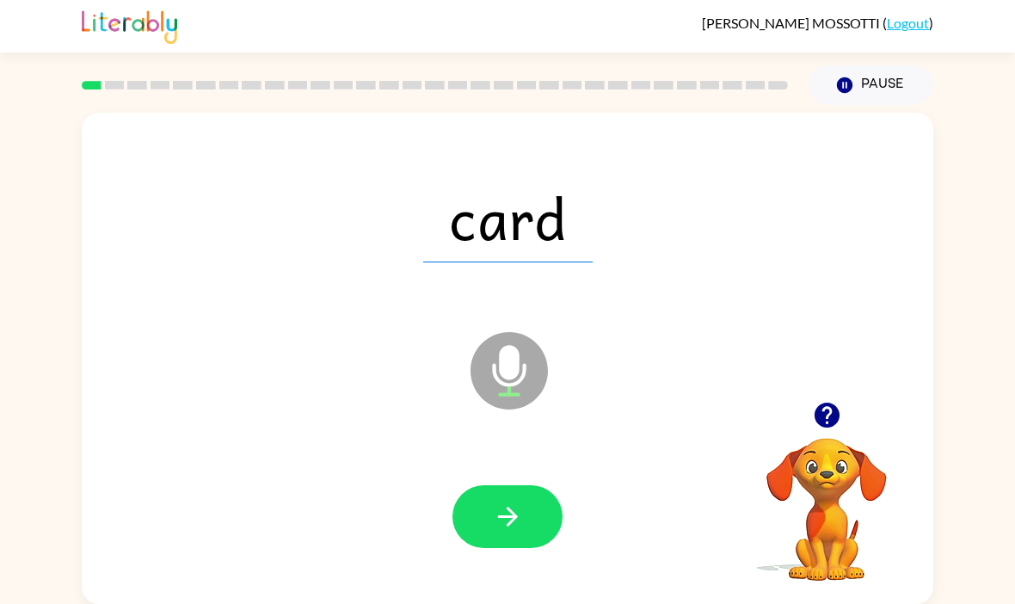
click at [535, 526] on button "button" at bounding box center [507, 516] width 110 height 63
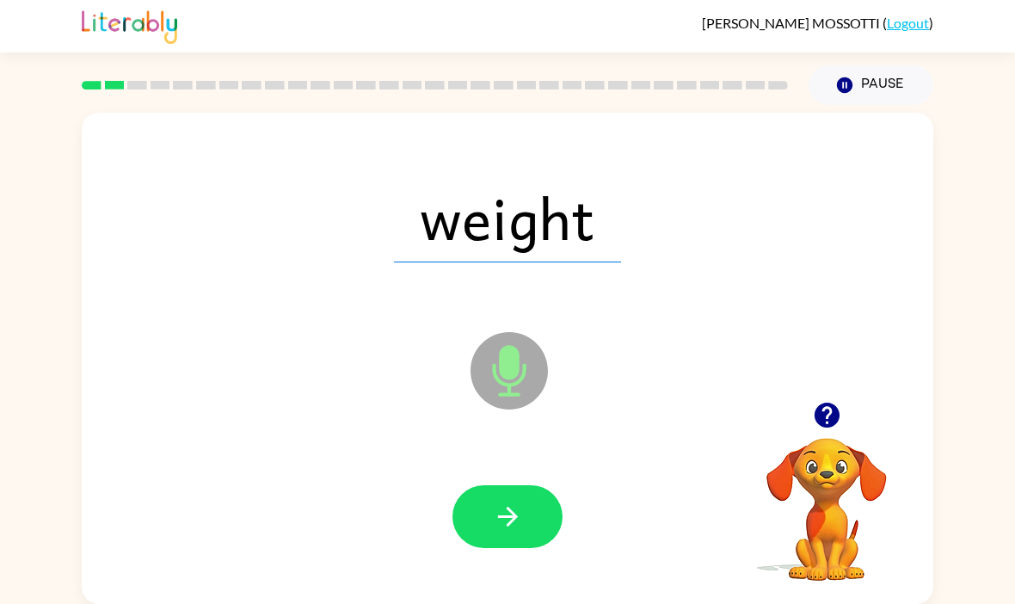
click at [528, 507] on button "button" at bounding box center [507, 516] width 110 height 63
click at [506, 503] on icon "button" at bounding box center [508, 516] width 30 height 30
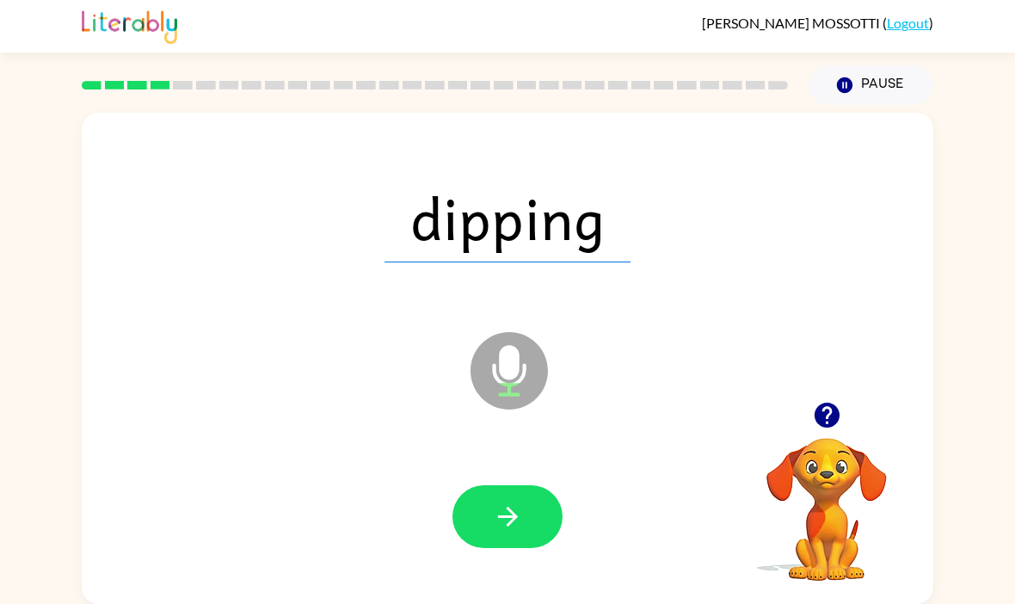
click at [552, 513] on button "button" at bounding box center [507, 516] width 110 height 63
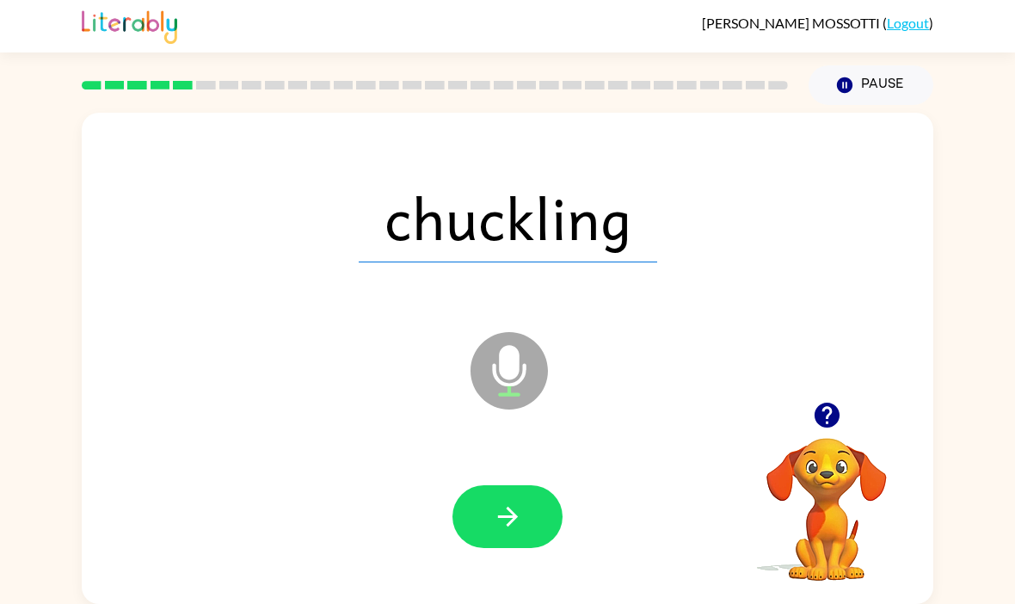
click at [519, 501] on icon "button" at bounding box center [508, 516] width 30 height 30
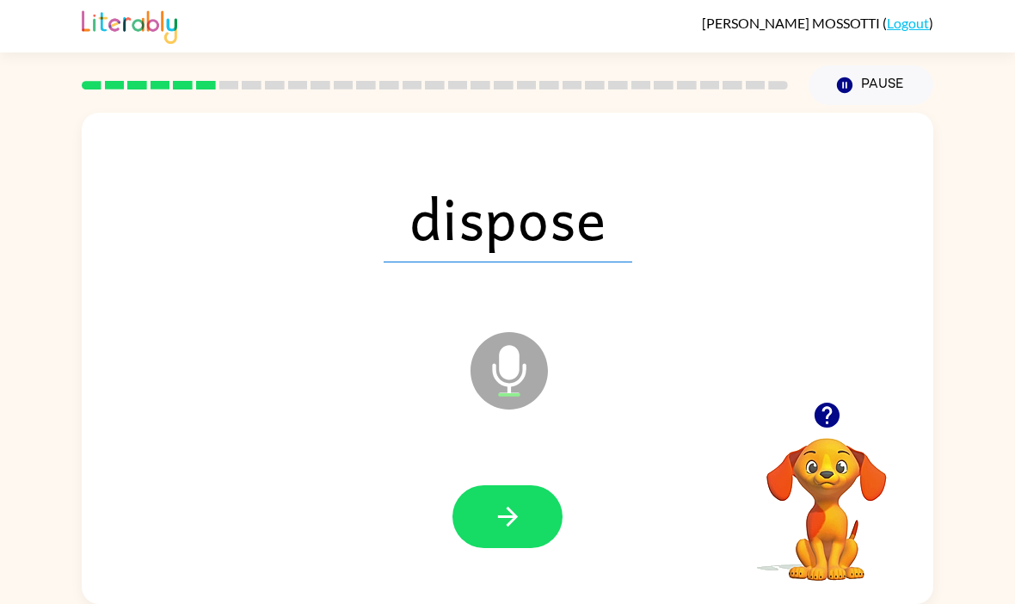
click at [500, 501] on icon "button" at bounding box center [508, 516] width 30 height 30
click at [531, 500] on button "button" at bounding box center [507, 516] width 110 height 63
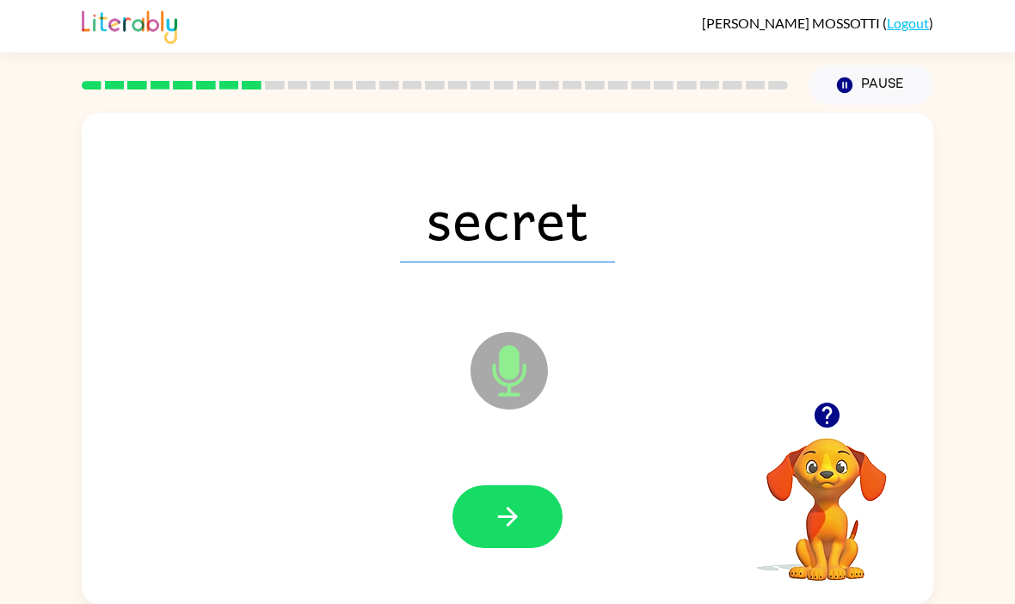
click at [545, 499] on button "button" at bounding box center [507, 516] width 110 height 63
click at [498, 515] on icon "button" at bounding box center [508, 516] width 30 height 30
click at [499, 501] on icon "button" at bounding box center [508, 516] width 30 height 30
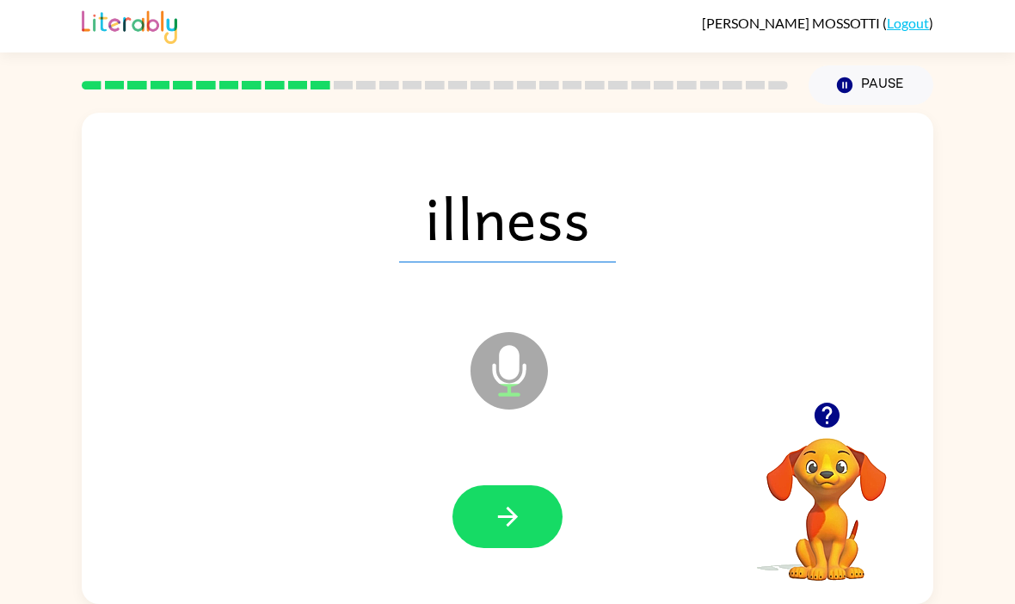
click at [493, 485] on button "button" at bounding box center [507, 516] width 110 height 63
click at [511, 534] on button "button" at bounding box center [507, 516] width 110 height 63
click at [491, 524] on button "button" at bounding box center [507, 516] width 110 height 63
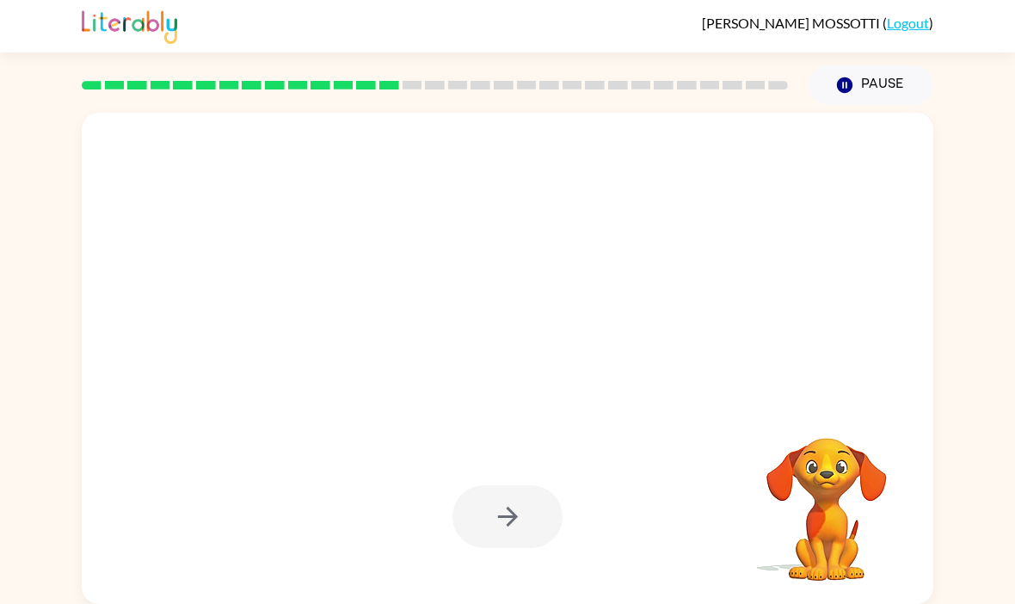
click at [991, 525] on div "Your browser must support playing .mp4 files to use Literably. Please try using…" at bounding box center [507, 354] width 1015 height 499
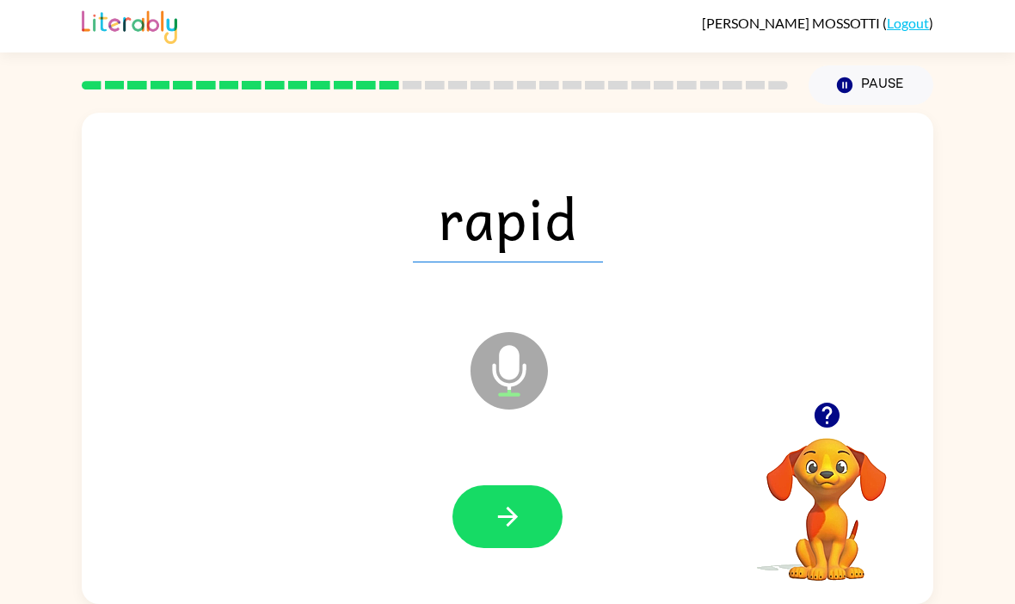
click at [556, 514] on button "button" at bounding box center [507, 516] width 110 height 63
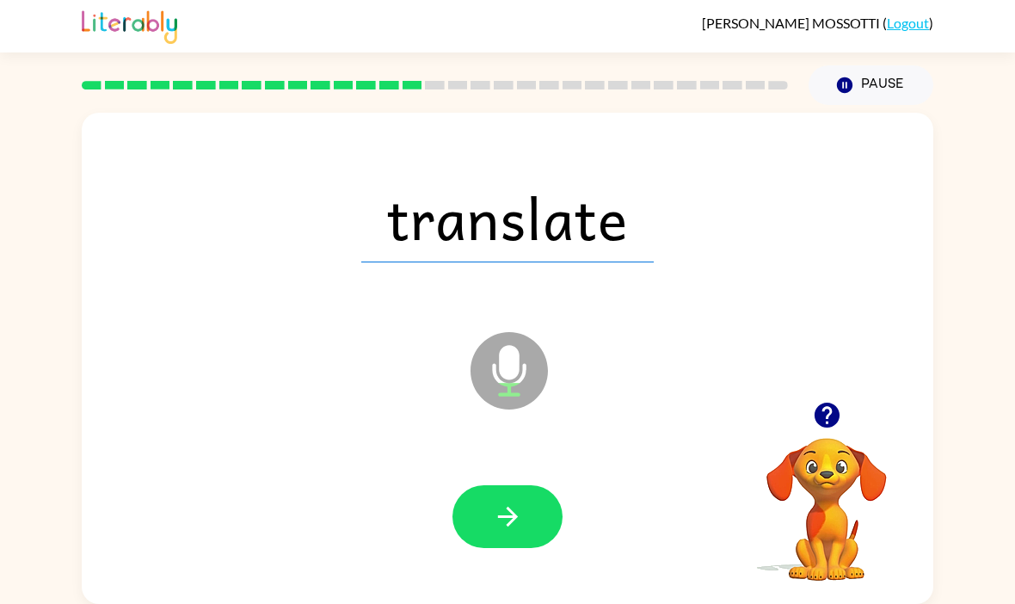
click at [570, 522] on div at bounding box center [507, 516] width 817 height 141
click at [525, 507] on button "button" at bounding box center [507, 516] width 110 height 63
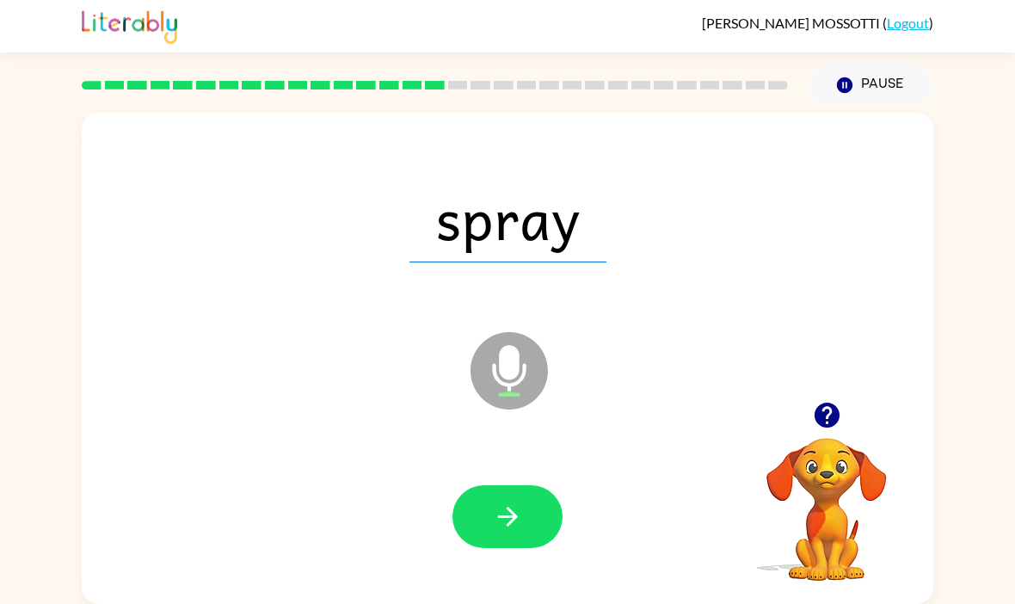
click at [484, 493] on button "button" at bounding box center [507, 516] width 110 height 63
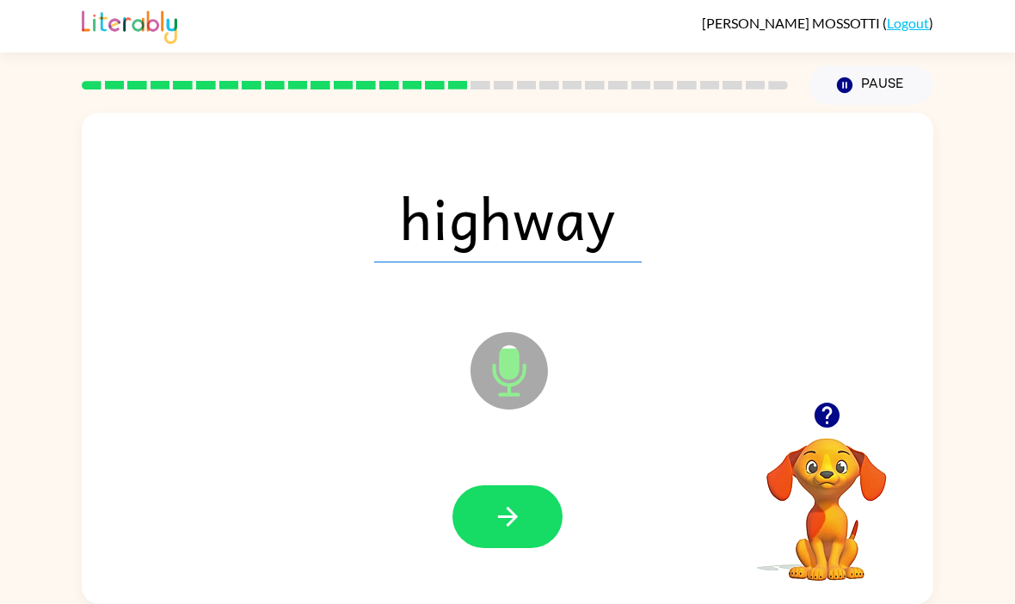
click at [531, 485] on button "button" at bounding box center [507, 516] width 110 height 63
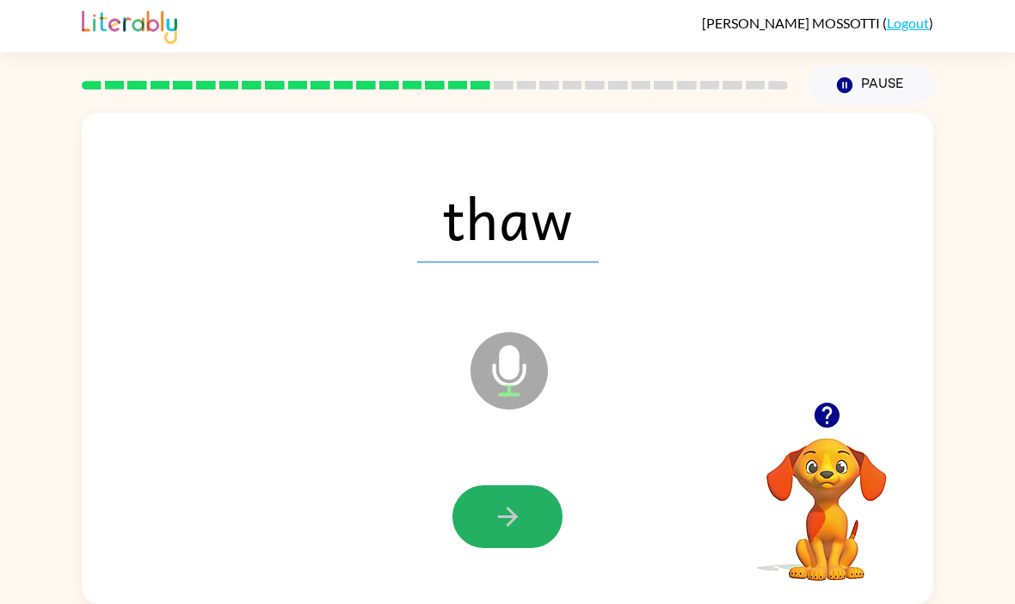
click at [544, 499] on button "button" at bounding box center [507, 516] width 110 height 63
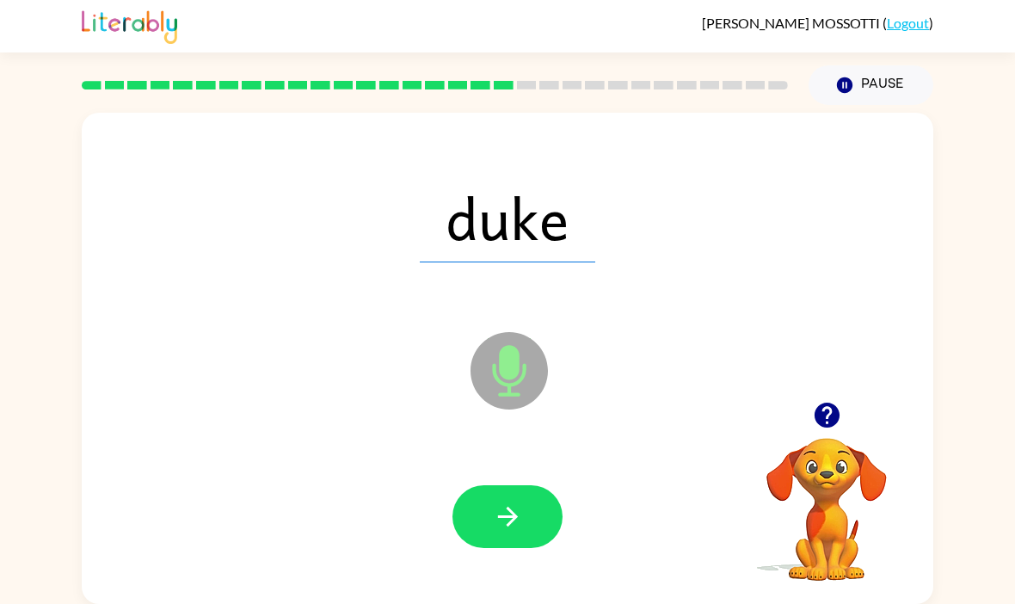
click at [480, 522] on button "button" at bounding box center [507, 516] width 110 height 63
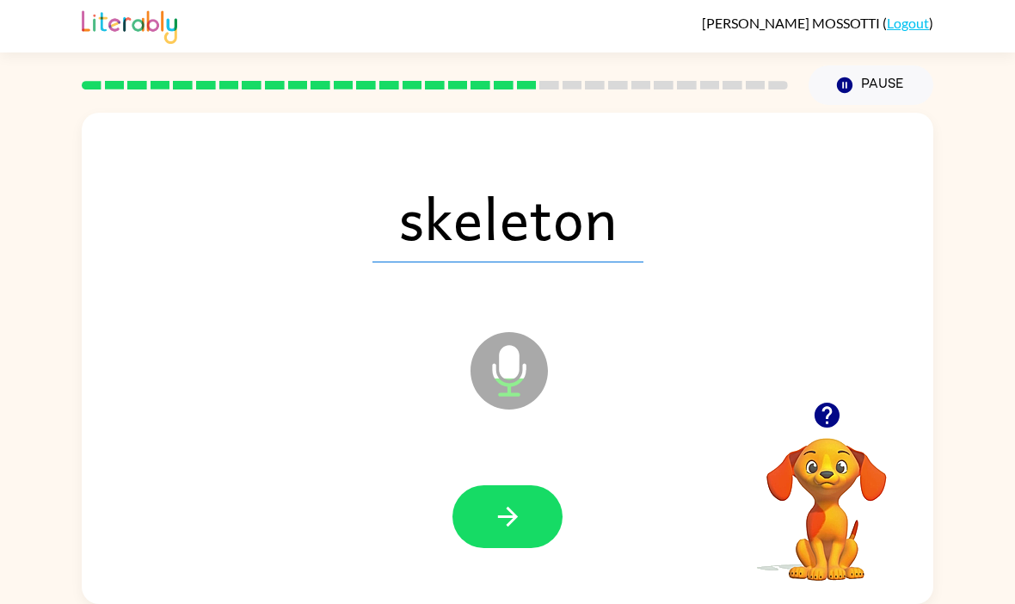
click at [528, 507] on button "button" at bounding box center [507, 516] width 110 height 63
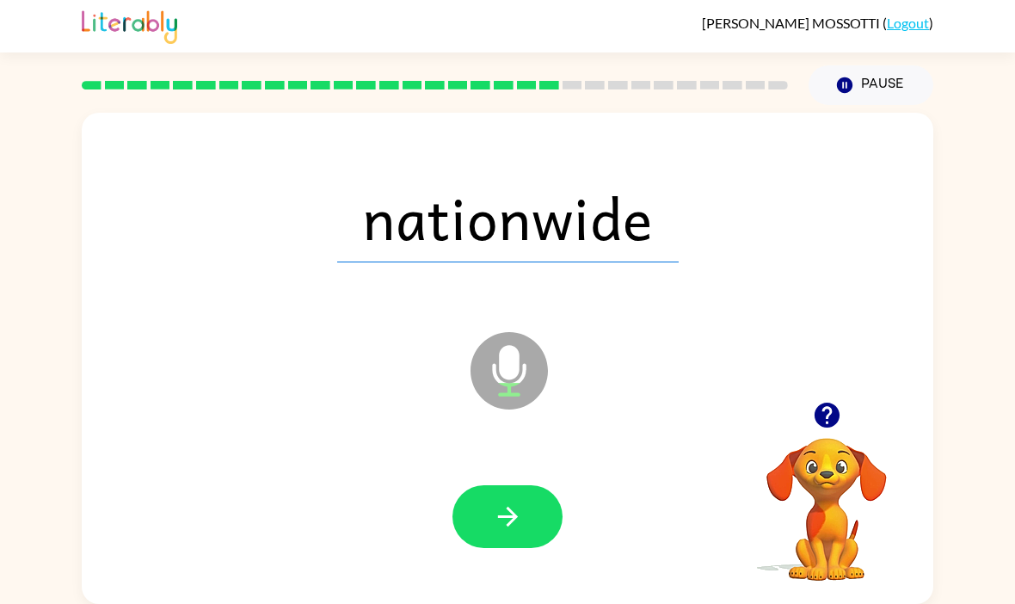
click at [543, 513] on button "button" at bounding box center [507, 516] width 110 height 63
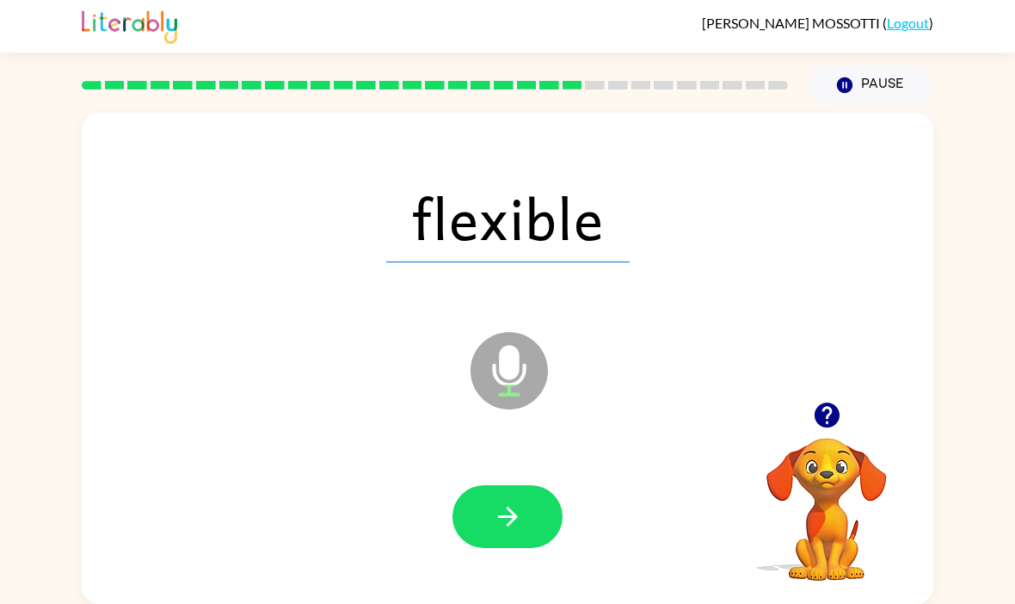
click at [536, 507] on button "button" at bounding box center [507, 516] width 110 height 63
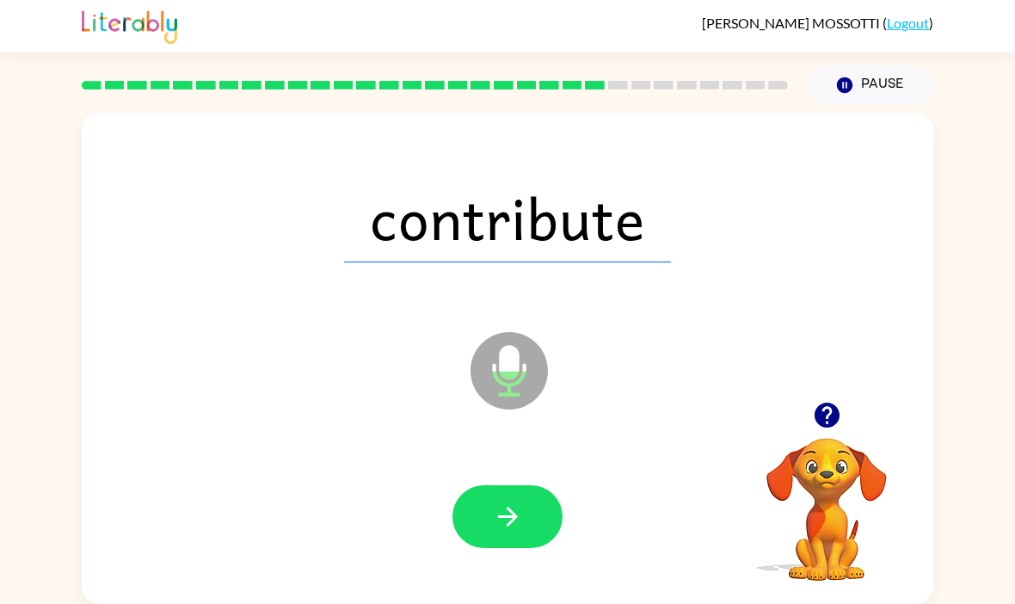
click at [568, 489] on div at bounding box center [507, 516] width 817 height 141
click at [528, 506] on button "button" at bounding box center [507, 516] width 110 height 63
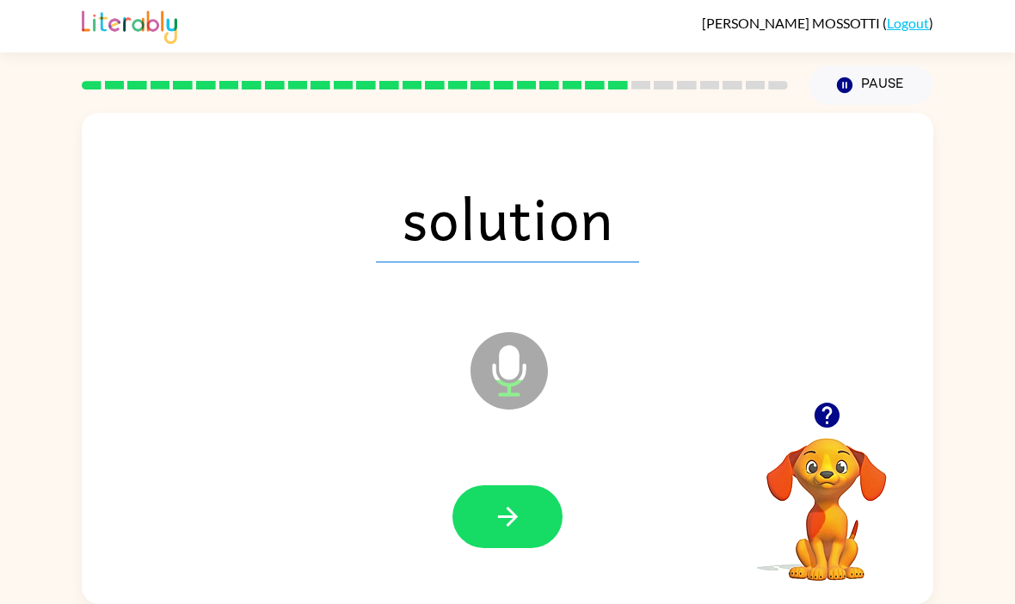
click at [538, 514] on button "button" at bounding box center [507, 516] width 110 height 63
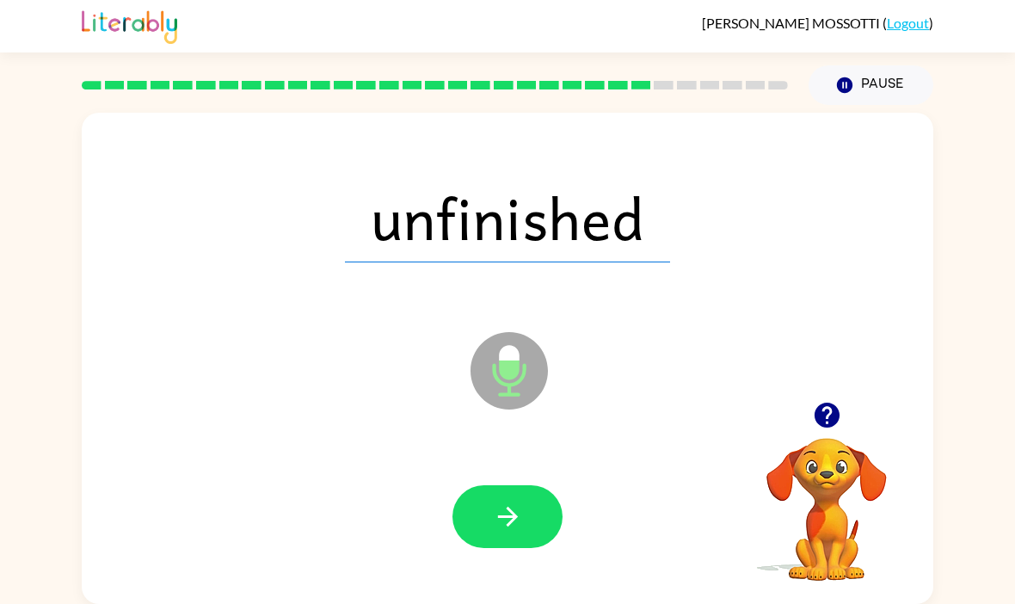
click at [548, 509] on button "button" at bounding box center [507, 516] width 110 height 63
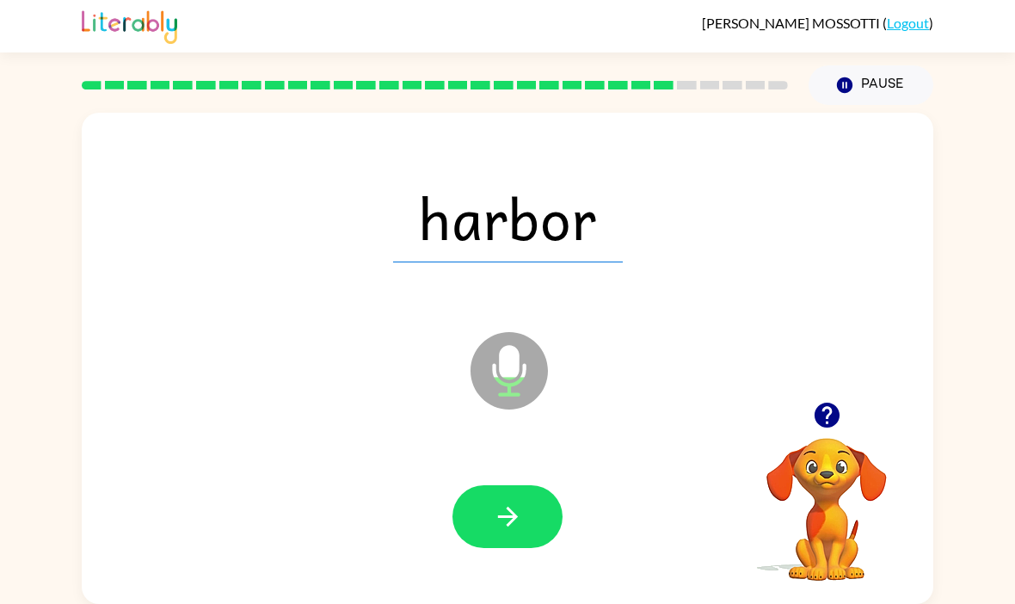
click at [525, 485] on button "button" at bounding box center [507, 516] width 110 height 63
click at [554, 494] on button "button" at bounding box center [507, 516] width 110 height 63
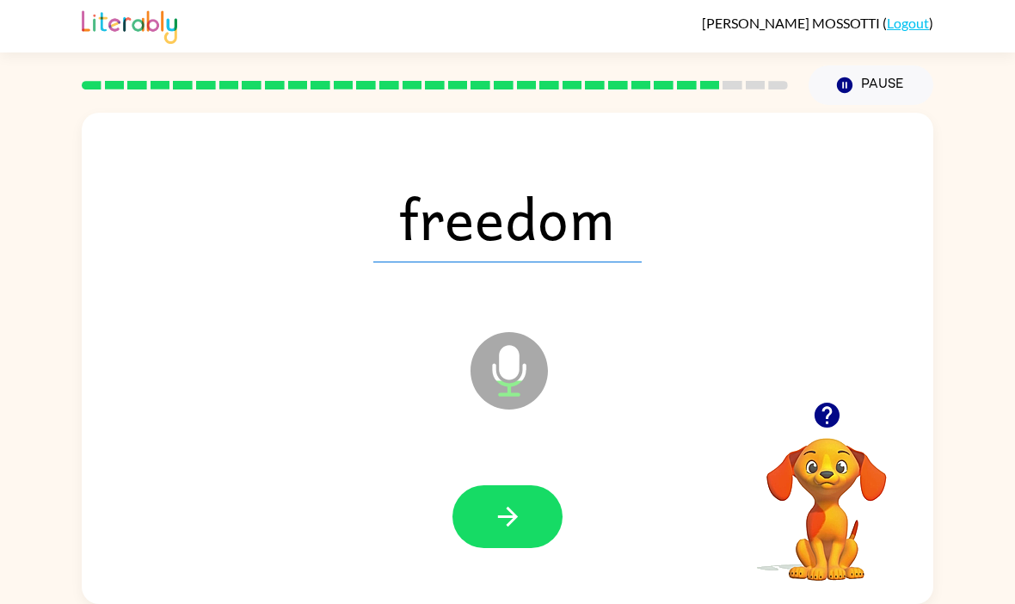
click at [533, 526] on button "button" at bounding box center [507, 516] width 110 height 63
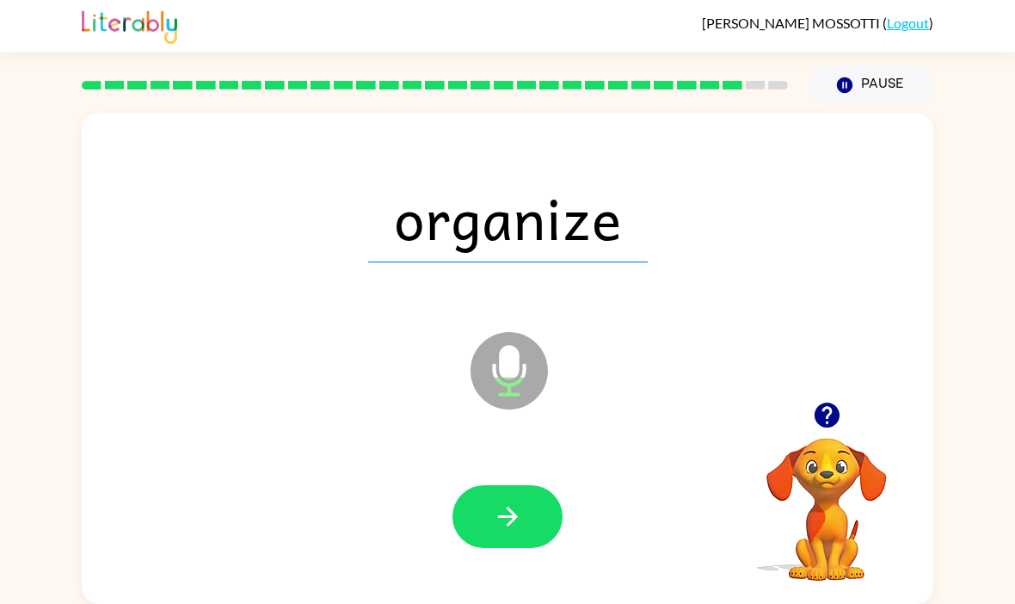
click at [526, 535] on button "button" at bounding box center [507, 516] width 110 height 63
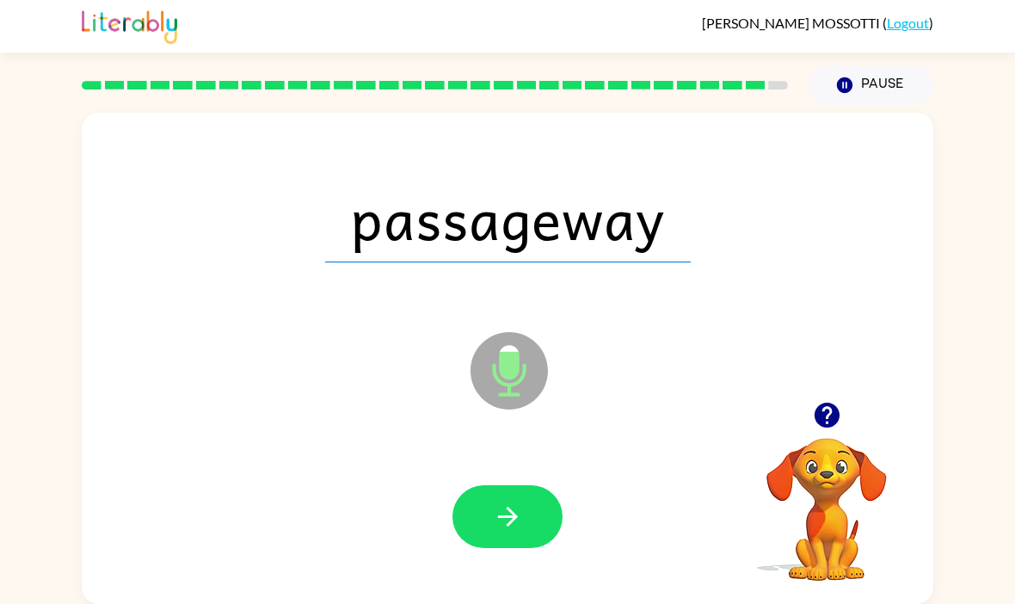
click at [550, 498] on button "button" at bounding box center [507, 516] width 110 height 63
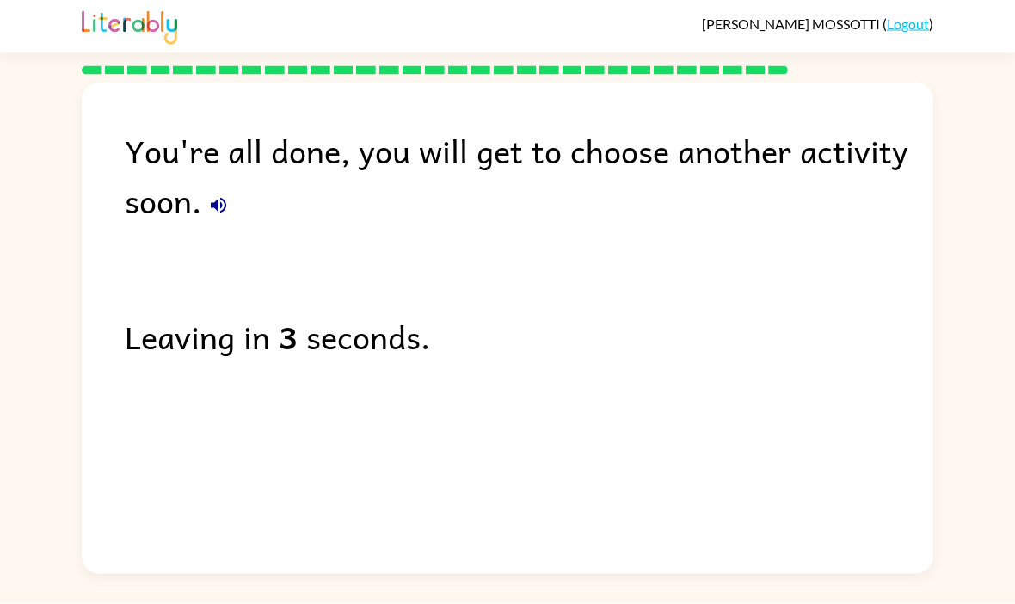
scroll to position [0, 0]
click at [218, 223] on button "button" at bounding box center [218, 205] width 34 height 34
